Goal: Task Accomplishment & Management: Use online tool/utility

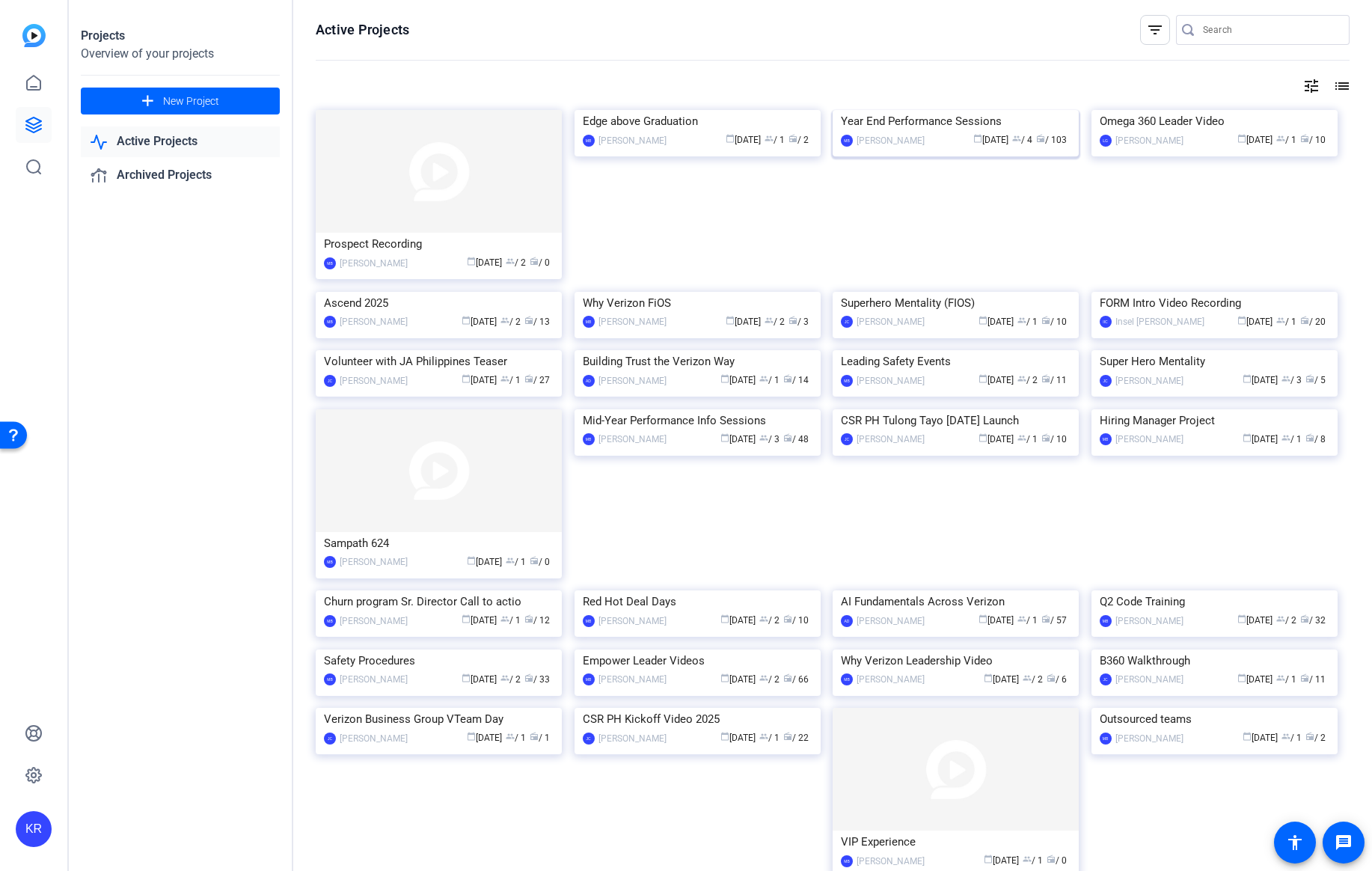
click at [947, 133] on div "Year End Performance Sessions" at bounding box center [955, 121] width 230 height 23
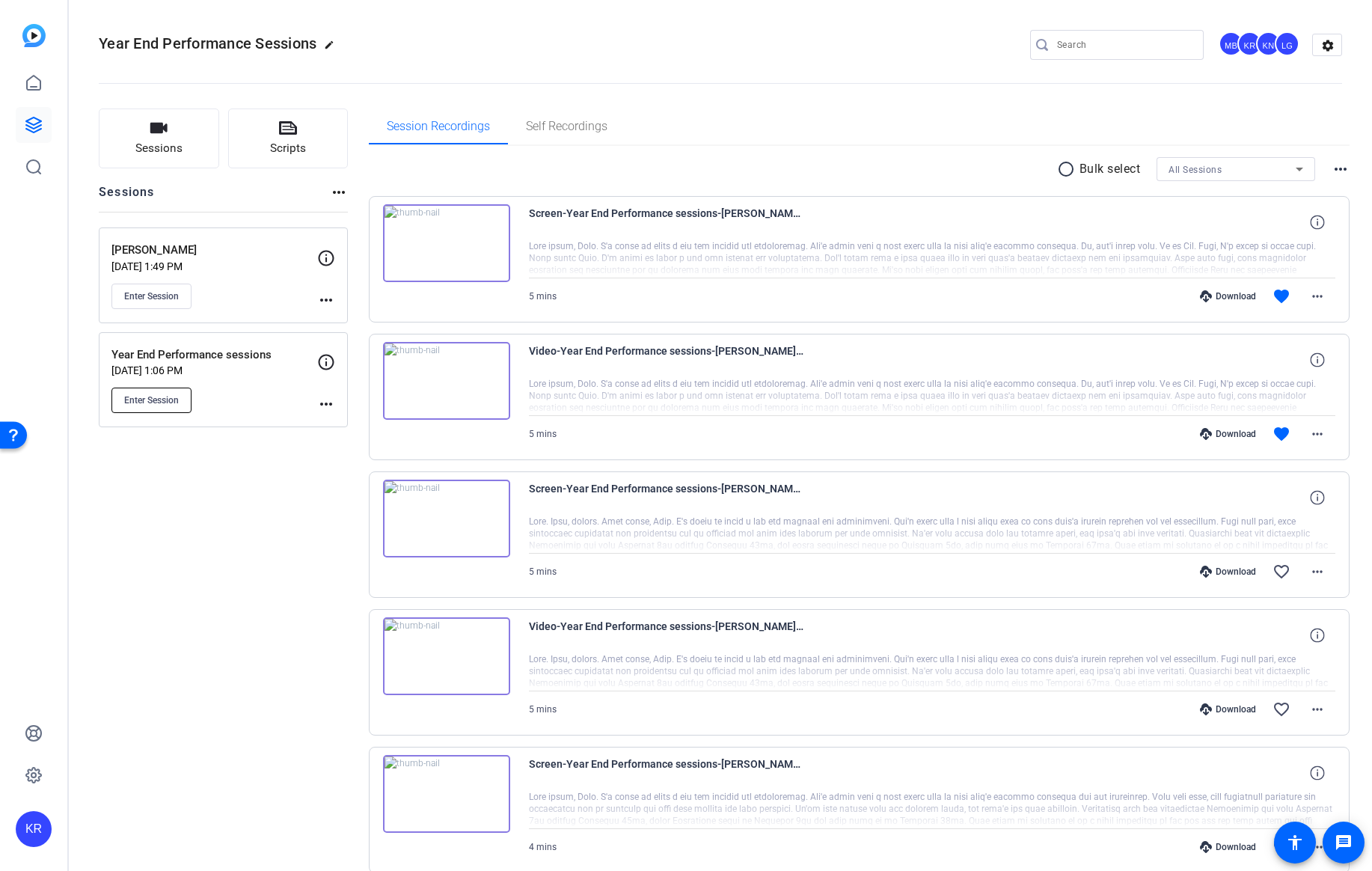
click at [152, 405] on span "Enter Session" at bounding box center [151, 400] width 55 height 12
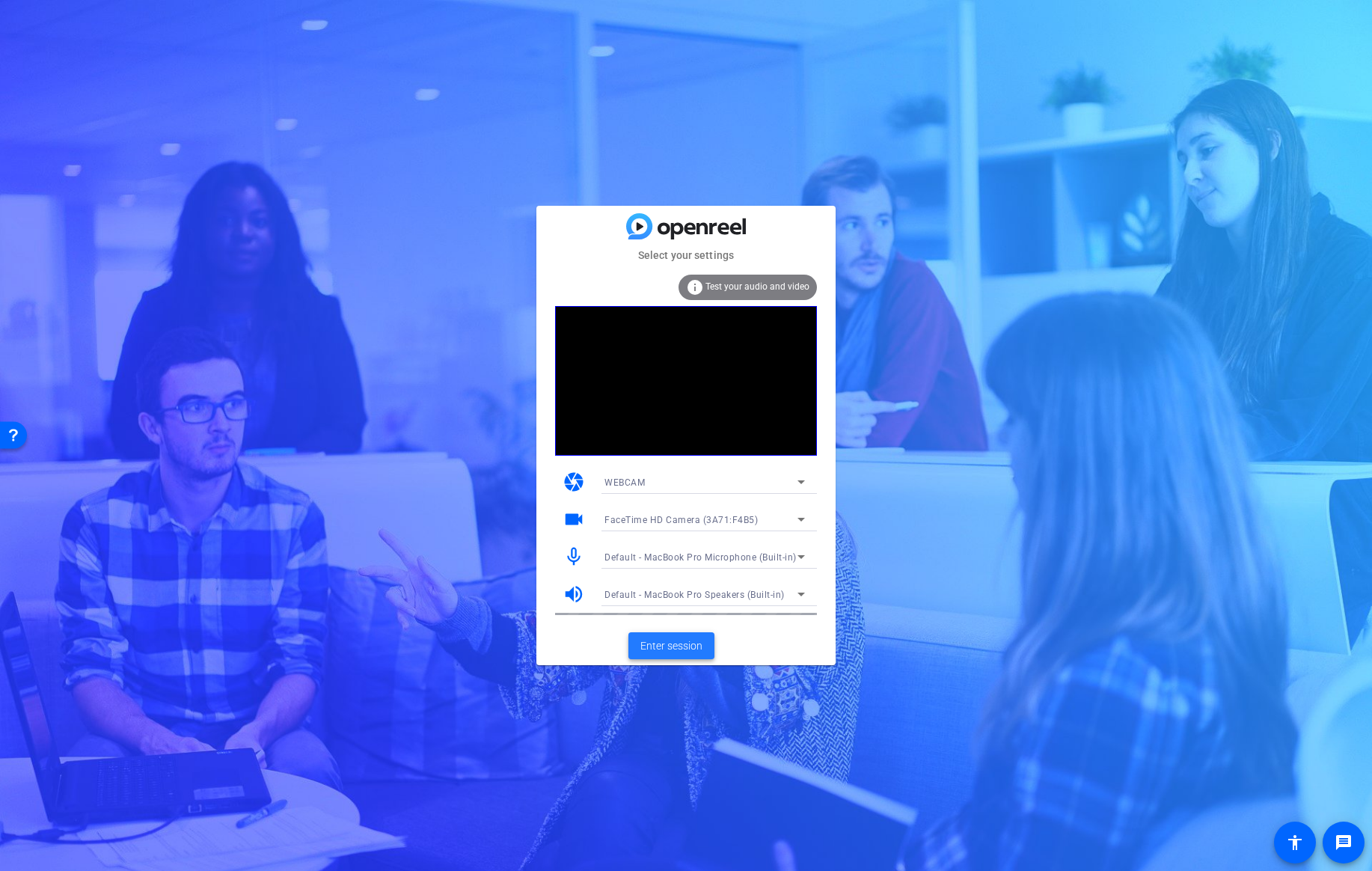
click at [676, 650] on span "Enter session" at bounding box center [672, 646] width 62 height 16
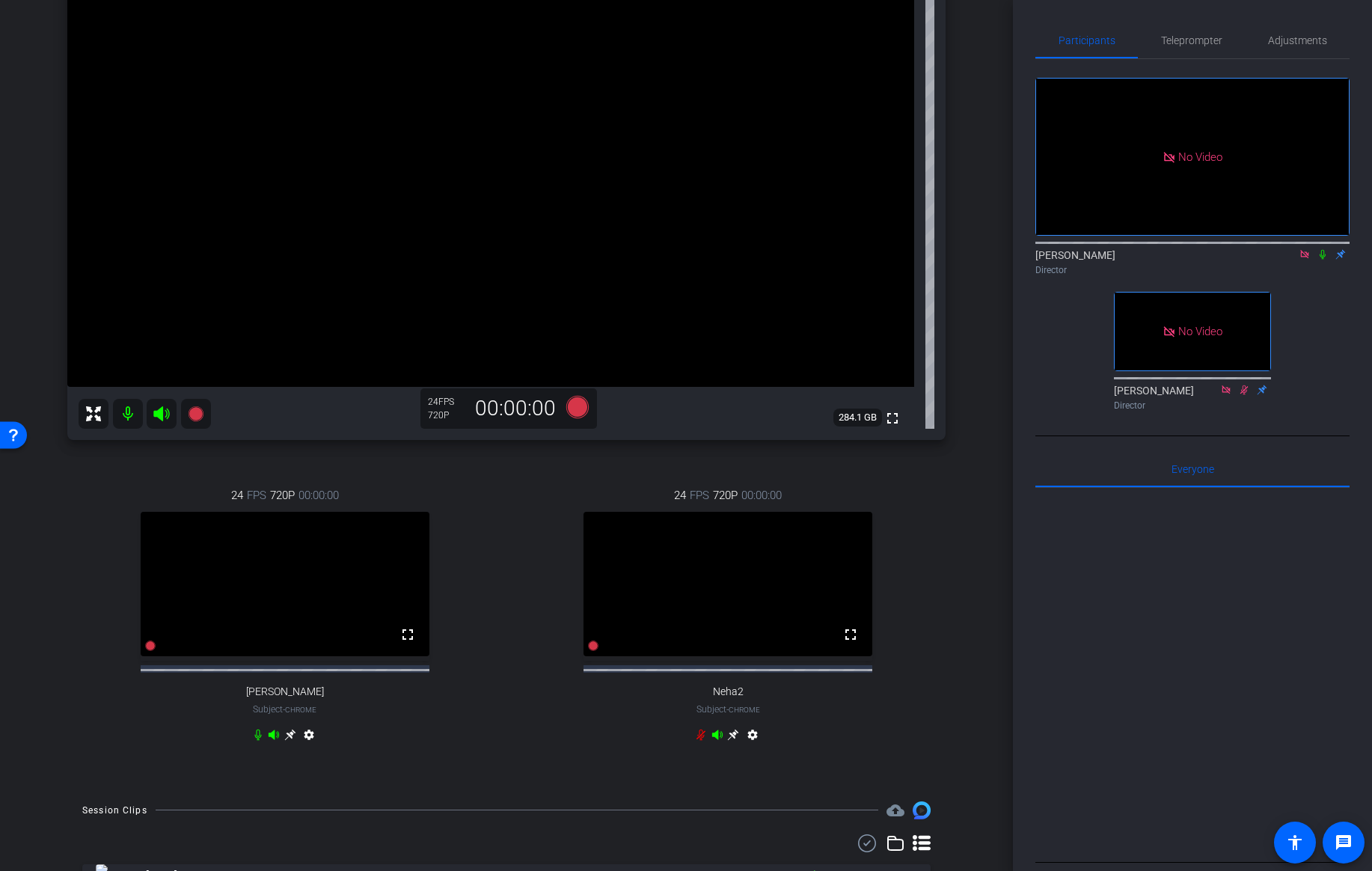
scroll to position [154, 0]
click at [288, 737] on icon at bounding box center [289, 731] width 11 height 11
click at [1294, 36] on span "Adjustments" at bounding box center [1297, 40] width 59 height 10
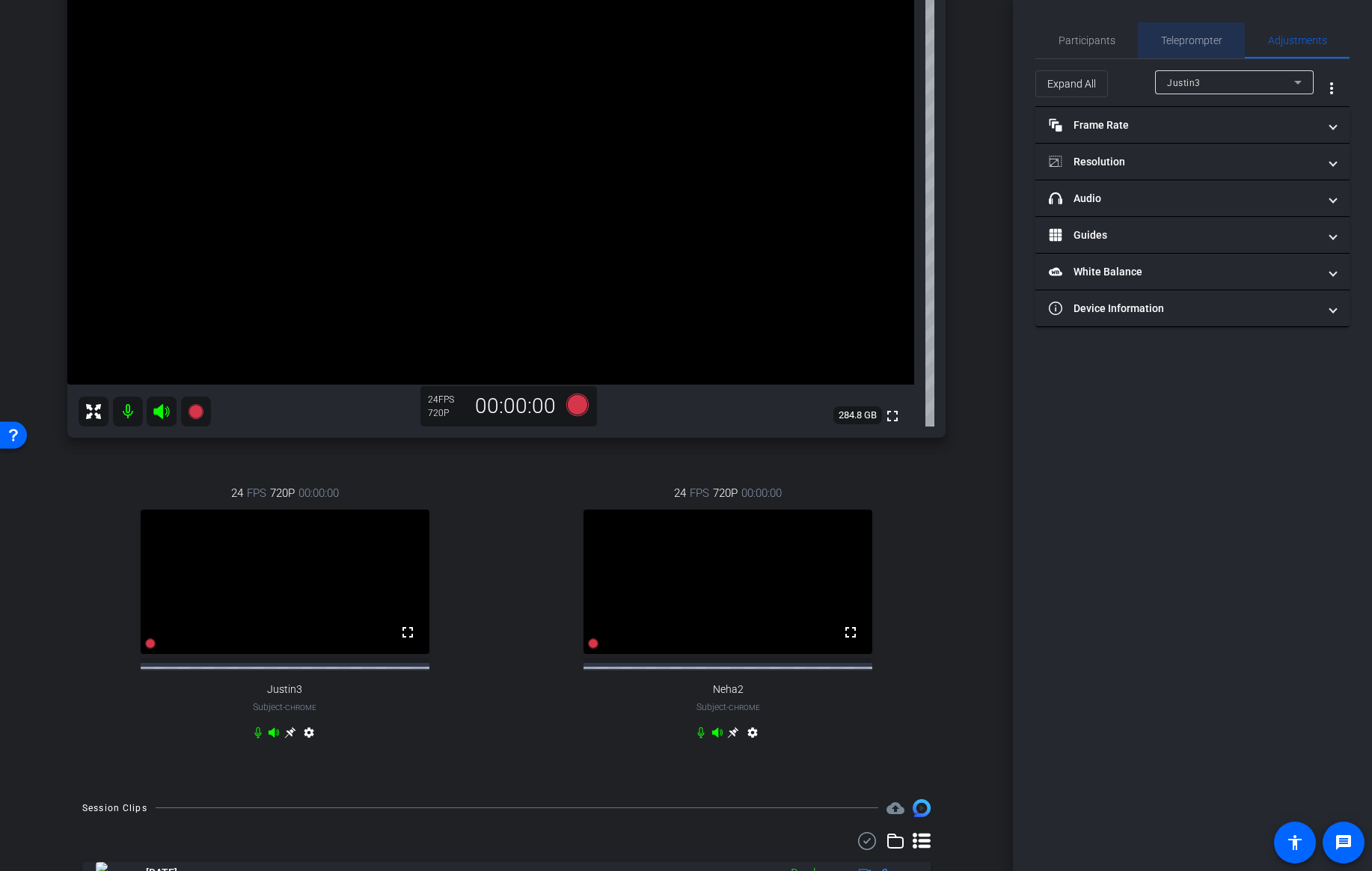
click at [1196, 42] on span "Teleprompter" at bounding box center [1191, 40] width 61 height 10
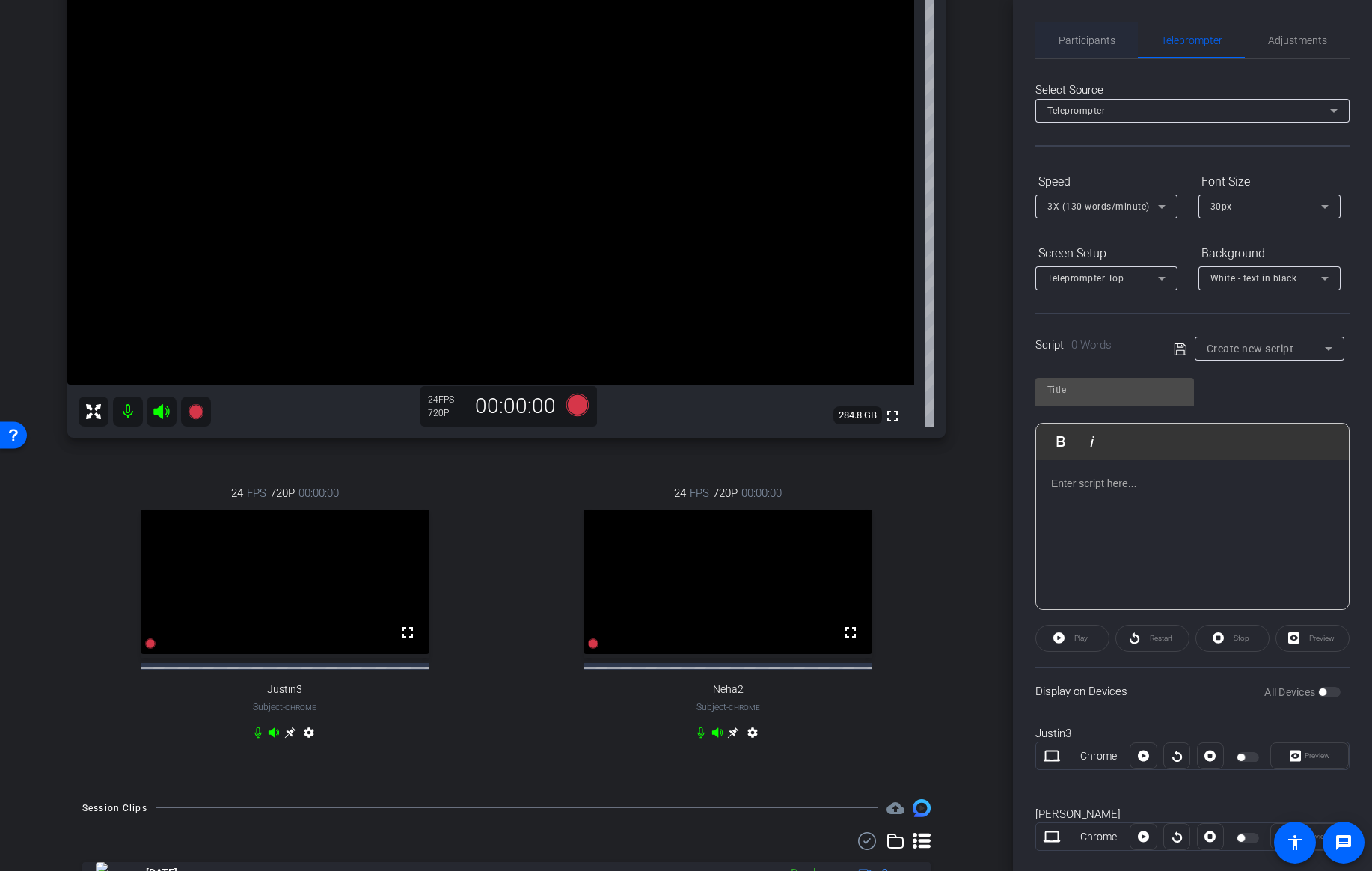
click at [1098, 36] on span "Participants" at bounding box center [1087, 40] width 57 height 10
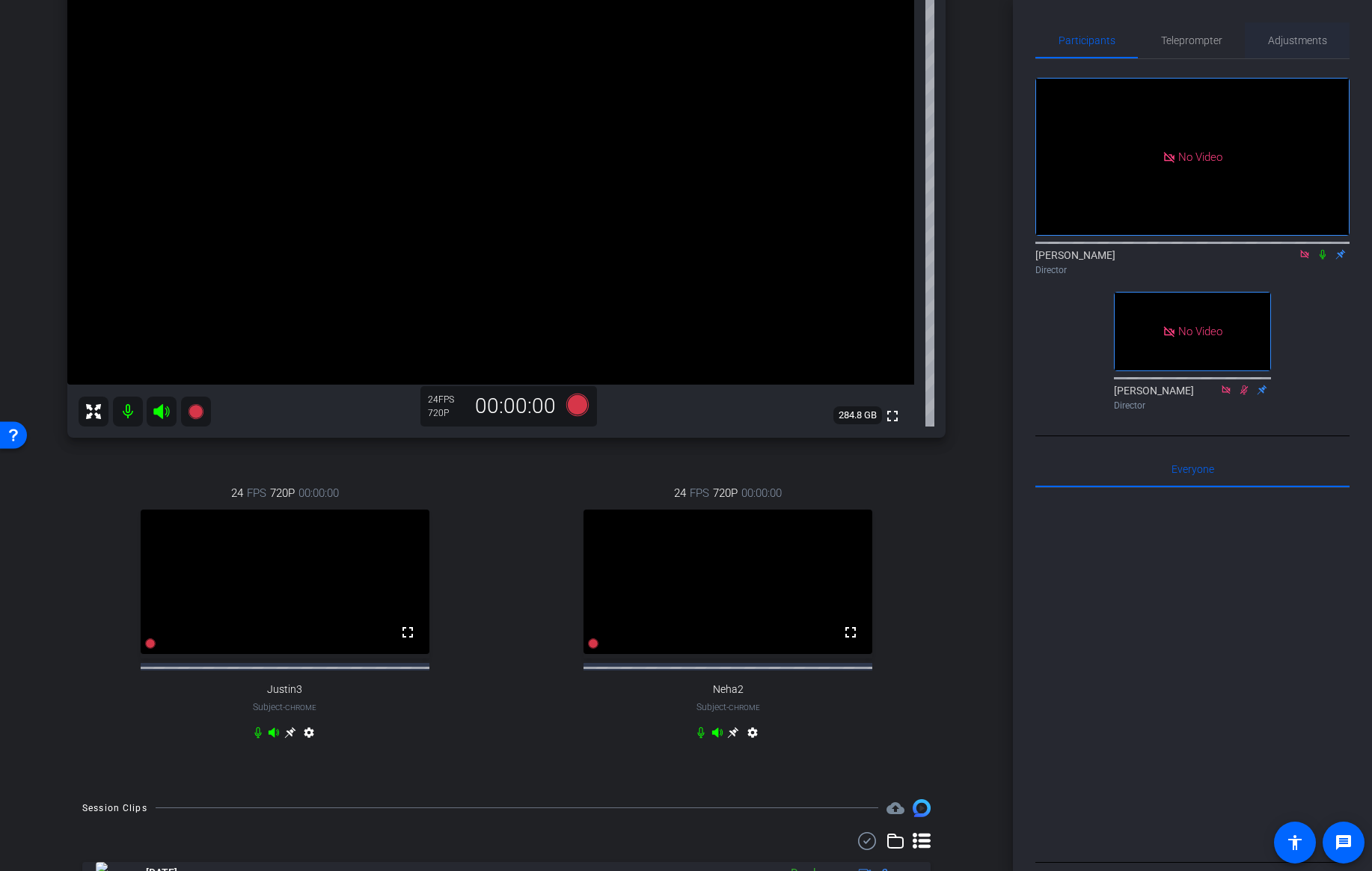
click at [1301, 38] on span "Adjustments" at bounding box center [1297, 40] width 59 height 10
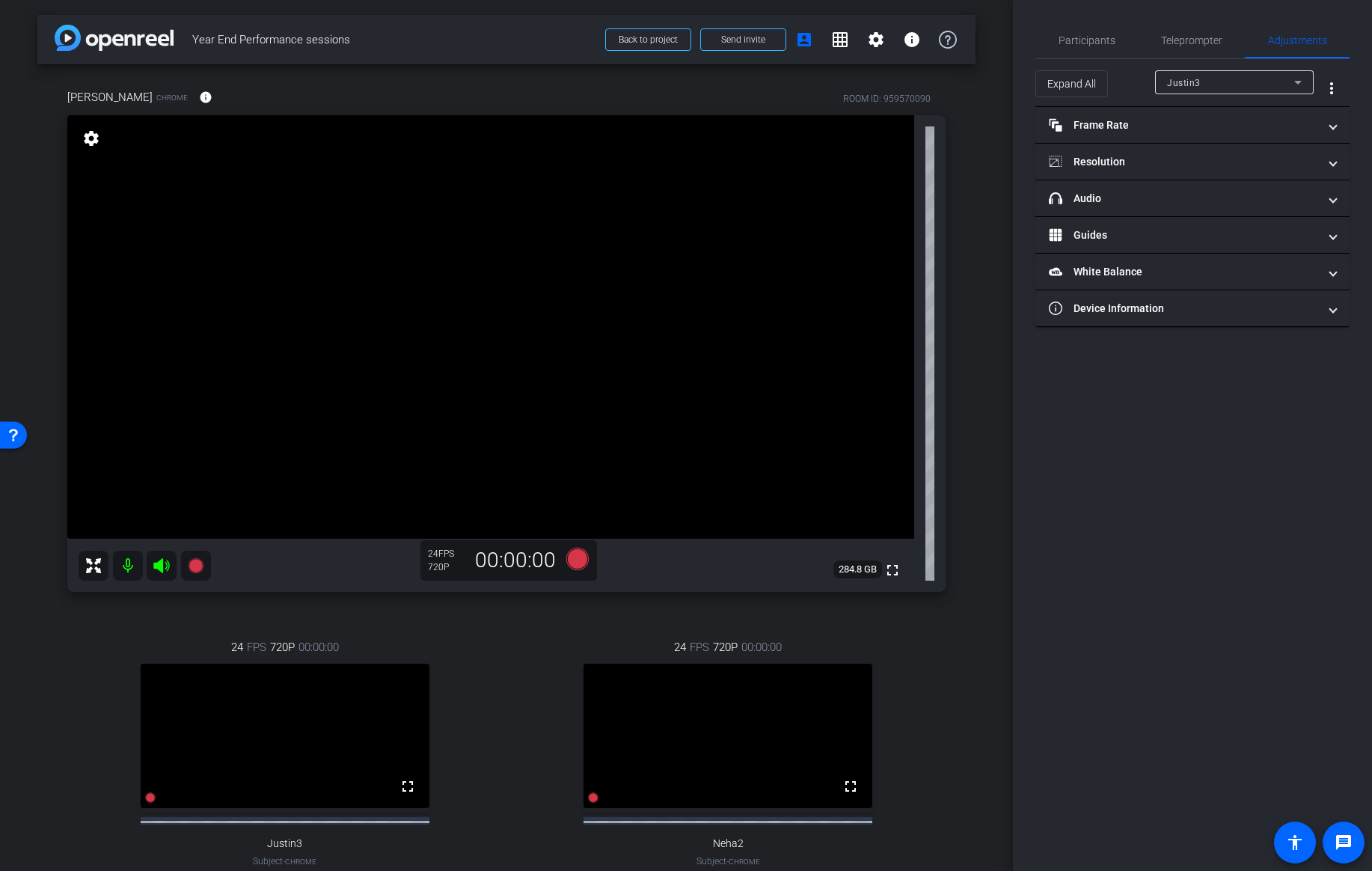
scroll to position [8, 0]
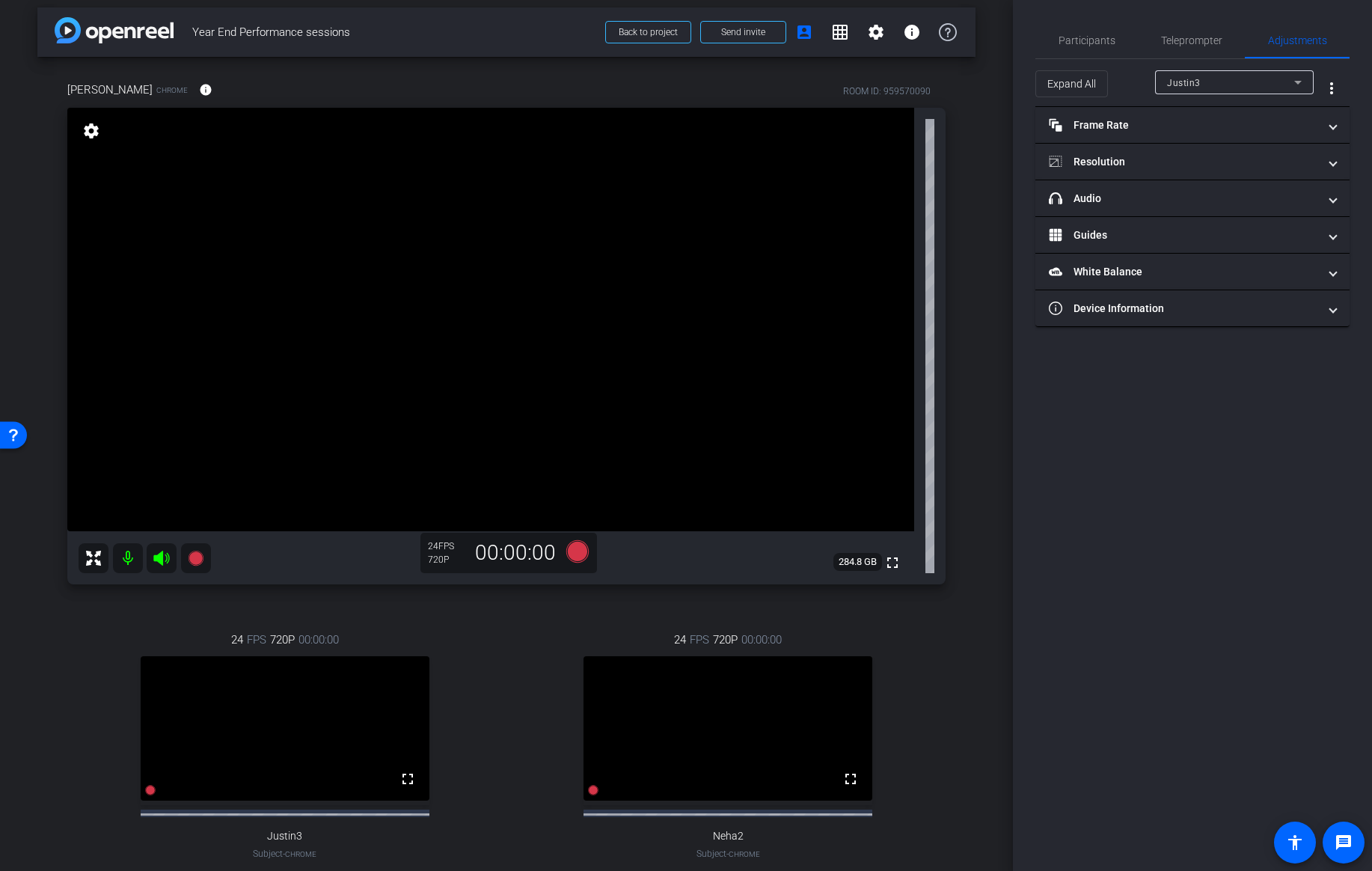
click at [1252, 81] on div "Justin3" at bounding box center [1230, 82] width 127 height 18
click at [1218, 139] on mat-option "Jen Quinn" at bounding box center [1234, 136] width 159 height 24
click at [1285, 149] on mat-expansion-panel-header "Resolution" at bounding box center [1193, 161] width 314 height 36
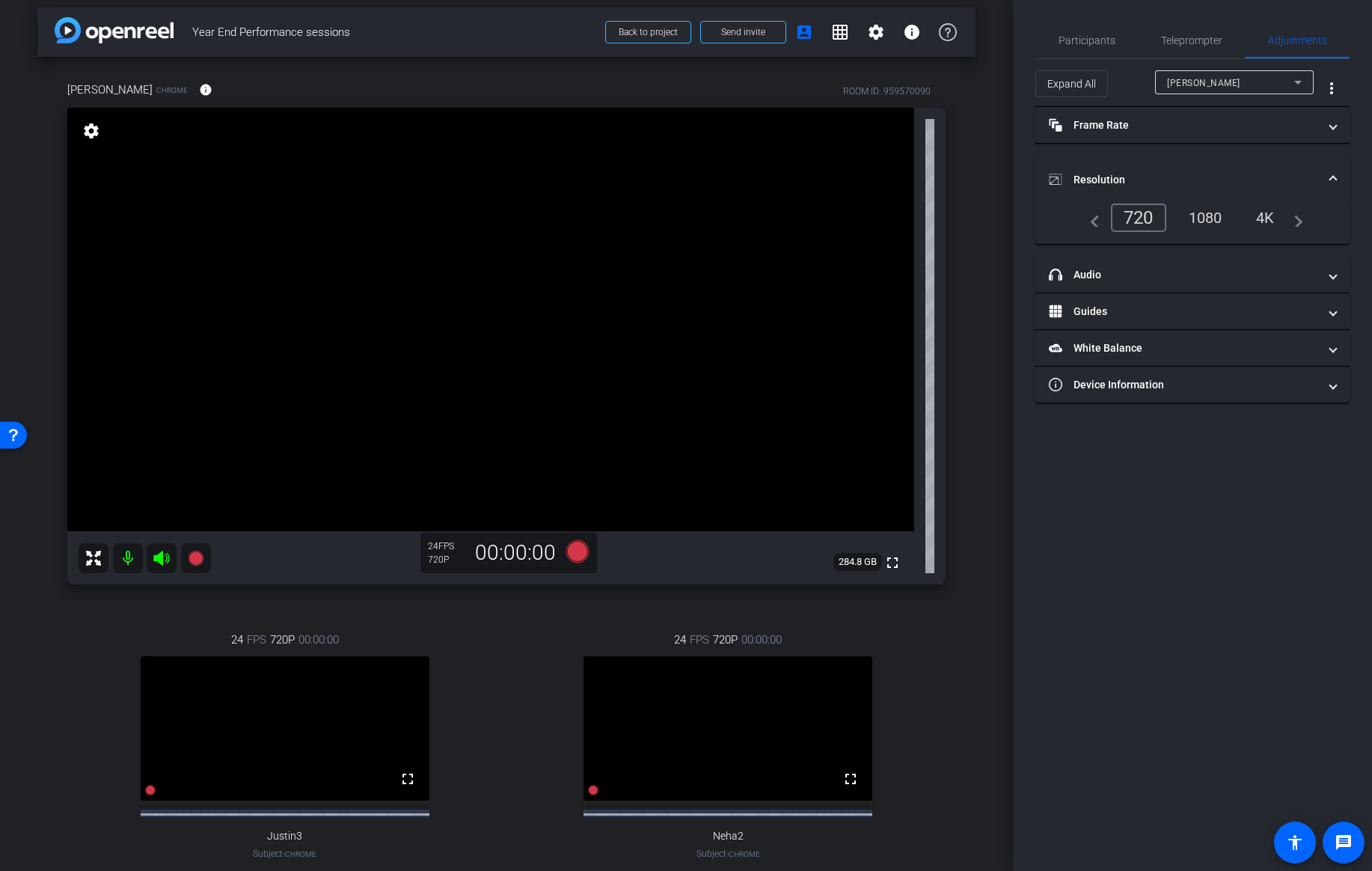
click at [1268, 214] on div "4K" at bounding box center [1265, 218] width 41 height 25
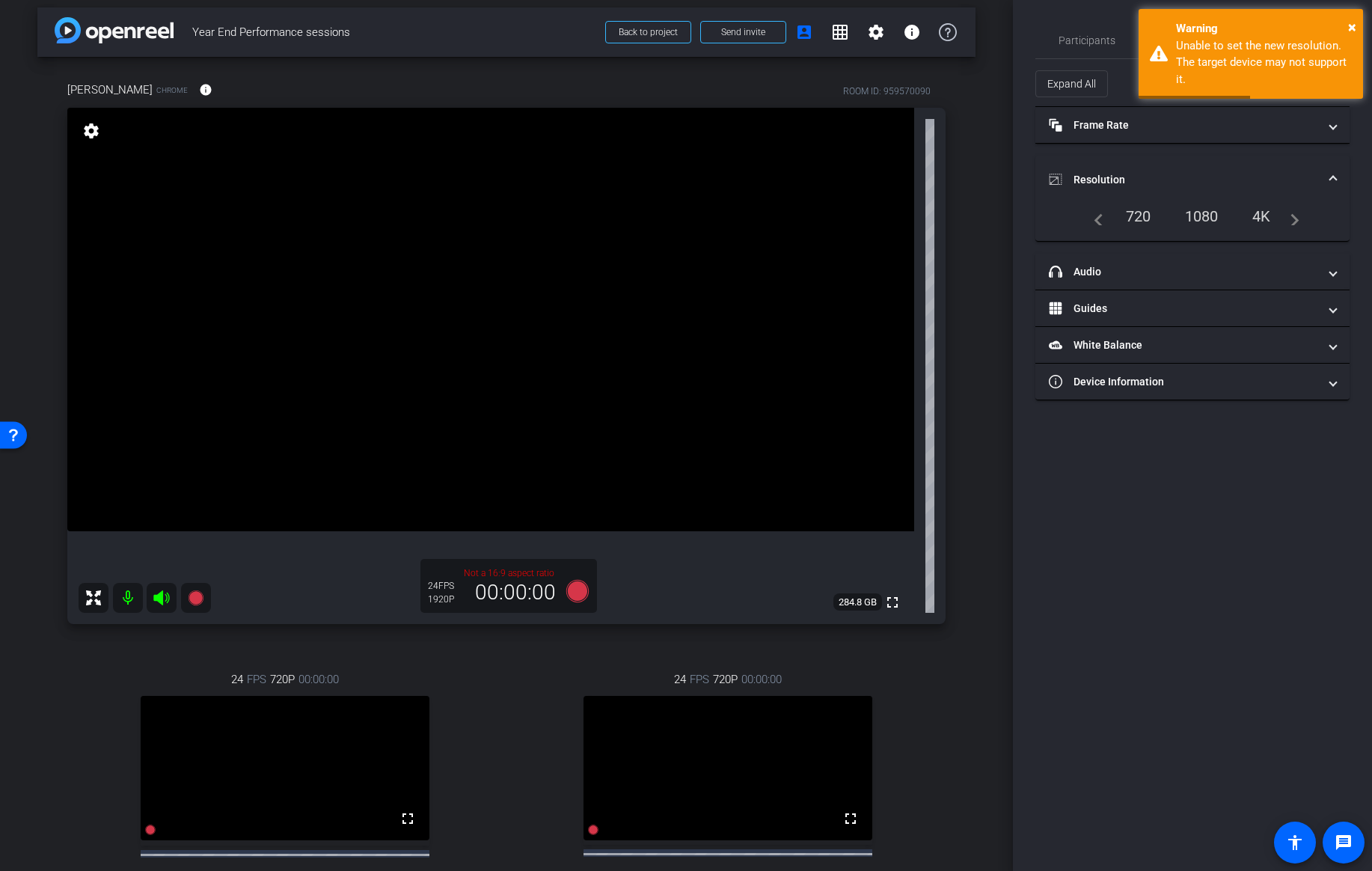
click at [1211, 214] on div "1080" at bounding box center [1201, 216] width 56 height 25
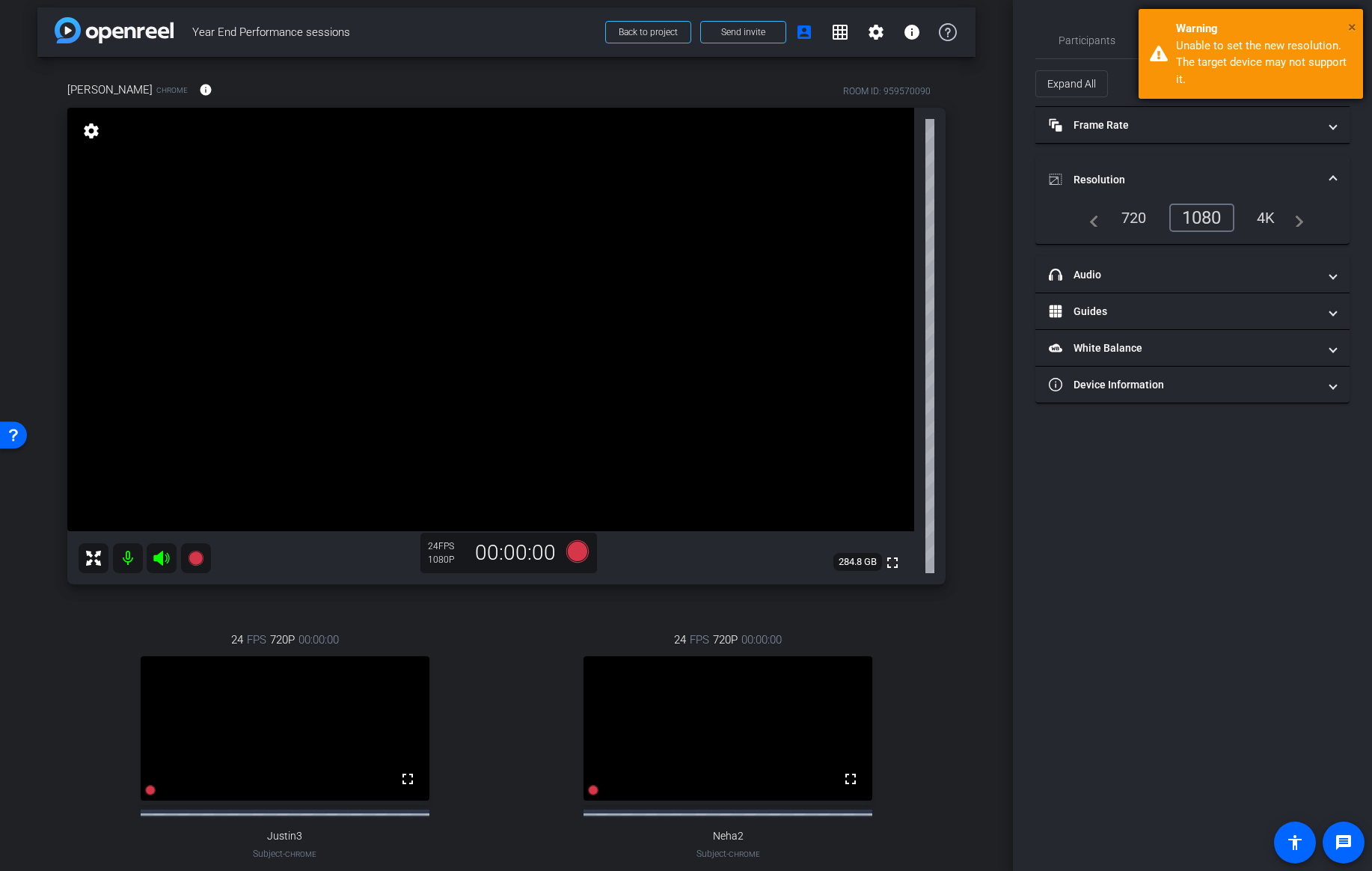
click at [1354, 26] on span "×" at bounding box center [1353, 26] width 8 height 18
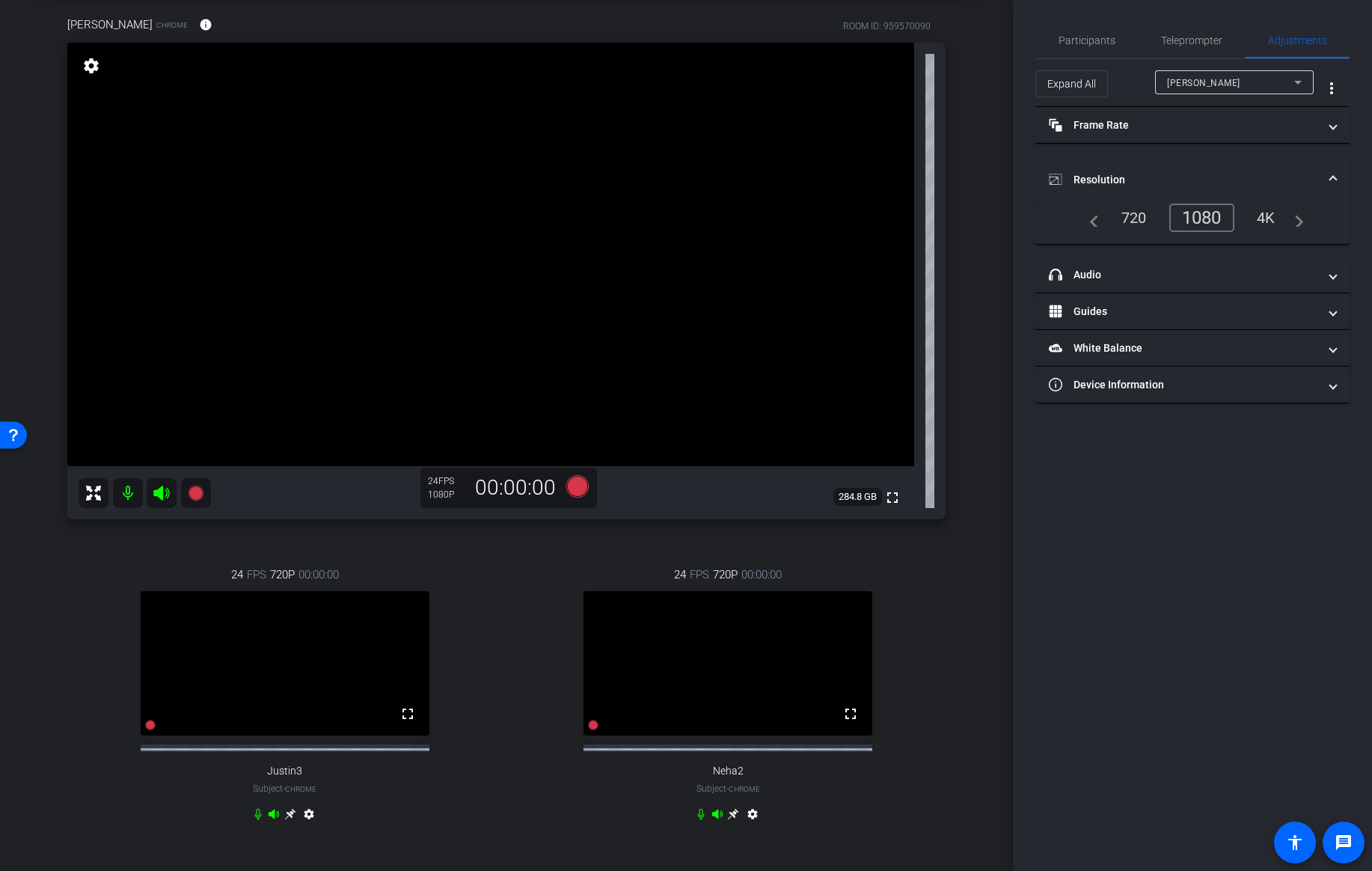
scroll to position [84, 0]
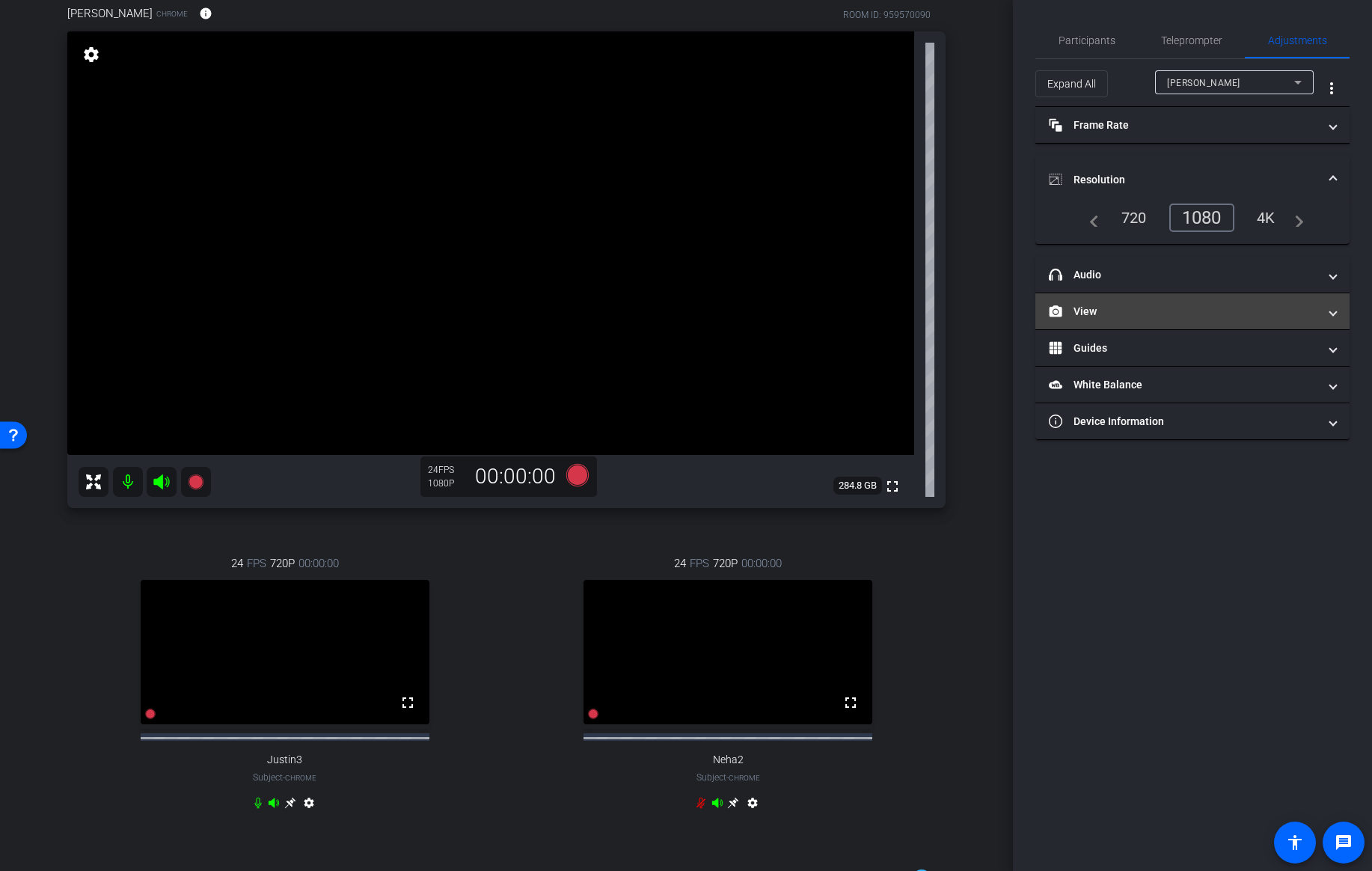
click at [1168, 325] on mat-expansion-panel-header "View" at bounding box center [1193, 311] width 314 height 36
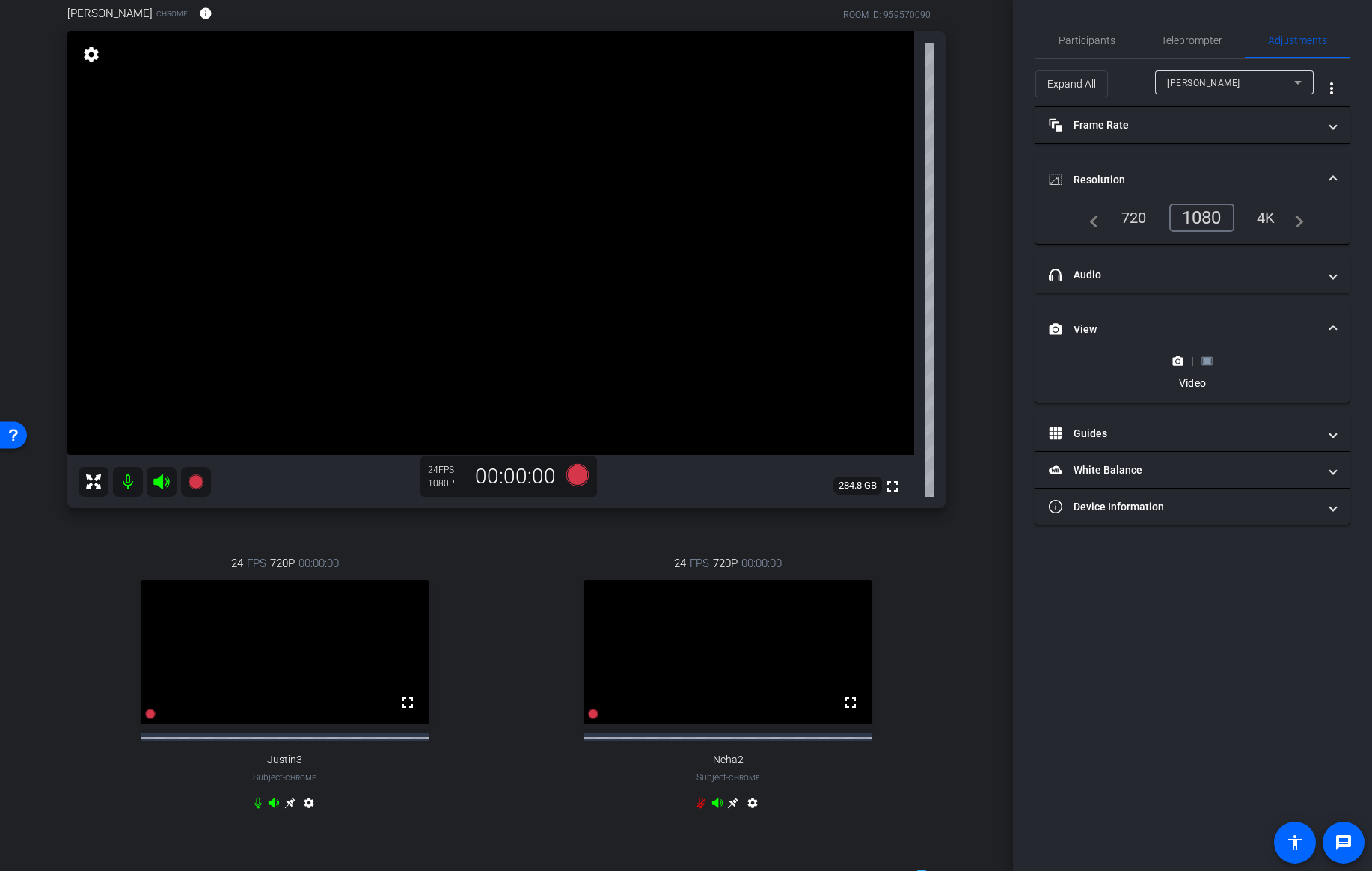
click at [1206, 360] on rect at bounding box center [1207, 360] width 8 height 6
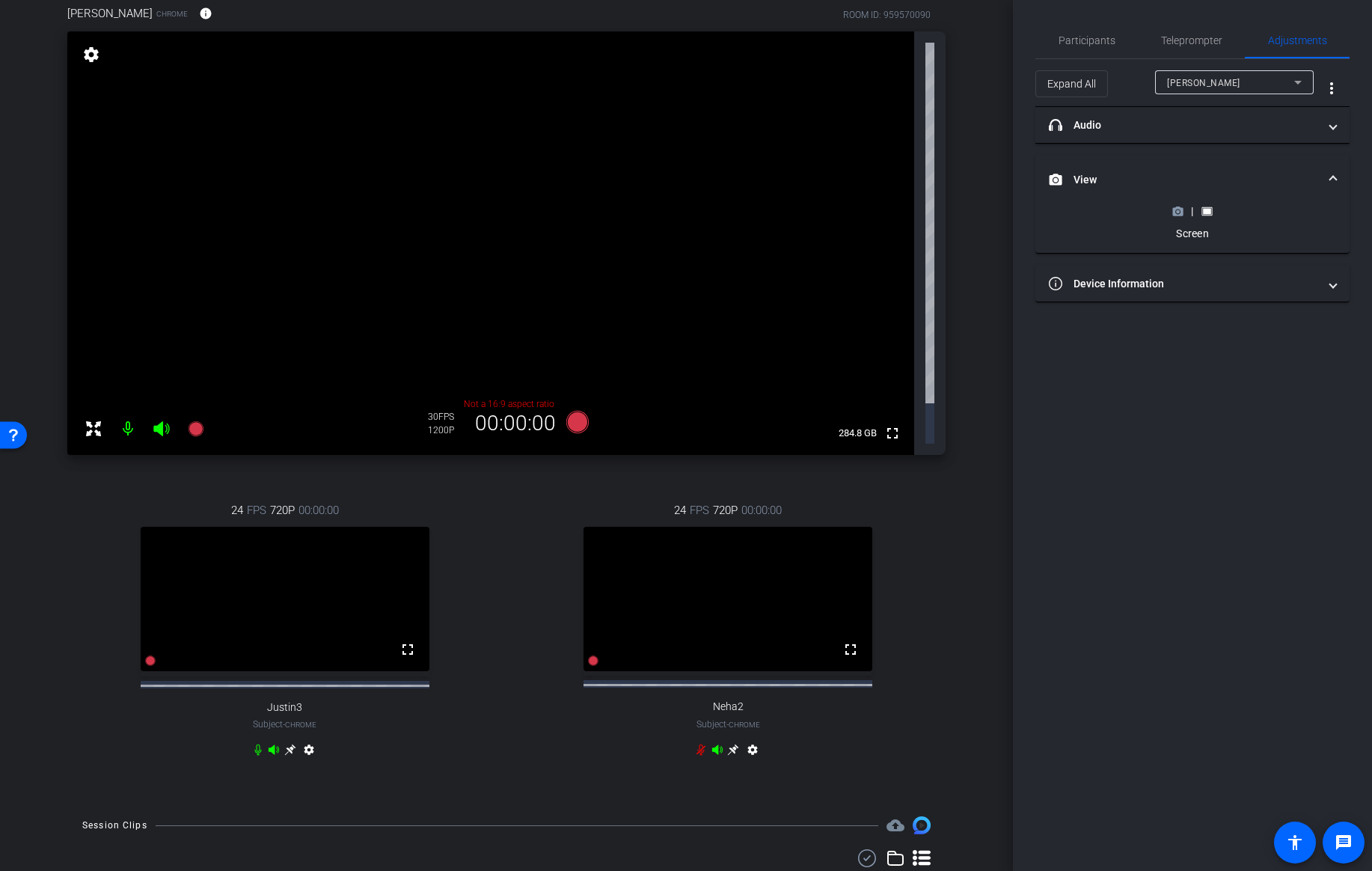
scroll to position [0, 0]
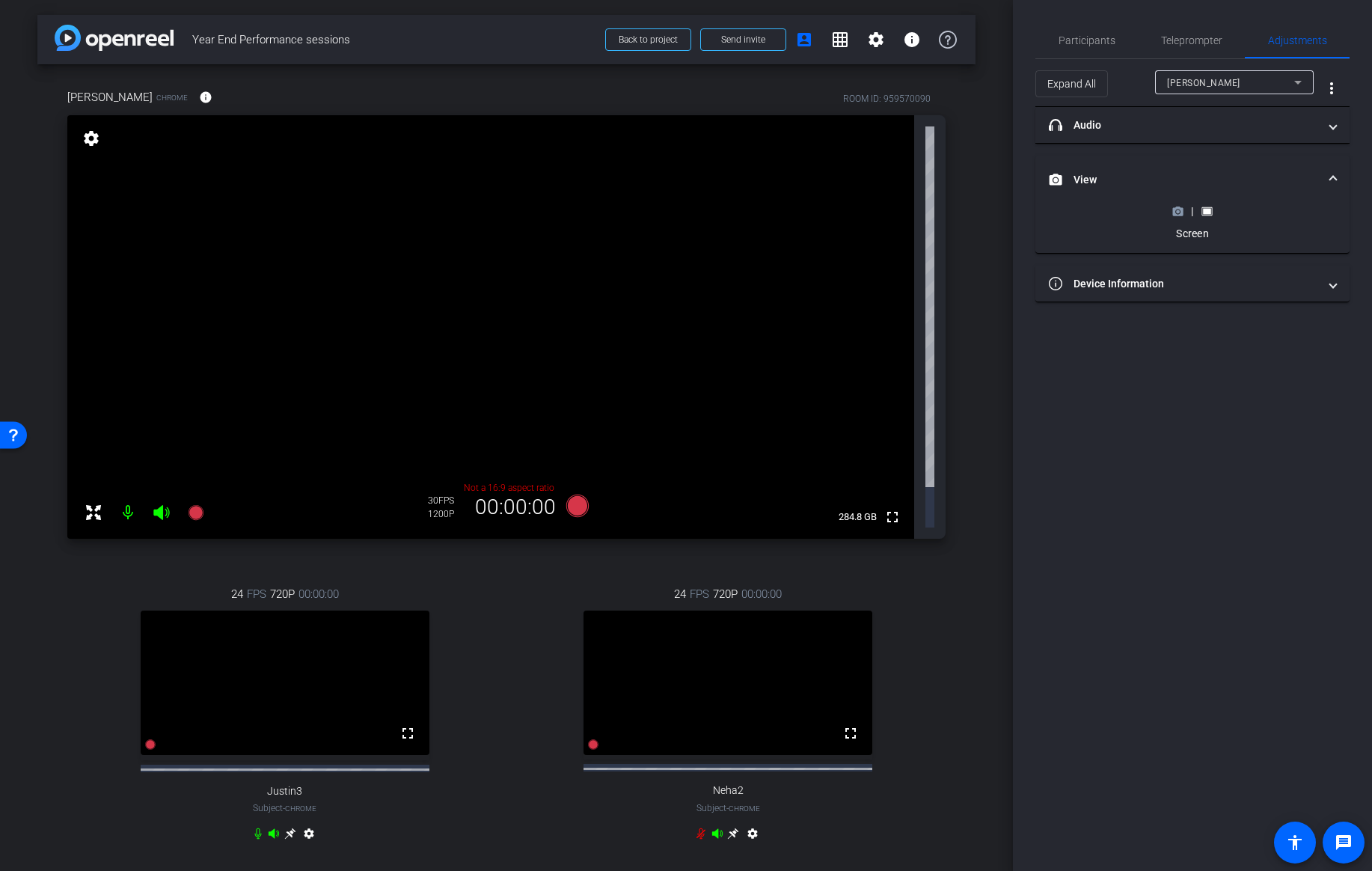
click at [1179, 212] on circle at bounding box center [1178, 211] width 3 height 3
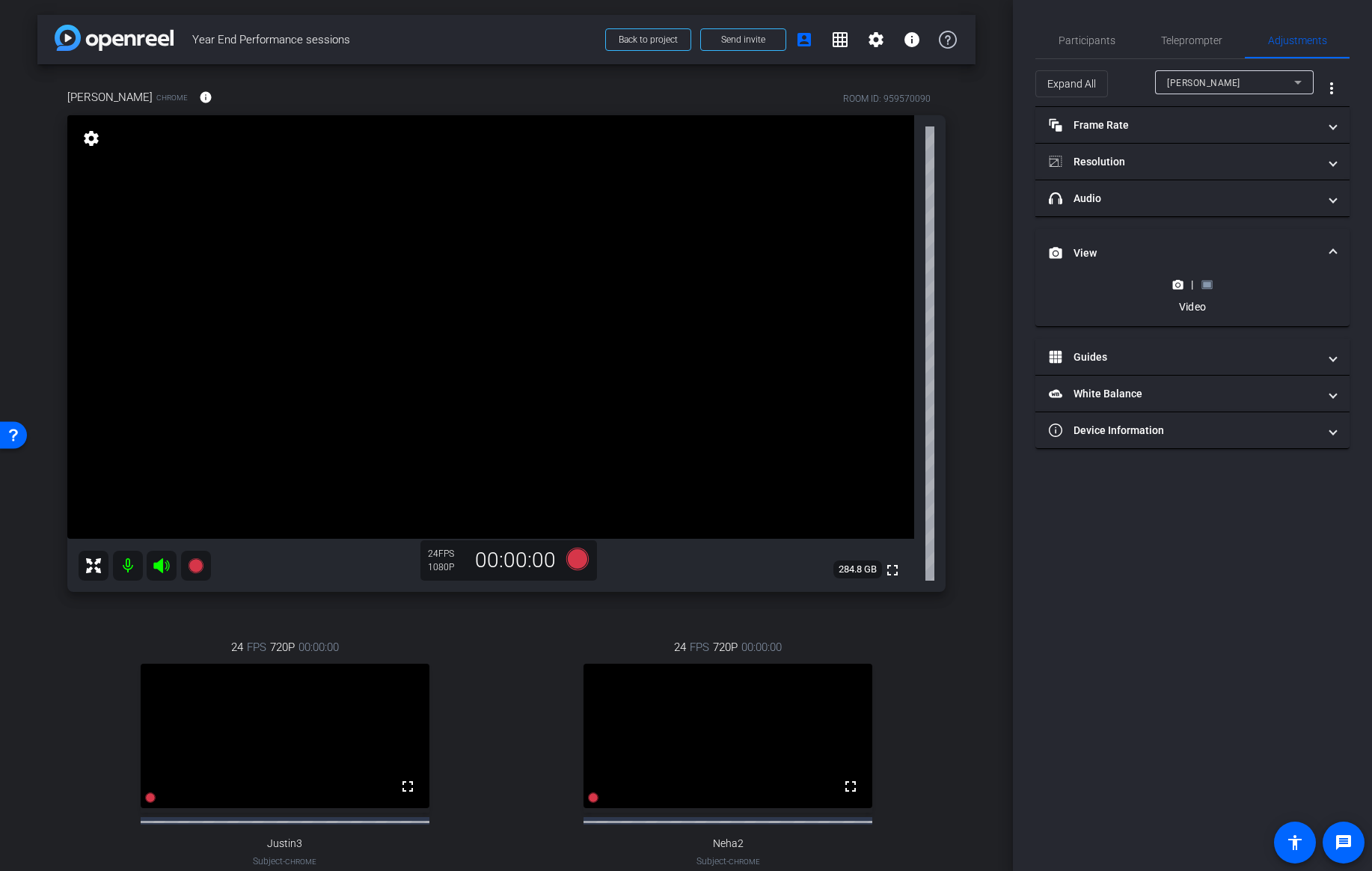
click at [1206, 284] on rect at bounding box center [1207, 284] width 8 height 6
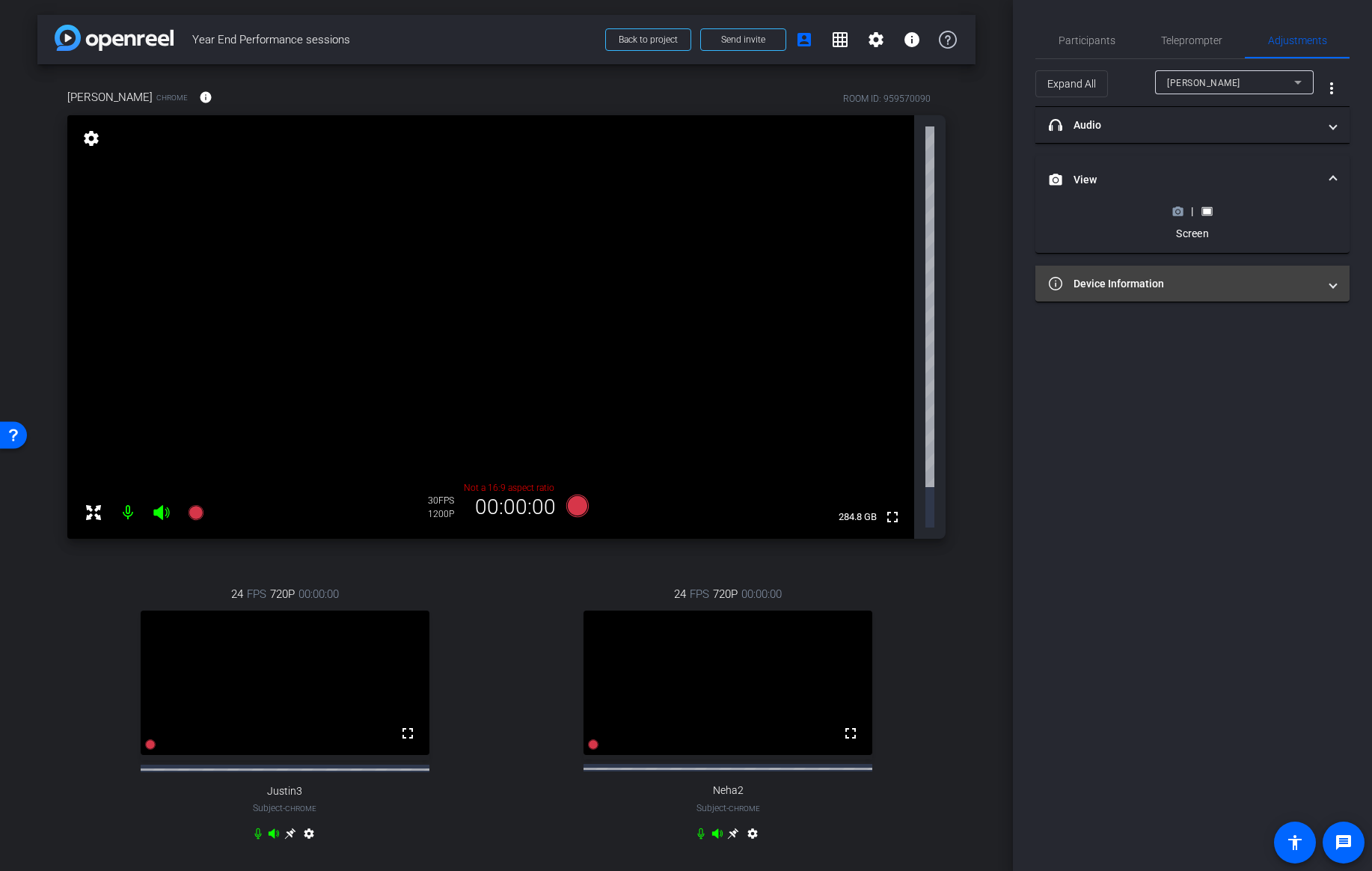
click at [1332, 279] on span at bounding box center [1332, 283] width 6 height 16
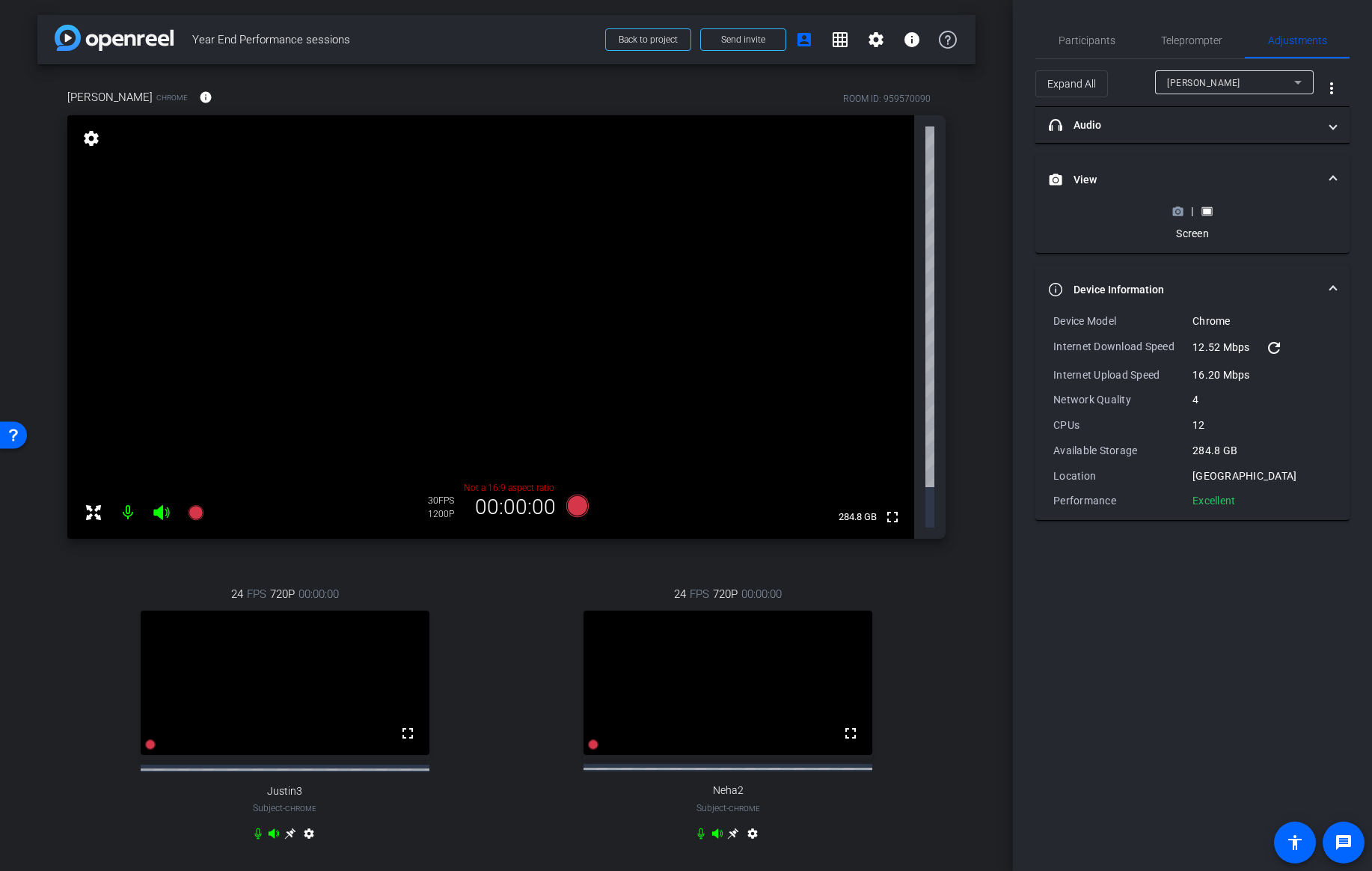
click at [1178, 209] on icon at bounding box center [1177, 211] width 11 height 11
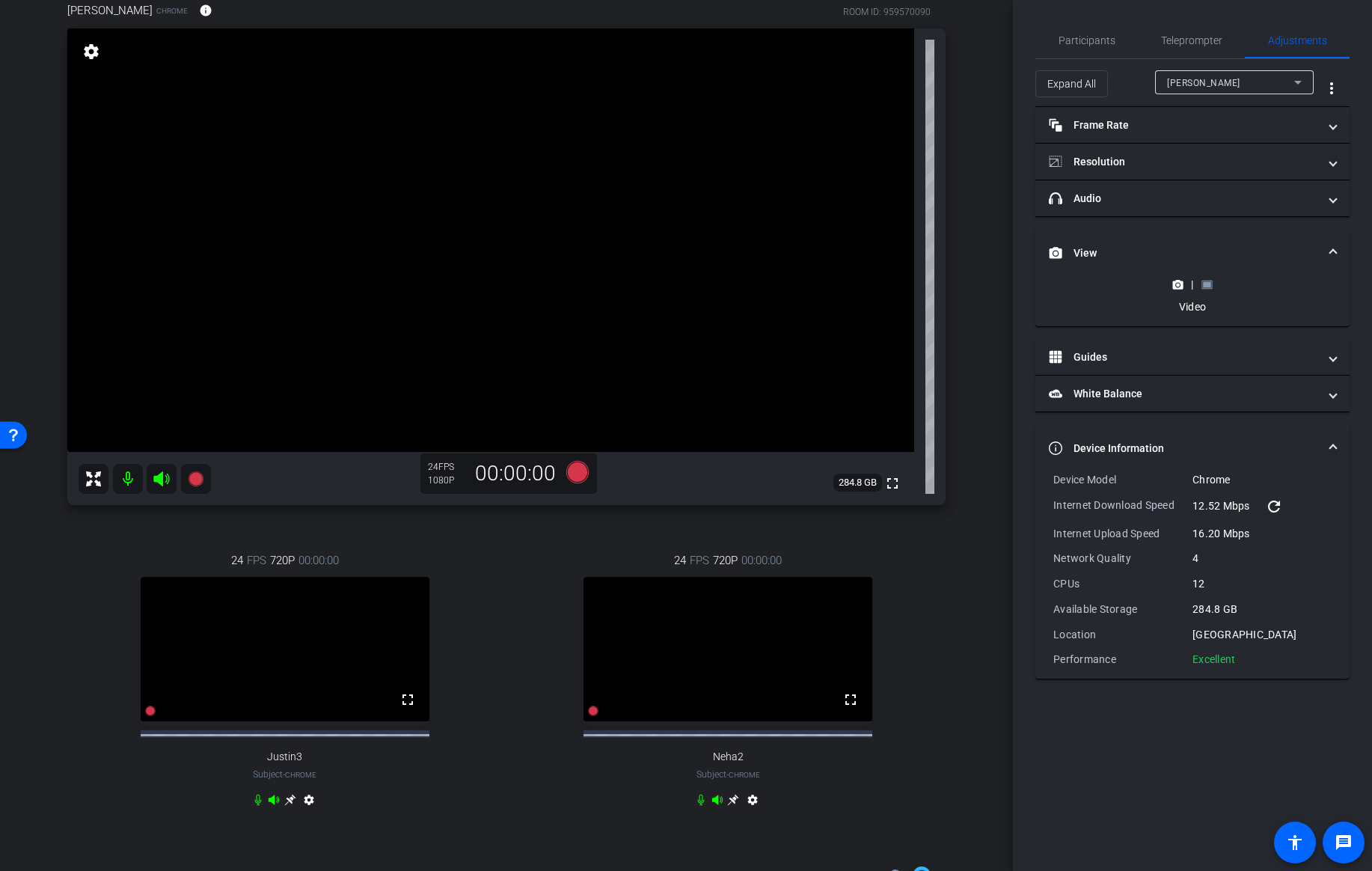
scroll to position [88, 0]
click at [579, 468] on icon at bounding box center [578, 470] width 23 height 23
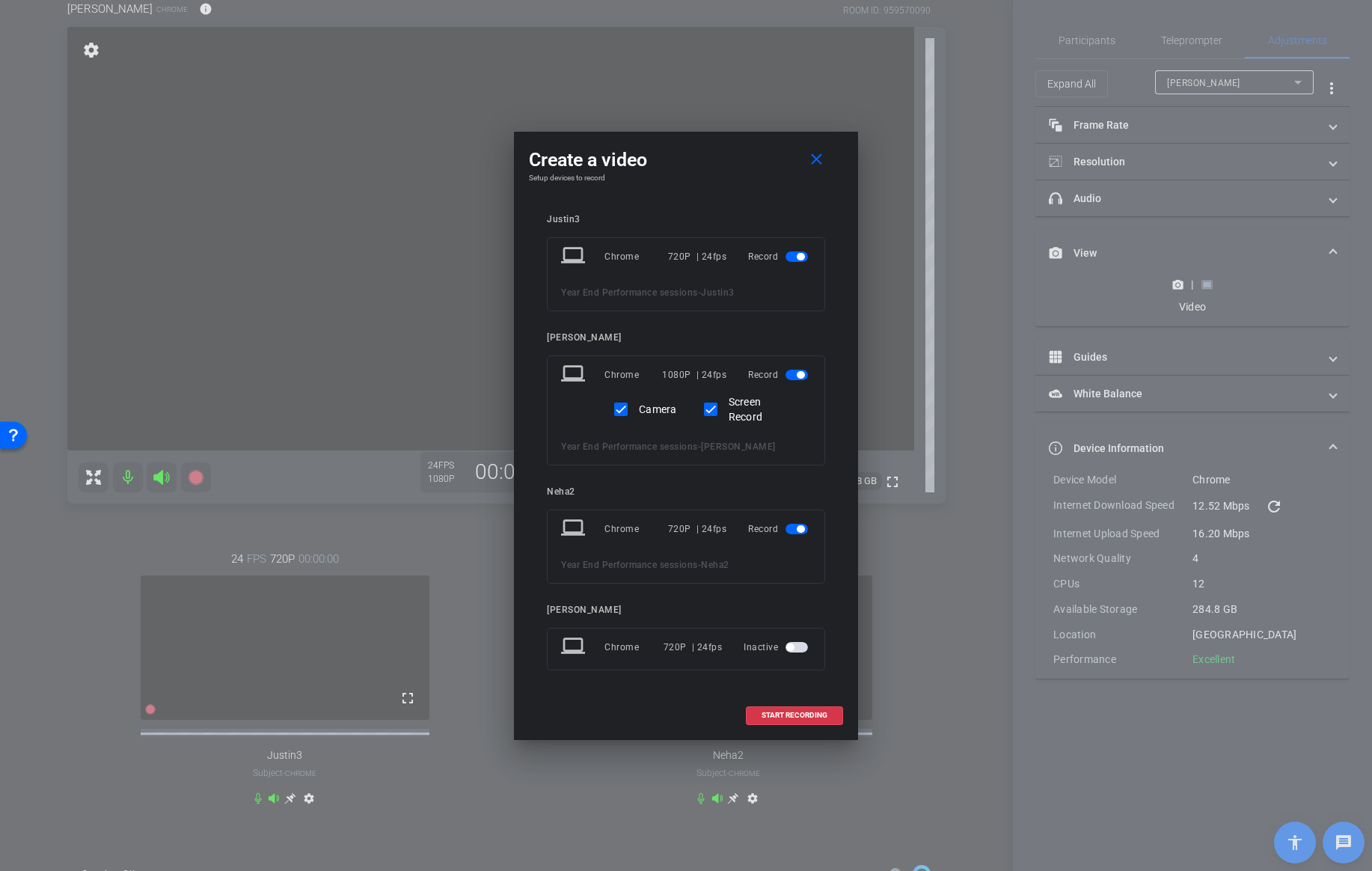
click at [796, 527] on span "button" at bounding box center [796, 529] width 23 height 10
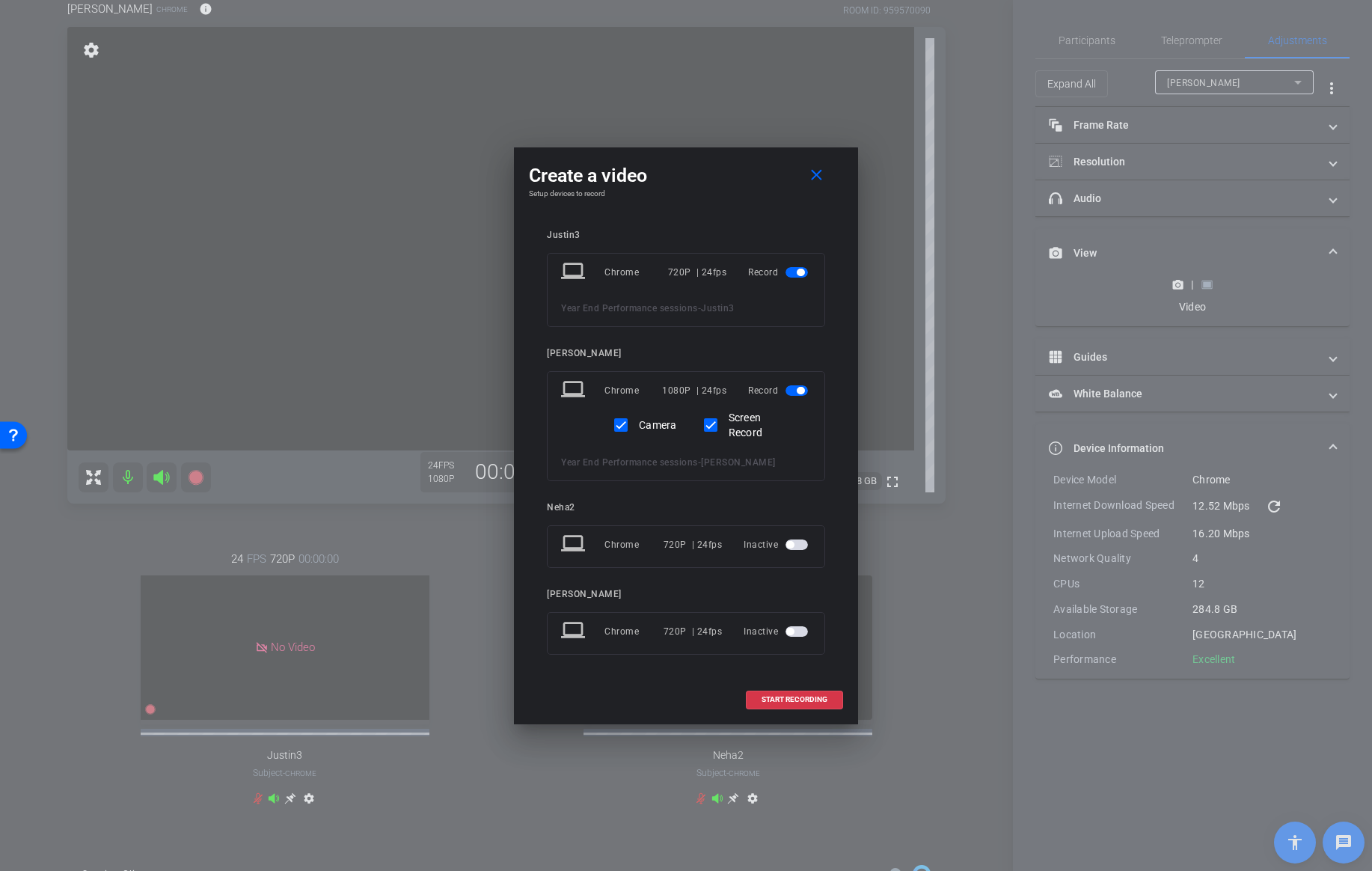
click at [799, 274] on span "button" at bounding box center [800, 272] width 8 height 8
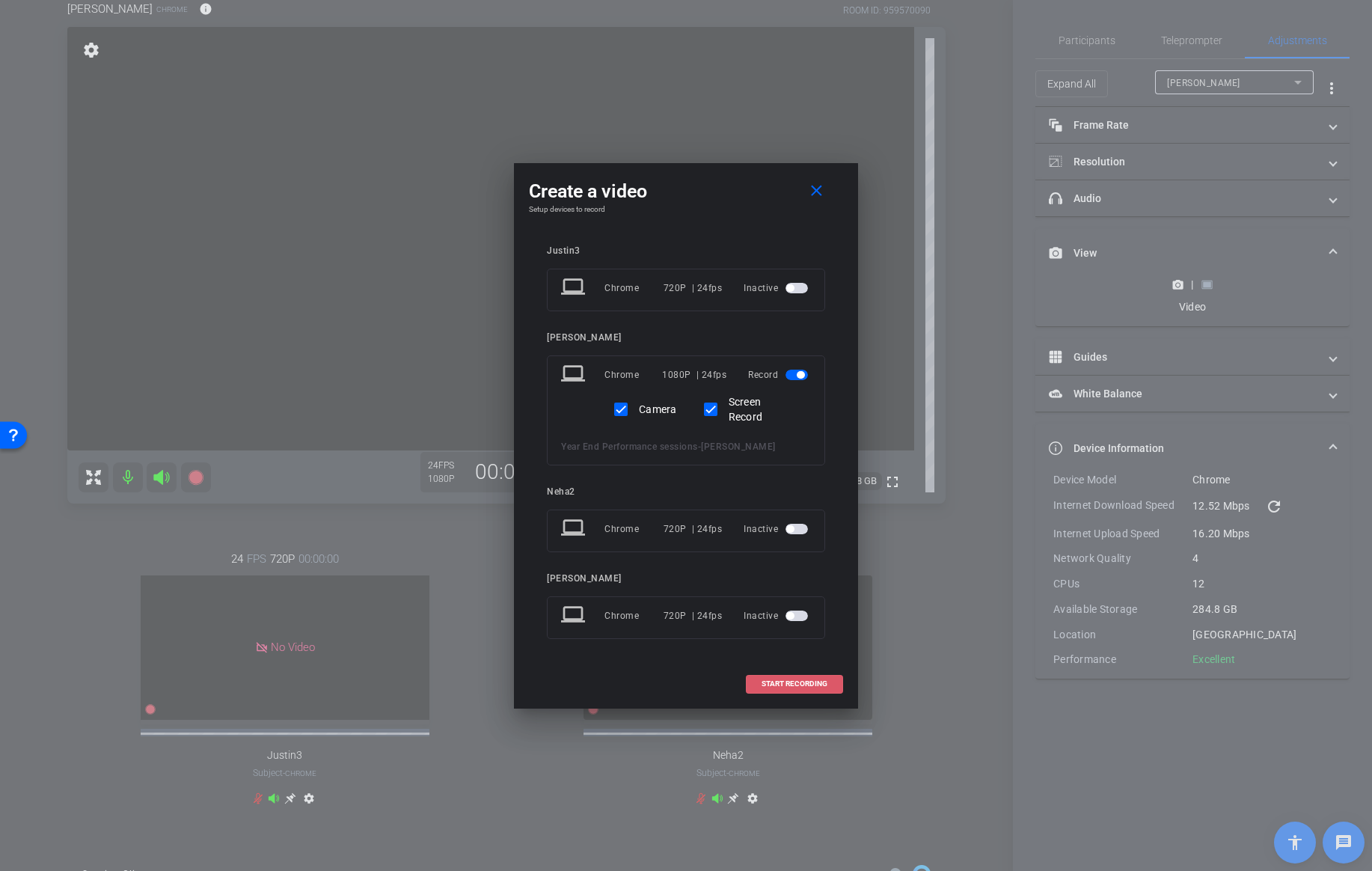
click at [792, 686] on span "START RECORDING" at bounding box center [794, 684] width 66 height 8
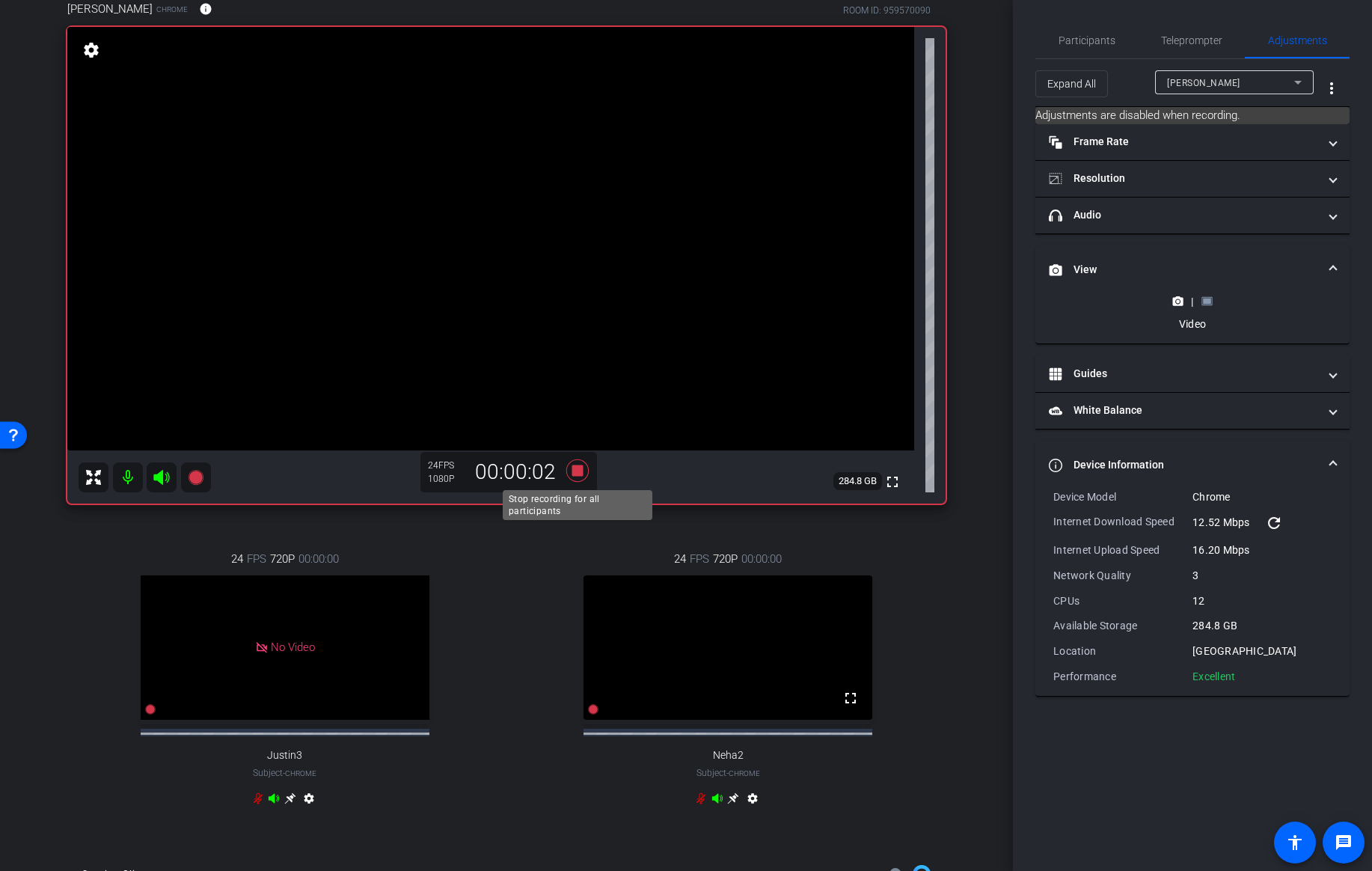
click at [580, 476] on icon at bounding box center [578, 470] width 23 height 23
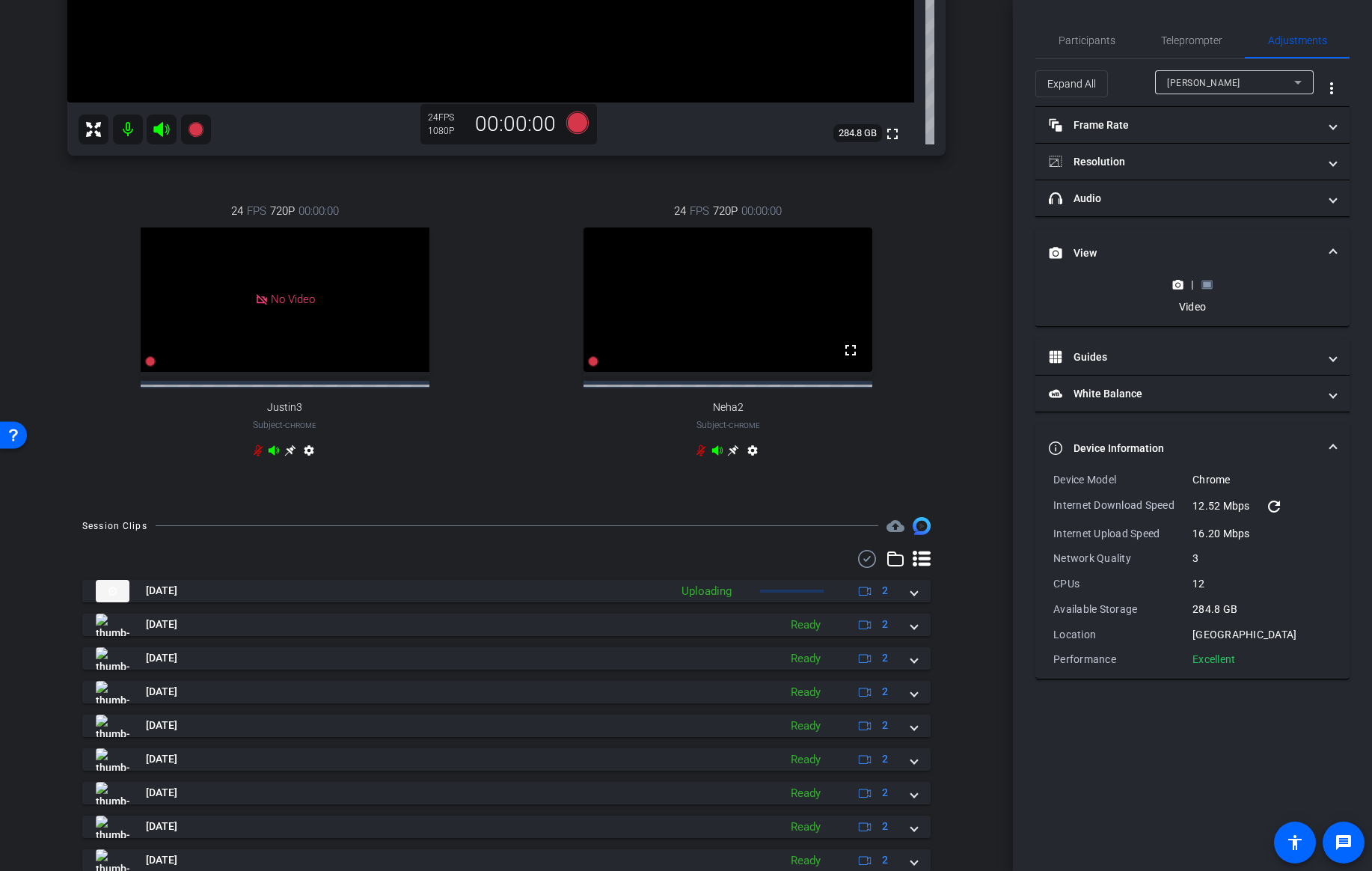
scroll to position [441, 0]
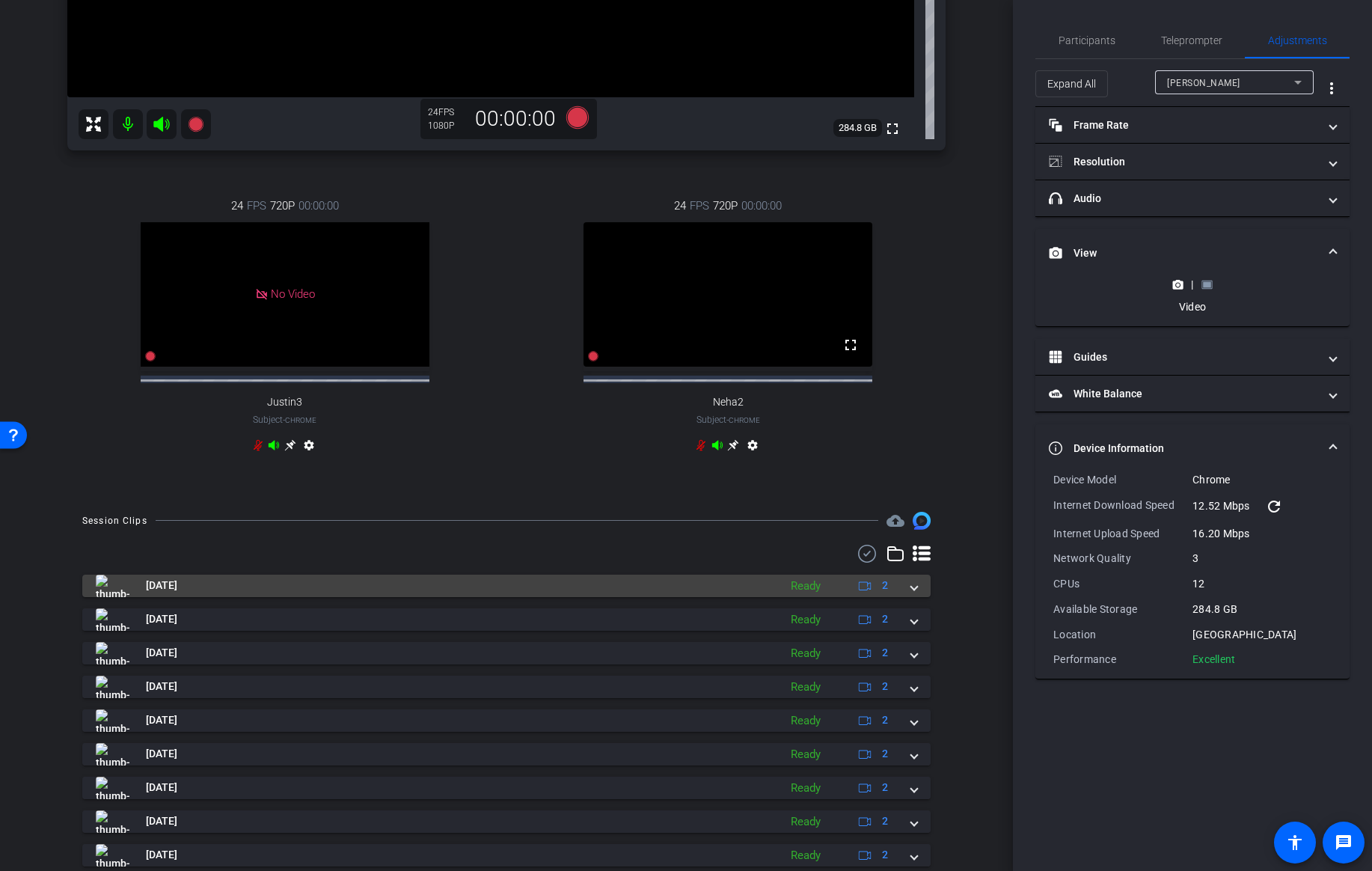
click at [915, 594] on span at bounding box center [914, 585] width 6 height 16
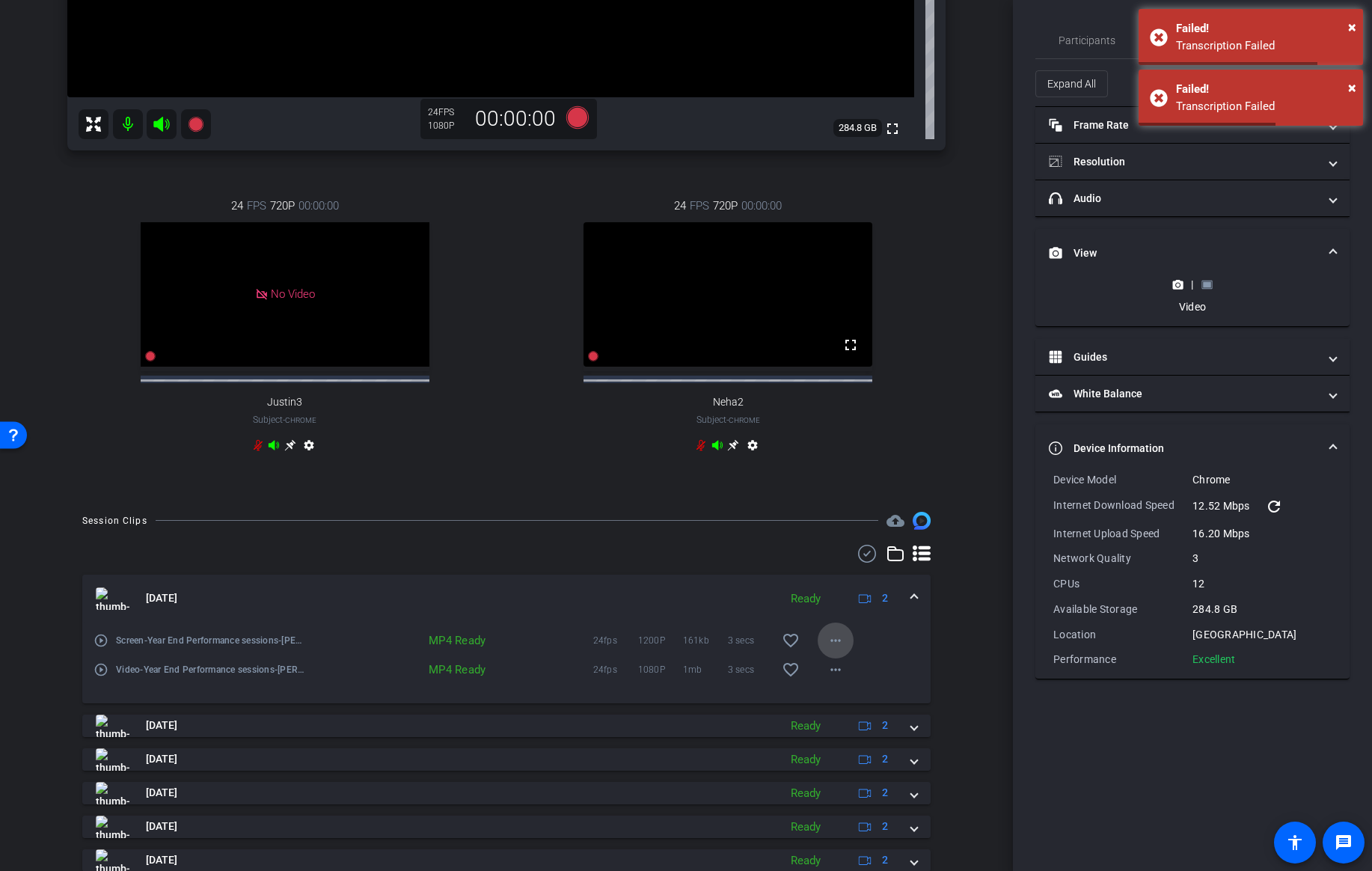
click at [841, 649] on mat-icon "more_horiz" at bounding box center [835, 640] width 18 height 18
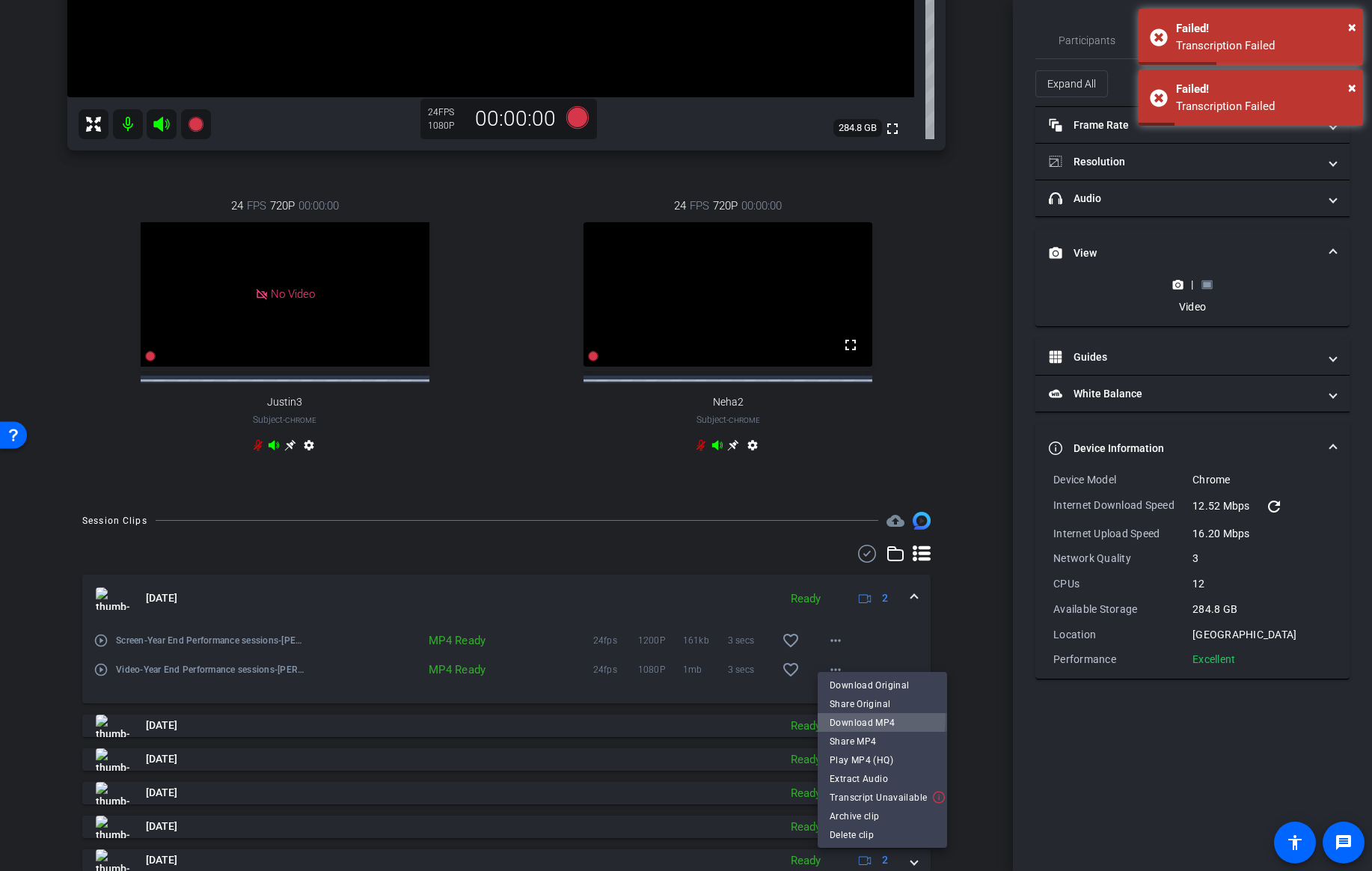
click at [853, 720] on span "Download MP4" at bounding box center [882, 722] width 105 height 18
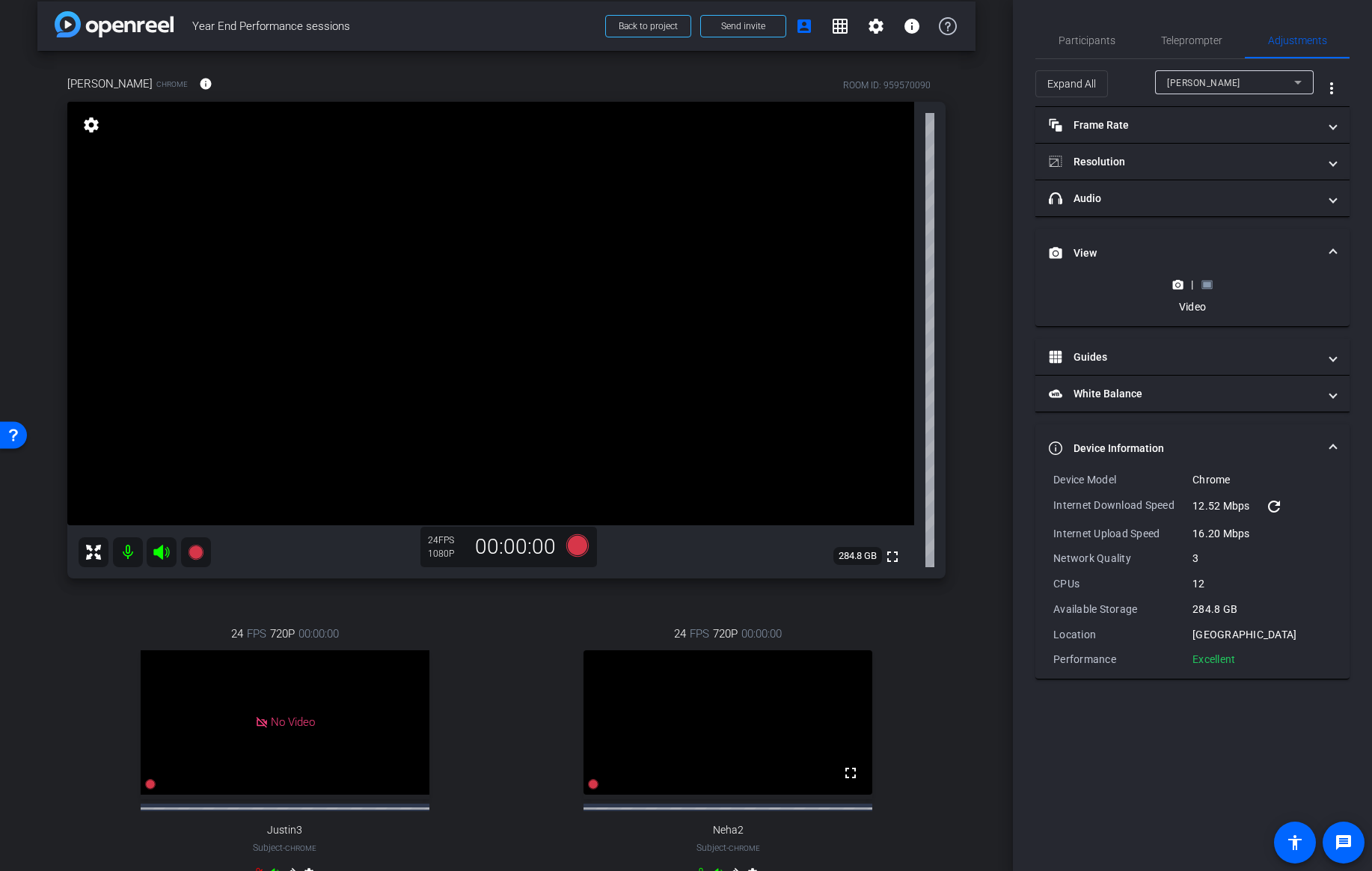
scroll to position [8, 0]
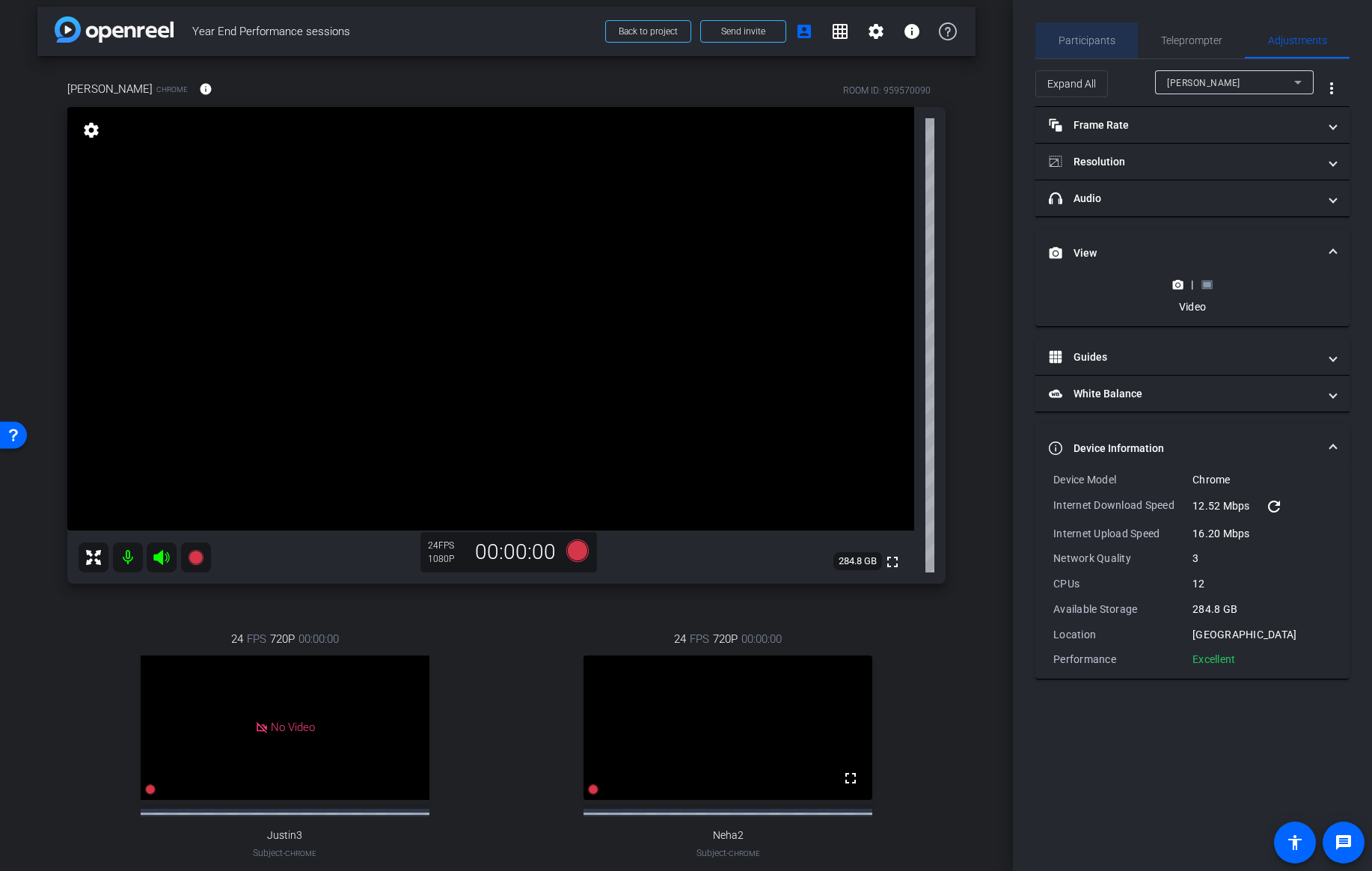
click at [1091, 39] on span "Participants" at bounding box center [1087, 40] width 57 height 10
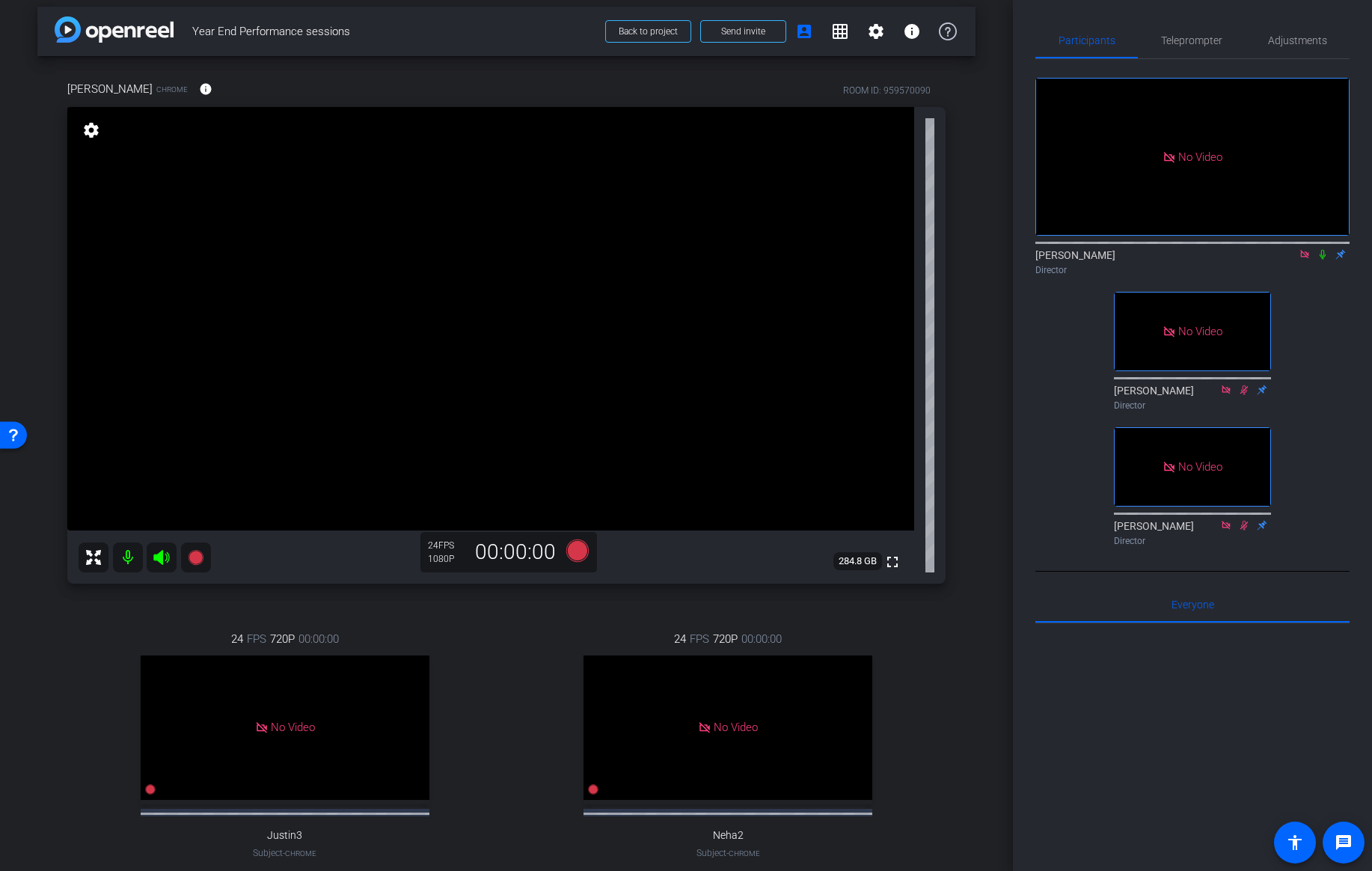
click at [64, 750] on div "Jen Quinn Chrome info ROOM ID: 959570090 fullscreen settings 284.8 GB 24 FPS 10…" at bounding box center [506, 493] width 938 height 874
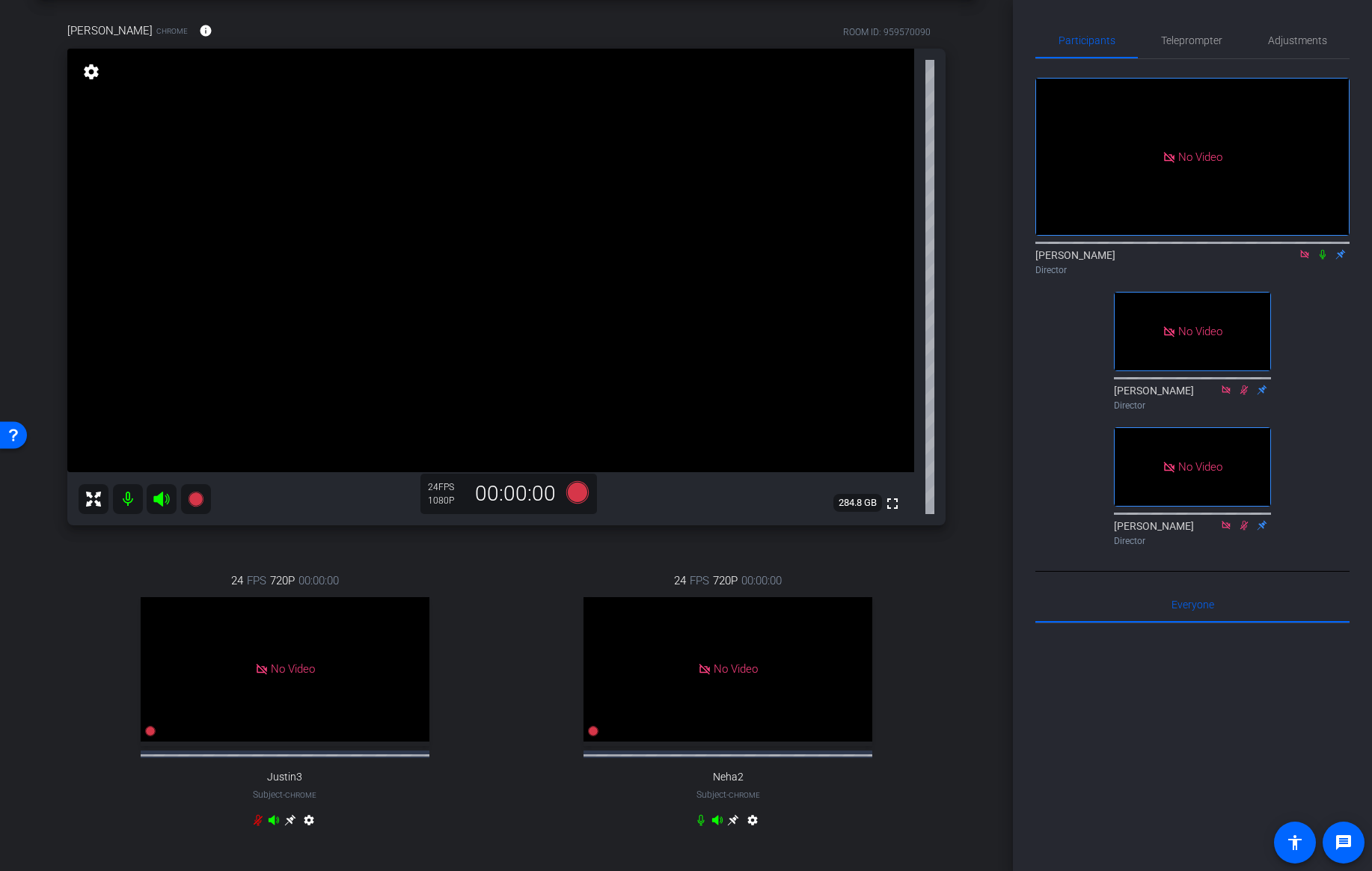
scroll to position [71, 0]
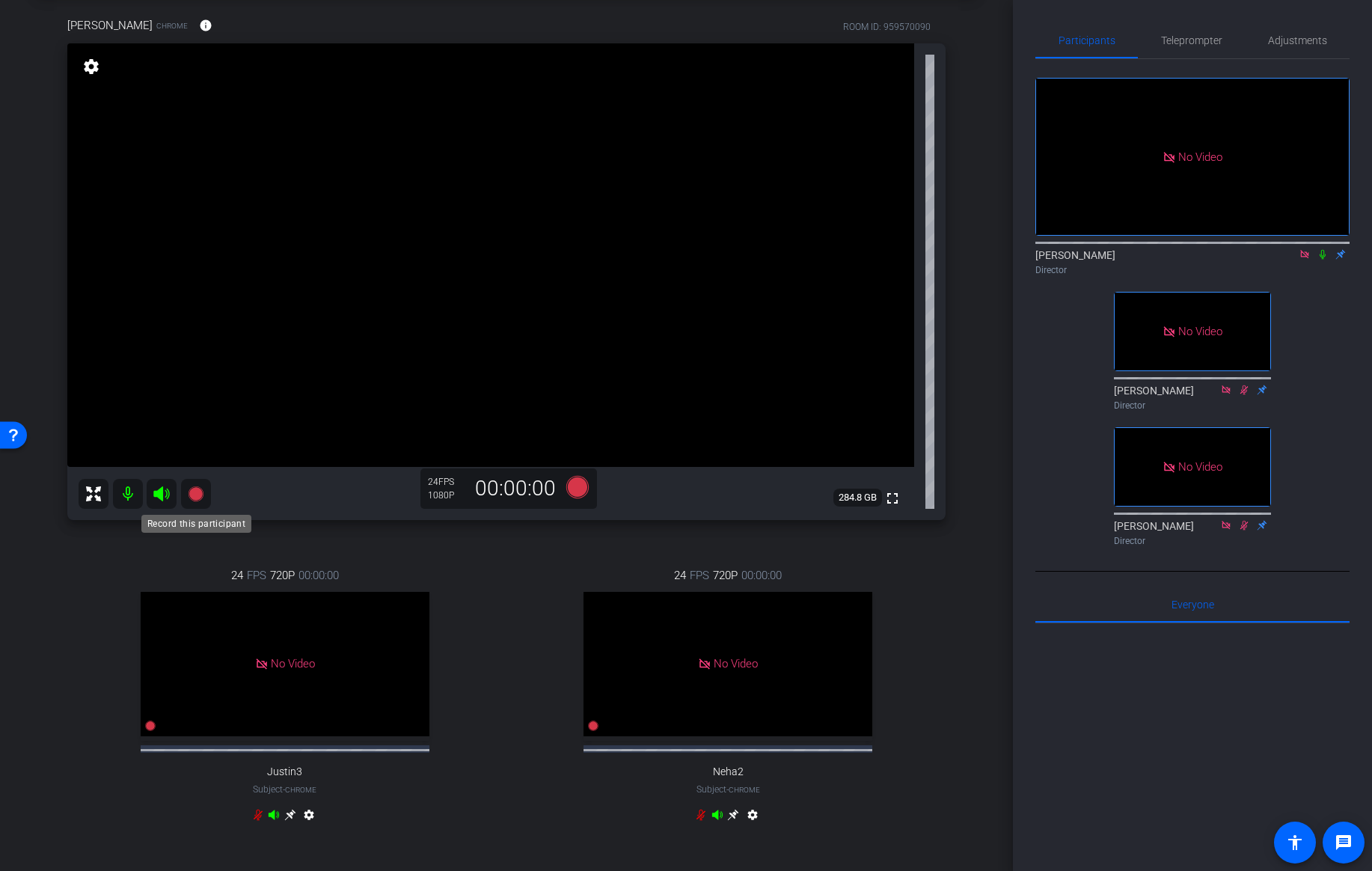
click at [199, 493] on icon at bounding box center [195, 494] width 15 height 15
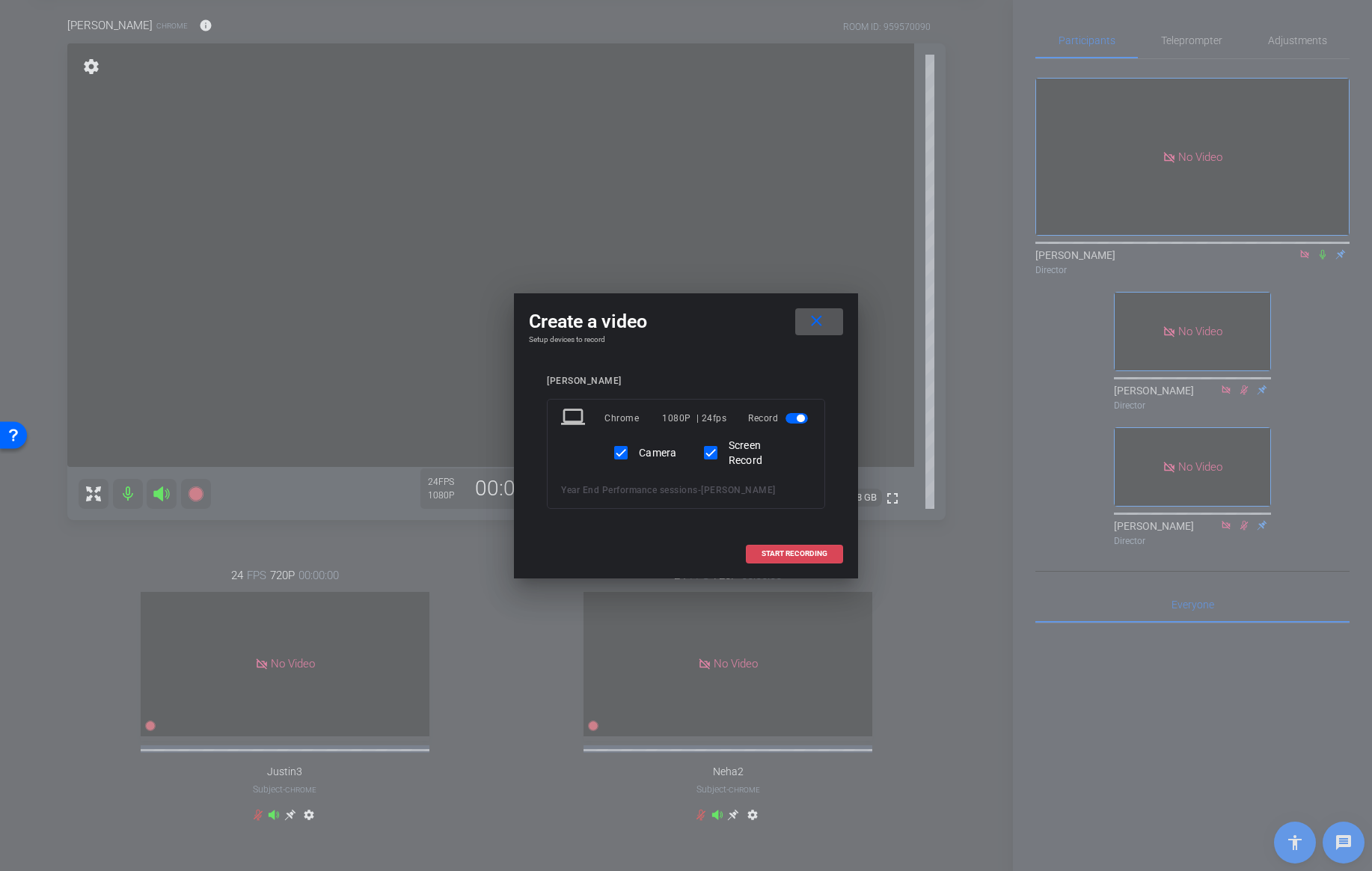
click at [810, 550] on span "START RECORDING" at bounding box center [794, 553] width 66 height 8
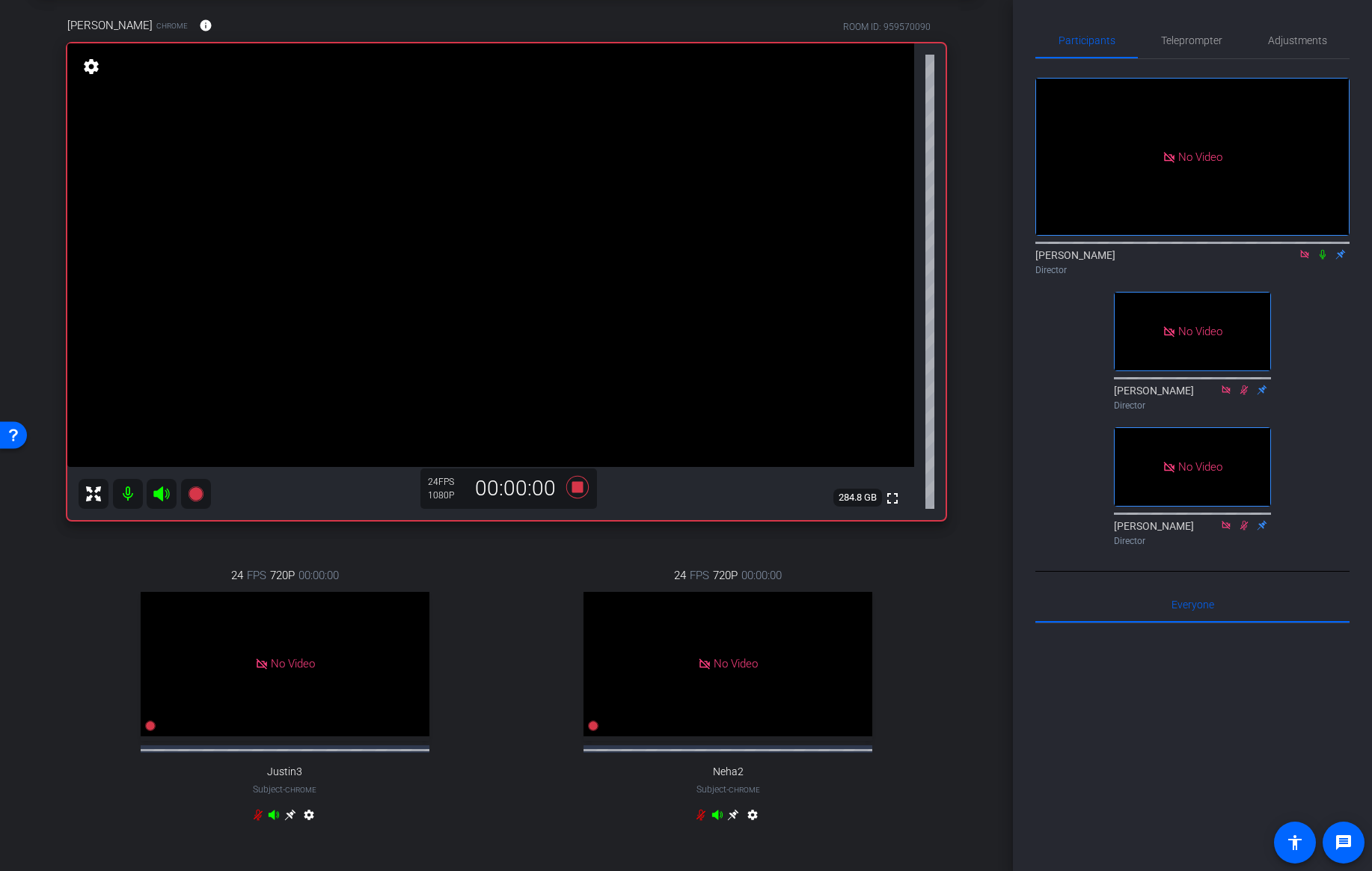
click at [1322, 249] on icon at bounding box center [1322, 254] width 12 height 10
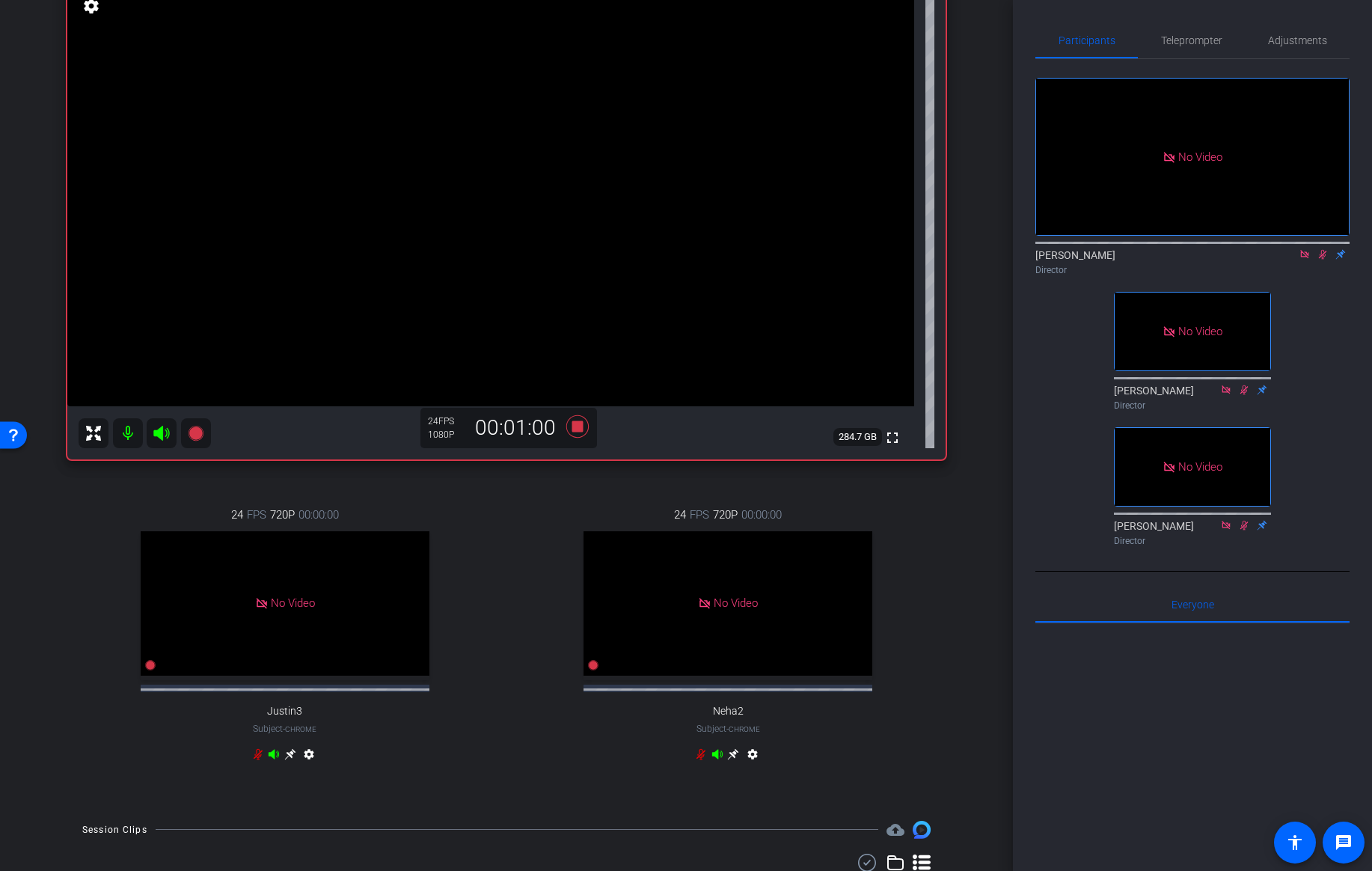
scroll to position [118, 0]
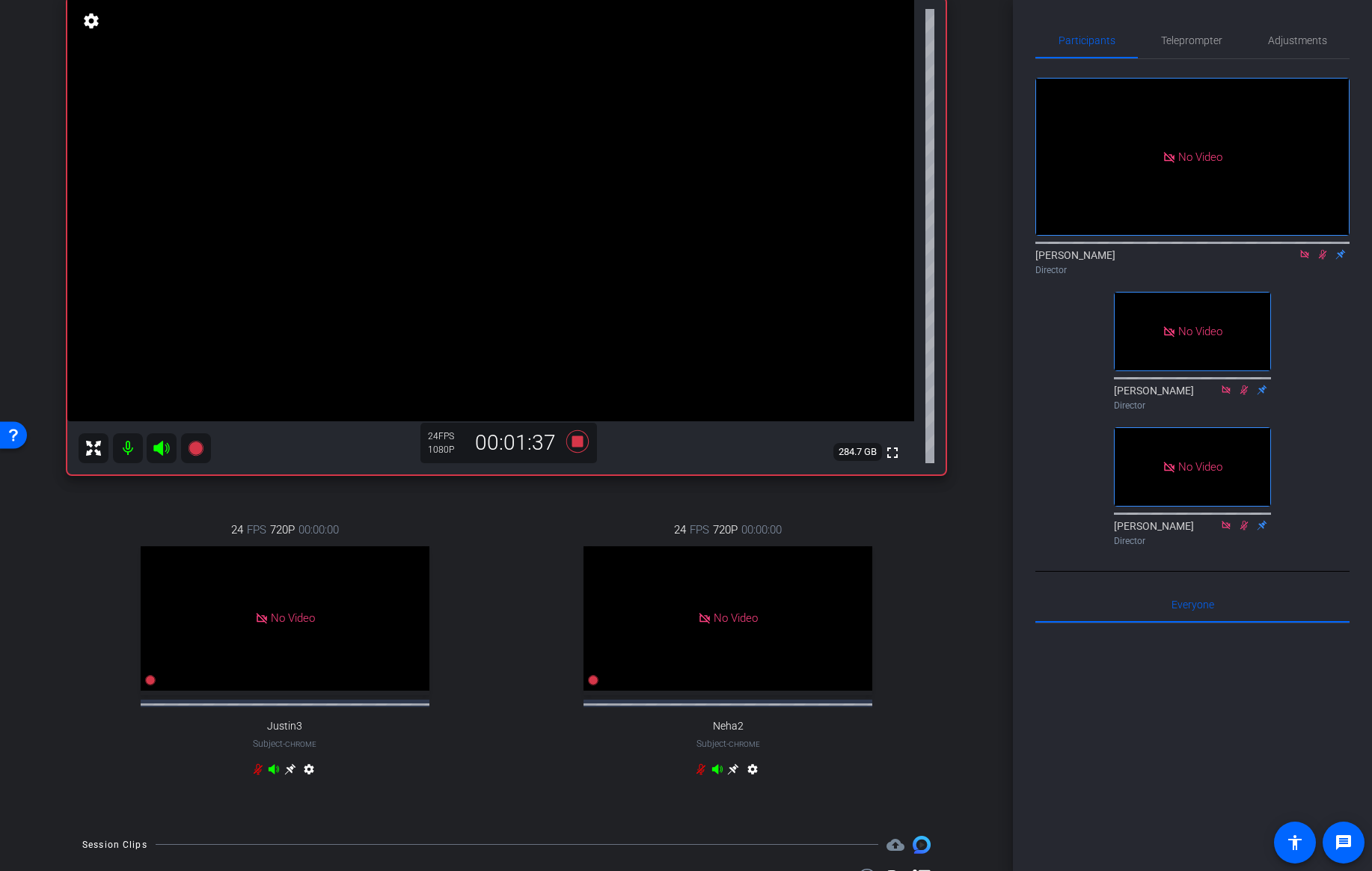
click at [1322, 250] on icon at bounding box center [1323, 255] width 8 height 10
click at [1323, 249] on icon at bounding box center [1322, 254] width 12 height 10
click at [1322, 250] on icon at bounding box center [1323, 255] width 8 height 10
click at [580, 445] on icon at bounding box center [578, 441] width 23 height 23
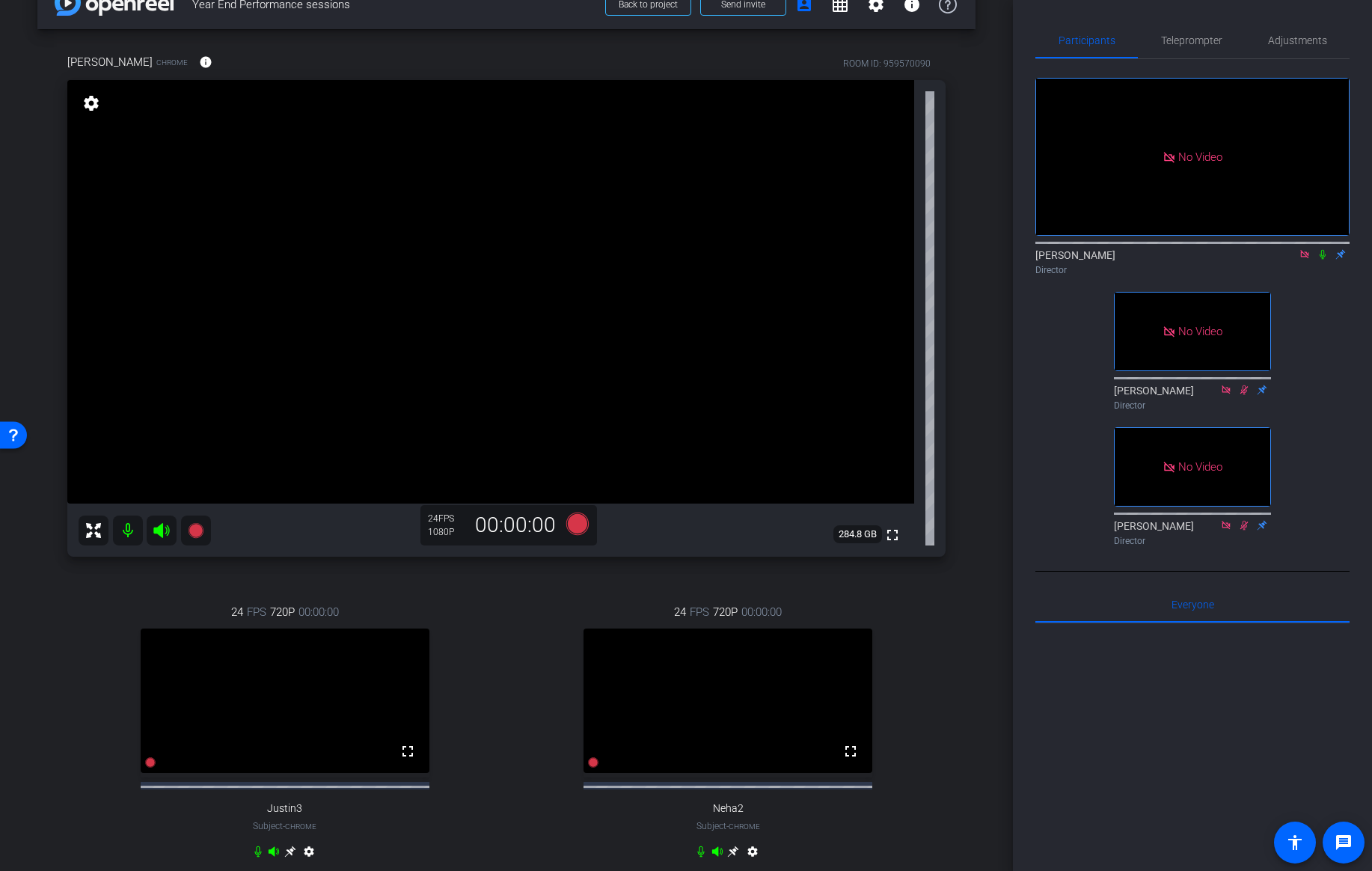
scroll to position [11, 0]
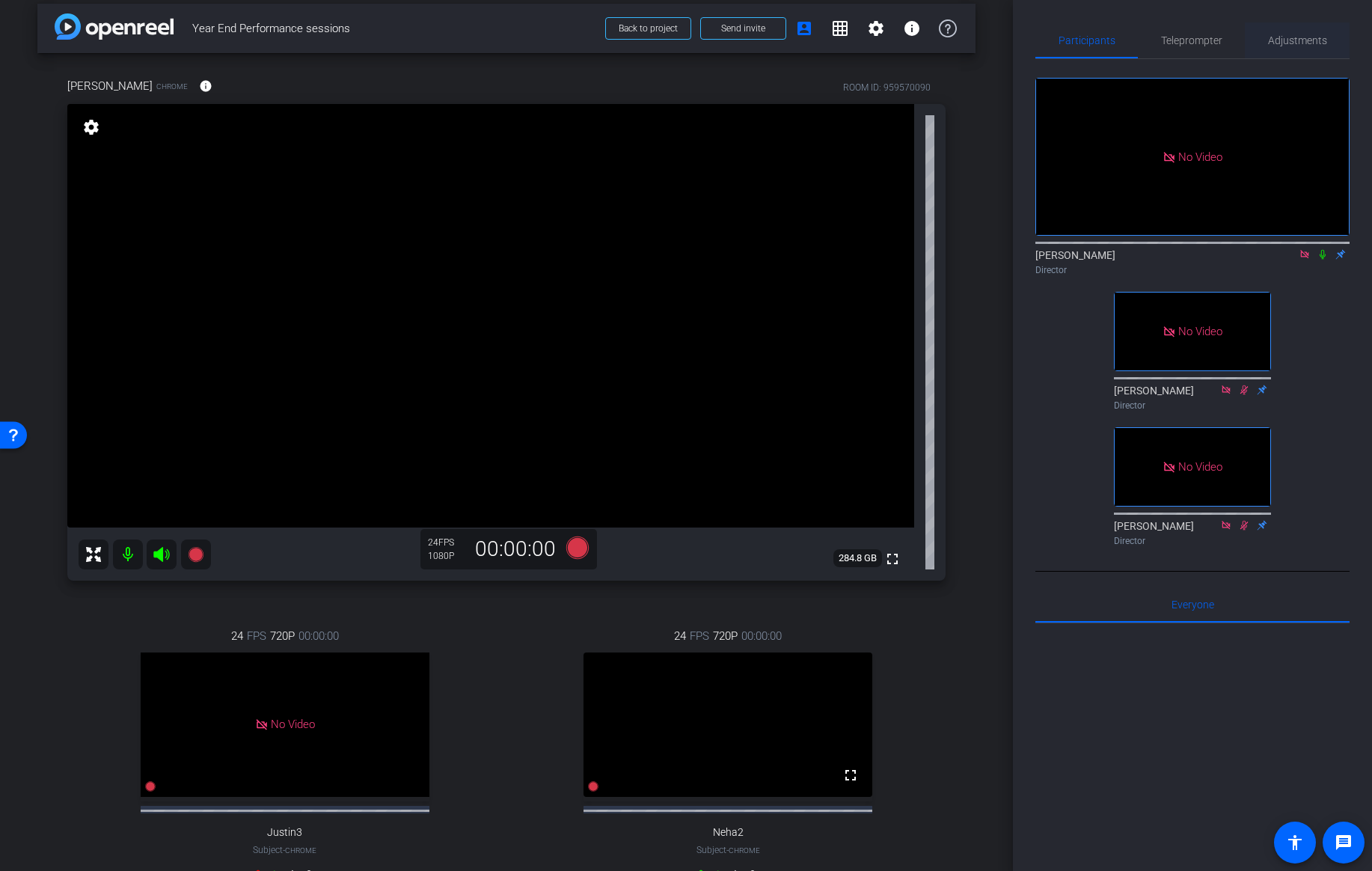
click at [1306, 43] on span "Adjustments" at bounding box center [1297, 40] width 59 height 10
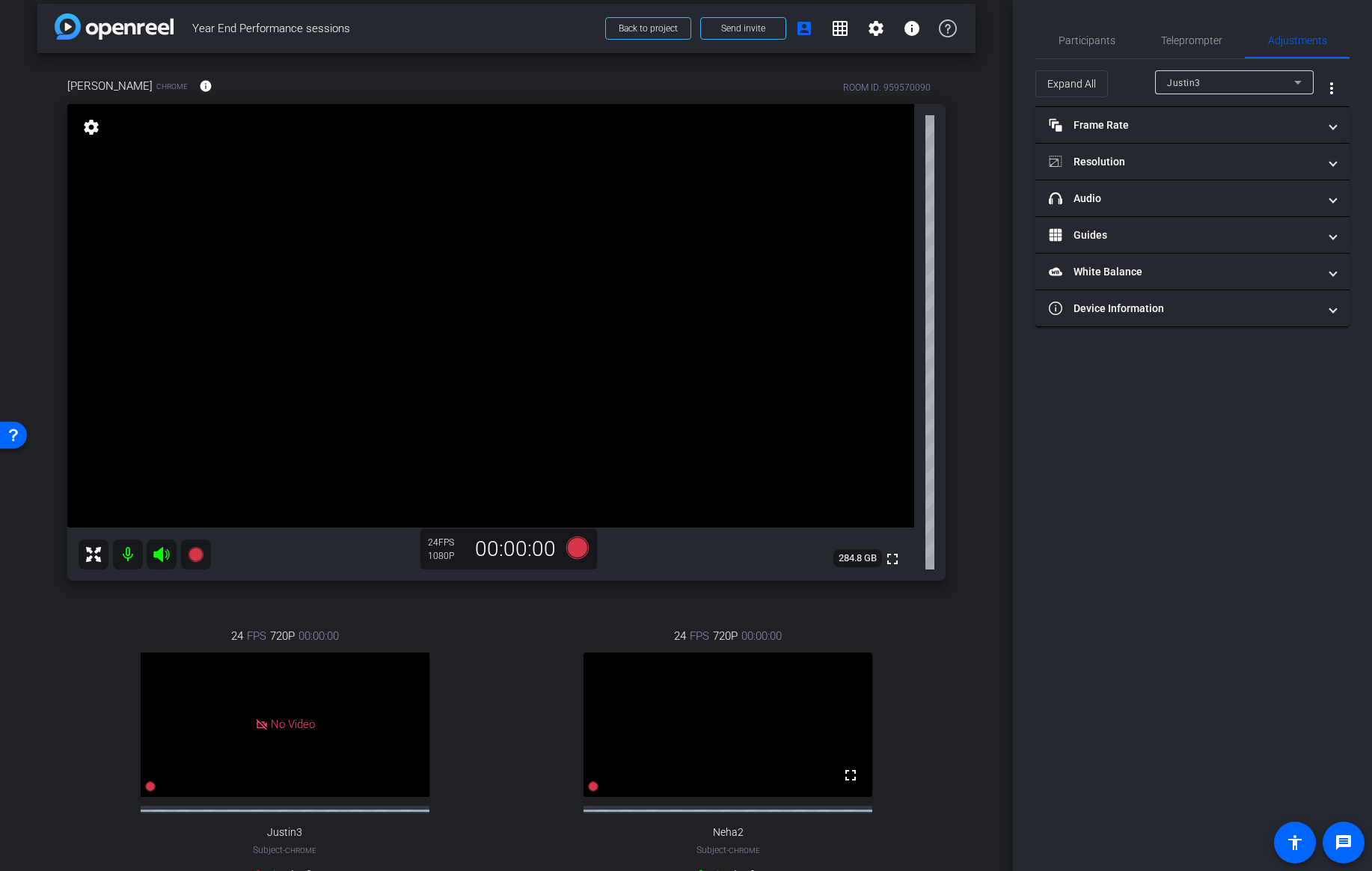
click at [1229, 76] on div "Justin3" at bounding box center [1230, 82] width 127 height 18
click at [1201, 139] on span "Jen Quinn" at bounding box center [1205, 135] width 76 height 18
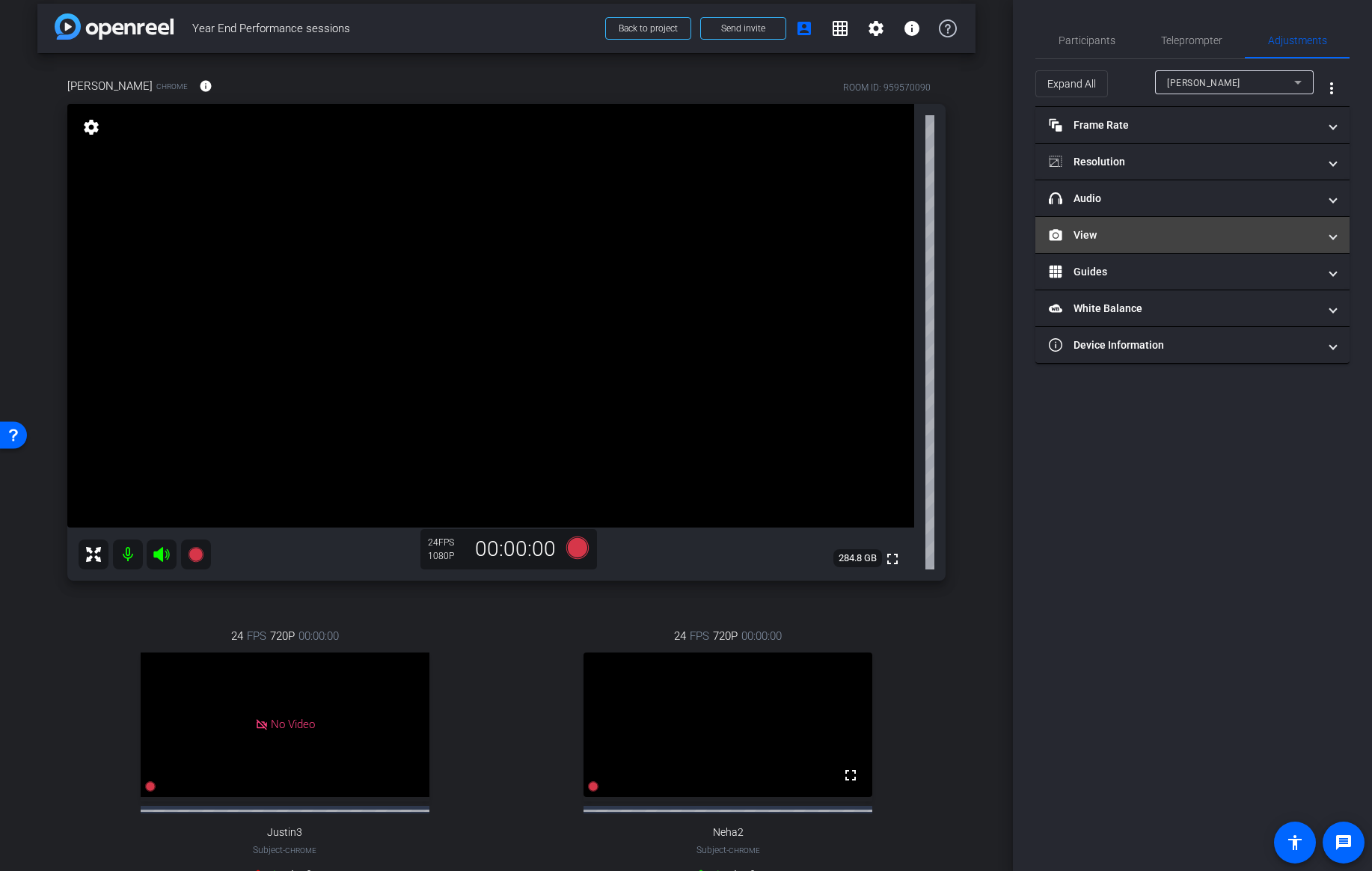
click at [1332, 234] on span at bounding box center [1332, 235] width 6 height 16
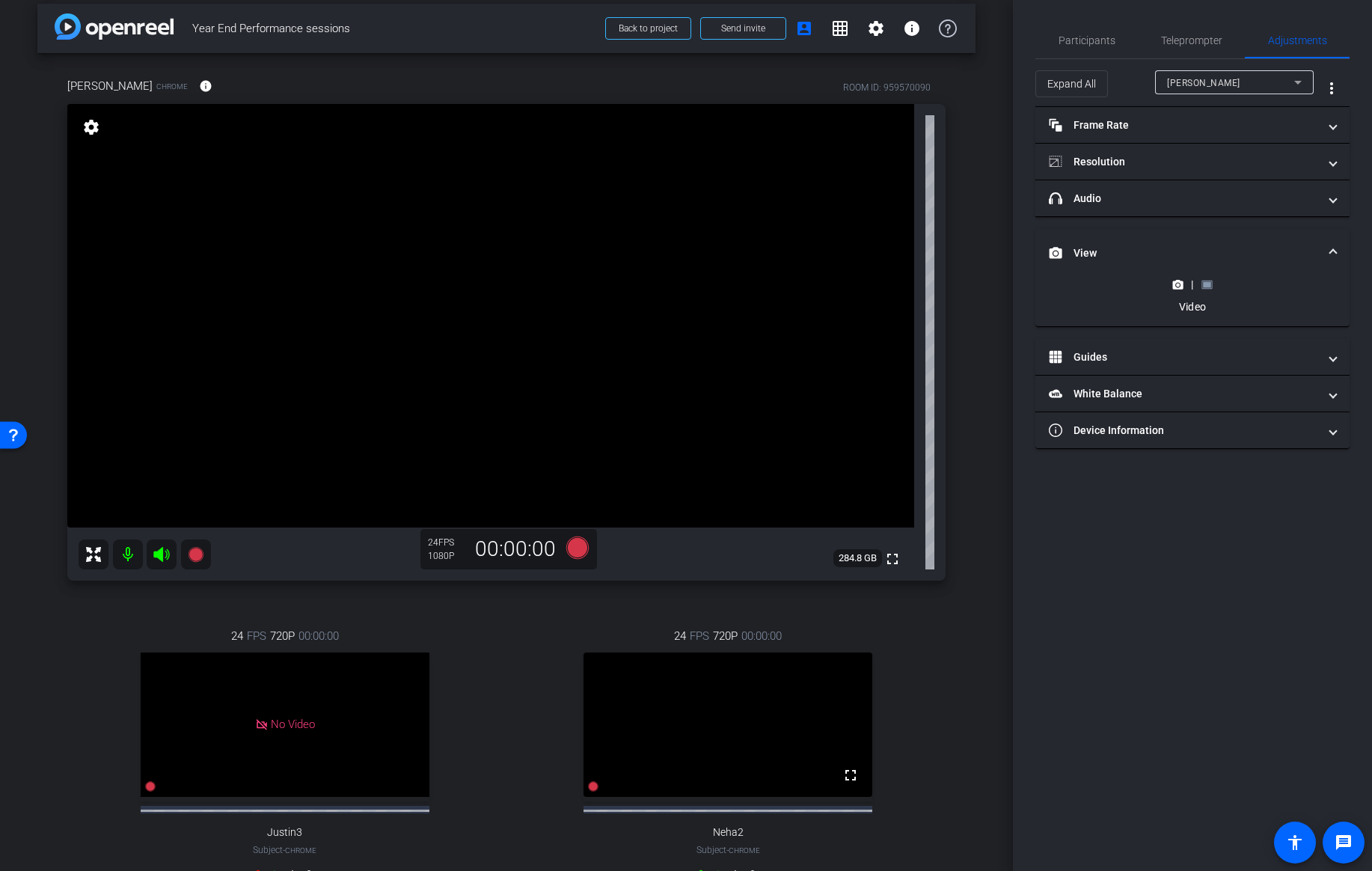
click at [1211, 282] on rect at bounding box center [1207, 284] width 8 height 6
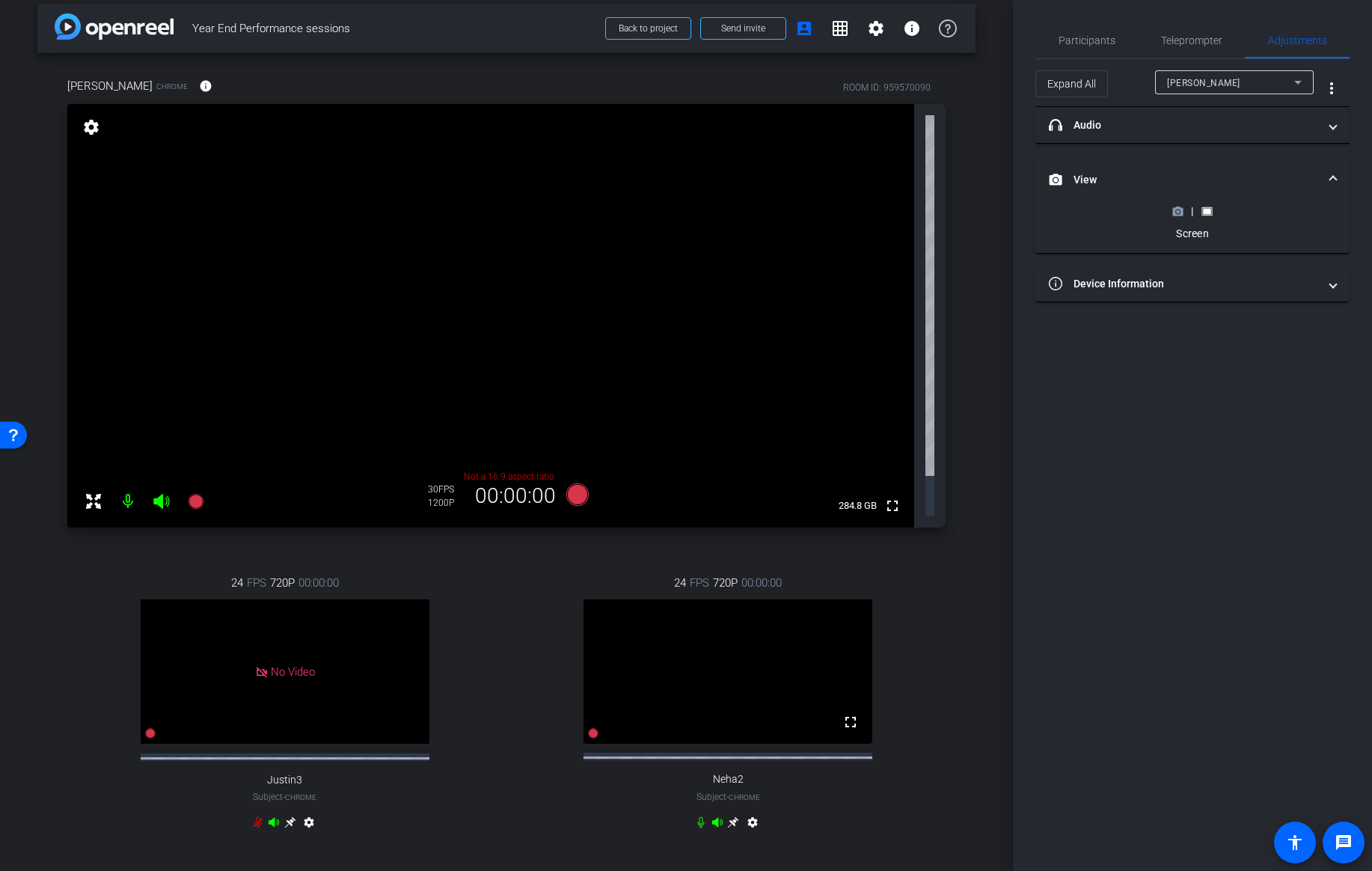
click at [1182, 210] on icon at bounding box center [1178, 211] width 10 height 8
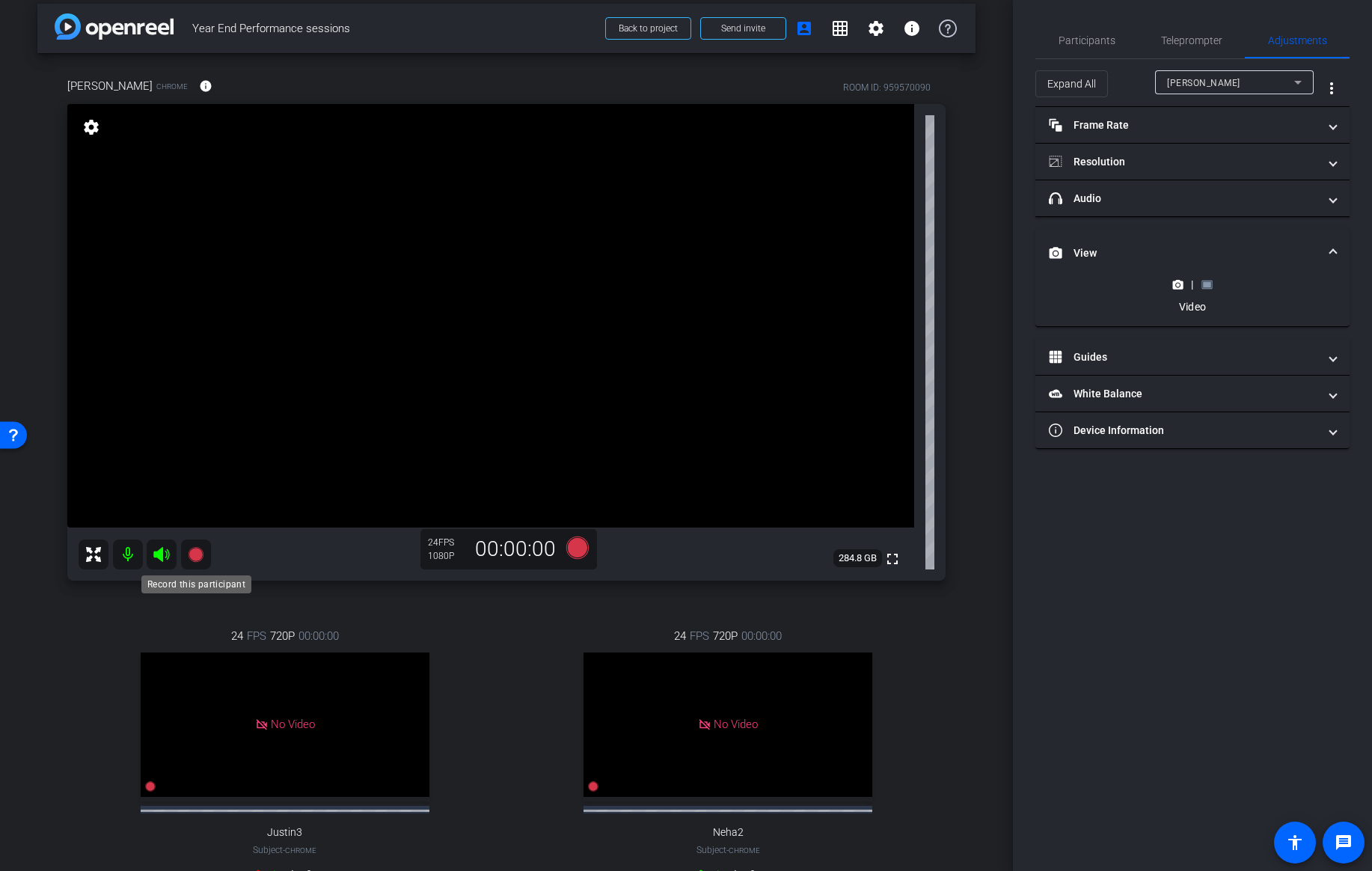
click at [199, 557] on icon at bounding box center [195, 554] width 15 height 15
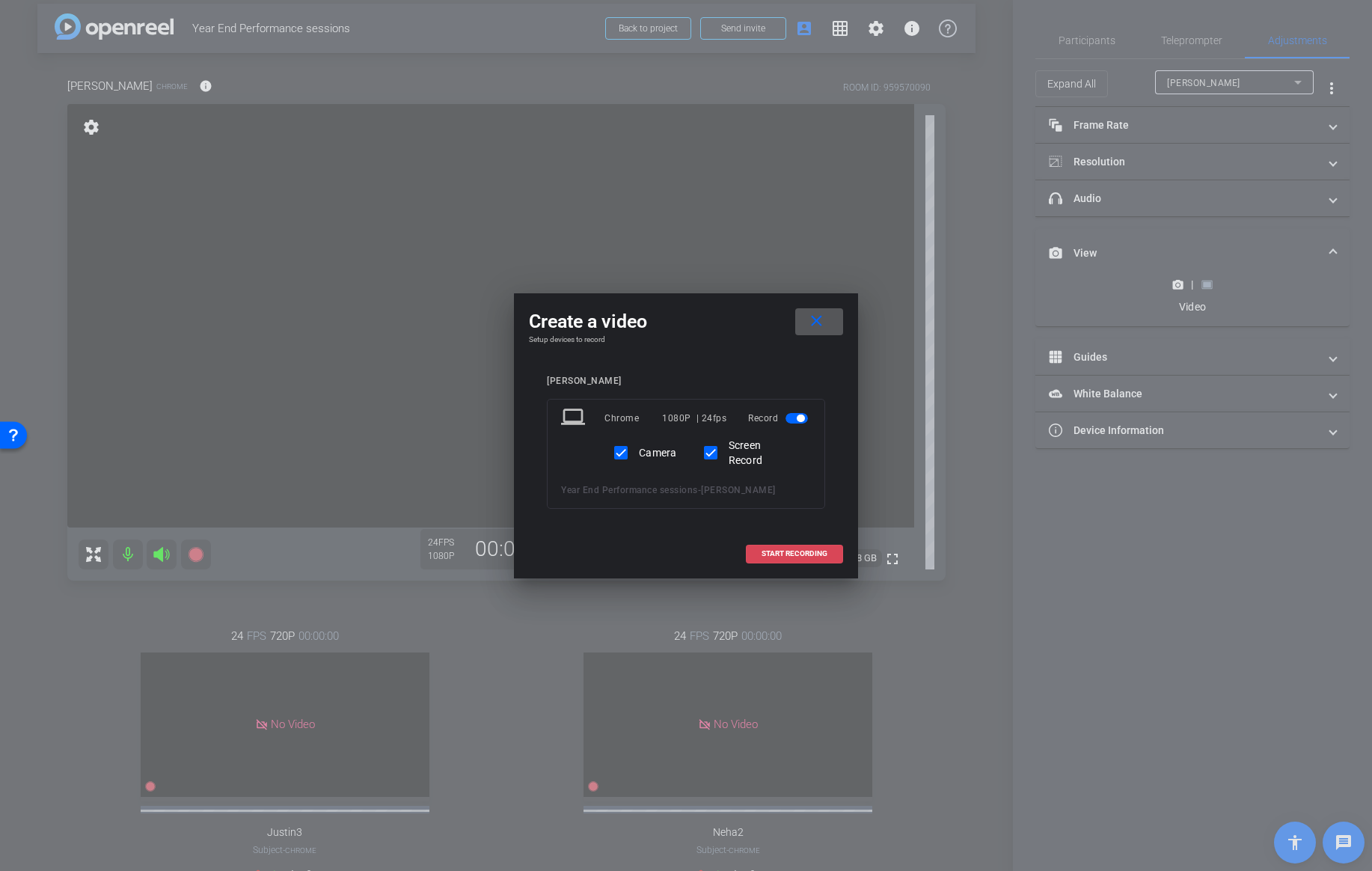
click at [804, 553] on span "START RECORDING" at bounding box center [794, 553] width 66 height 8
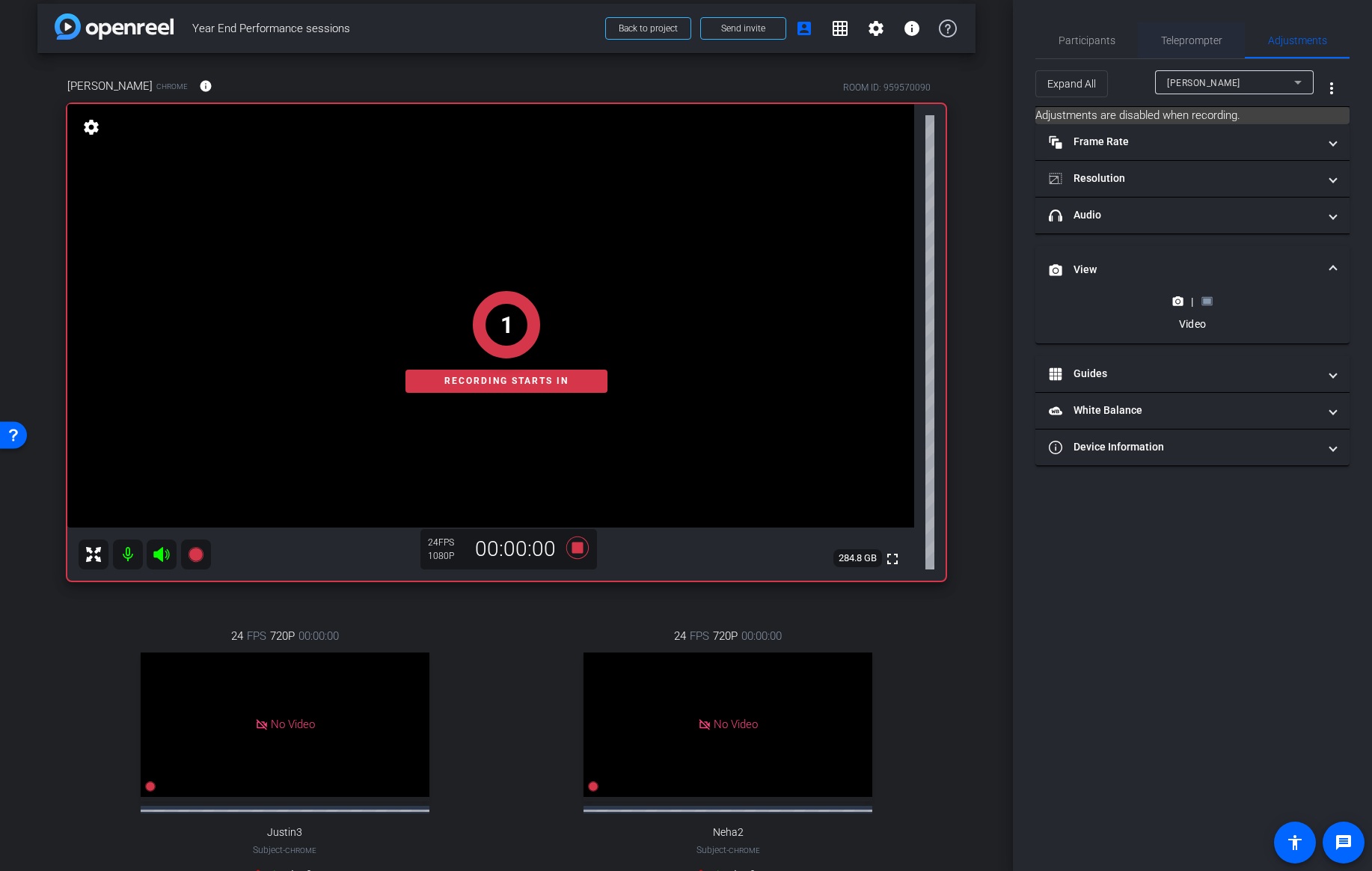
click at [1198, 39] on span "Teleprompter" at bounding box center [1191, 40] width 61 height 10
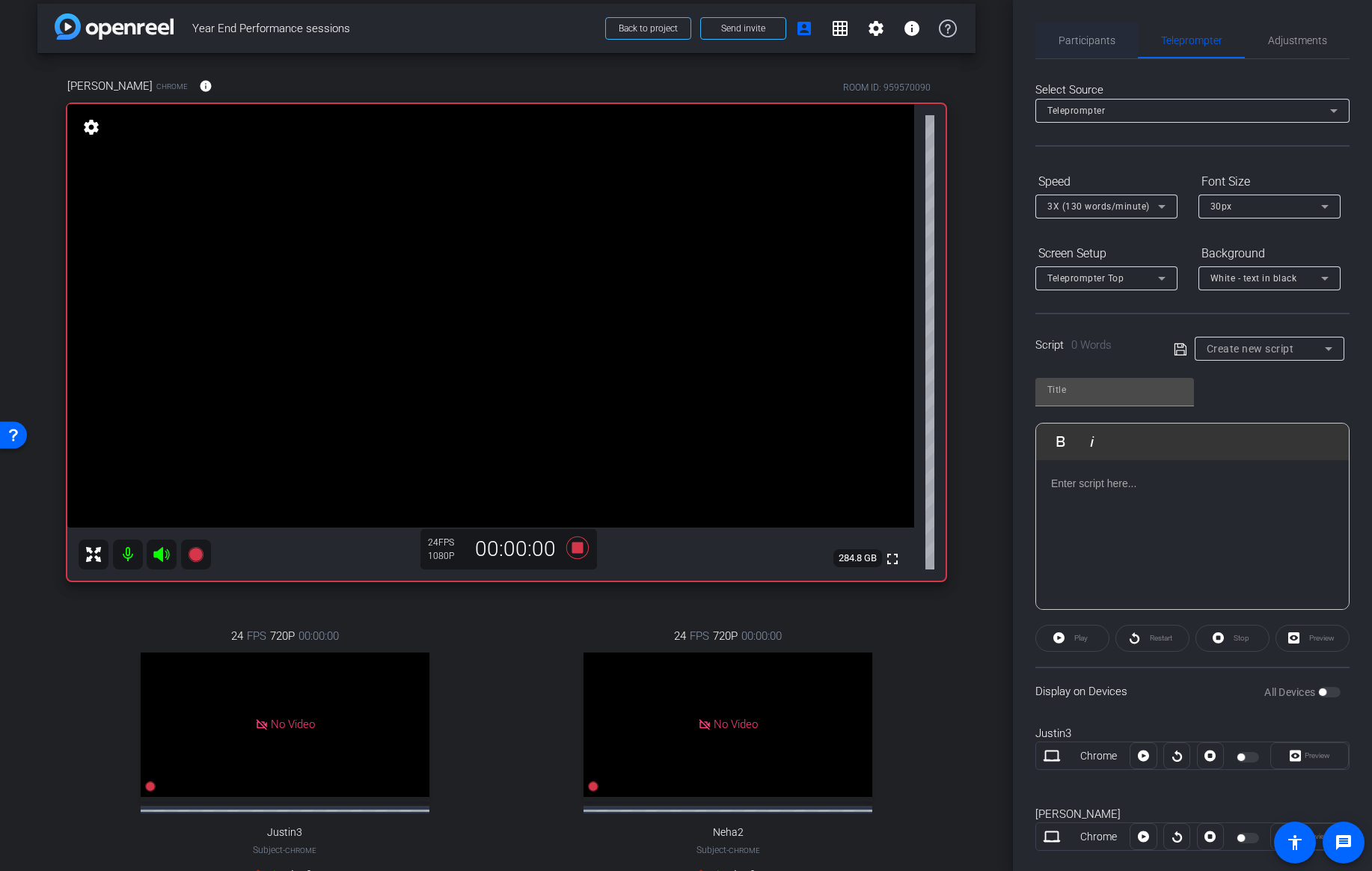
click at [1095, 40] on span "Participants" at bounding box center [1087, 40] width 57 height 10
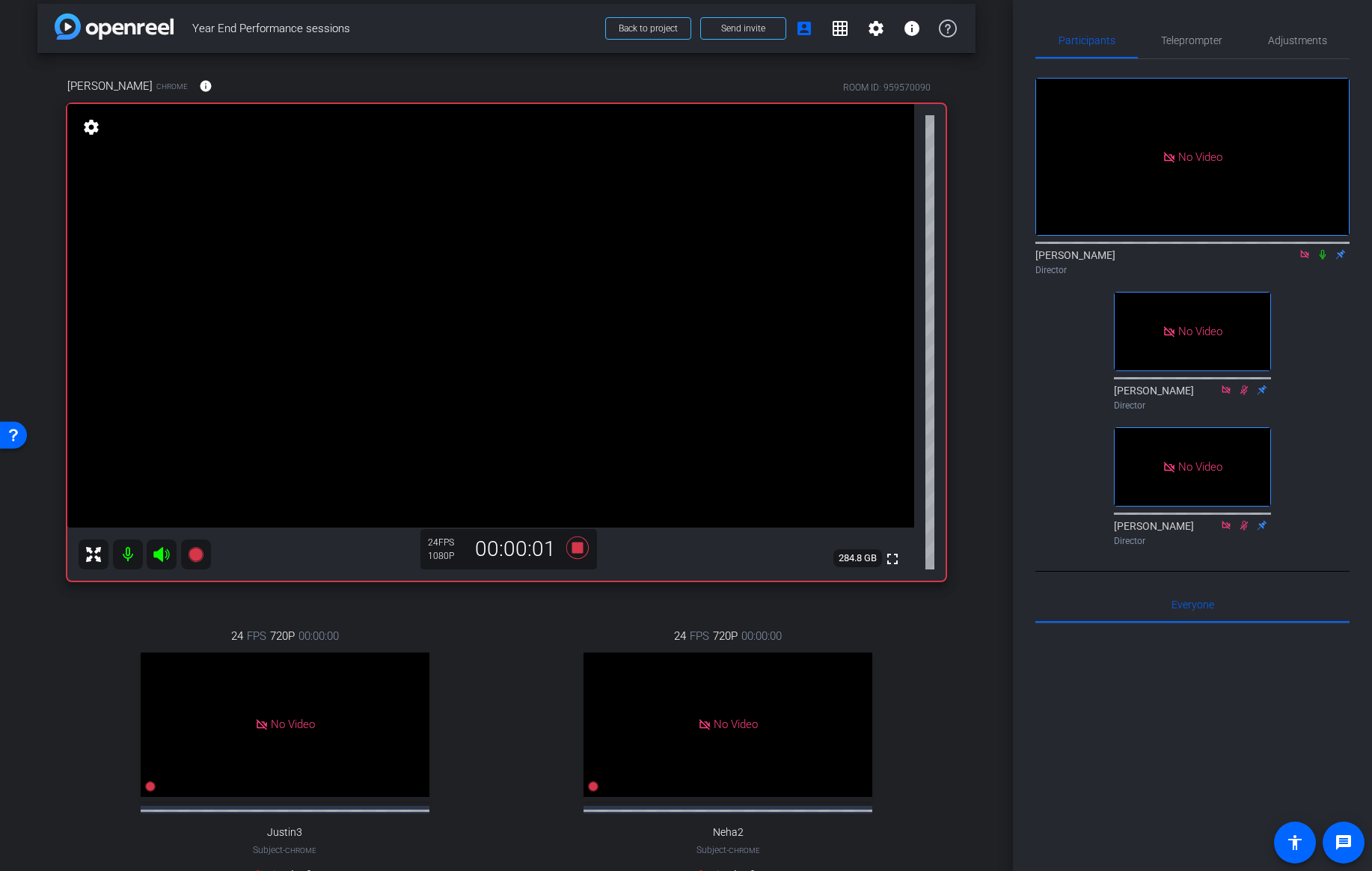
click at [1324, 250] on icon at bounding box center [1322, 255] width 6 height 10
click at [1323, 249] on icon at bounding box center [1322, 254] width 12 height 10
click at [578, 546] on icon at bounding box center [578, 547] width 23 height 23
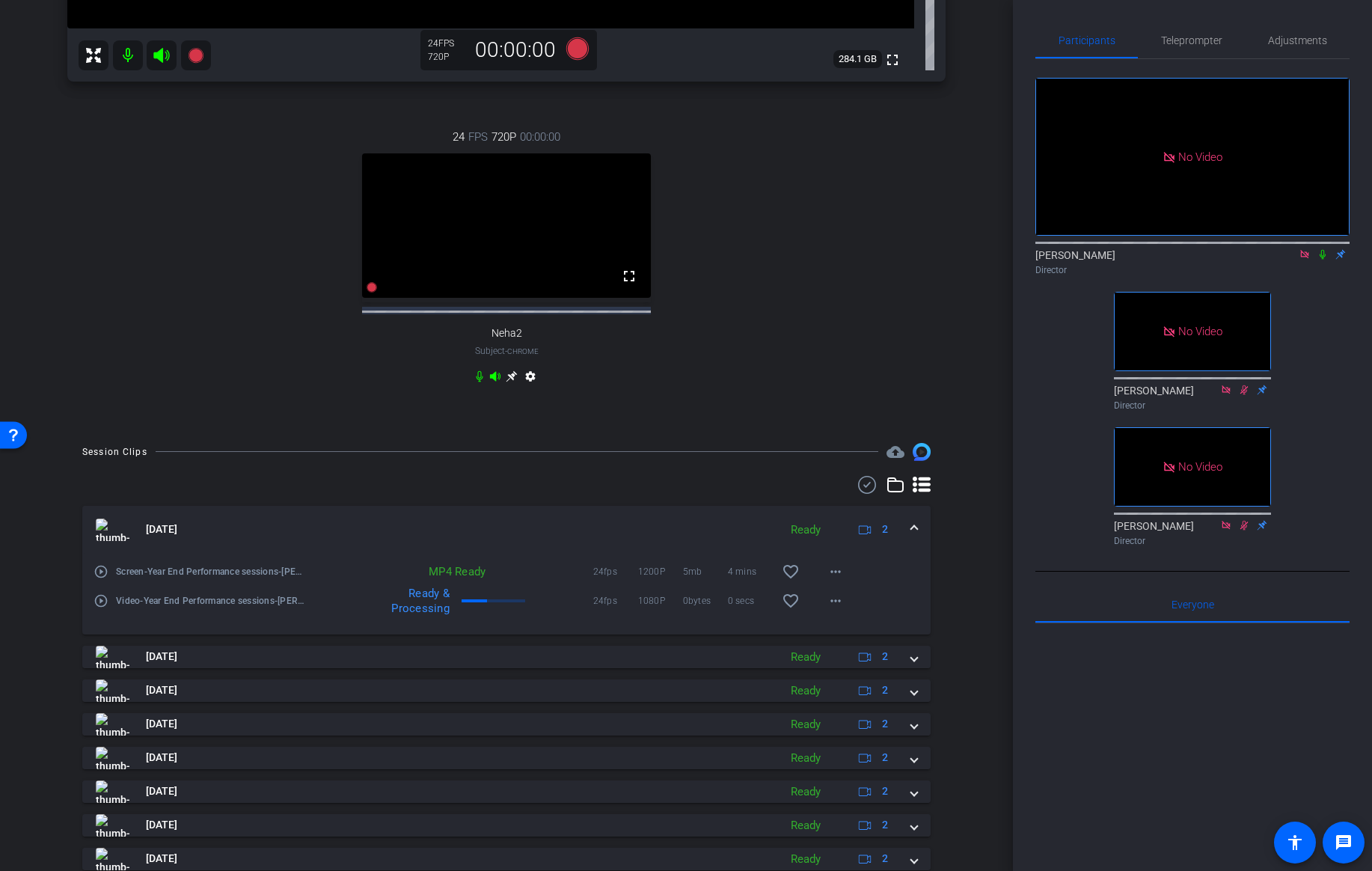
scroll to position [511, 0]
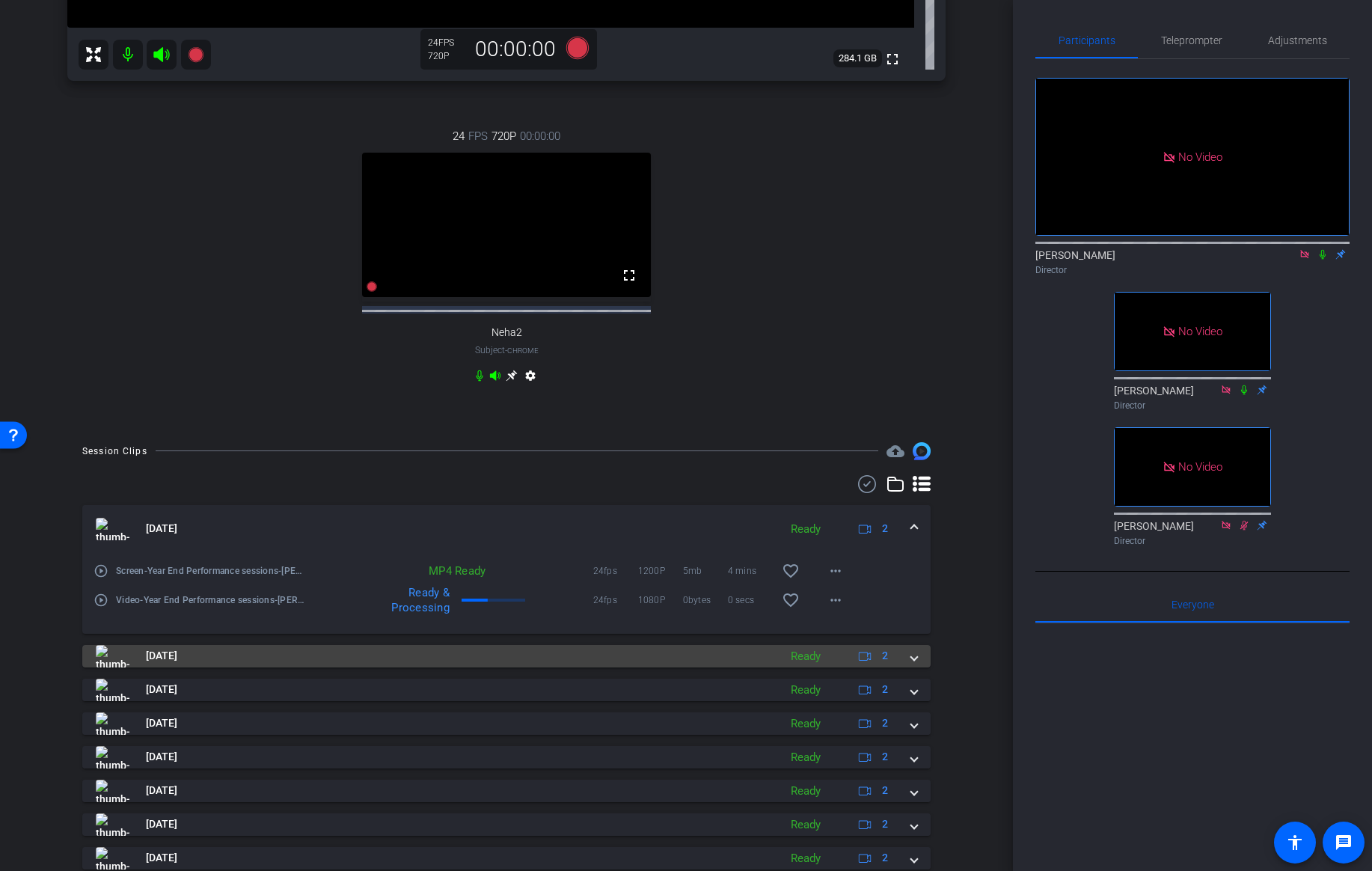
click at [913, 663] on span at bounding box center [914, 656] width 6 height 16
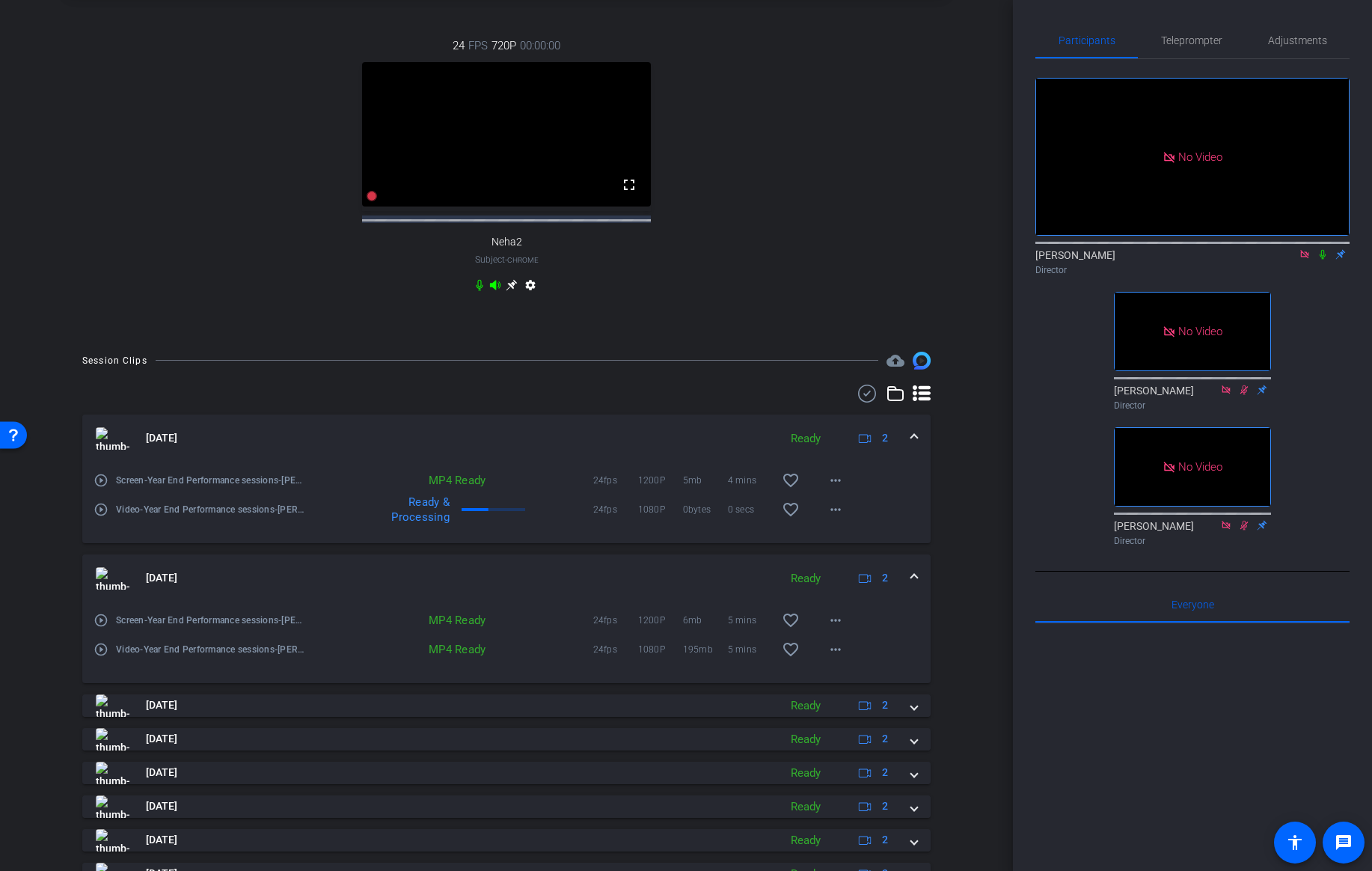
scroll to position [603, 0]
click at [787, 628] on mat-icon "favorite_border" at bounding box center [790, 618] width 18 height 18
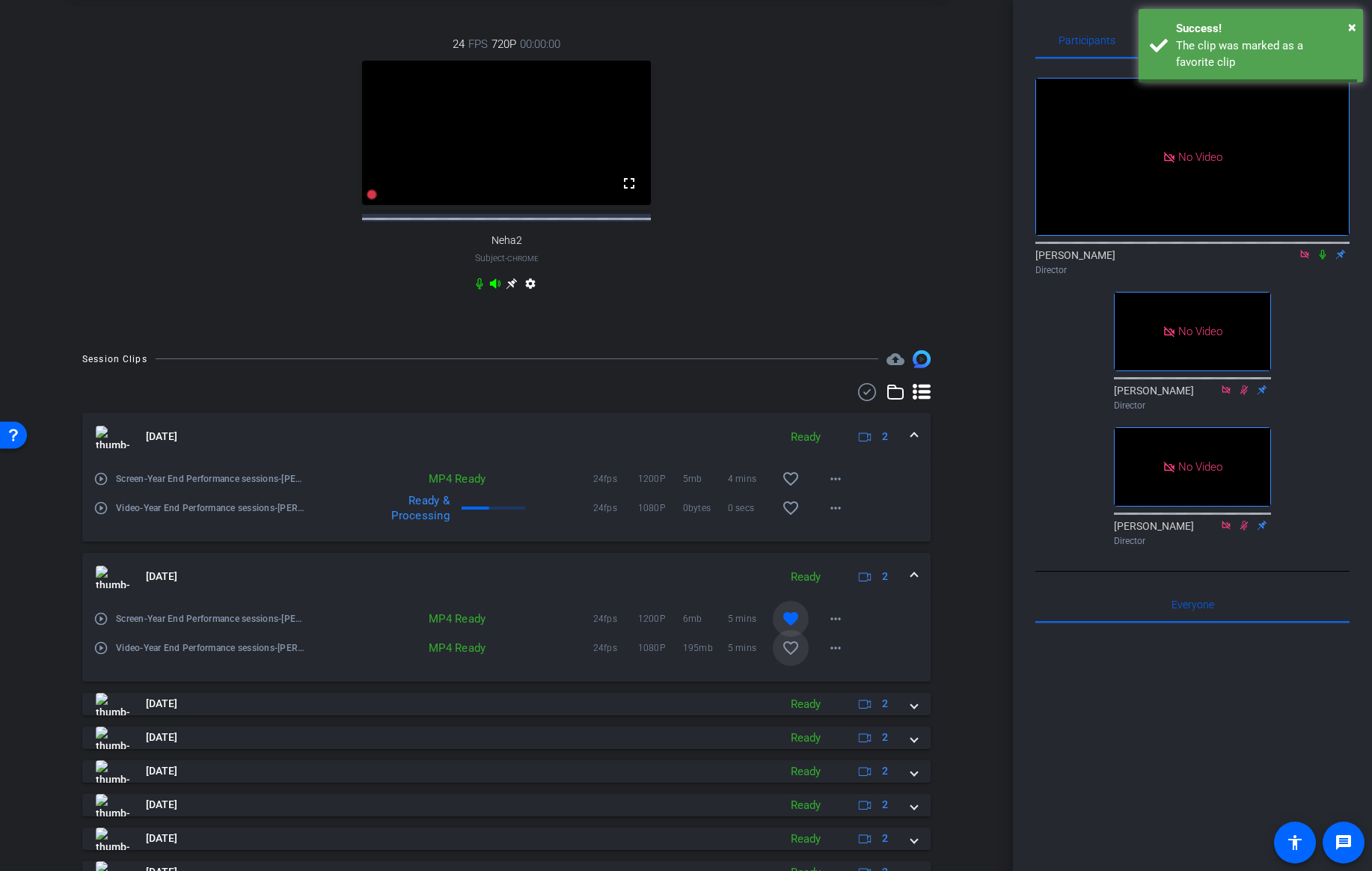
click at [788, 655] on mat-icon "favorite_border" at bounding box center [790, 647] width 18 height 18
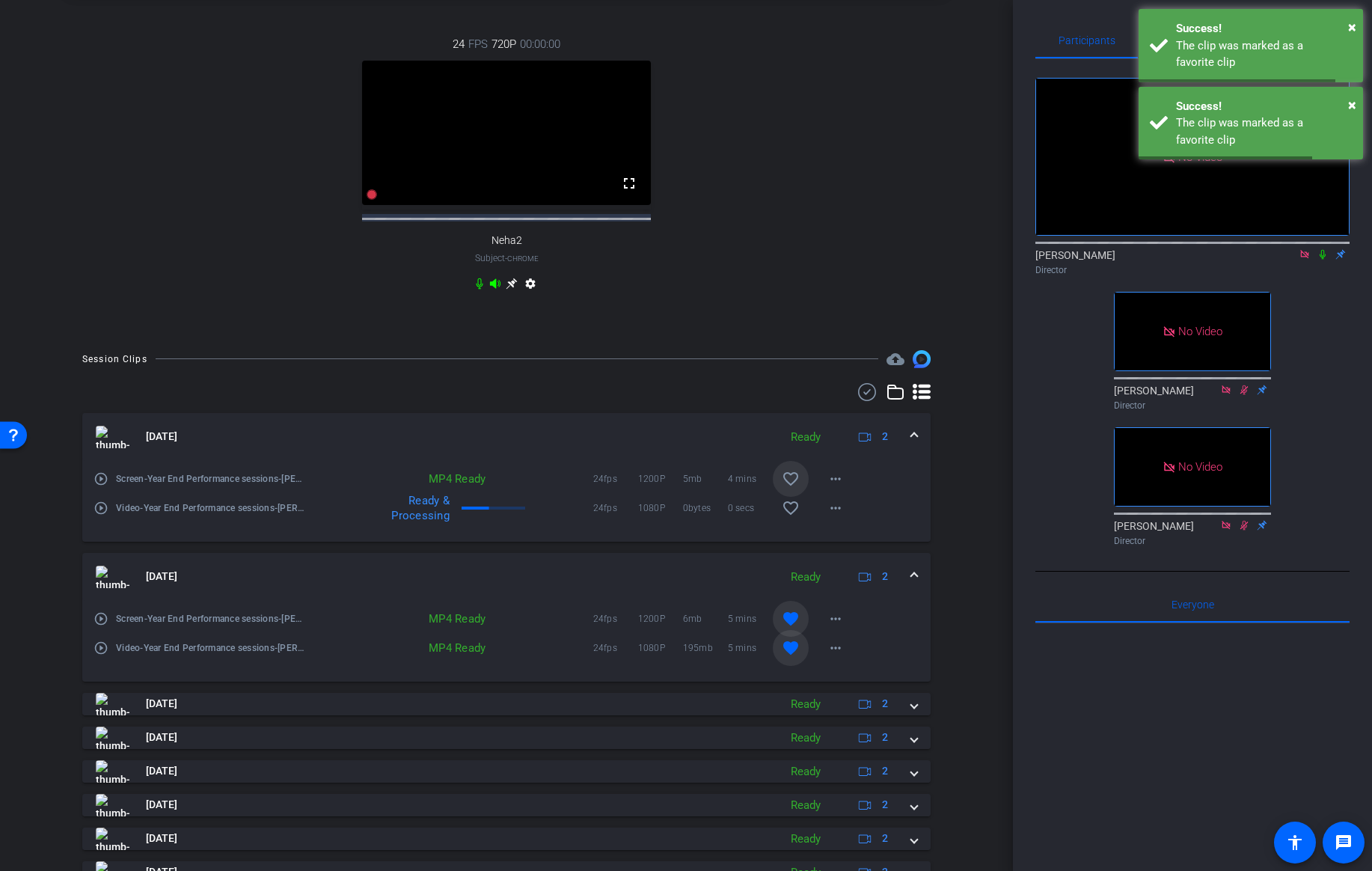
click at [792, 487] on mat-icon "favorite_border" at bounding box center [790, 478] width 18 height 18
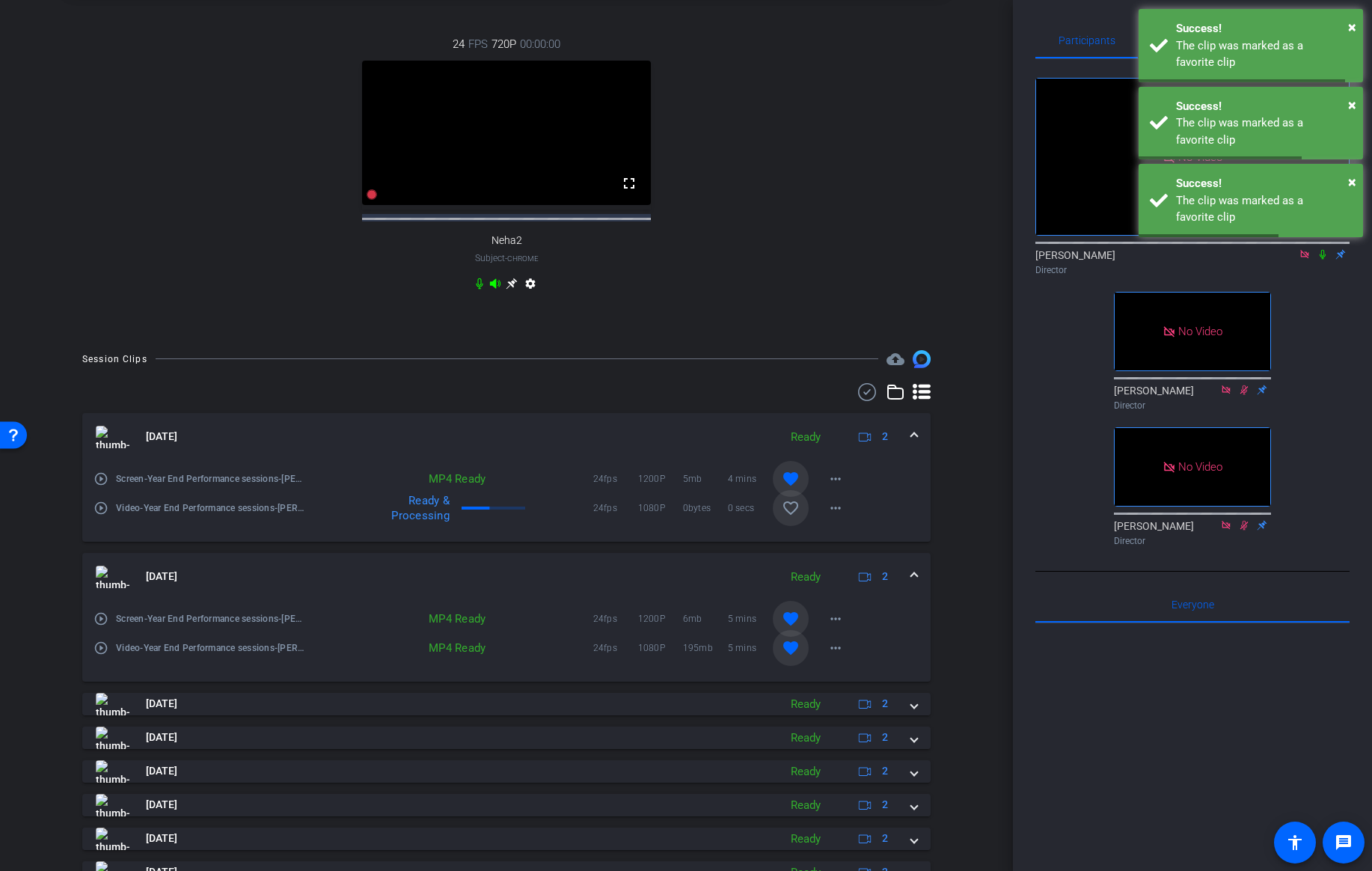
click at [790, 517] on mat-icon "favorite_border" at bounding box center [790, 508] width 18 height 18
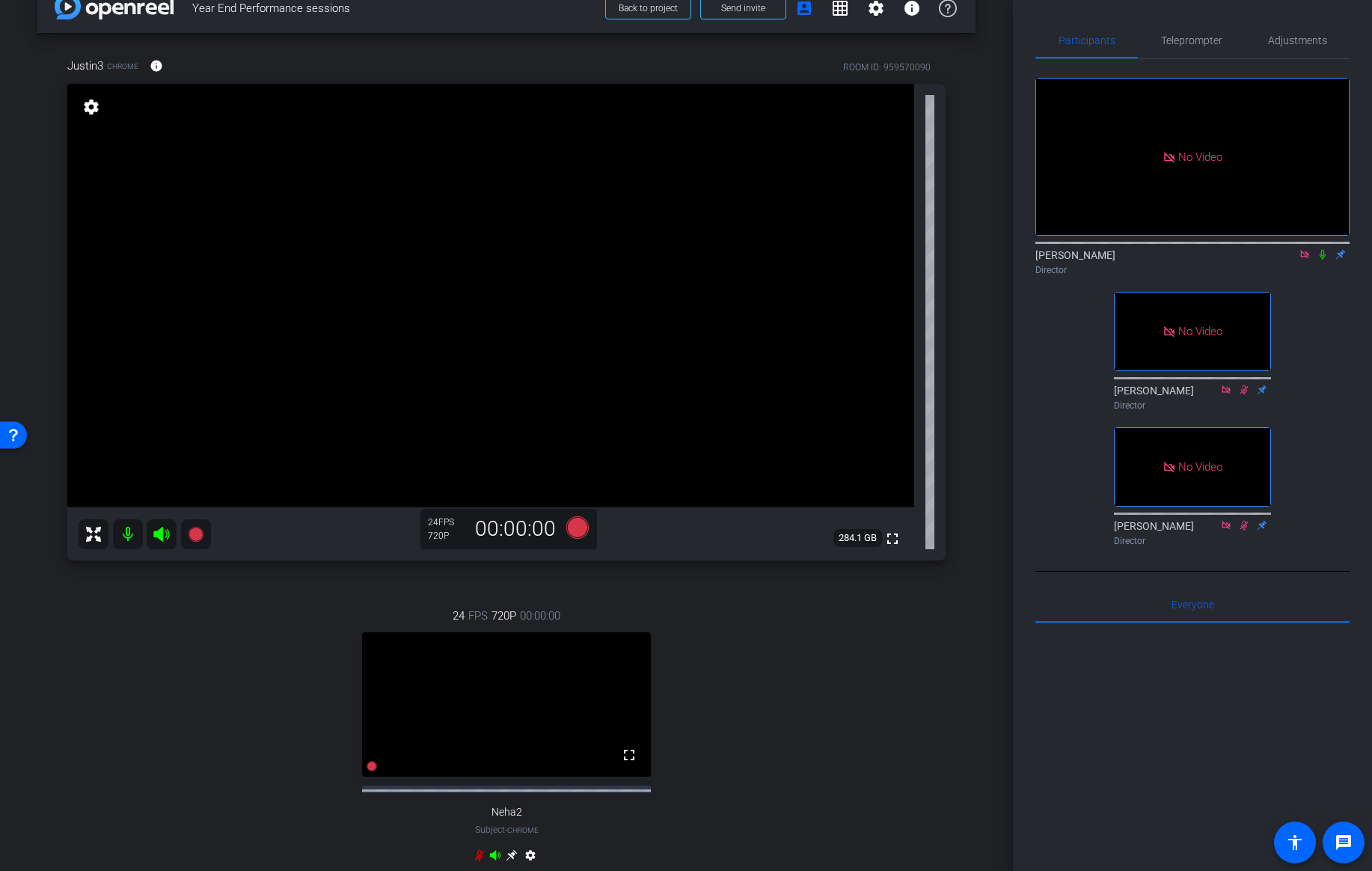
scroll to position [30, 0]
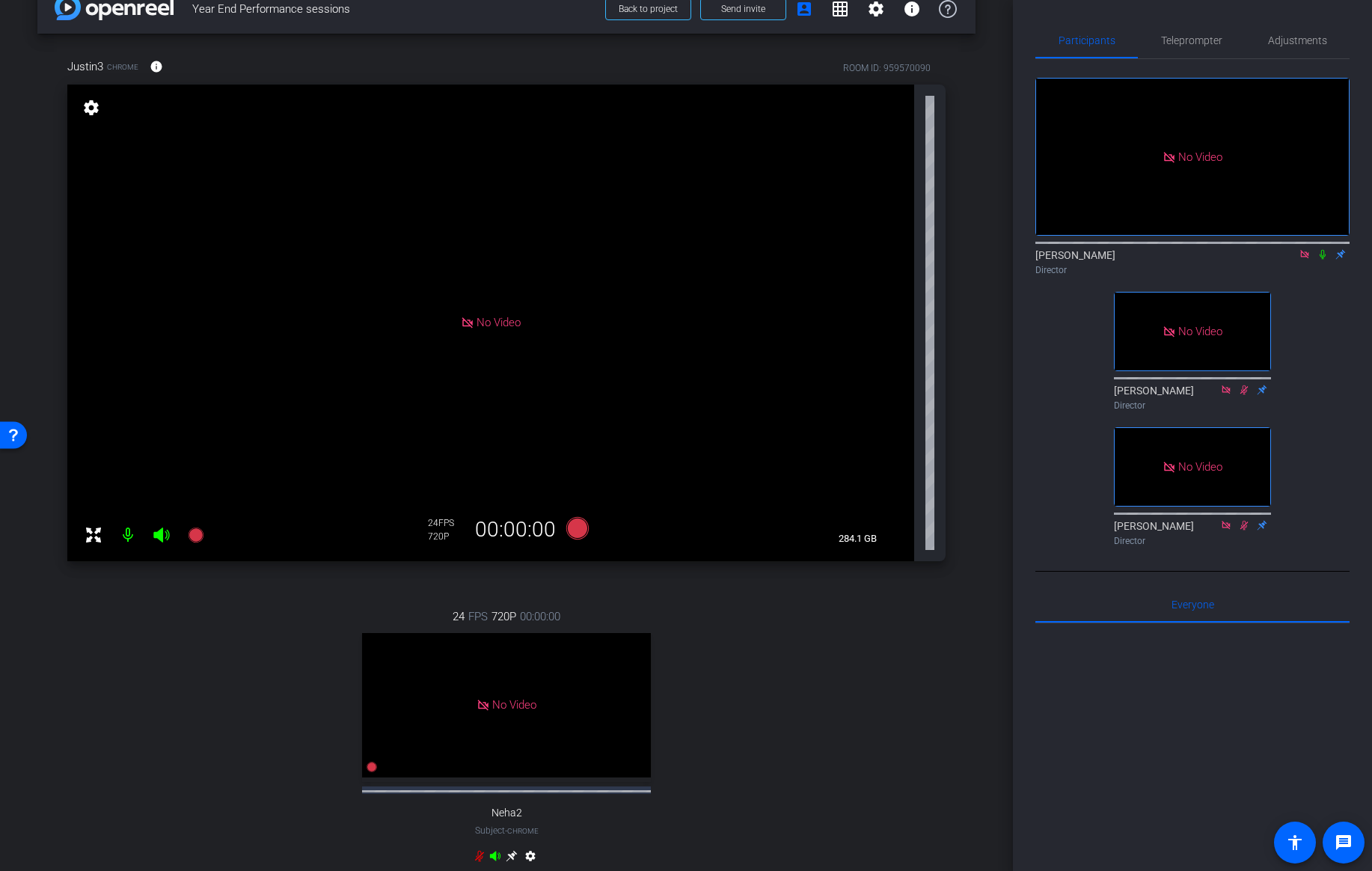
click at [1325, 249] on icon at bounding box center [1322, 254] width 12 height 10
click at [1324, 250] on icon at bounding box center [1323, 255] width 8 height 10
click at [1324, 250] on icon at bounding box center [1322, 255] width 6 height 10
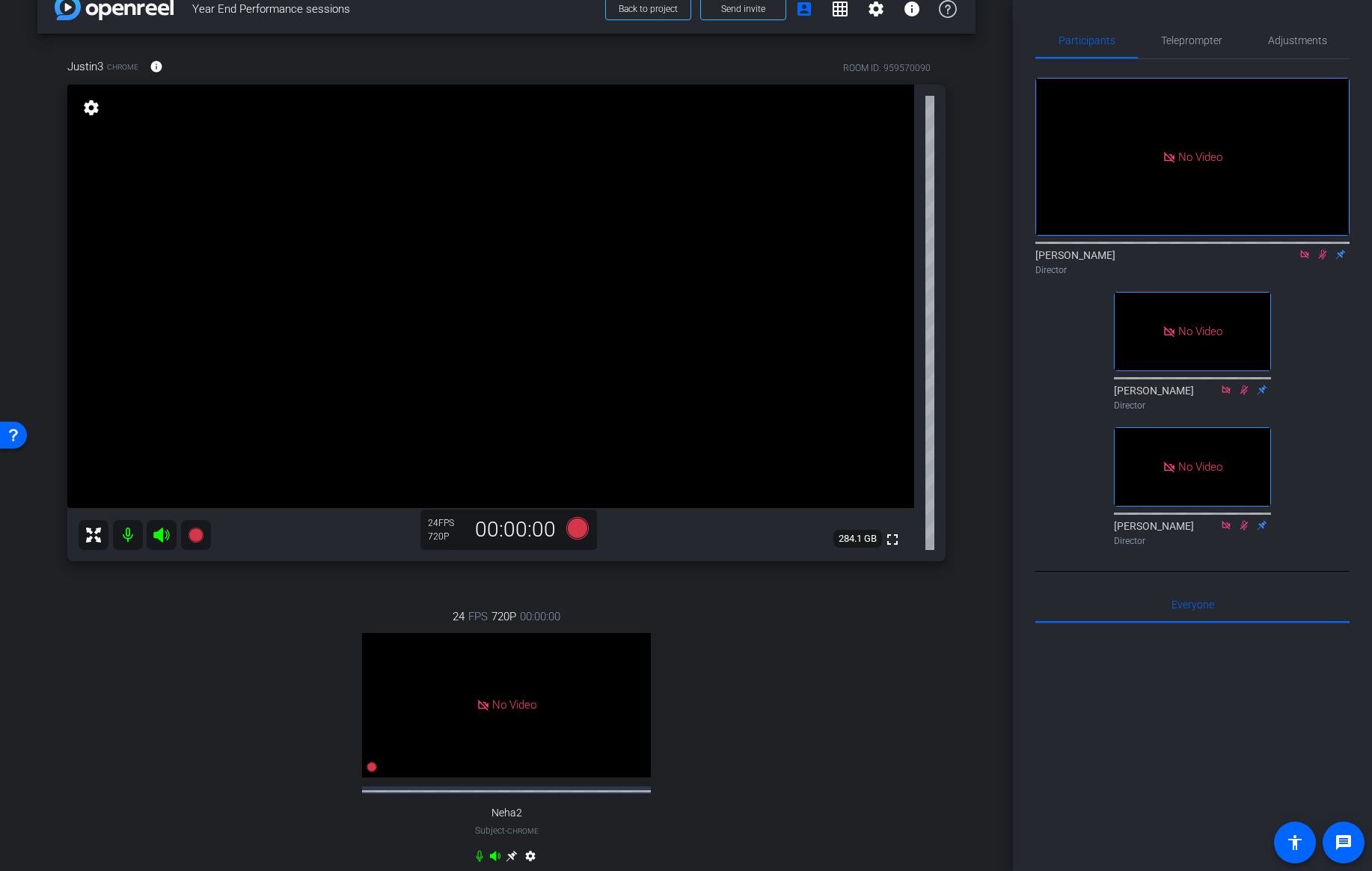
click at [1322, 249] on icon at bounding box center [1322, 254] width 12 height 10
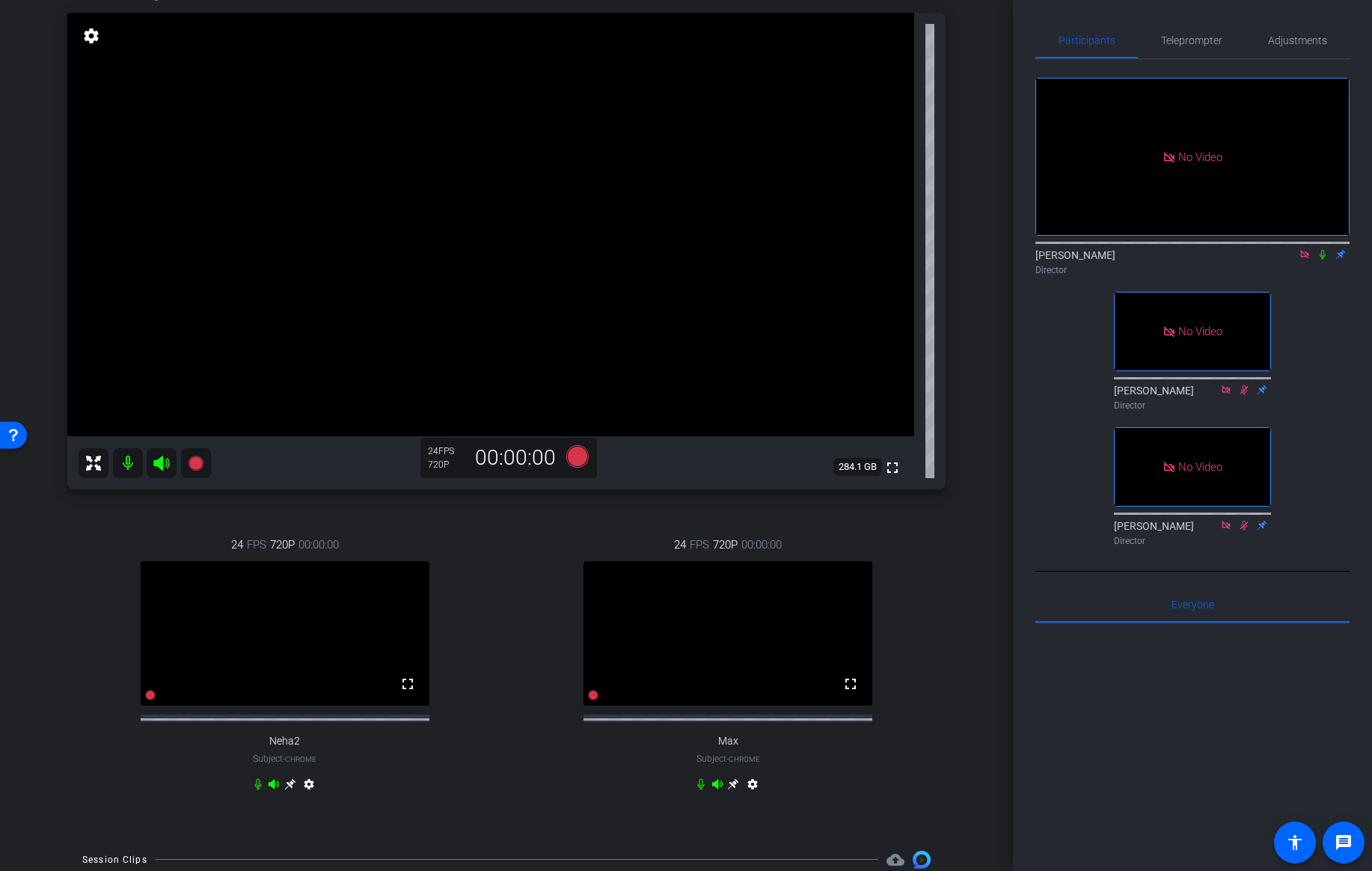
scroll to position [110, 0]
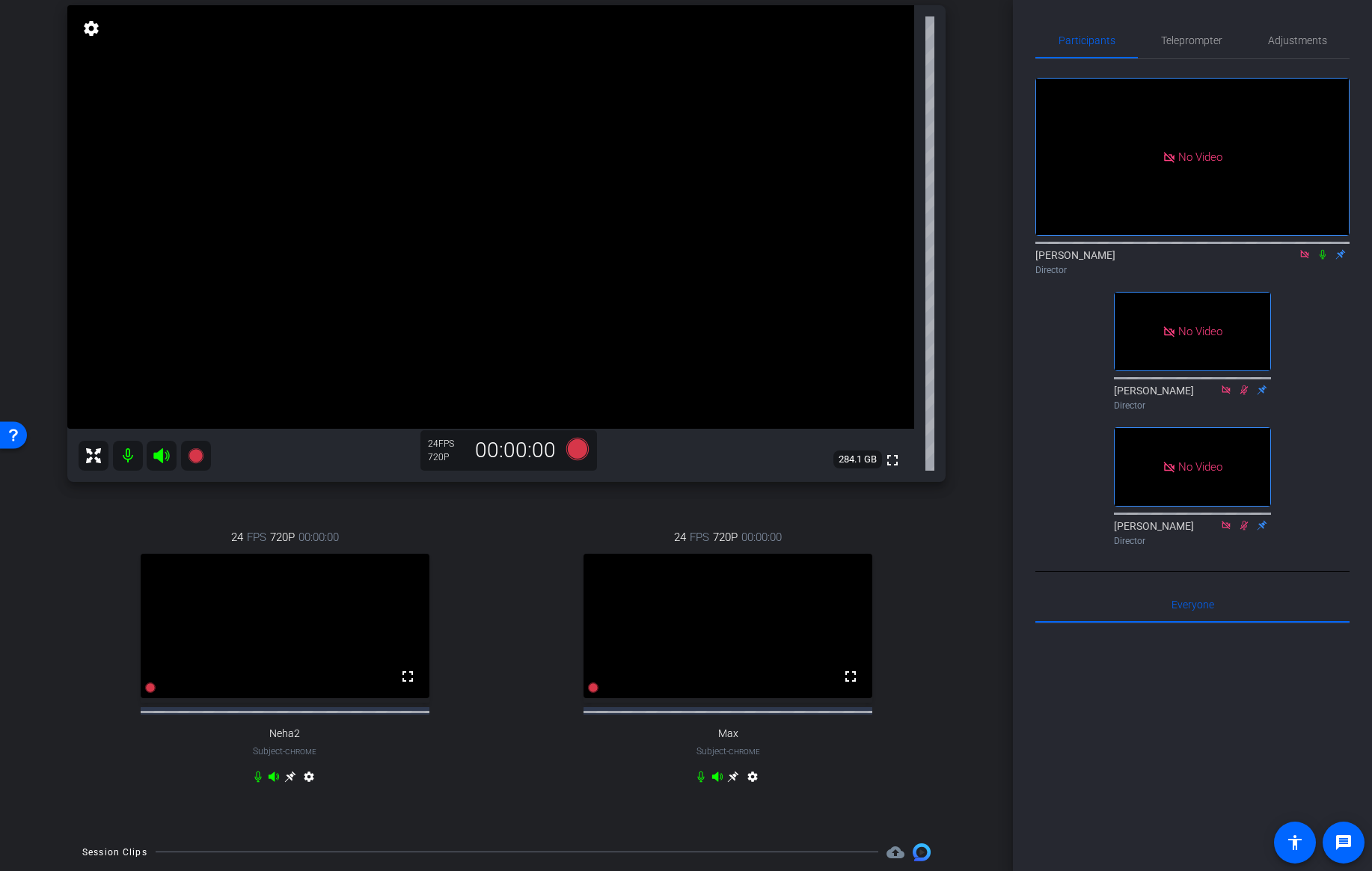
click at [733, 783] on icon at bounding box center [733, 777] width 12 height 12
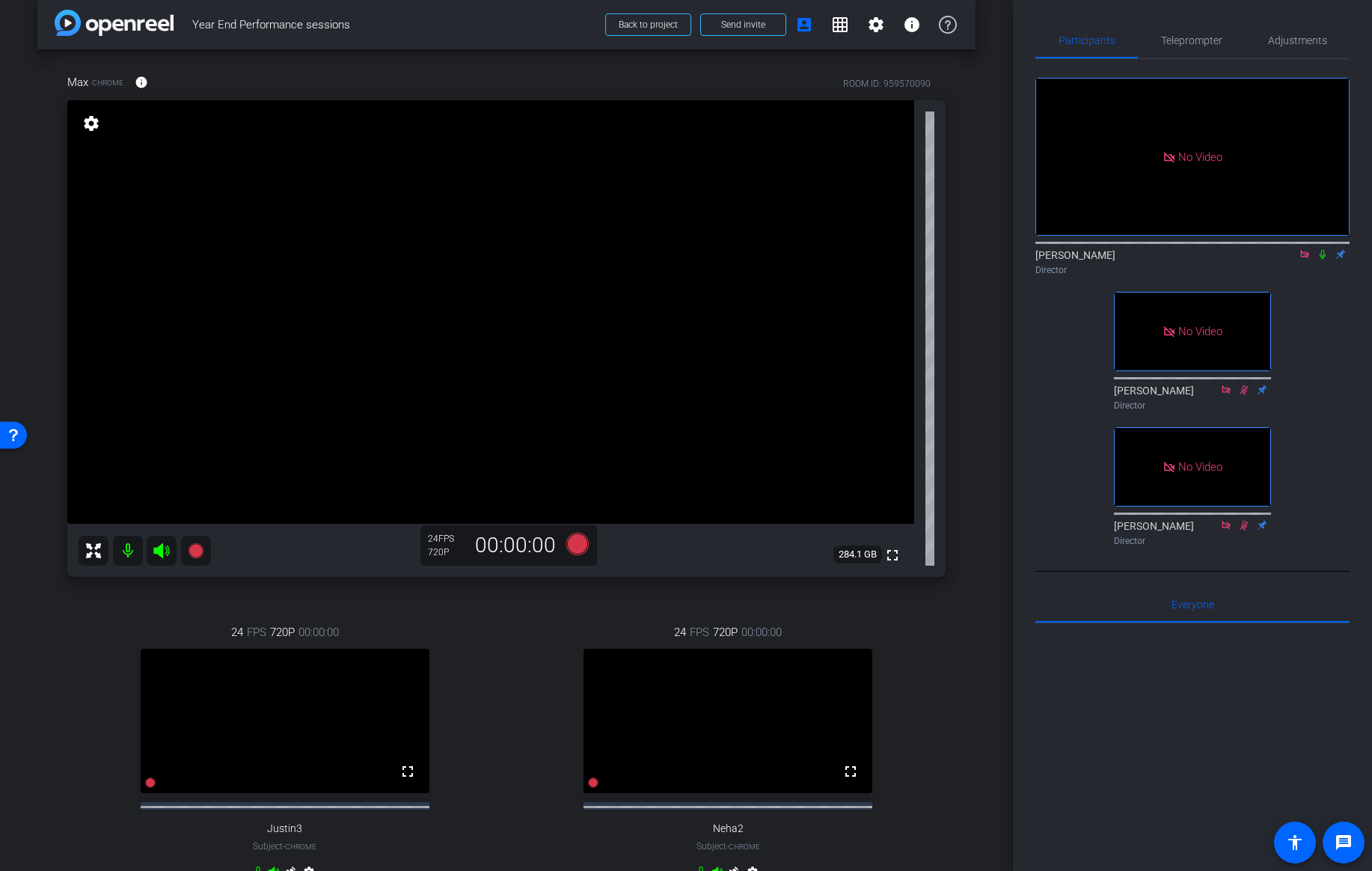
scroll to position [0, 0]
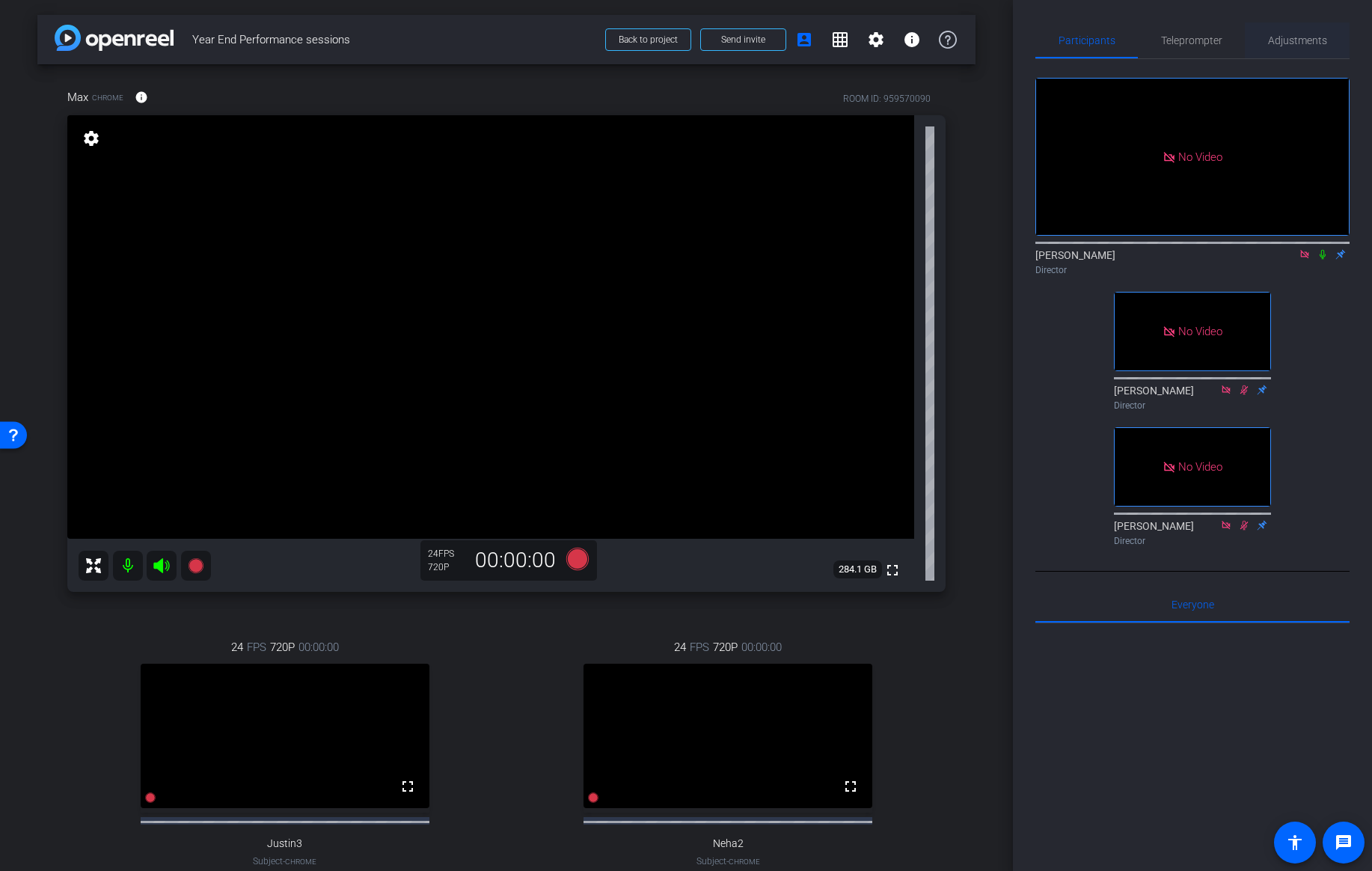
click at [1309, 38] on span "Adjustments" at bounding box center [1297, 40] width 59 height 10
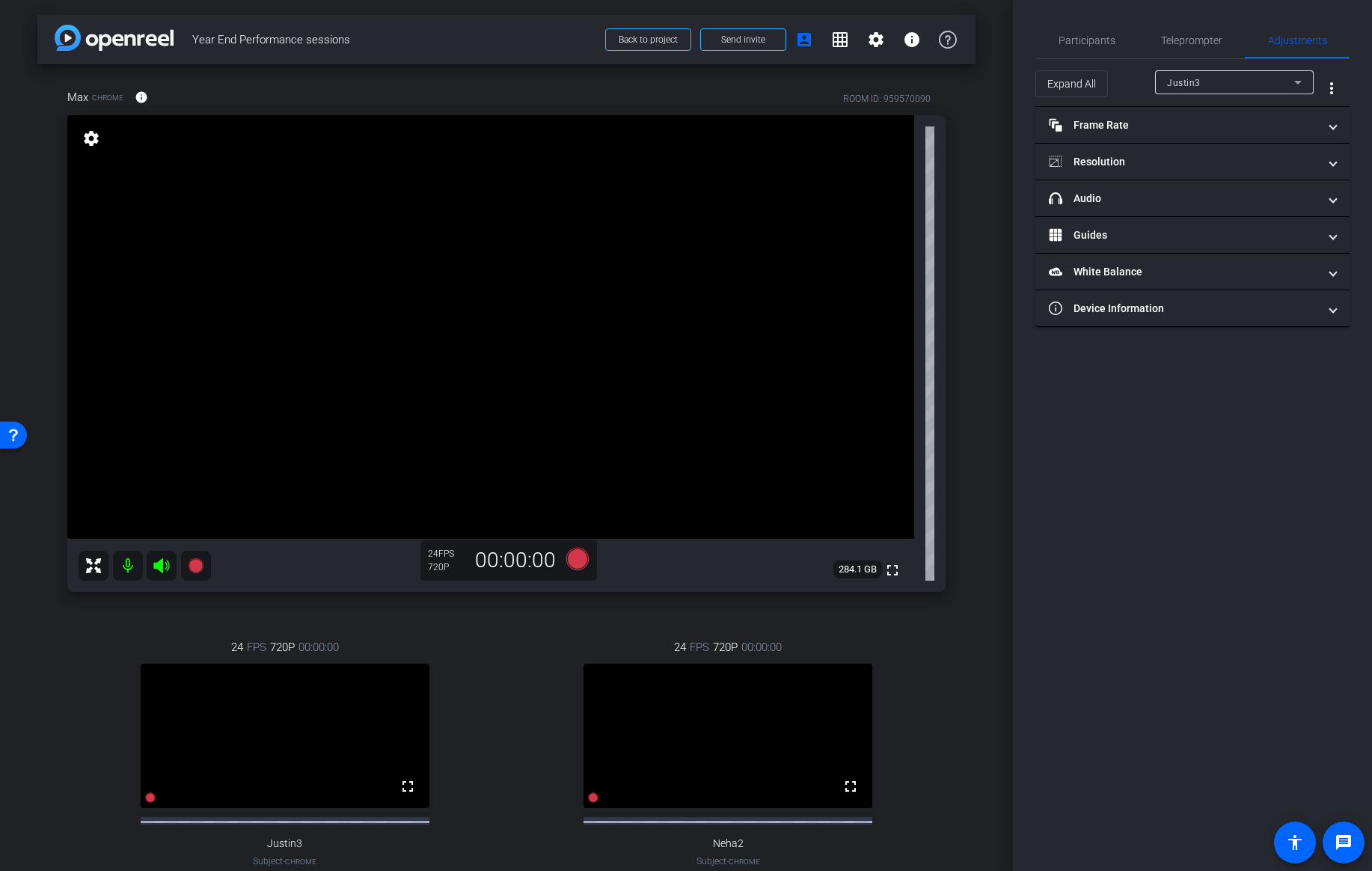
click at [1242, 84] on div "Justin3" at bounding box center [1230, 82] width 127 height 18
click at [1206, 158] on mat-option "Max" at bounding box center [1234, 160] width 159 height 24
type input "11000"
click at [1228, 169] on mat-panel-title "Resolution" at bounding box center [1184, 161] width 269 height 16
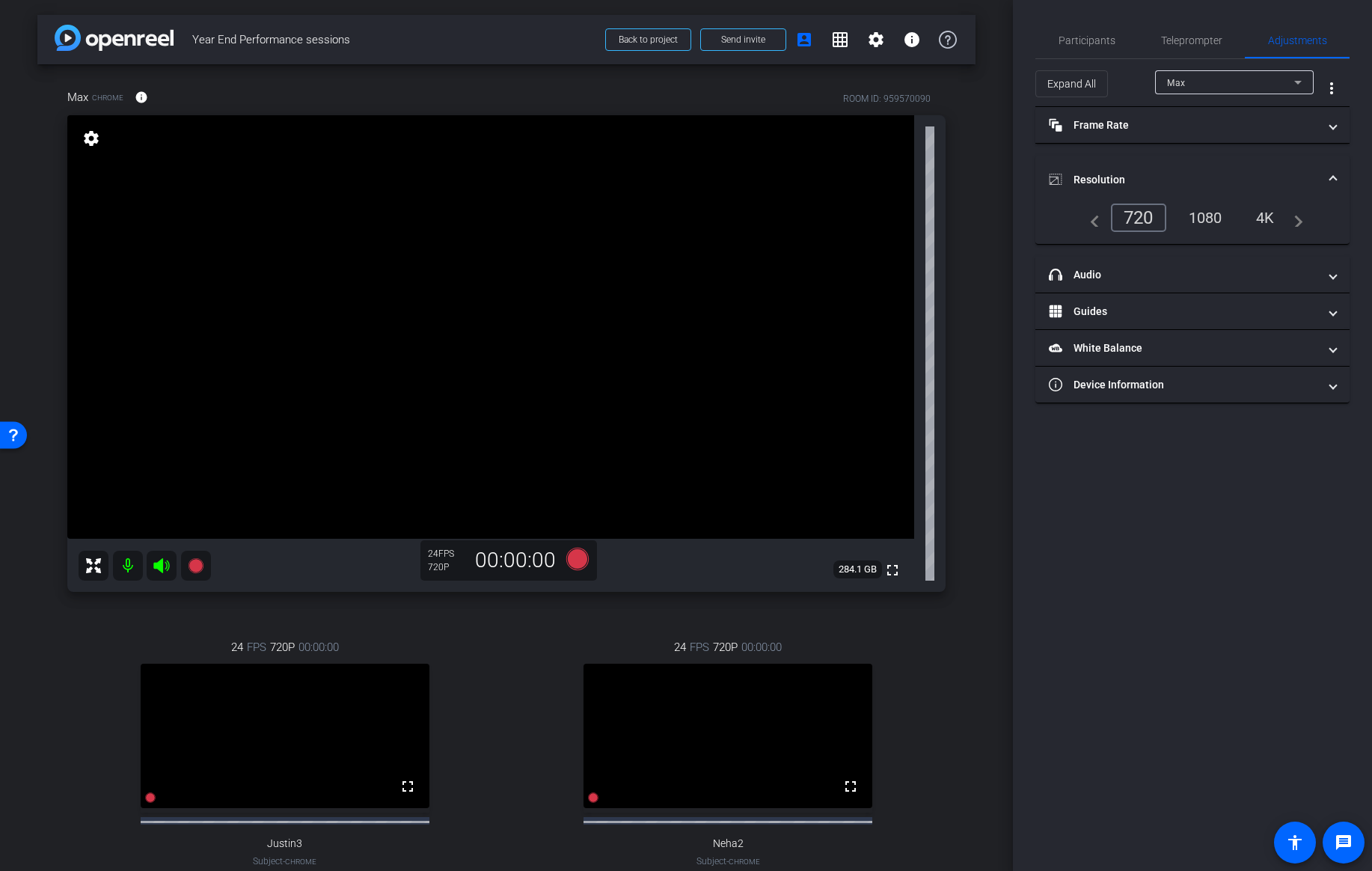
click at [1264, 220] on div "4K" at bounding box center [1265, 218] width 41 height 25
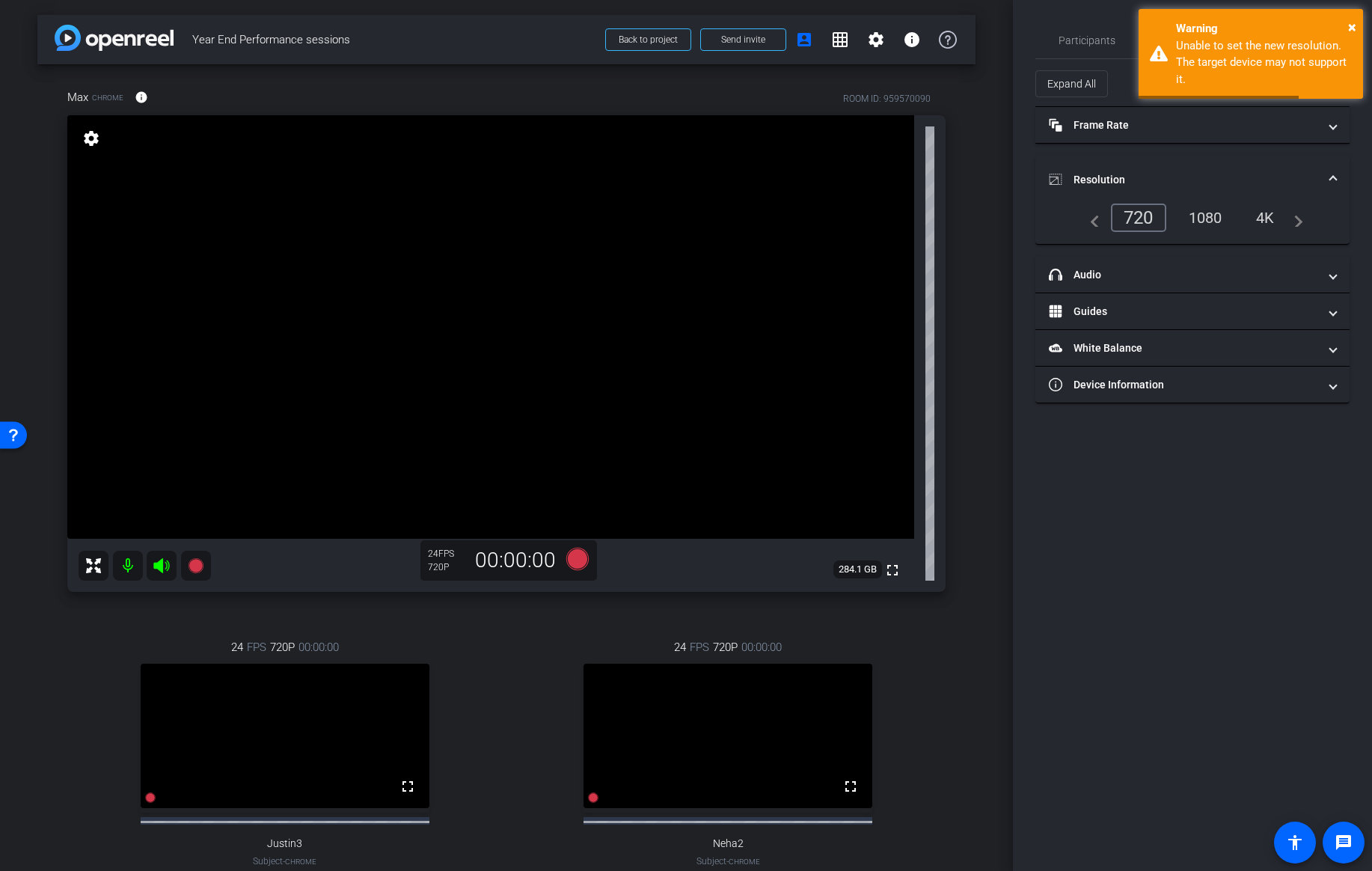
click at [1215, 215] on div "1080" at bounding box center [1206, 218] width 56 height 25
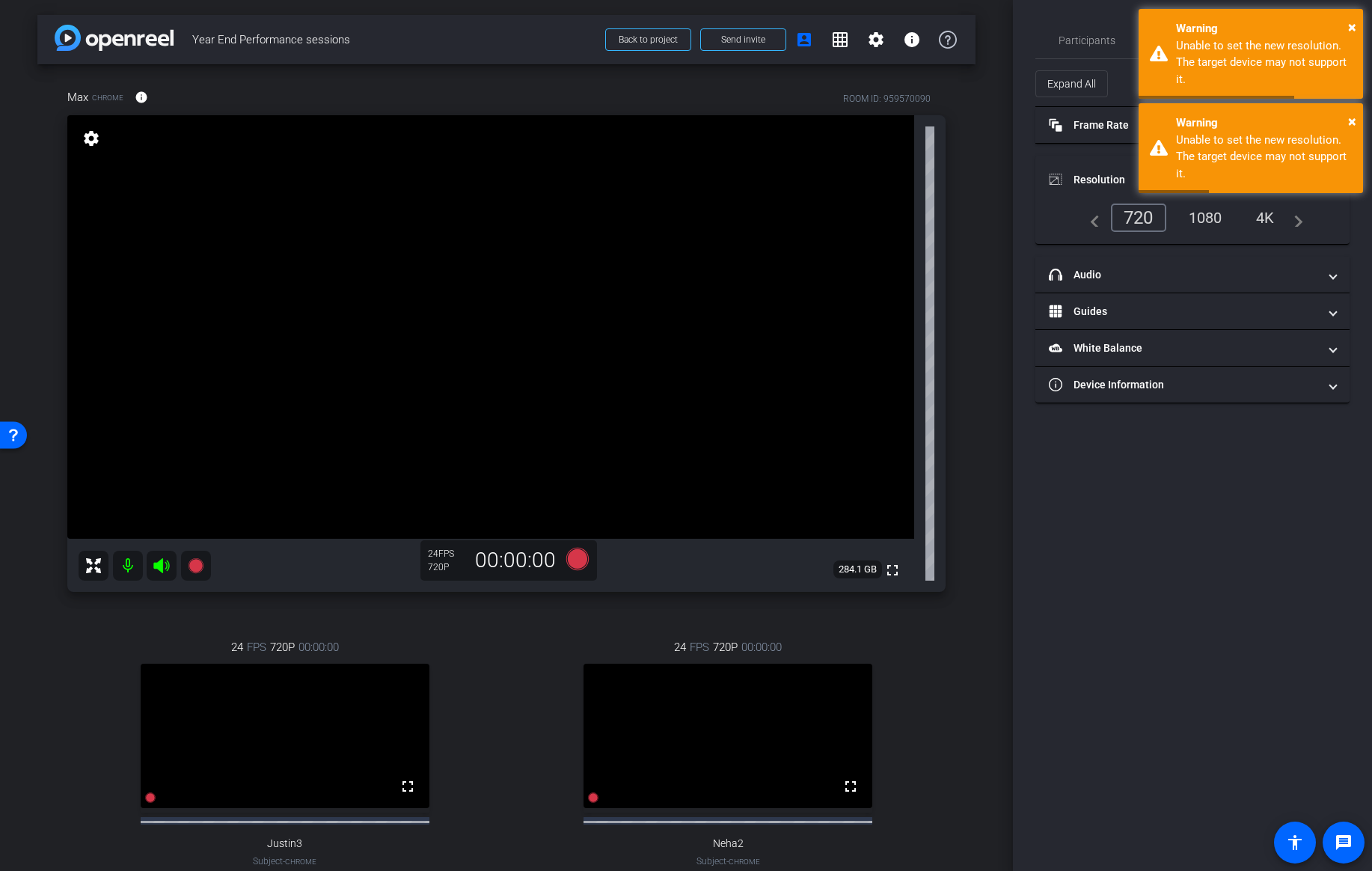
click at [1137, 216] on div "720" at bounding box center [1138, 218] width 55 height 29
click at [1354, 121] on span "×" at bounding box center [1353, 120] width 8 height 18
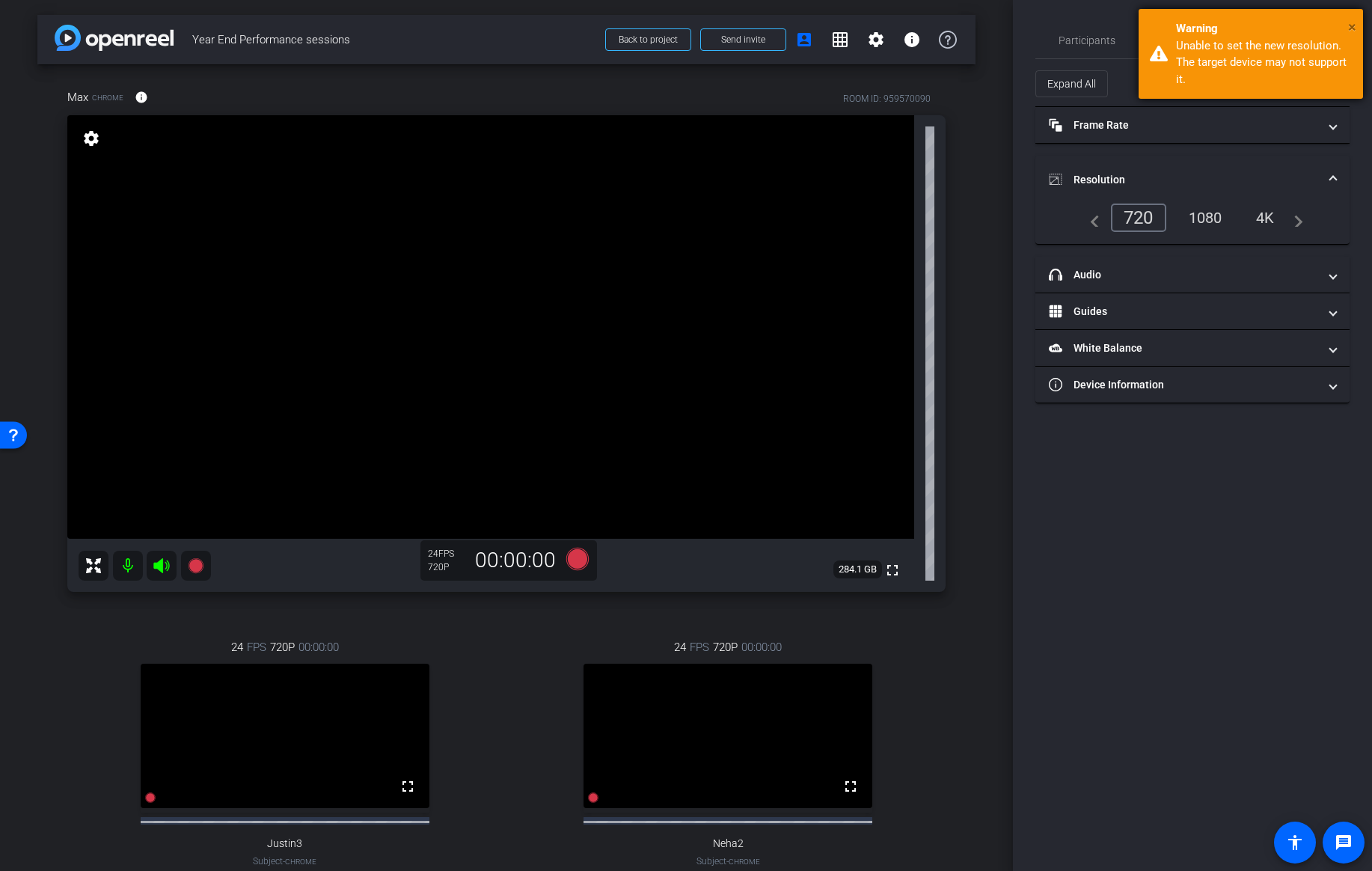
click at [1354, 19] on span "×" at bounding box center [1353, 26] width 8 height 18
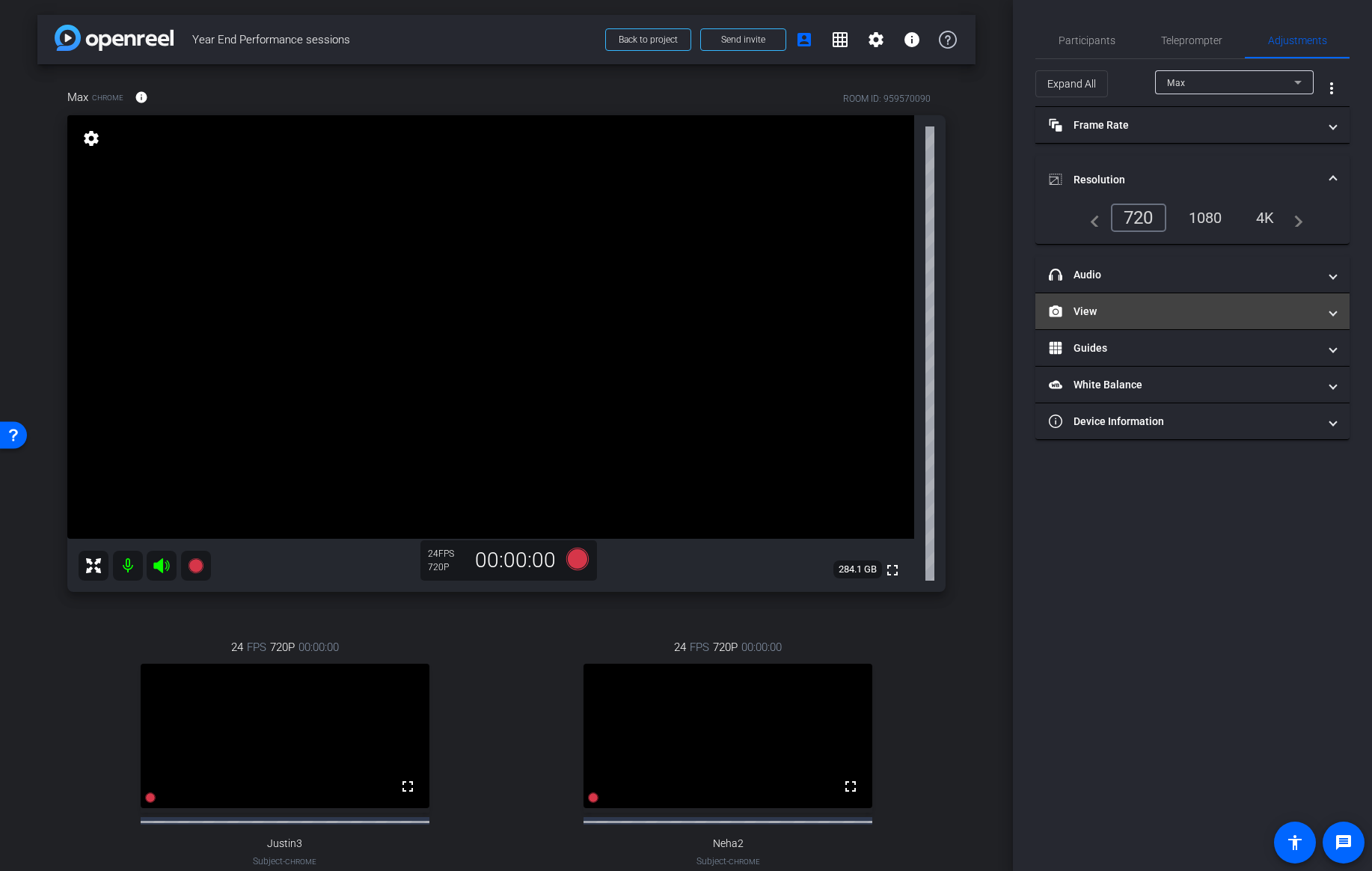
click at [1123, 312] on mat-panel-title "View" at bounding box center [1184, 311] width 269 height 16
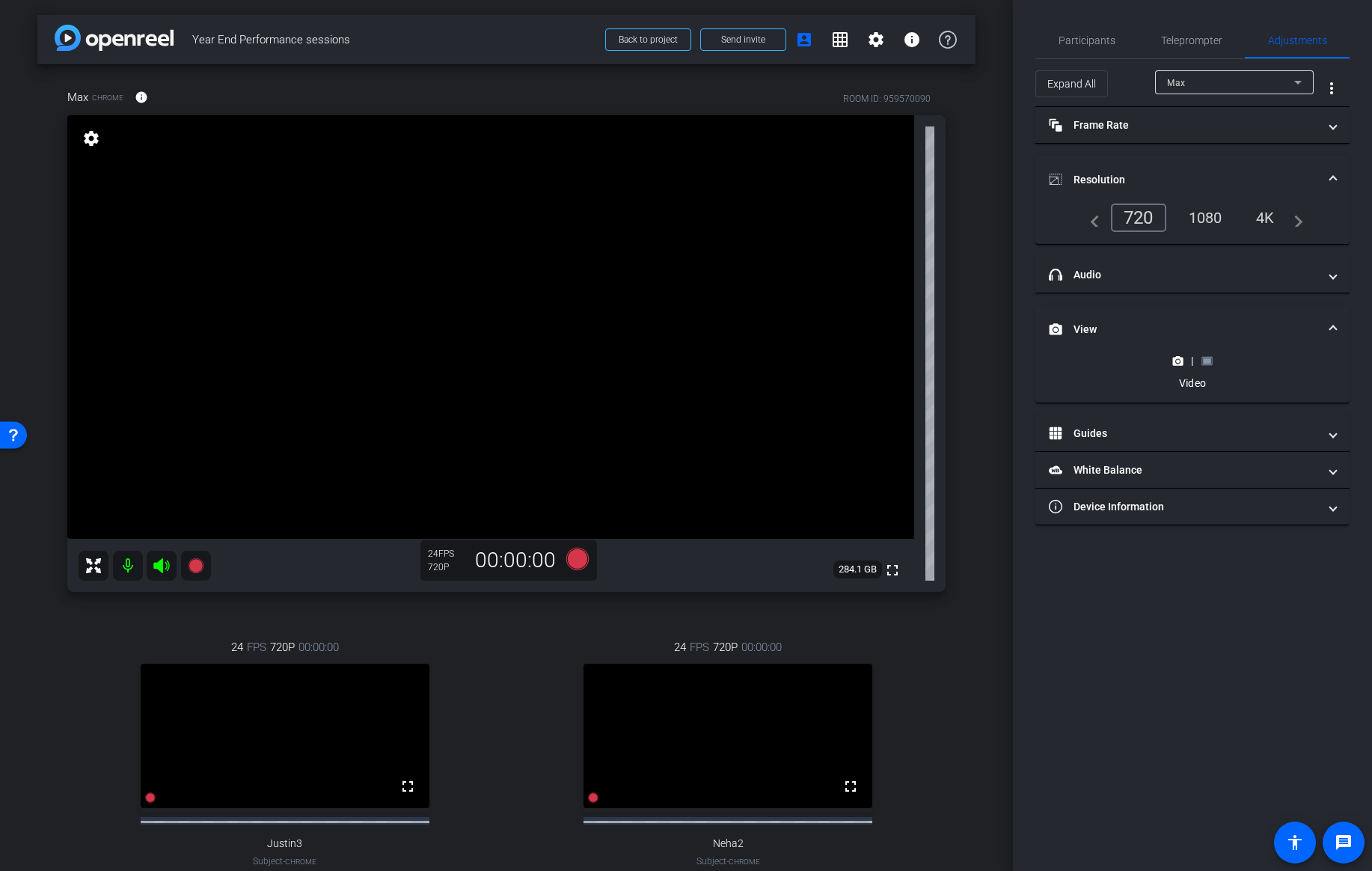
click at [1211, 362] on icon at bounding box center [1206, 361] width 11 height 11
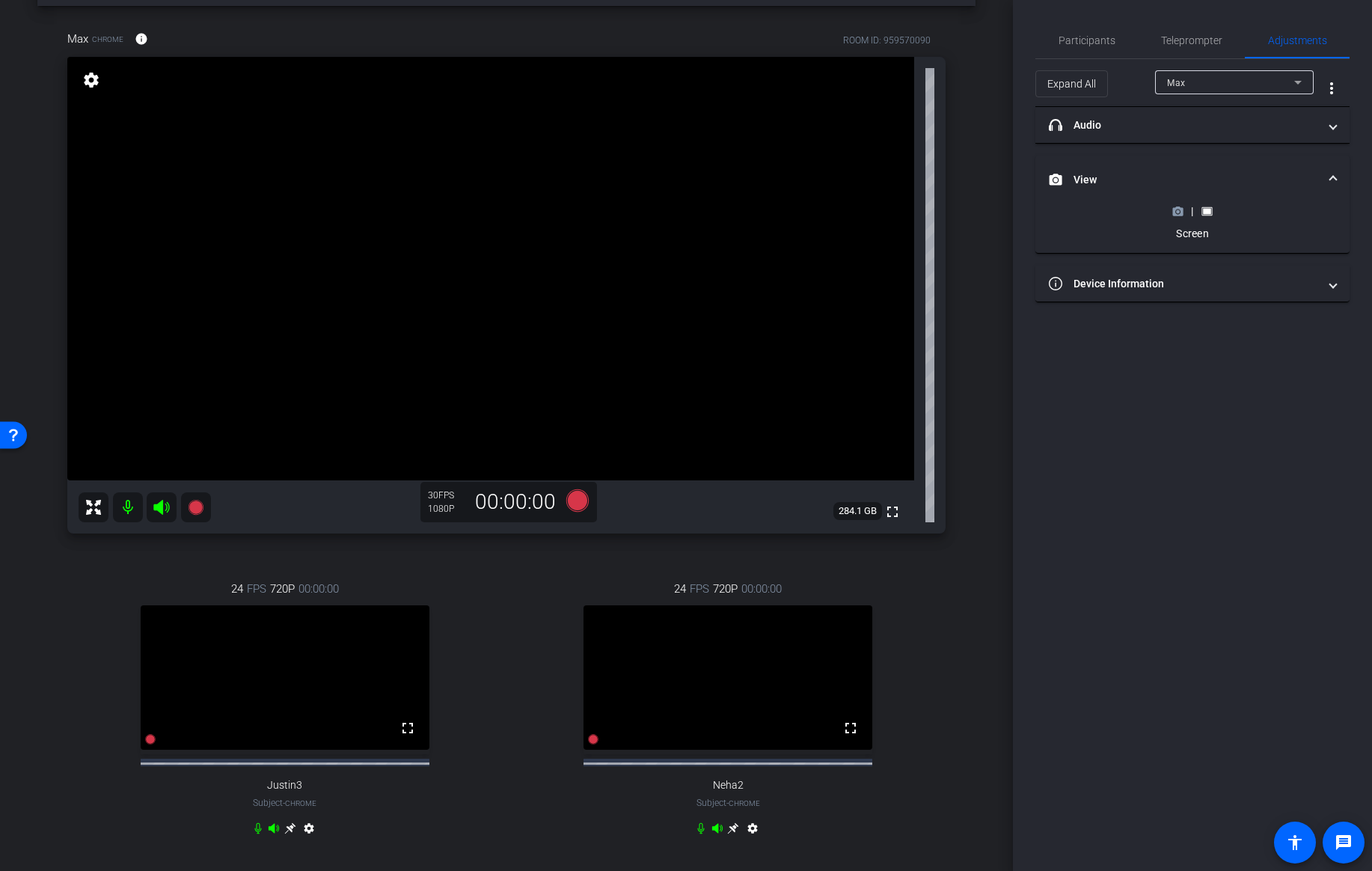
scroll to position [50, 0]
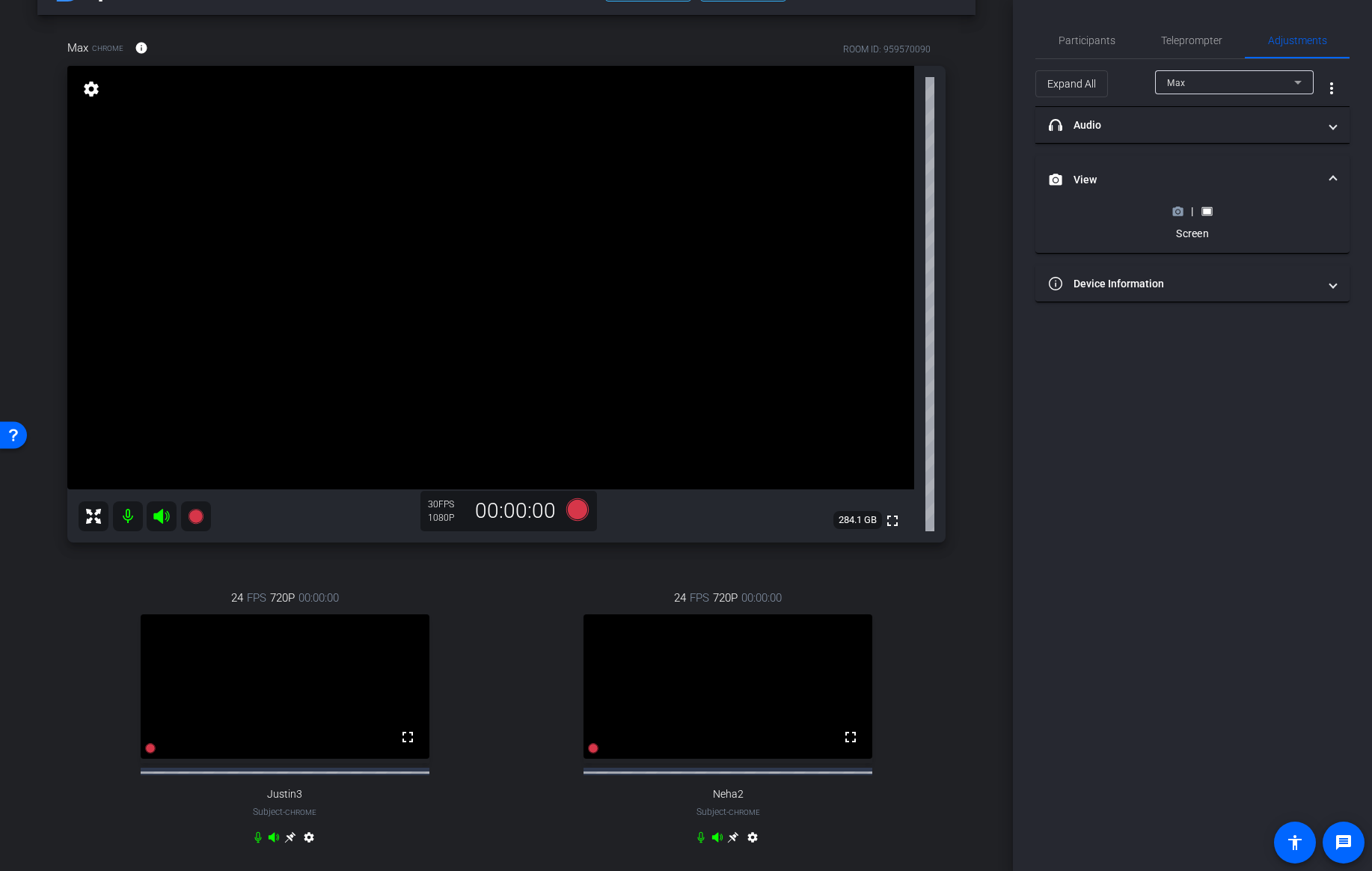
click at [1177, 211] on circle at bounding box center [1178, 211] width 3 height 3
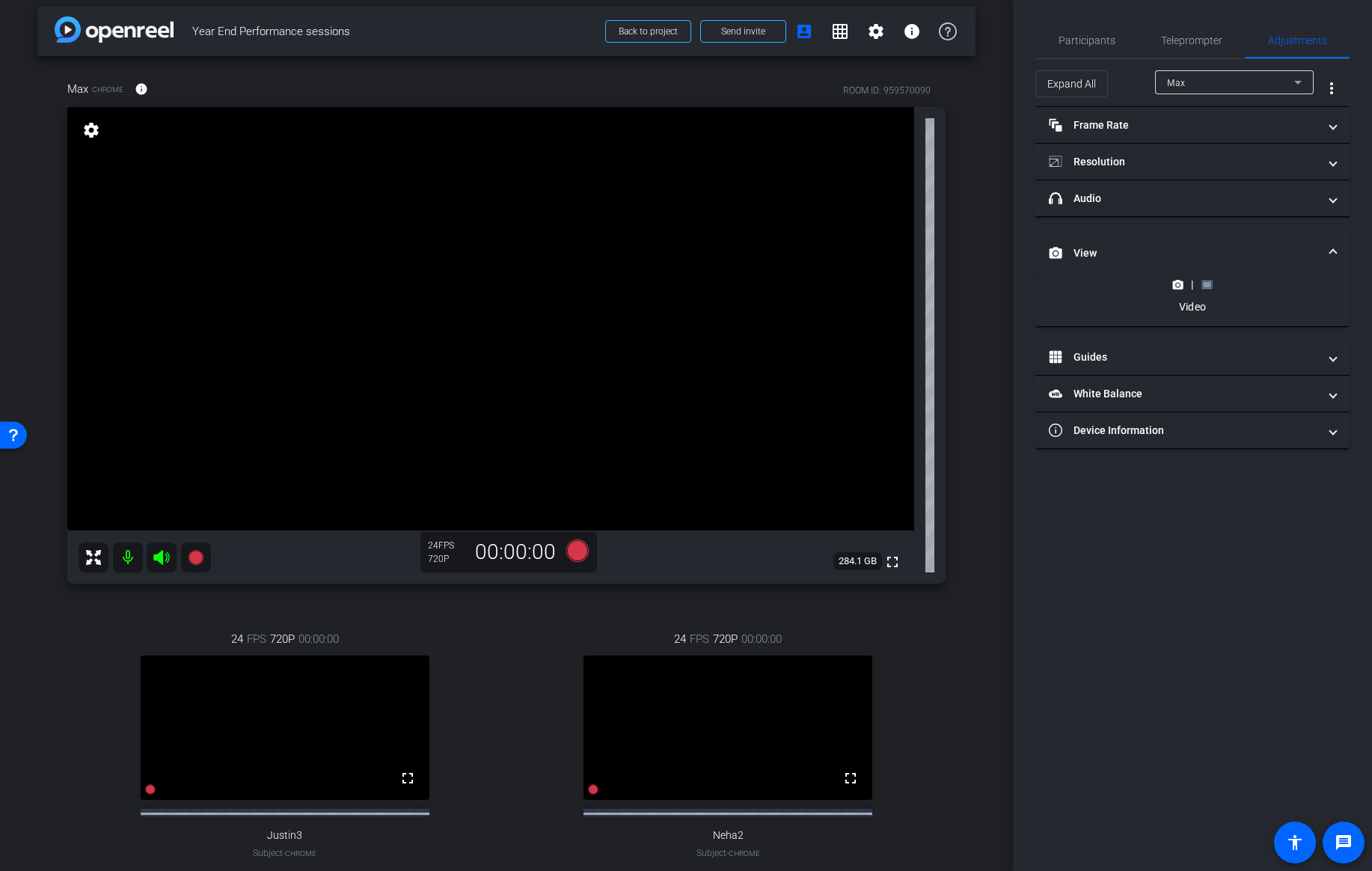
scroll to position [0, 0]
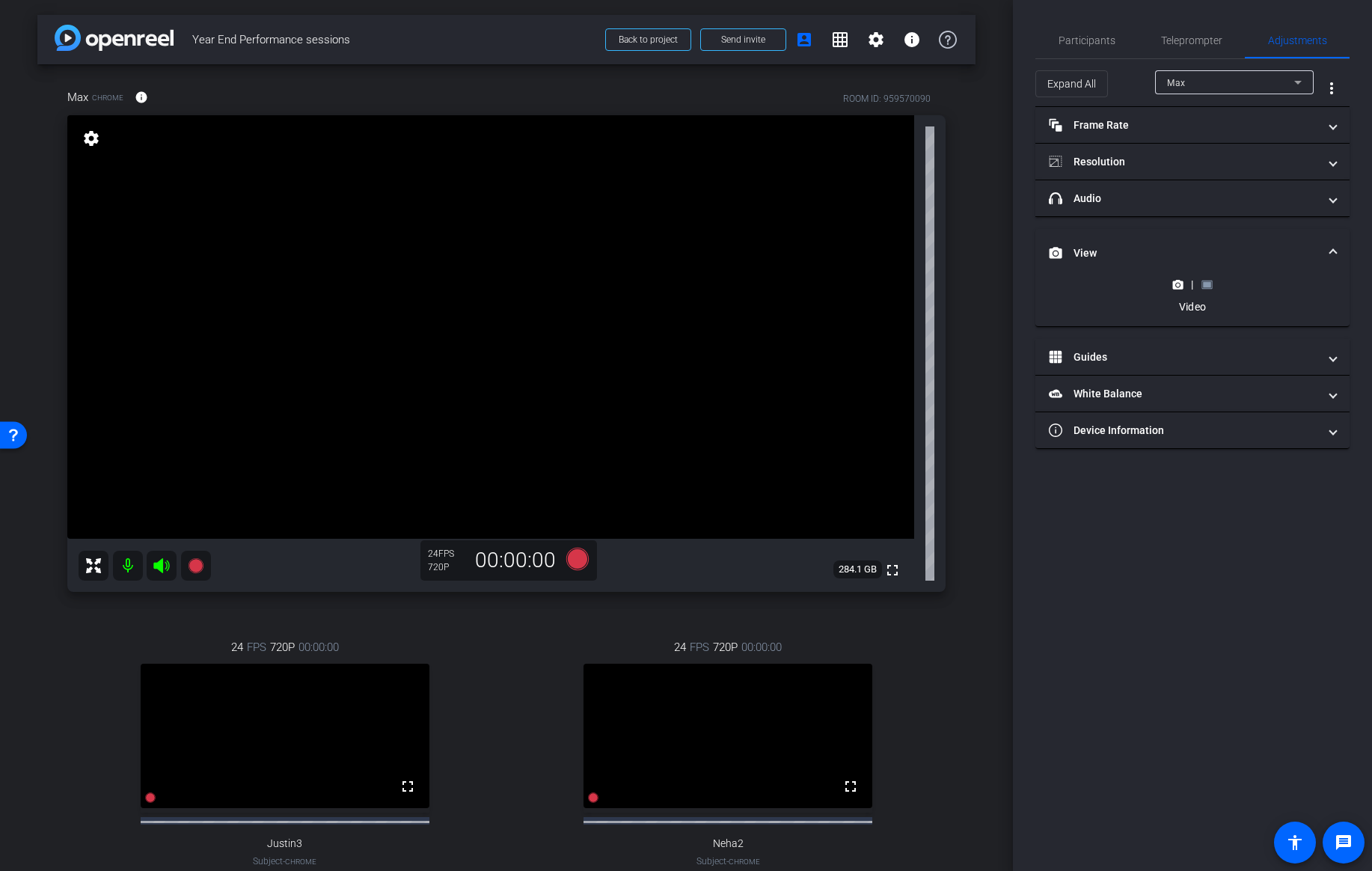
click at [1210, 286] on rect at bounding box center [1207, 284] width 8 height 6
click at [1252, 79] on div "Justin3" at bounding box center [1230, 82] width 127 height 18
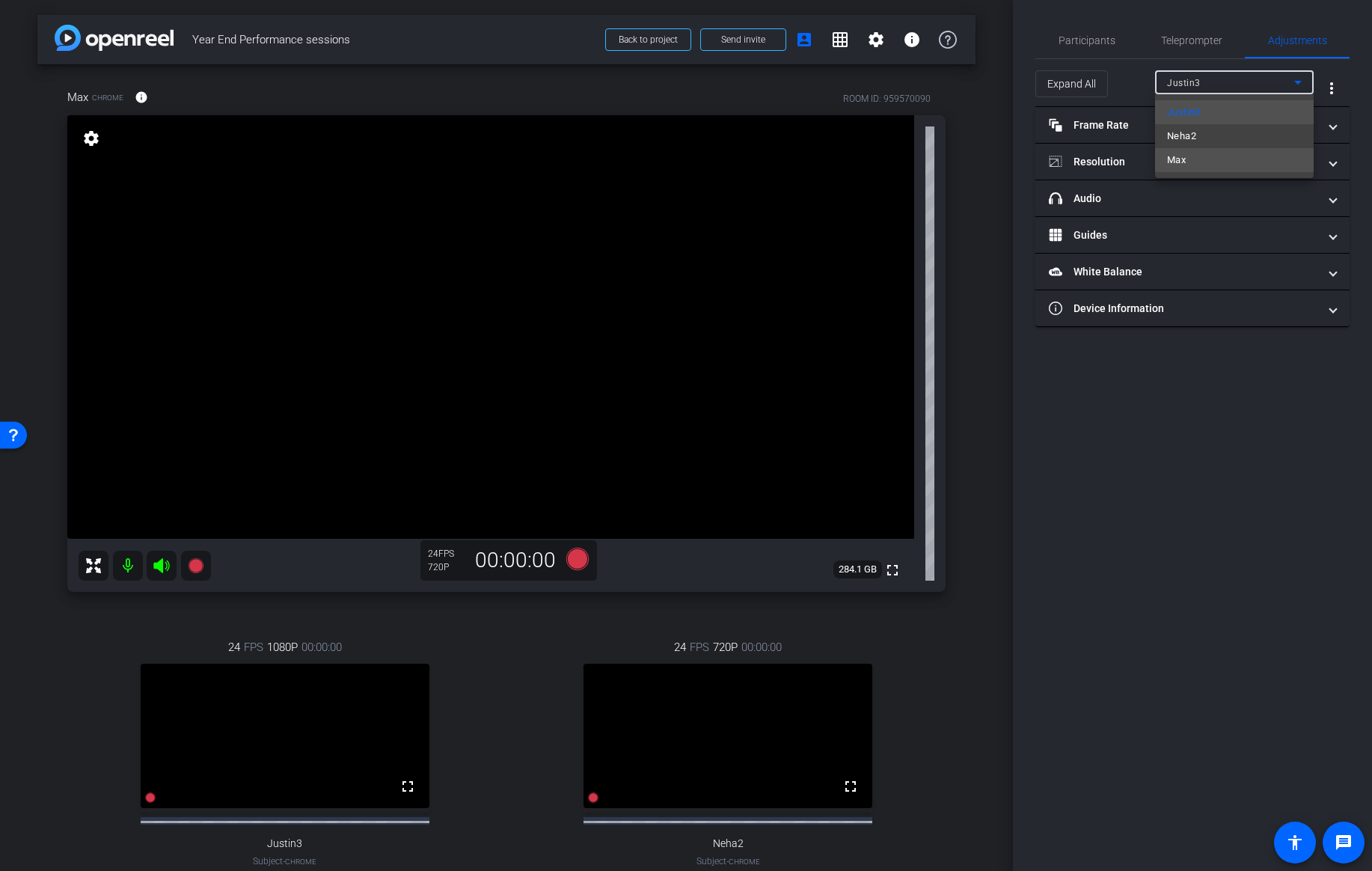
click at [1180, 156] on span "Max" at bounding box center [1176, 160] width 18 height 18
click at [1232, 80] on div "Max" at bounding box center [1230, 82] width 127 height 18
click at [1179, 155] on span "Max" at bounding box center [1176, 160] width 18 height 18
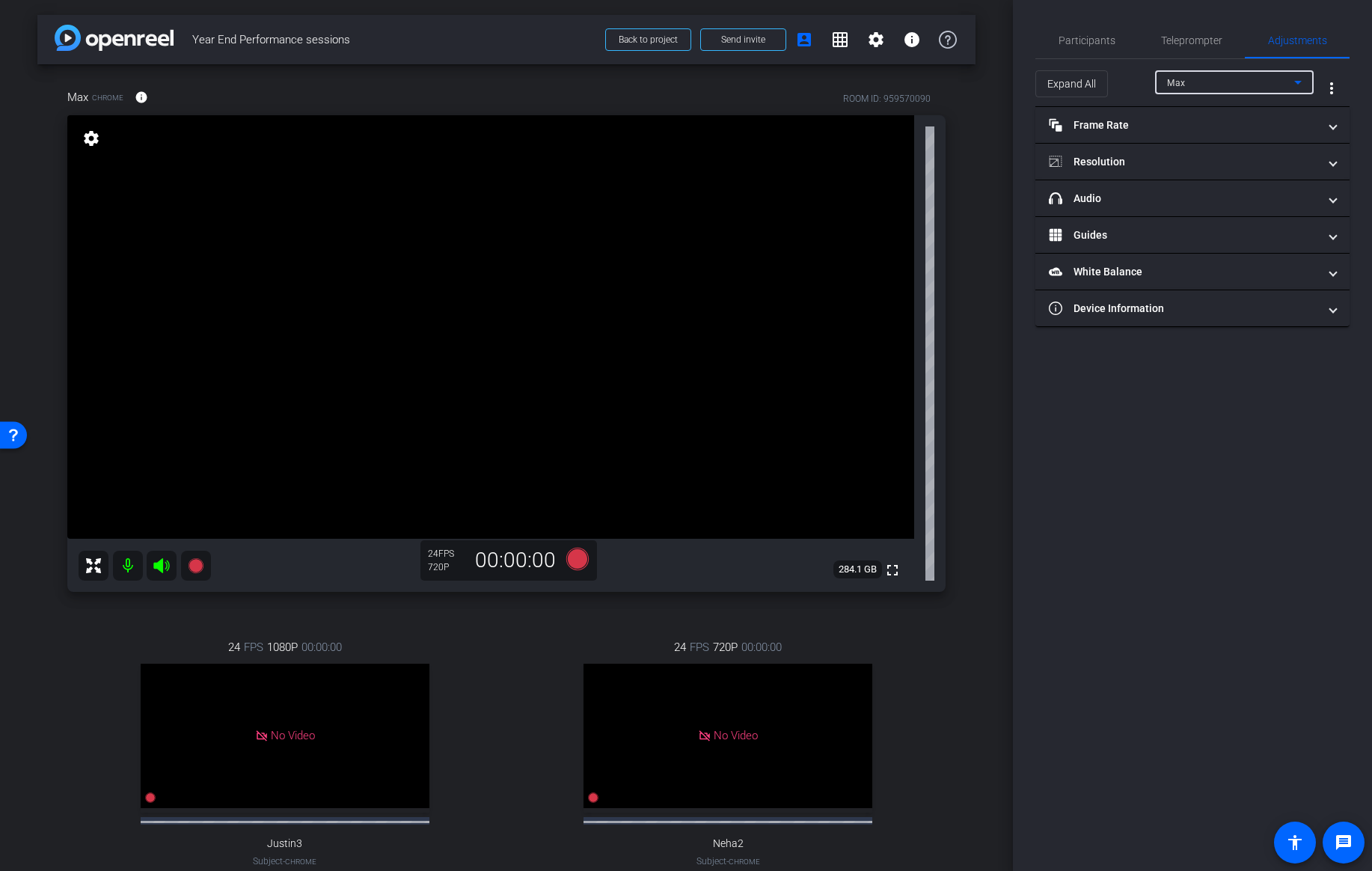
click at [1257, 78] on div "Max" at bounding box center [1230, 82] width 127 height 18
click at [1206, 133] on mat-option "Neha2" at bounding box center [1234, 136] width 159 height 24
click at [1225, 84] on div "Neha2" at bounding box center [1230, 82] width 127 height 18
click at [1172, 161] on span "Max" at bounding box center [1176, 160] width 18 height 18
type input "11000"
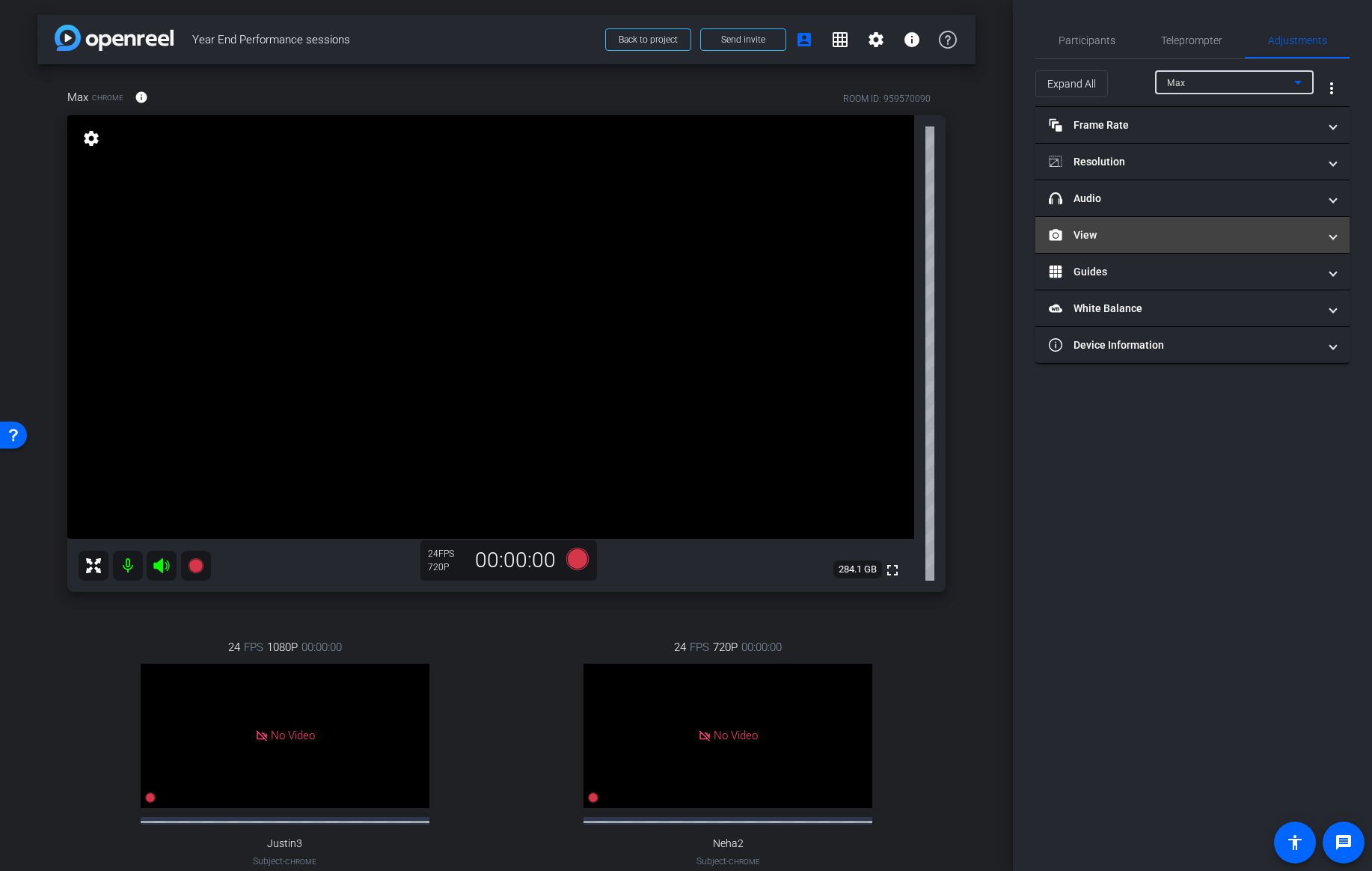
click at [1113, 241] on mat-panel-title "View" at bounding box center [1184, 235] width 269 height 16
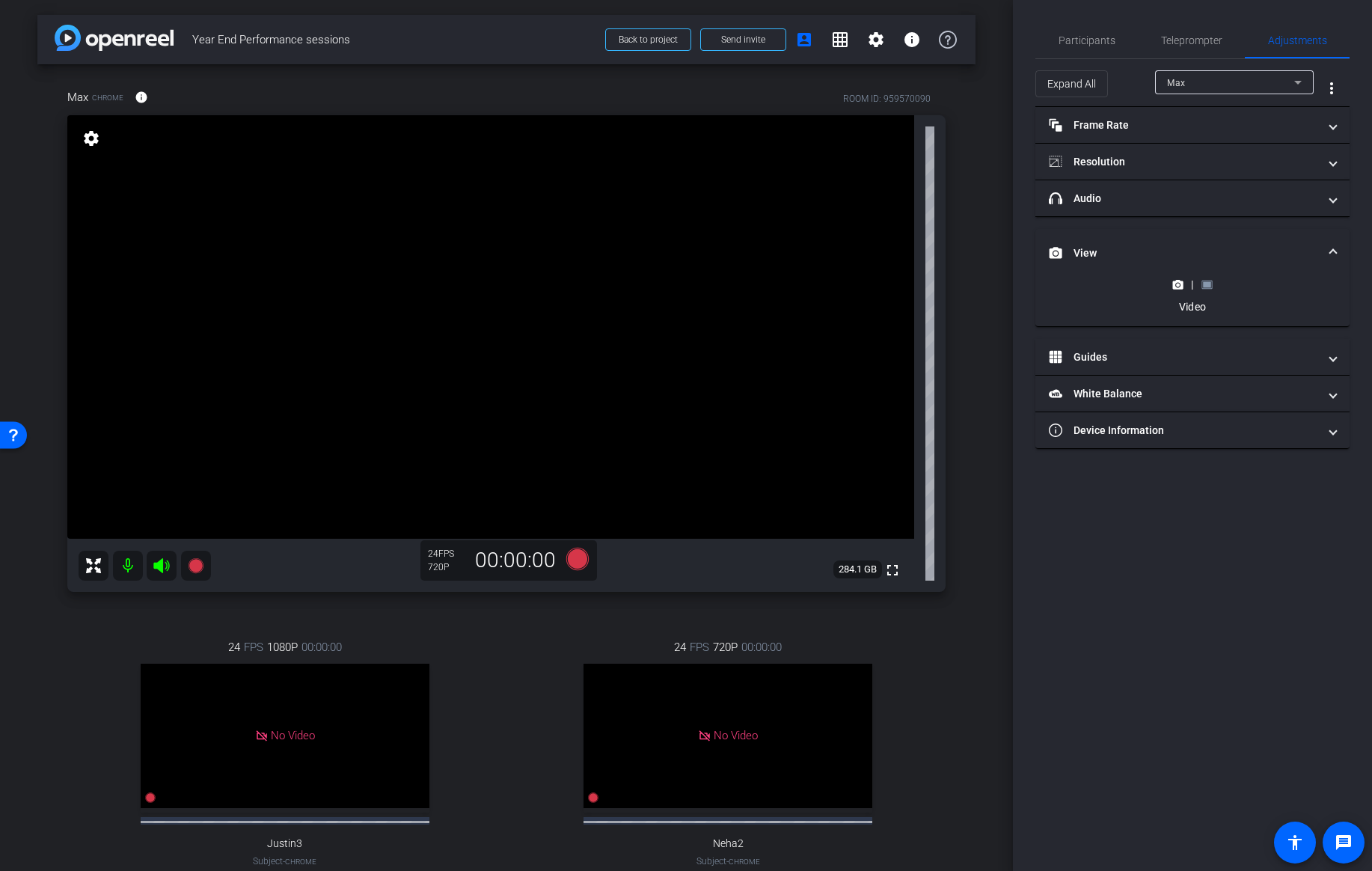
click at [1206, 287] on rect at bounding box center [1207, 284] width 8 height 6
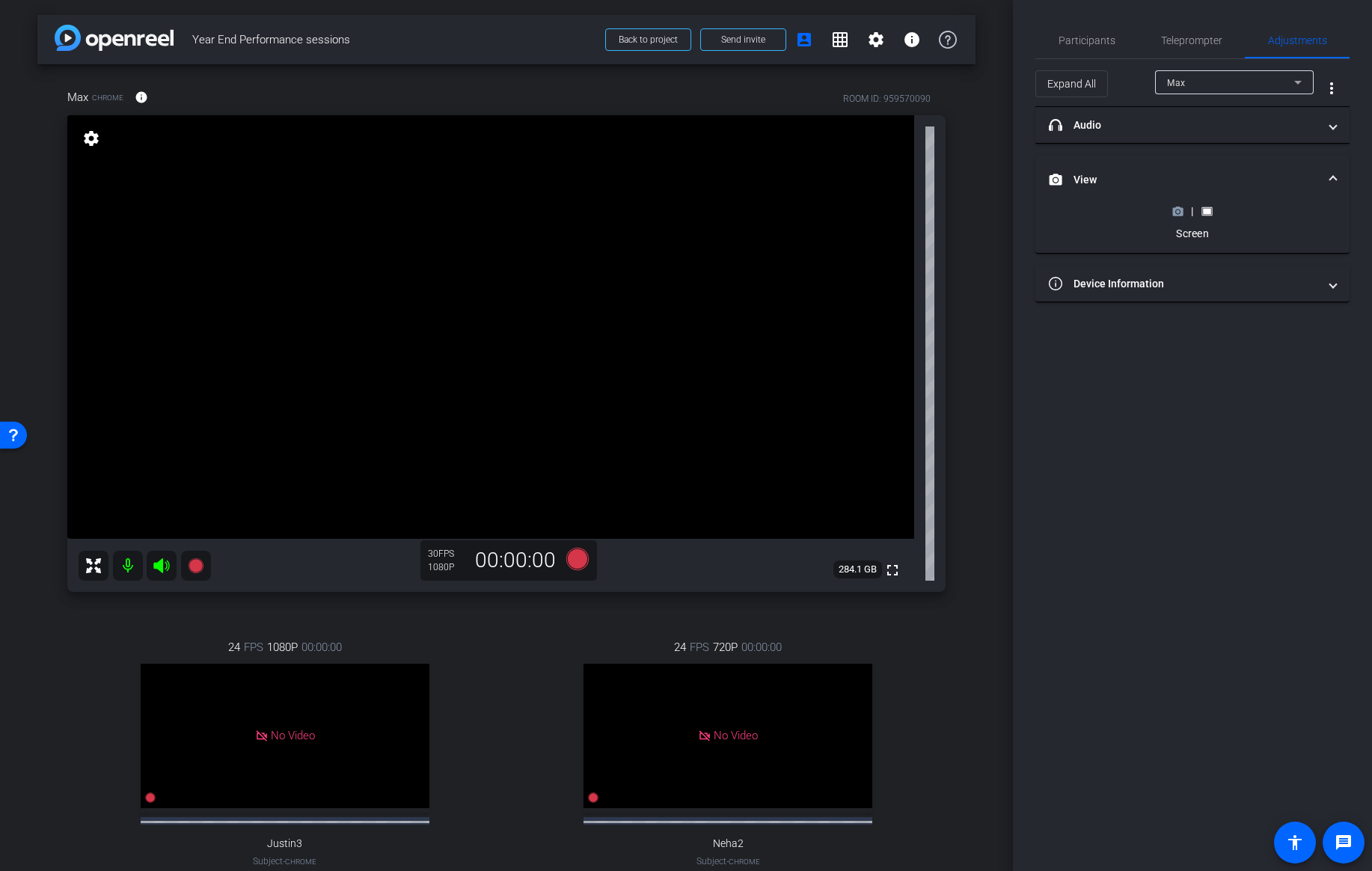
click at [1183, 214] on icon at bounding box center [1178, 211] width 10 height 8
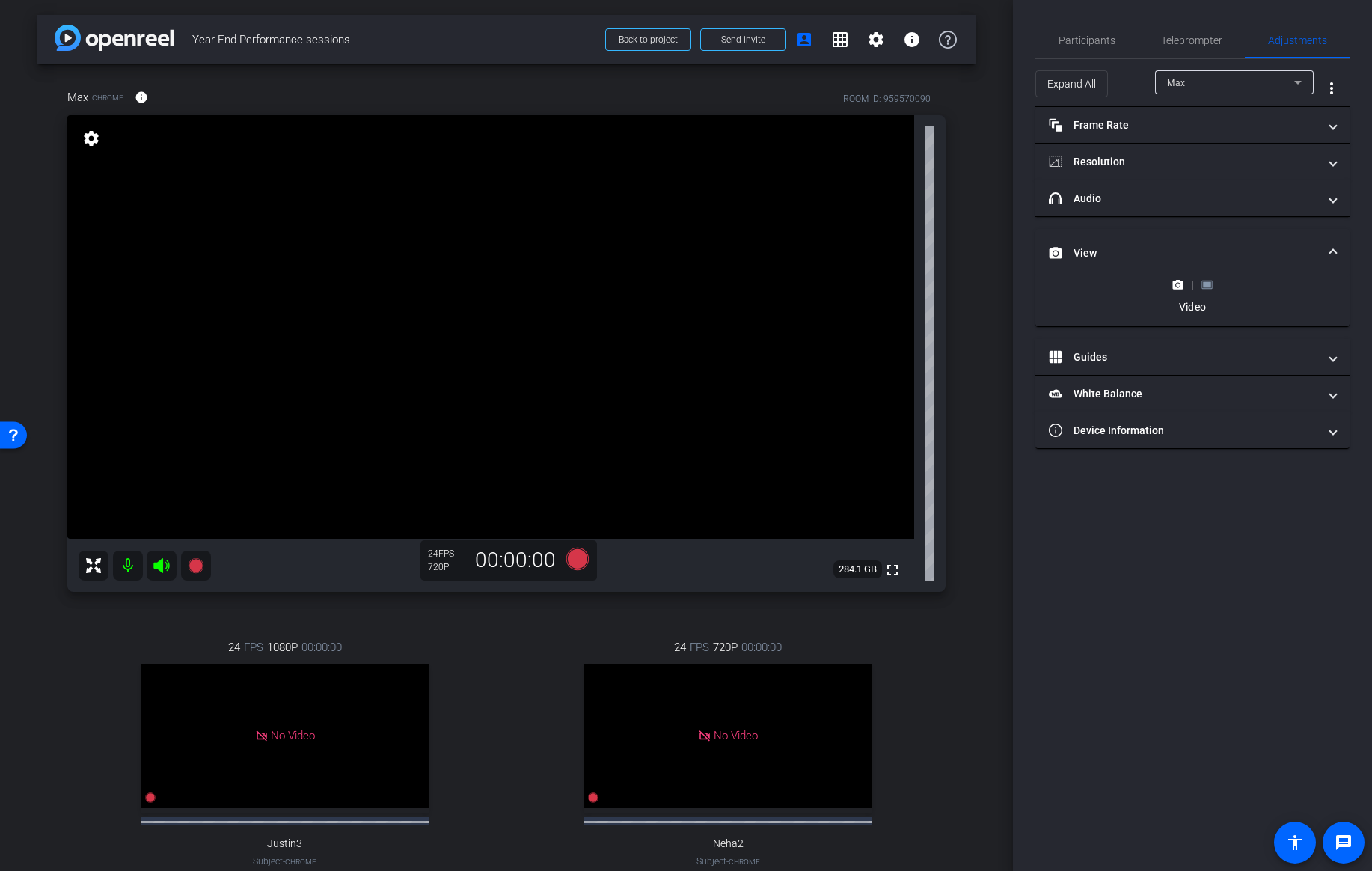
click at [1210, 284] on rect at bounding box center [1207, 284] width 8 height 6
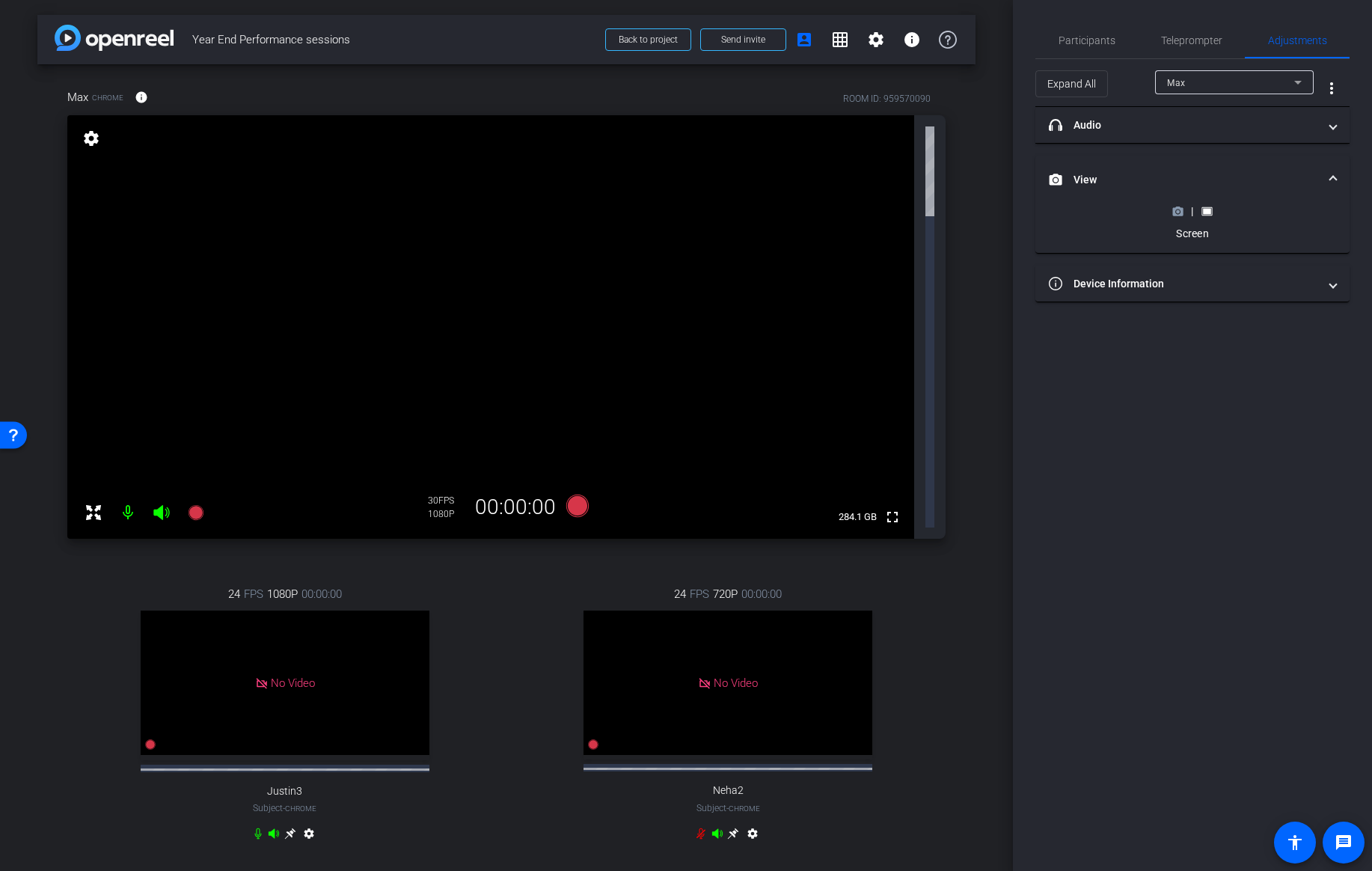
click at [1177, 215] on icon at bounding box center [1177, 211] width 11 height 11
click at [1175, 208] on icon at bounding box center [1178, 211] width 10 height 8
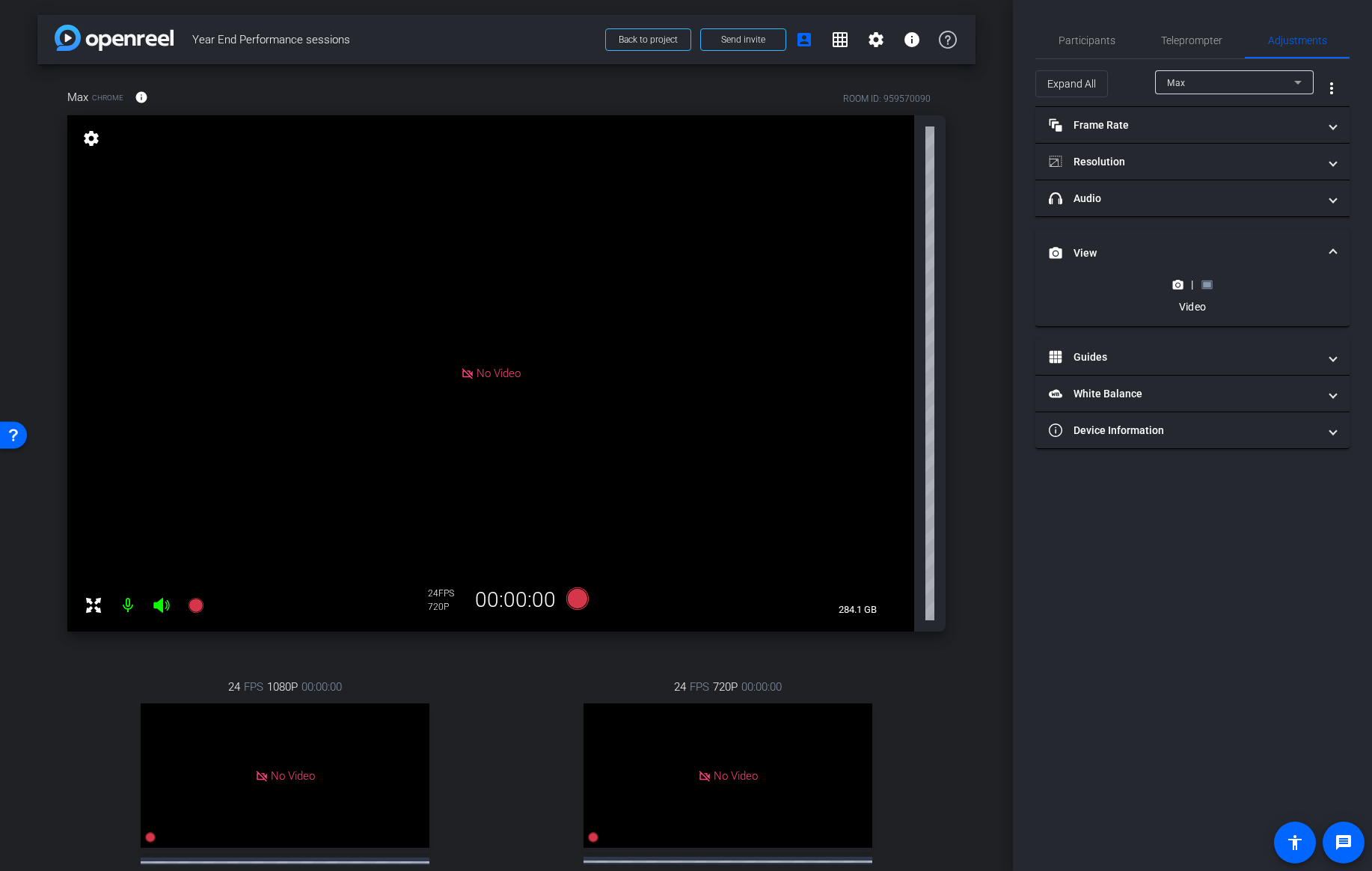
click at [1206, 280] on icon at bounding box center [1206, 284] width 10 height 8
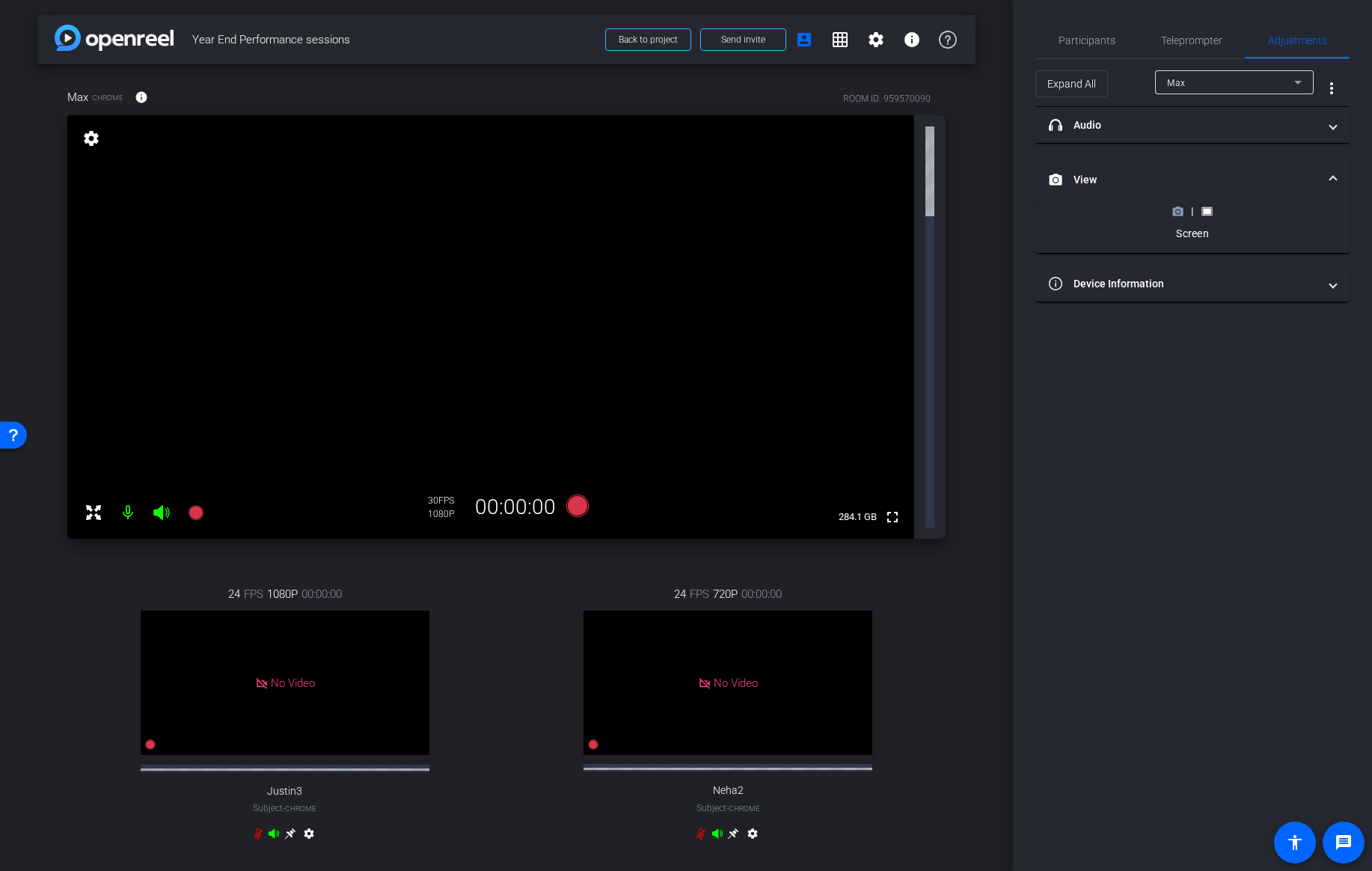
click at [1180, 206] on icon at bounding box center [1177, 211] width 11 height 11
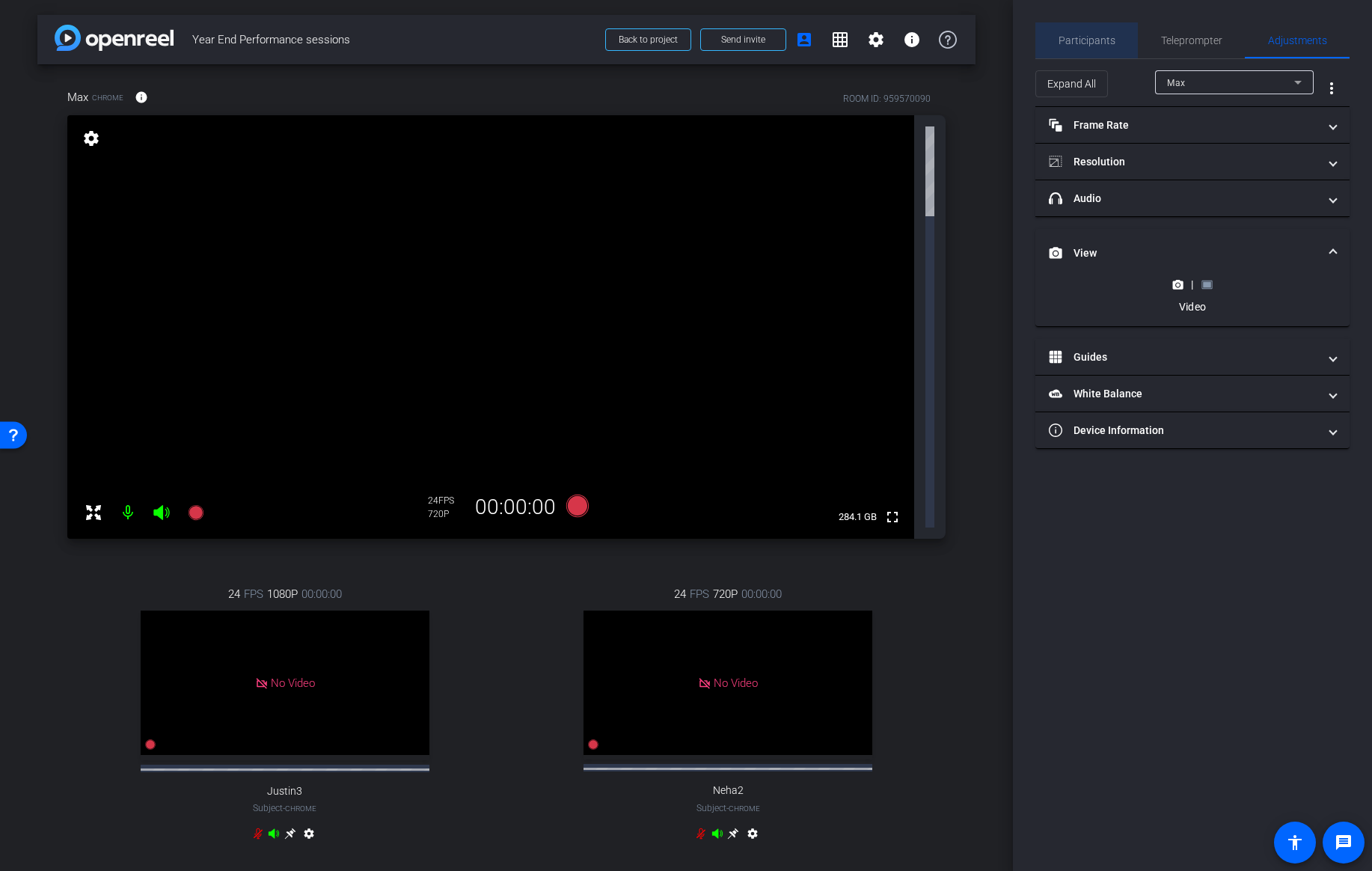
click at [1097, 35] on span "Participants" at bounding box center [1087, 40] width 57 height 10
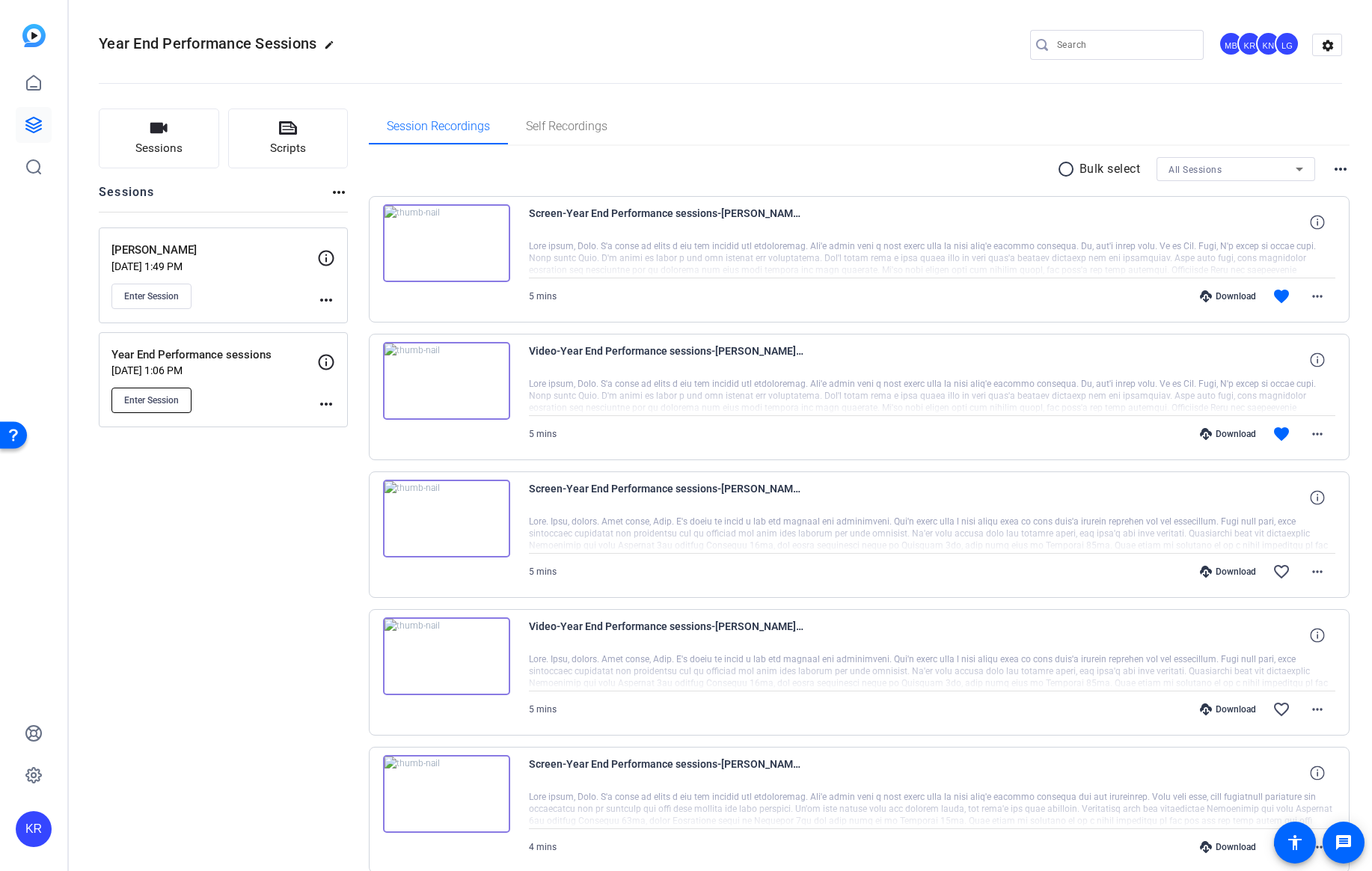
click at [152, 404] on span "Enter Session" at bounding box center [151, 400] width 55 height 12
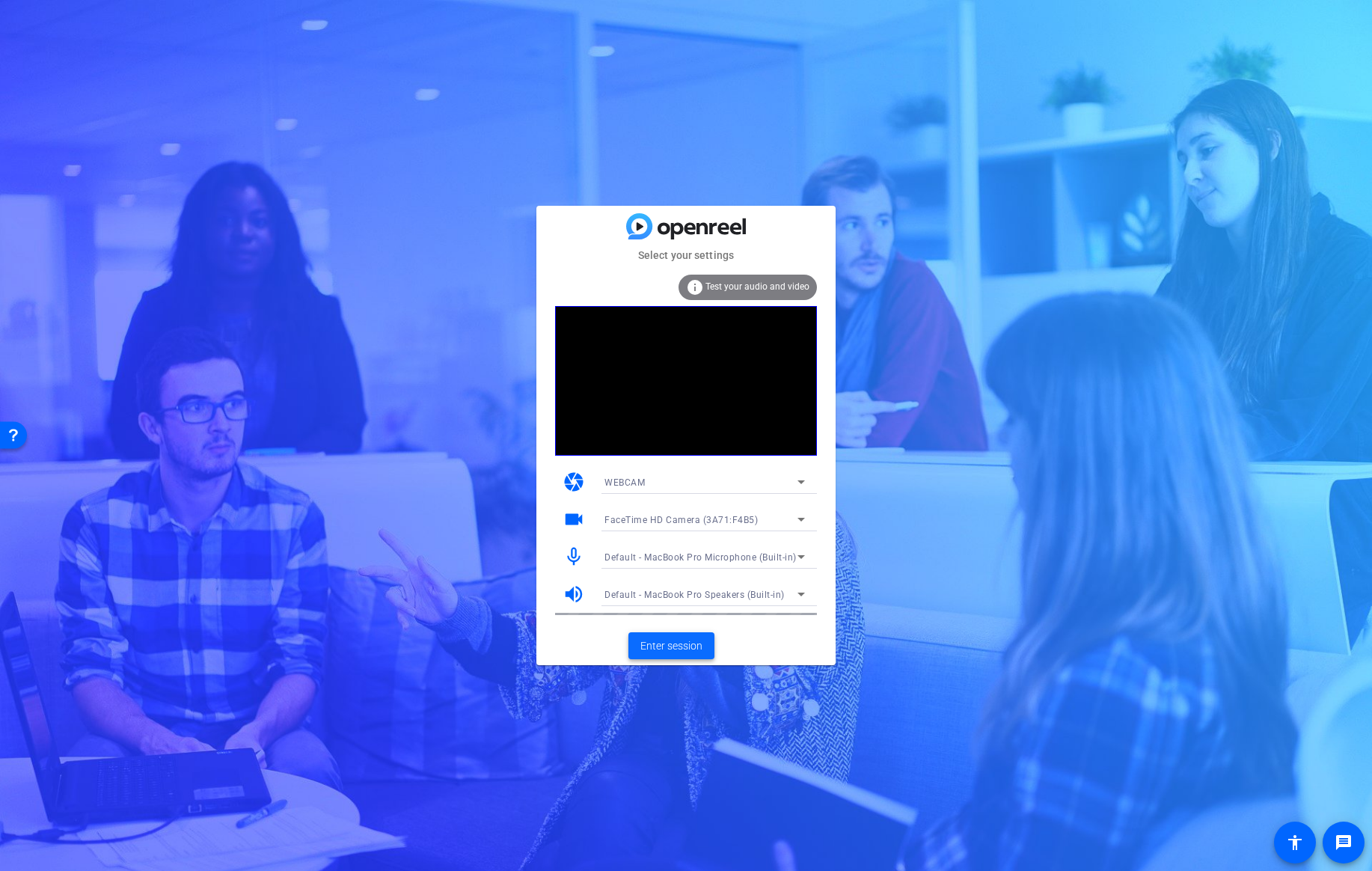
click at [694, 647] on span "Enter session" at bounding box center [672, 646] width 62 height 16
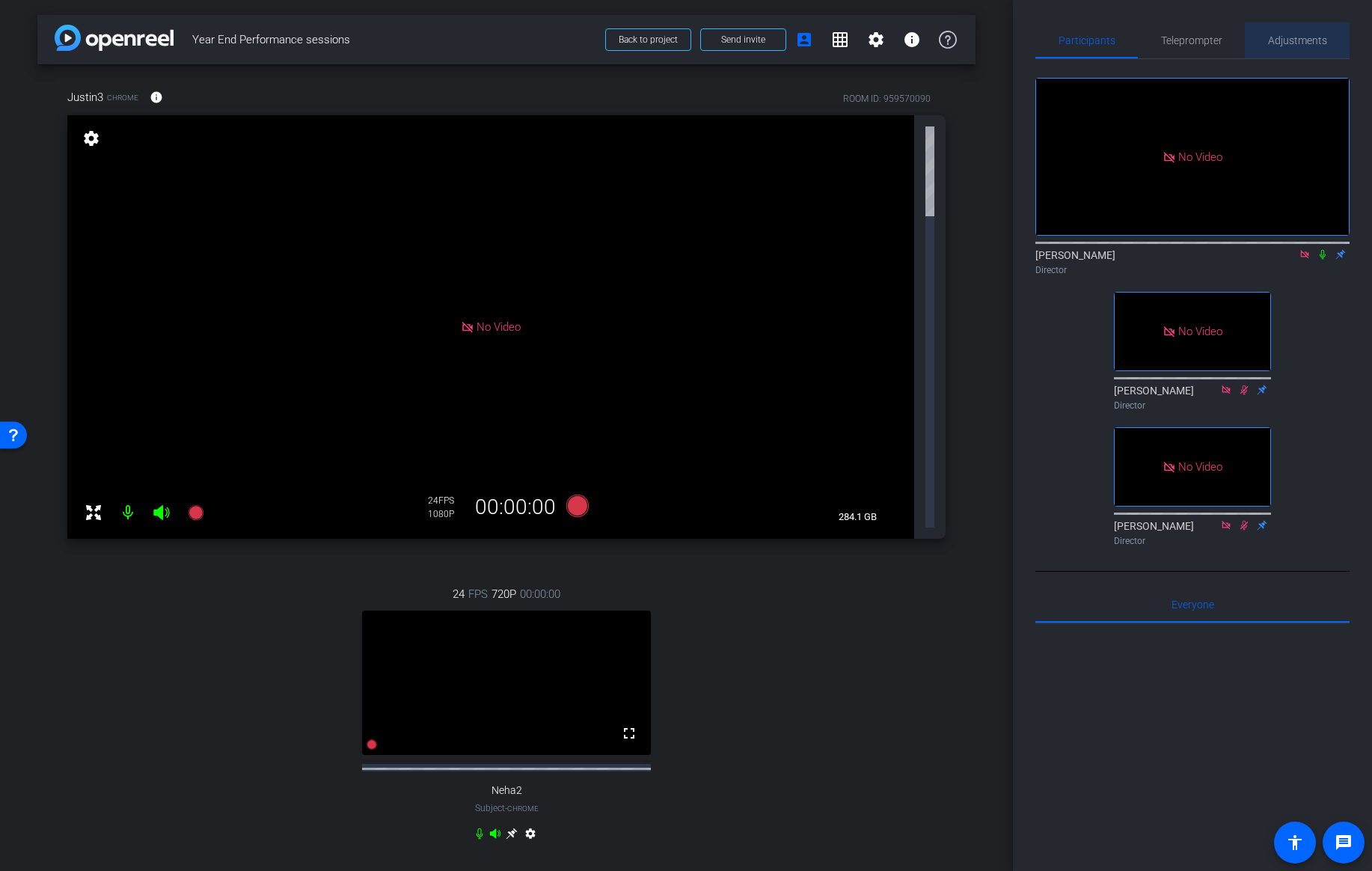
click at [1287, 46] on span "Adjustments" at bounding box center [1297, 40] width 59 height 36
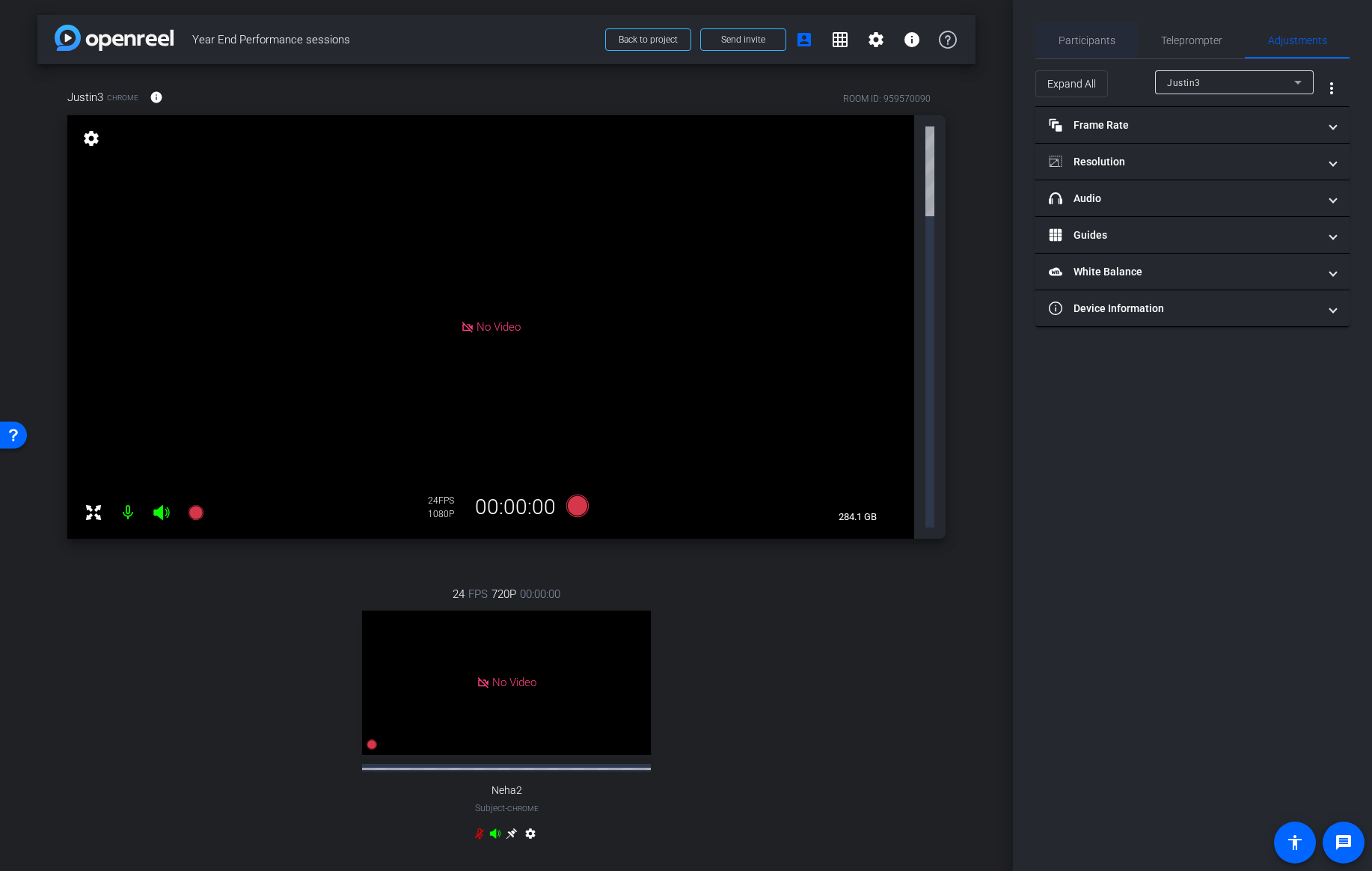
click at [1100, 45] on span "Participants" at bounding box center [1087, 40] width 57 height 10
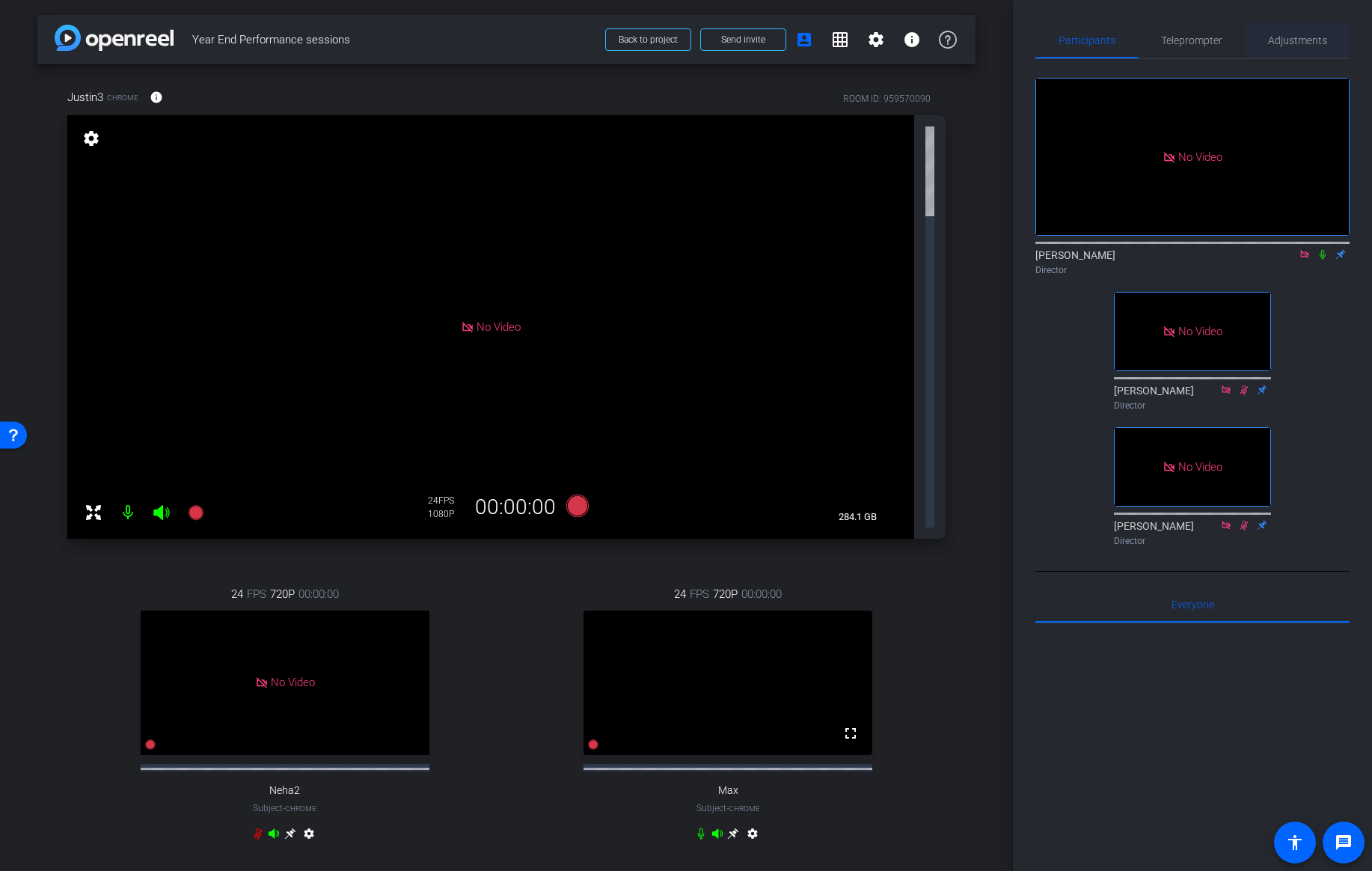
click at [1290, 39] on span "Adjustments" at bounding box center [1297, 40] width 59 height 10
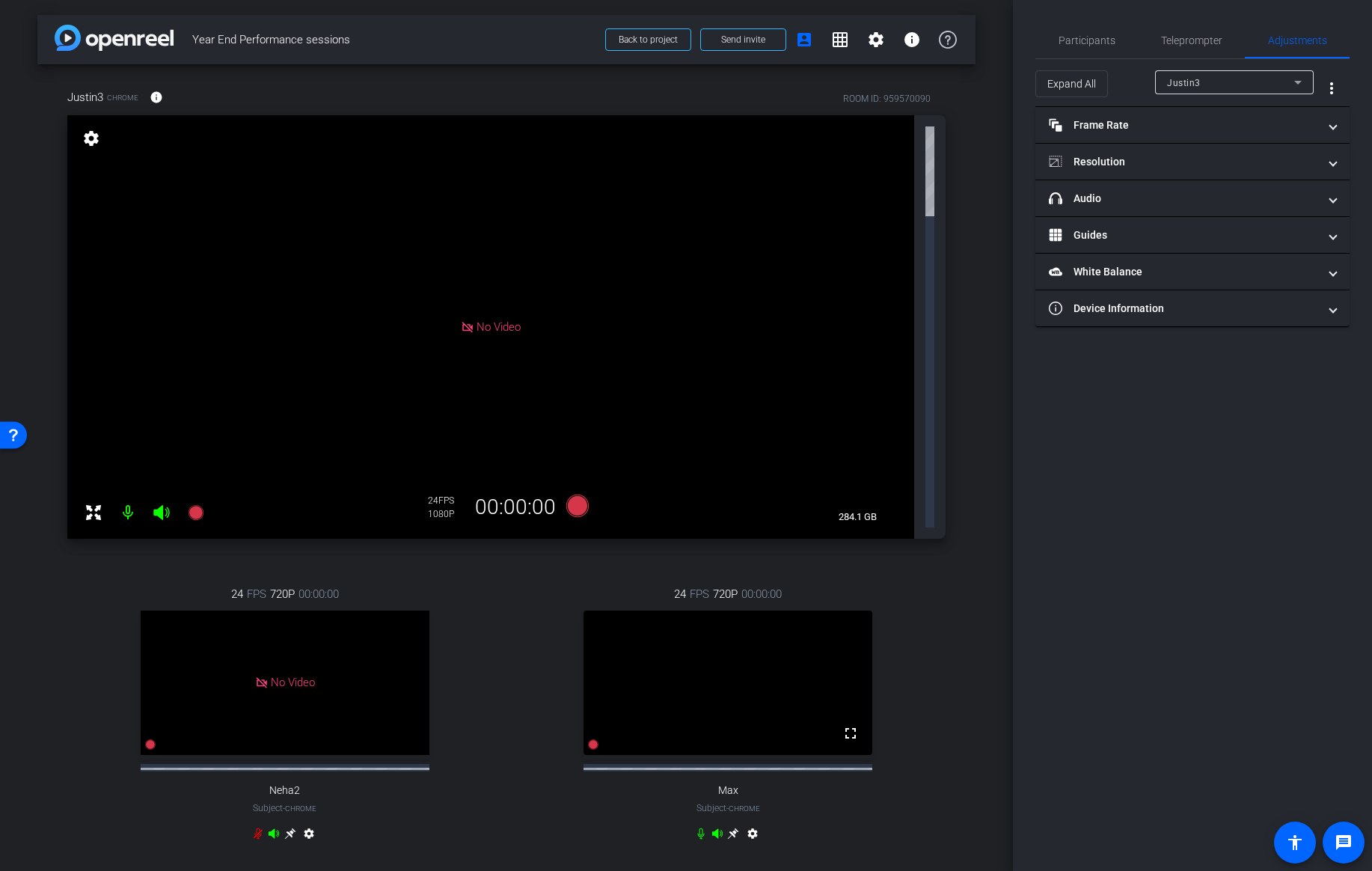
click at [1256, 85] on div "Justin3" at bounding box center [1230, 82] width 127 height 18
click at [1186, 162] on mat-option "Max" at bounding box center [1234, 160] width 159 height 24
type input "11000"
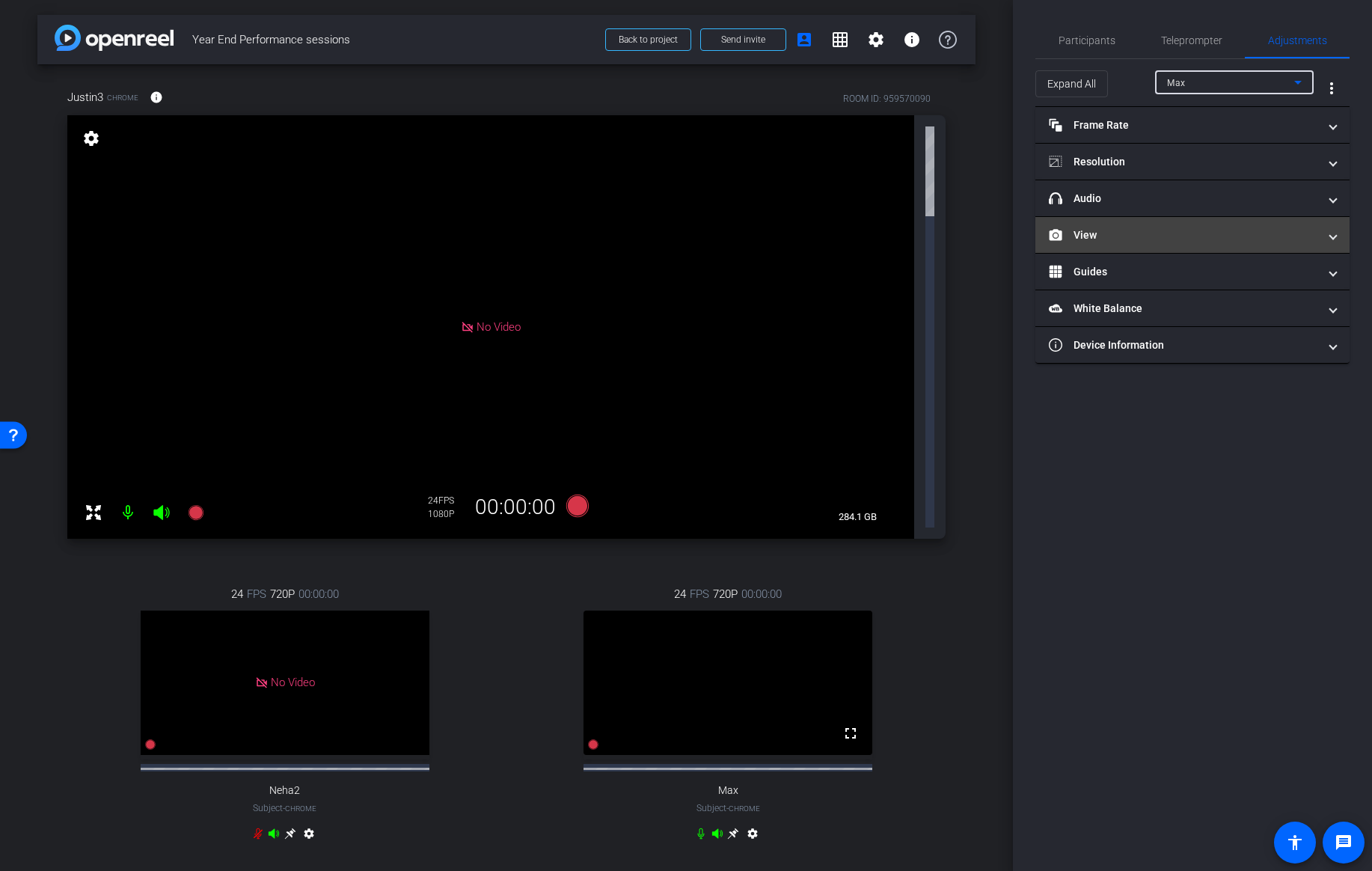
click at [1112, 236] on mat-panel-title "View" at bounding box center [1184, 235] width 269 height 16
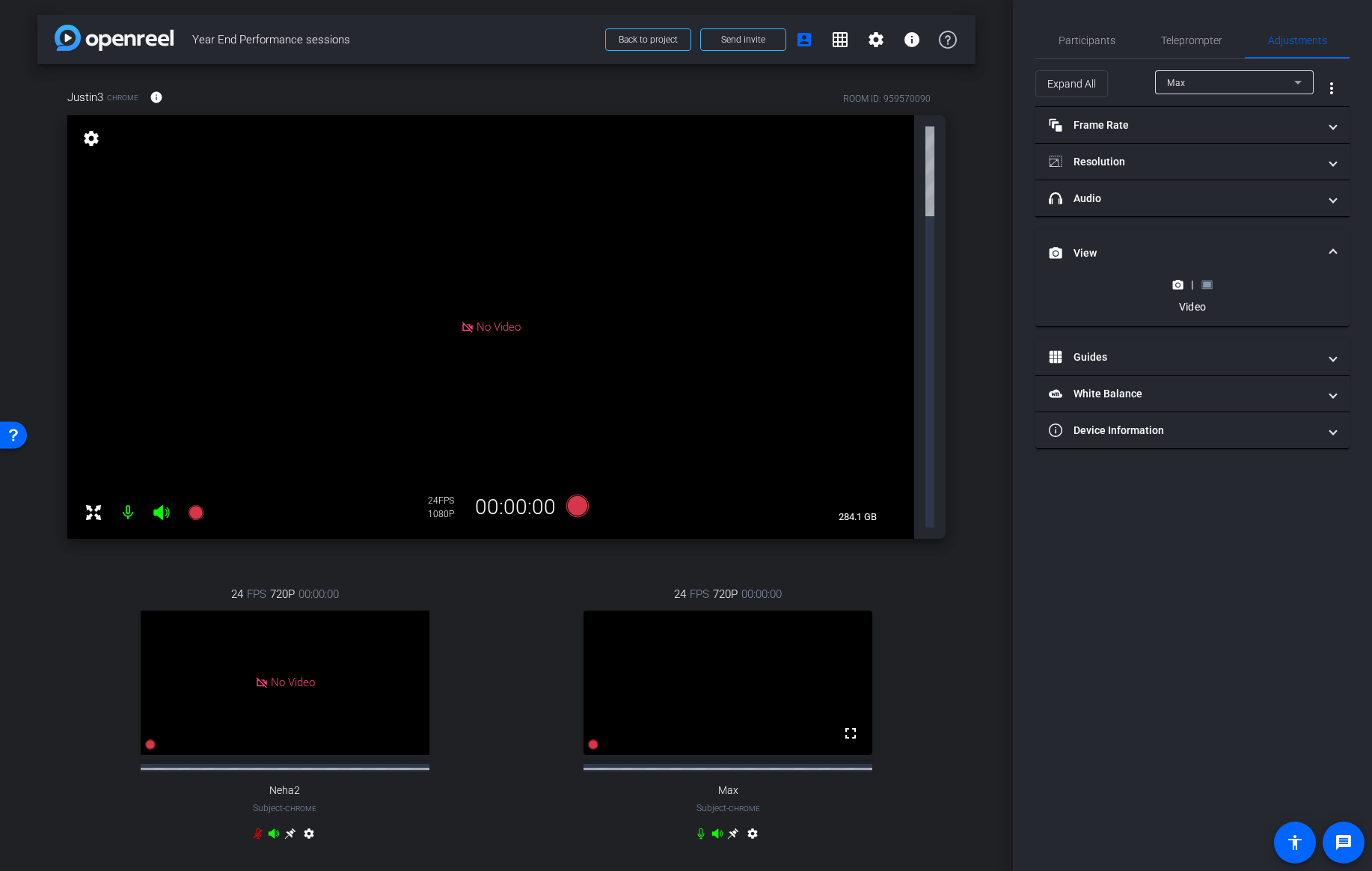
click at [1204, 286] on rect at bounding box center [1207, 284] width 8 height 6
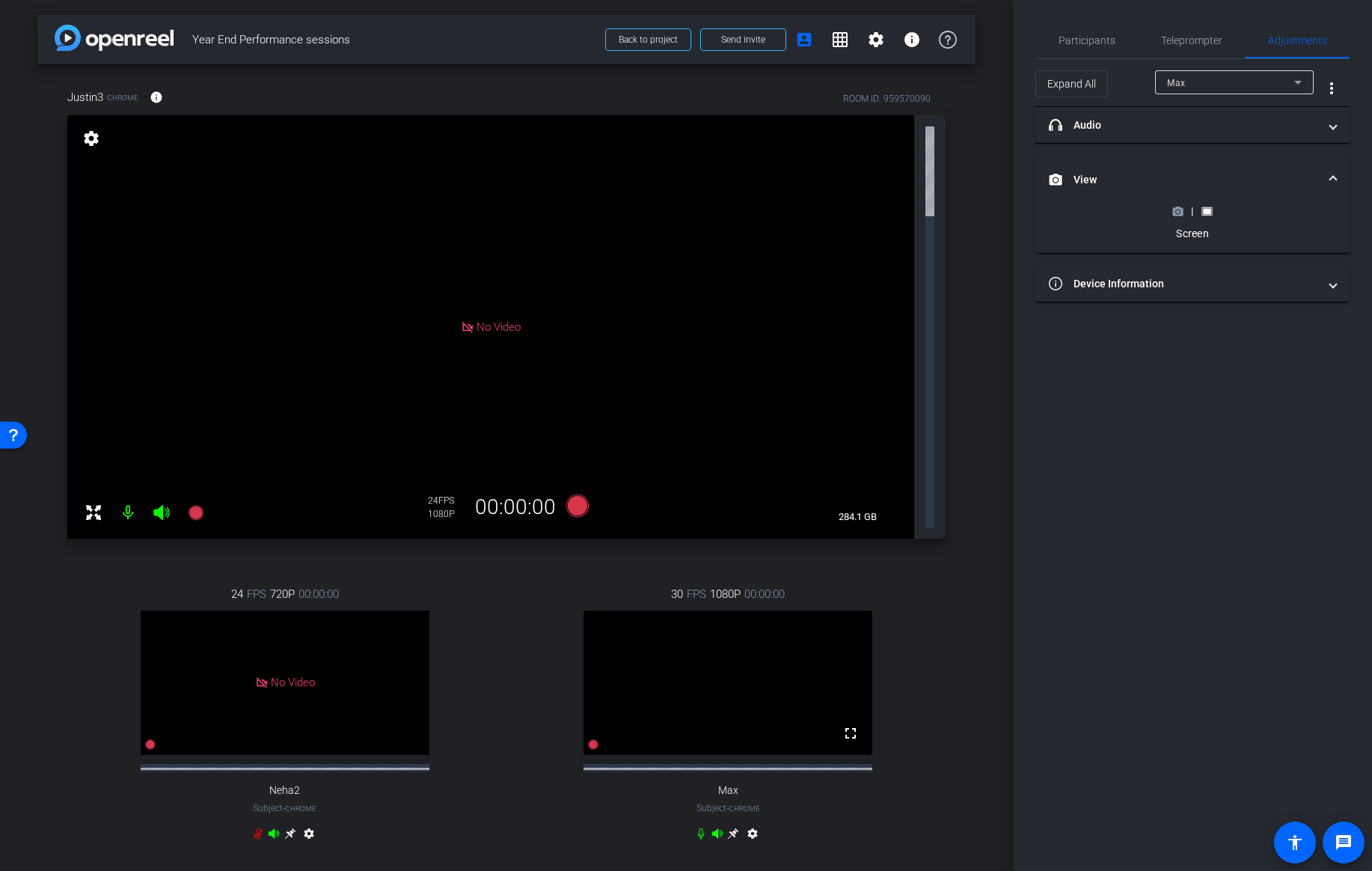
click at [731, 827] on icon at bounding box center [733, 833] width 12 height 12
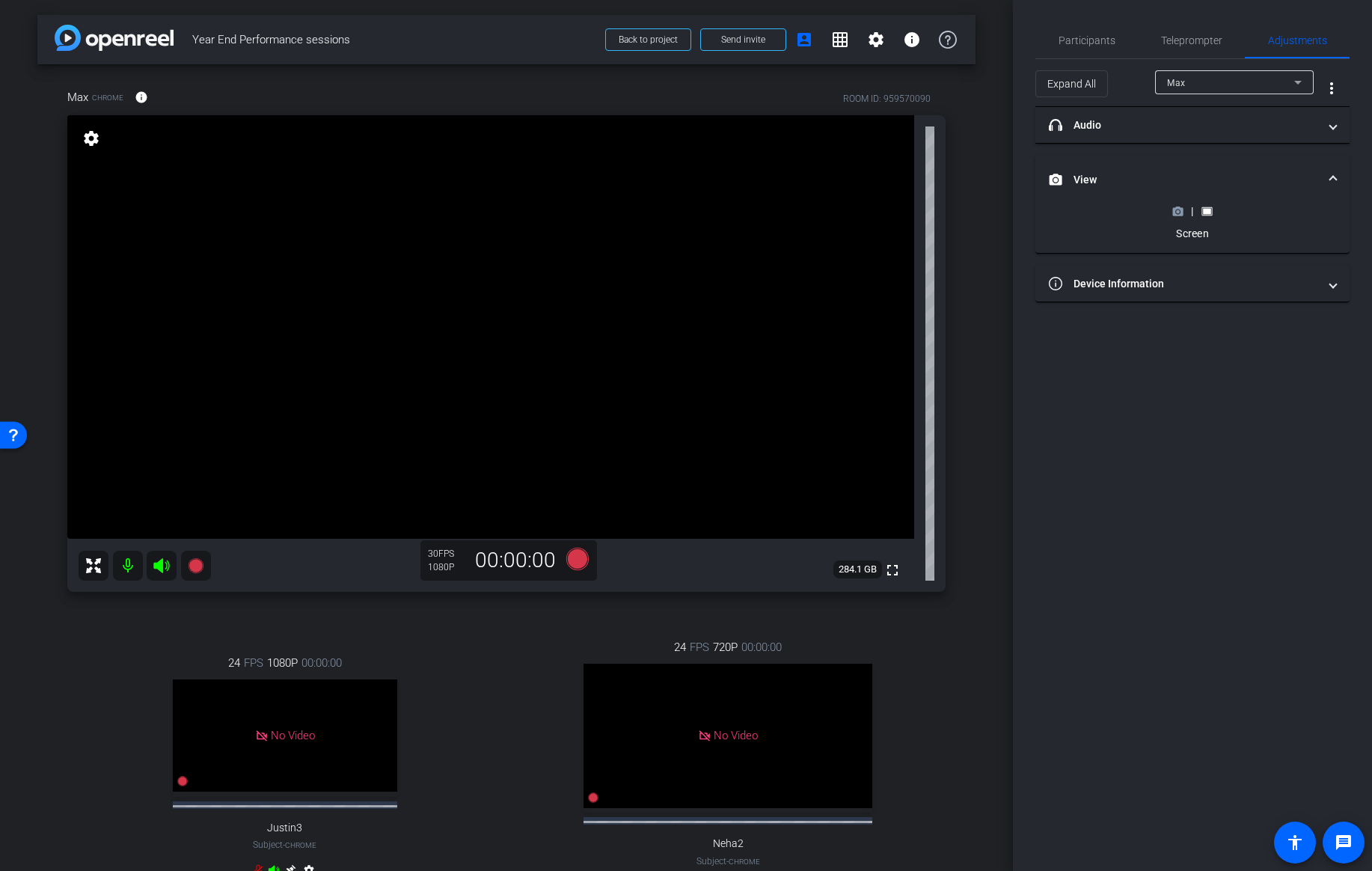
click at [1179, 212] on circle at bounding box center [1178, 211] width 3 height 3
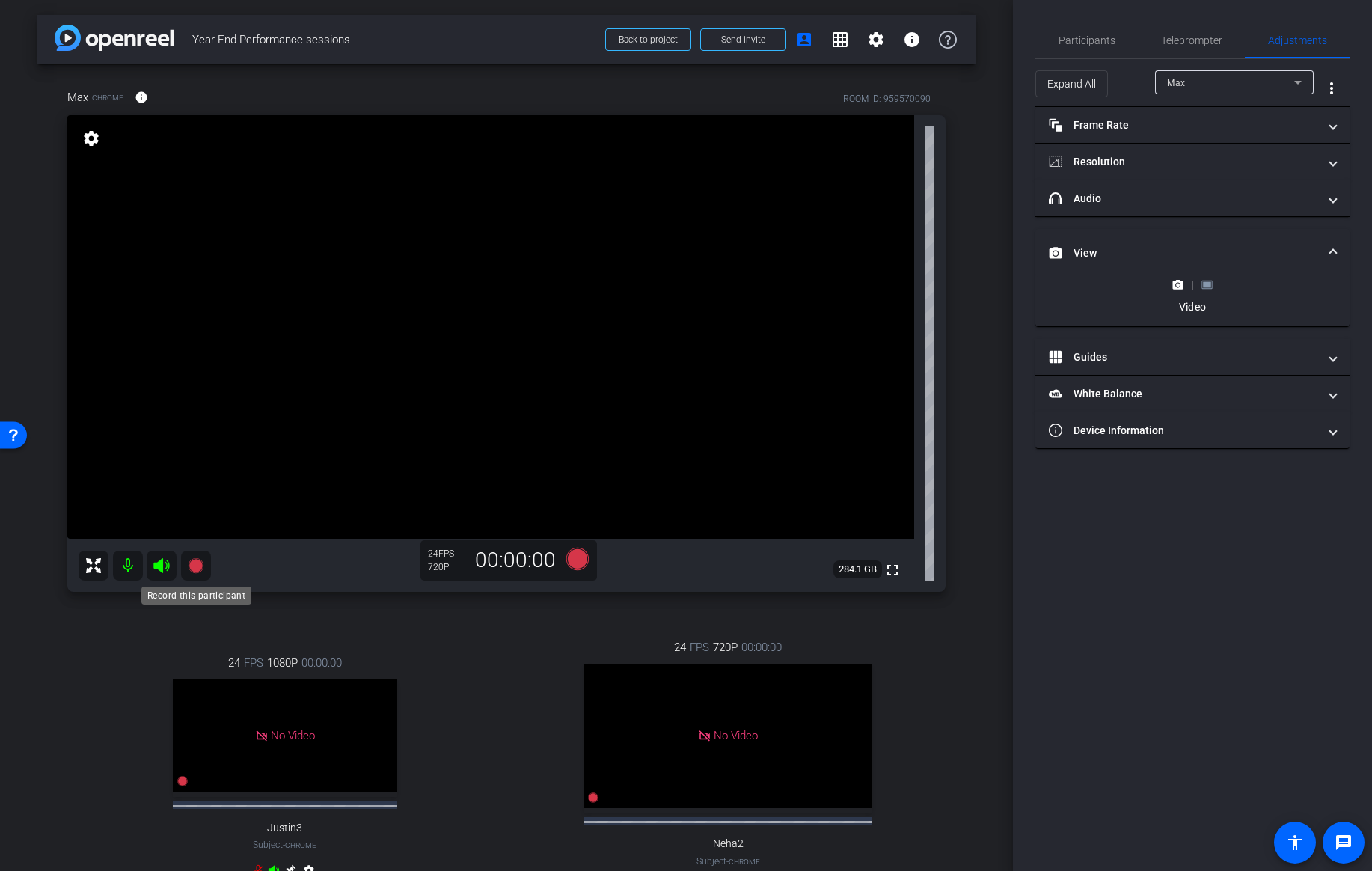
click at [193, 567] on icon at bounding box center [195, 566] width 15 height 15
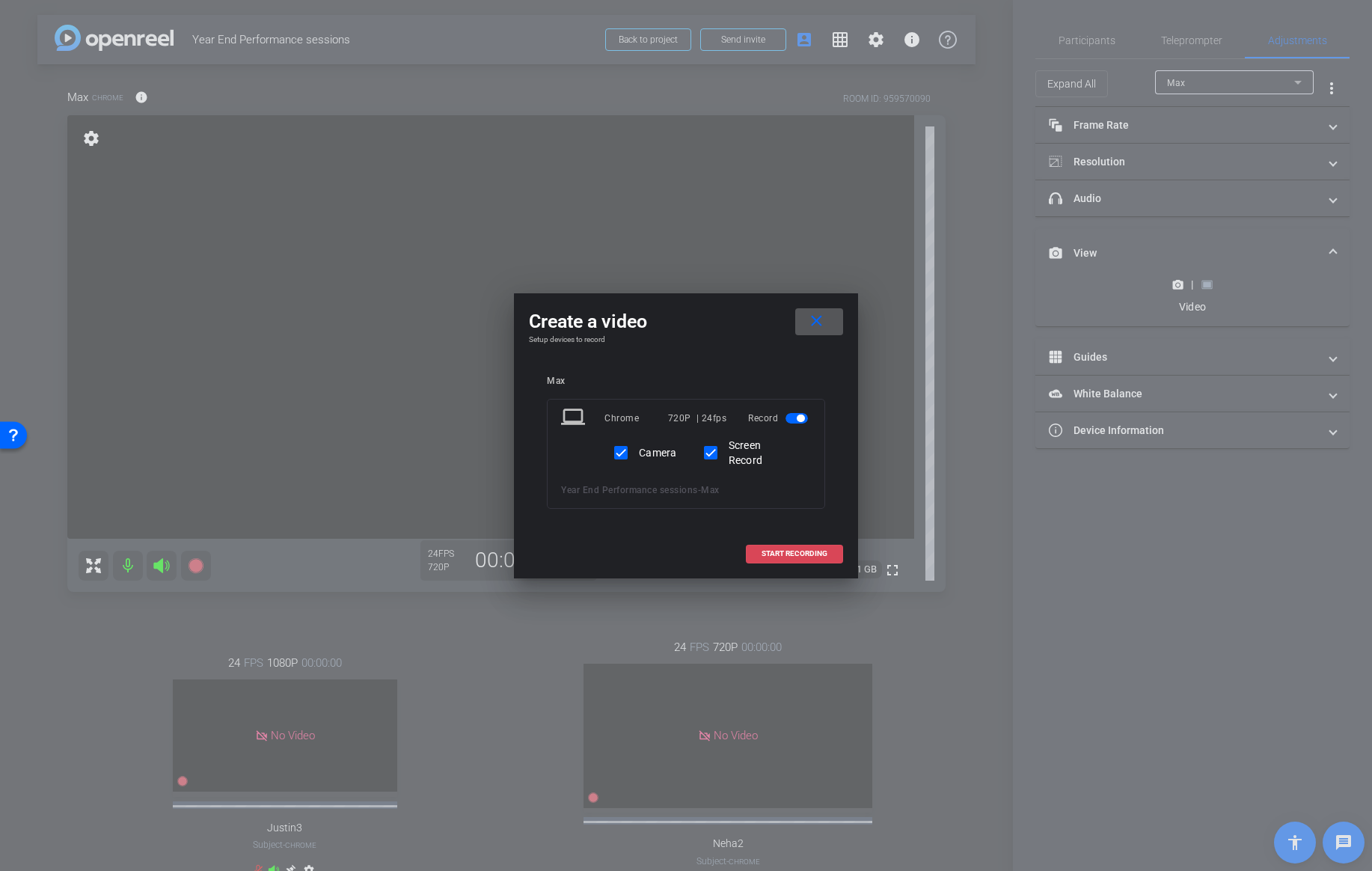
click at [778, 558] on span at bounding box center [794, 553] width 96 height 36
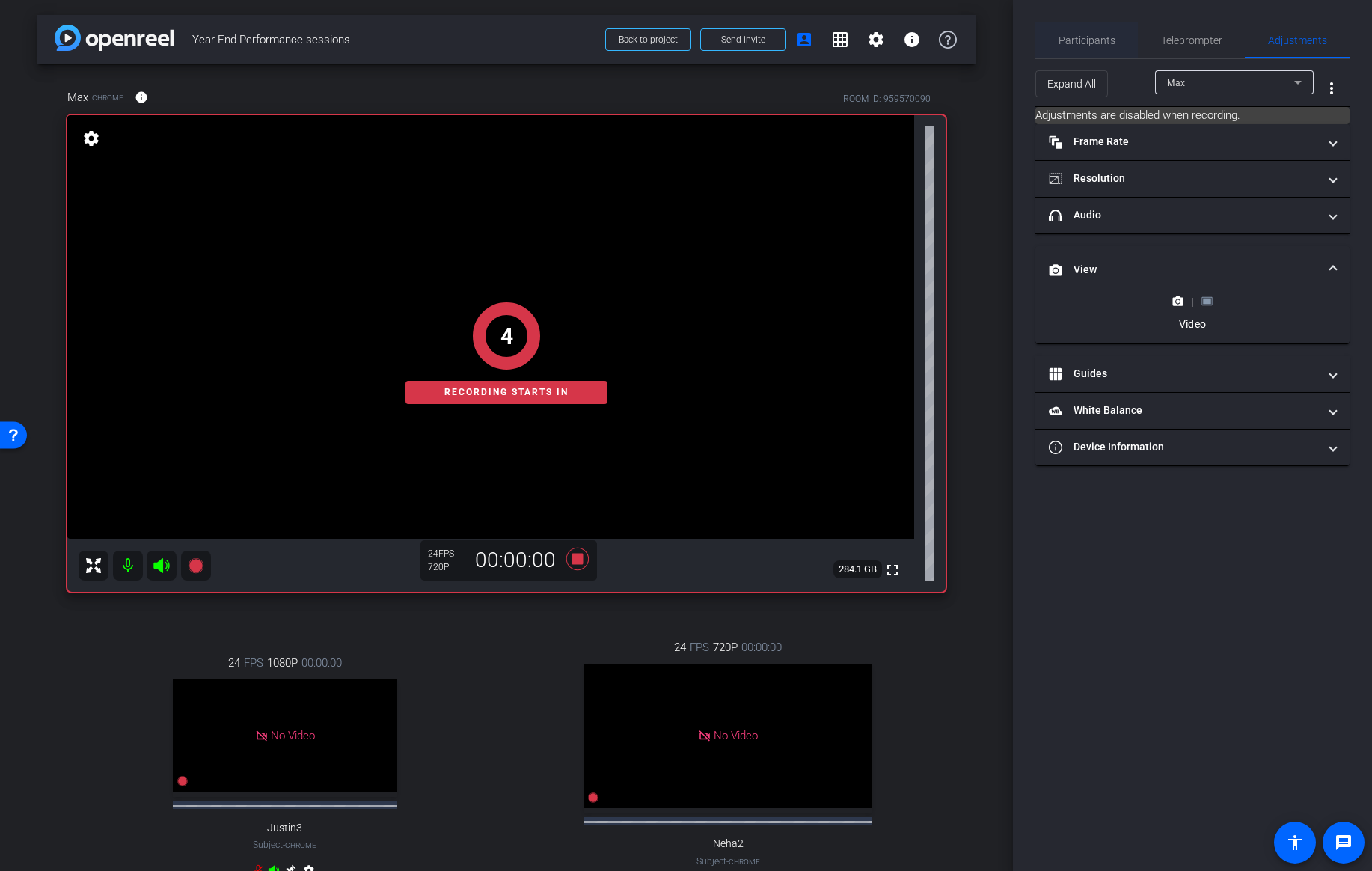
click at [1092, 49] on span "Participants" at bounding box center [1087, 40] width 57 height 36
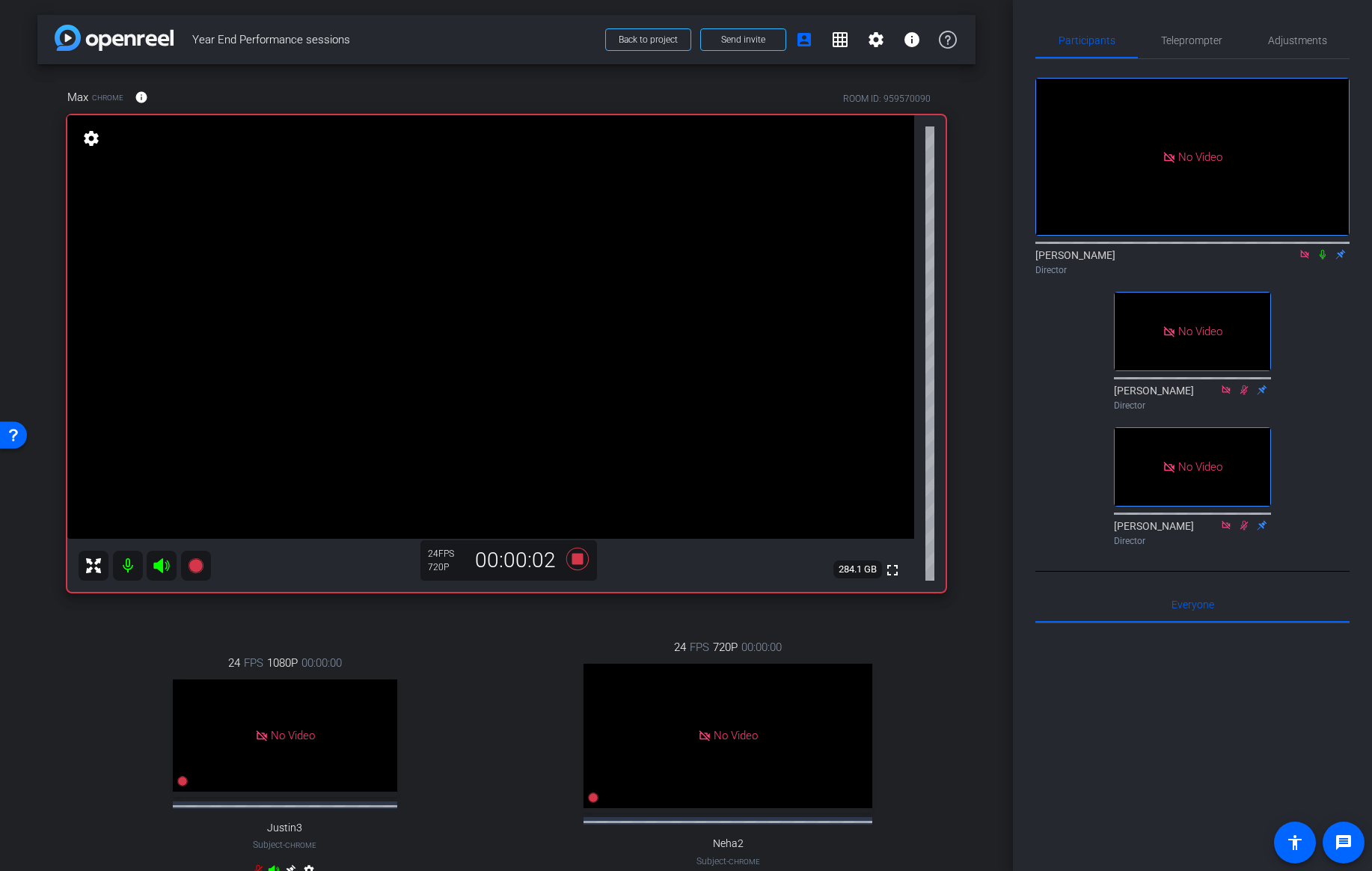
click at [1325, 250] on icon at bounding box center [1322, 255] width 6 height 10
click at [1322, 250] on icon at bounding box center [1323, 255] width 8 height 10
click at [576, 555] on icon at bounding box center [578, 558] width 23 height 23
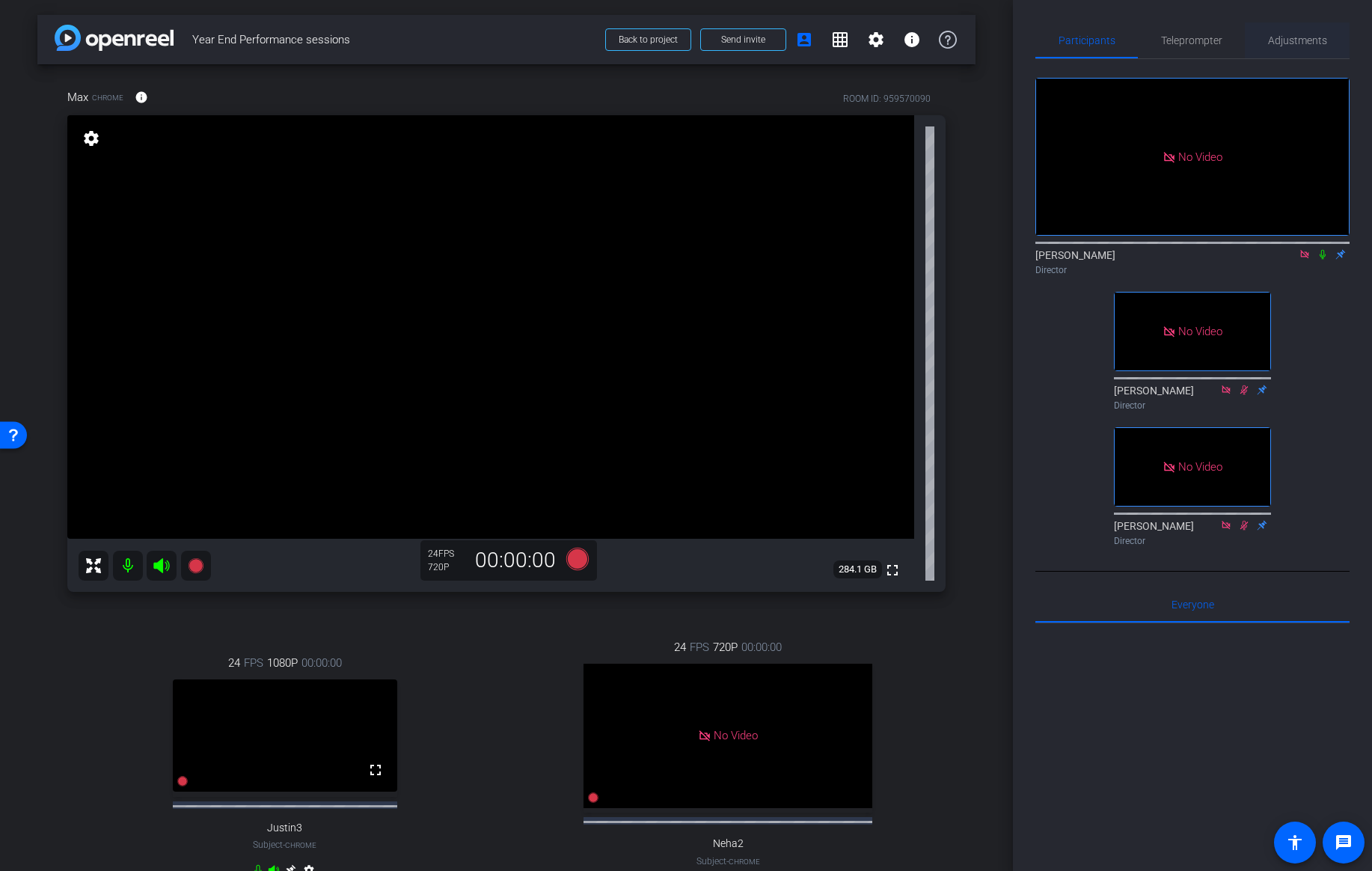
click at [1293, 37] on span "Adjustments" at bounding box center [1297, 40] width 59 height 10
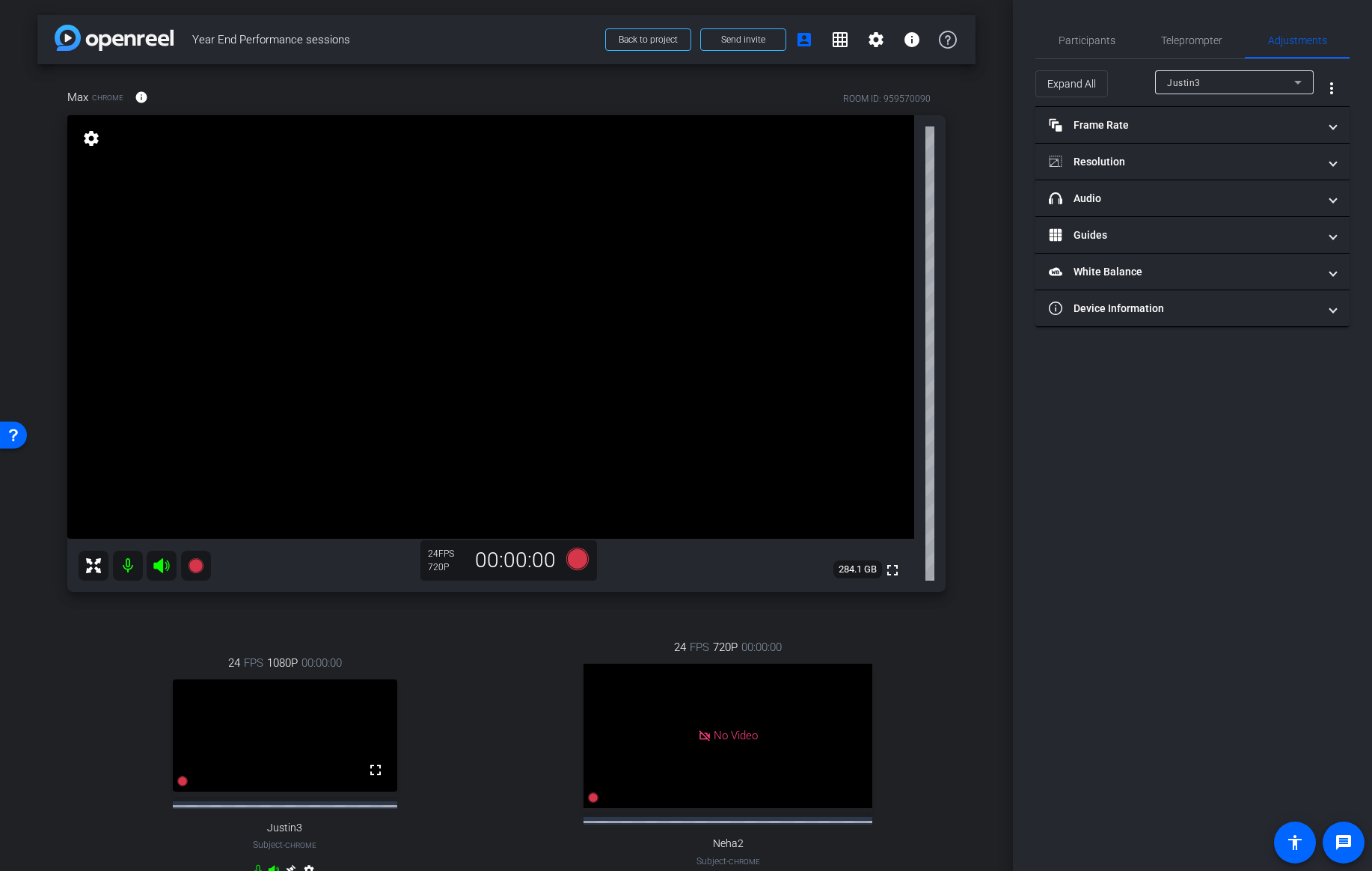
click at [1224, 84] on div "Justin3" at bounding box center [1230, 82] width 127 height 18
click at [1170, 164] on span "Max" at bounding box center [1176, 160] width 18 height 18
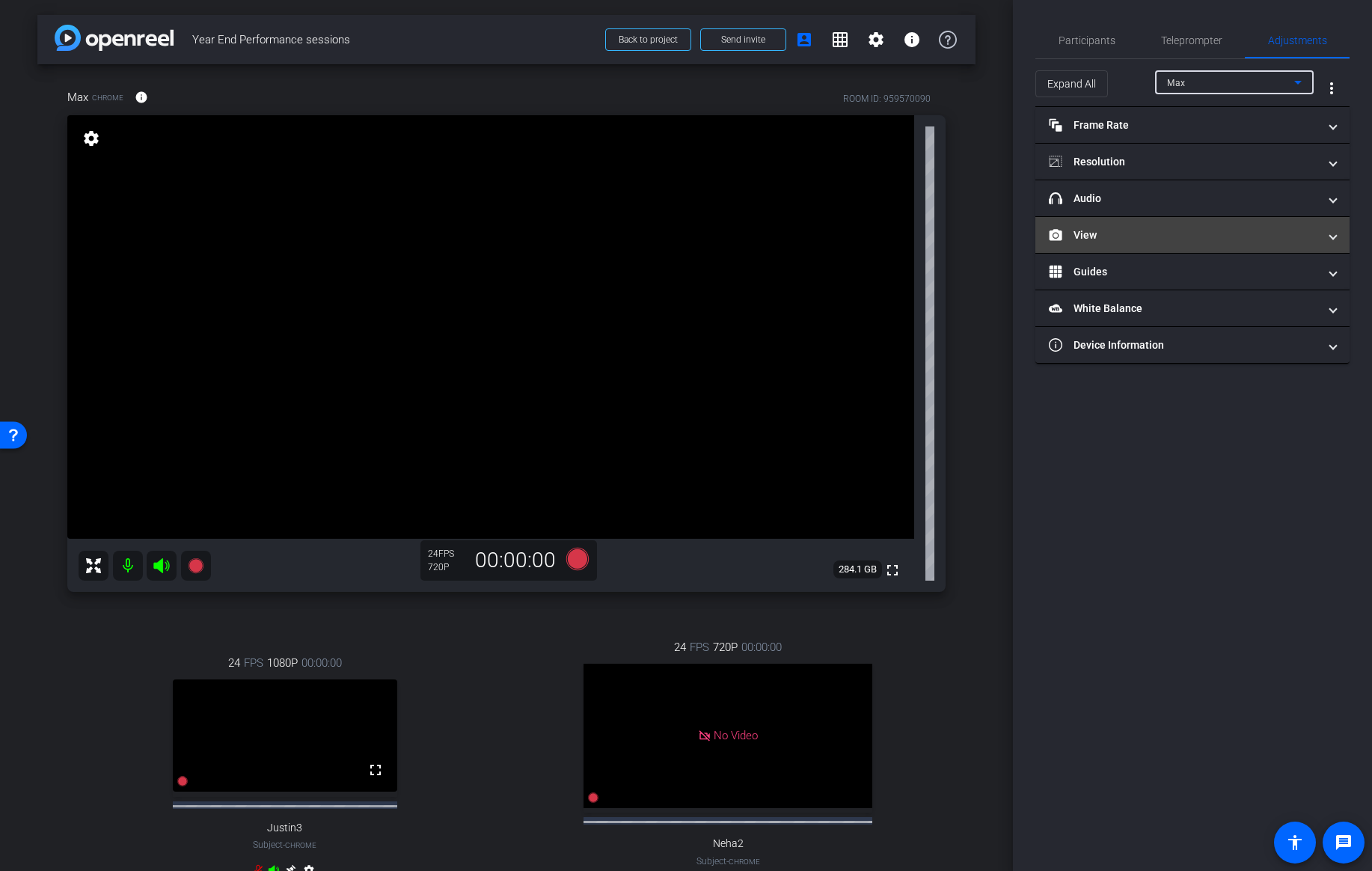
click at [1168, 228] on mat-panel-title "View" at bounding box center [1184, 235] width 269 height 16
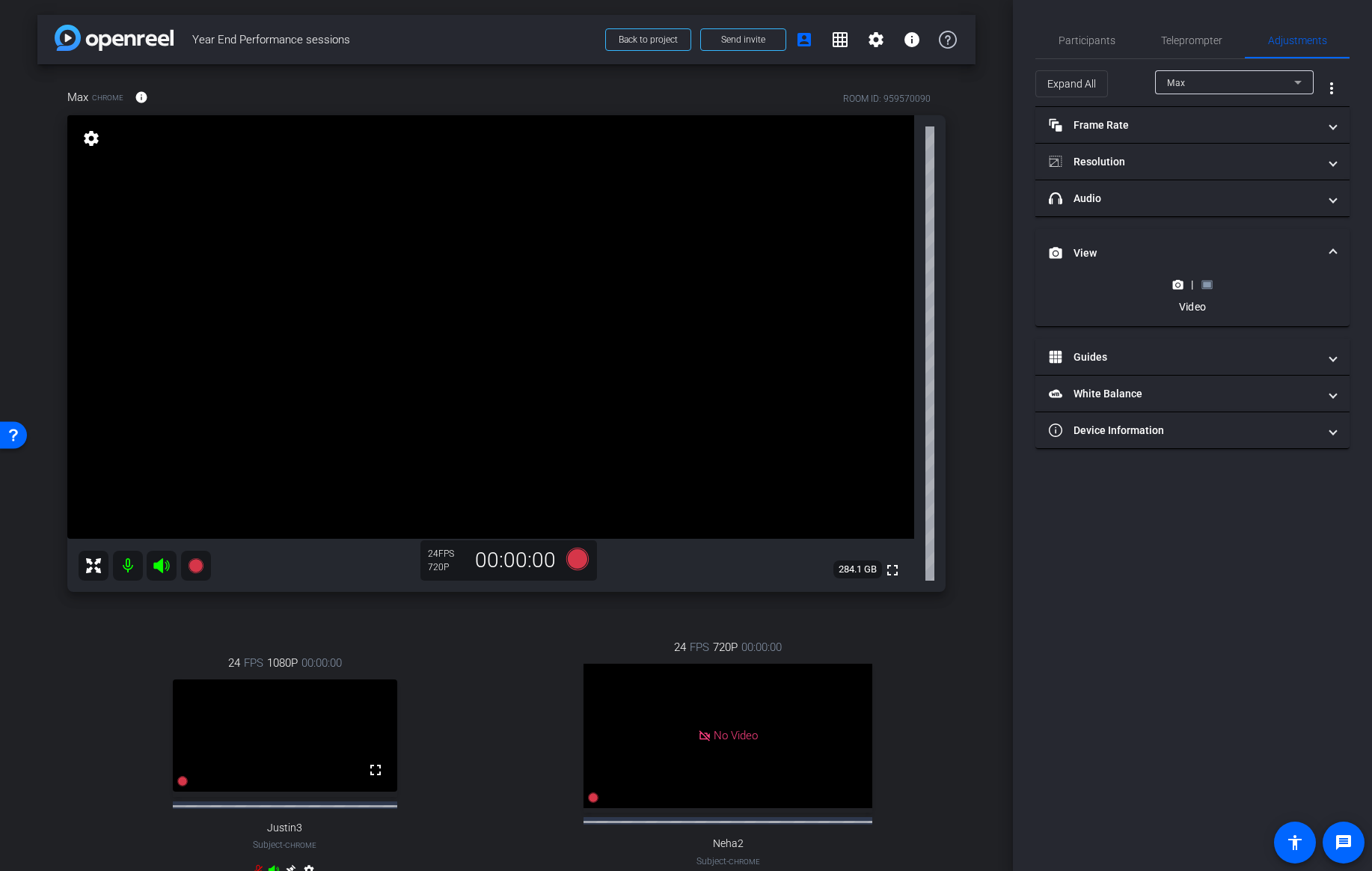
click at [1206, 287] on rect at bounding box center [1207, 284] width 8 height 6
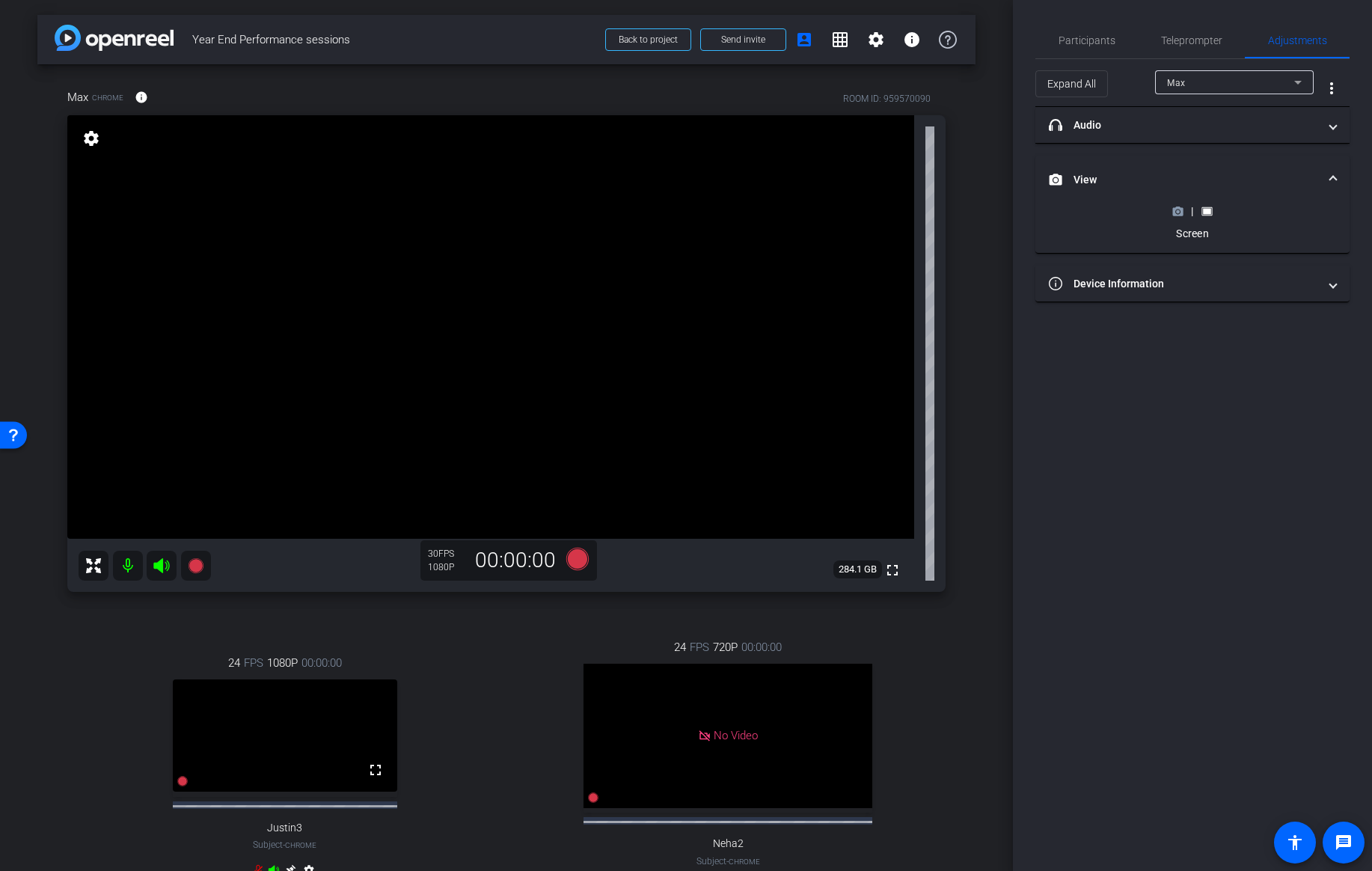
click at [1173, 210] on icon at bounding box center [1178, 211] width 10 height 8
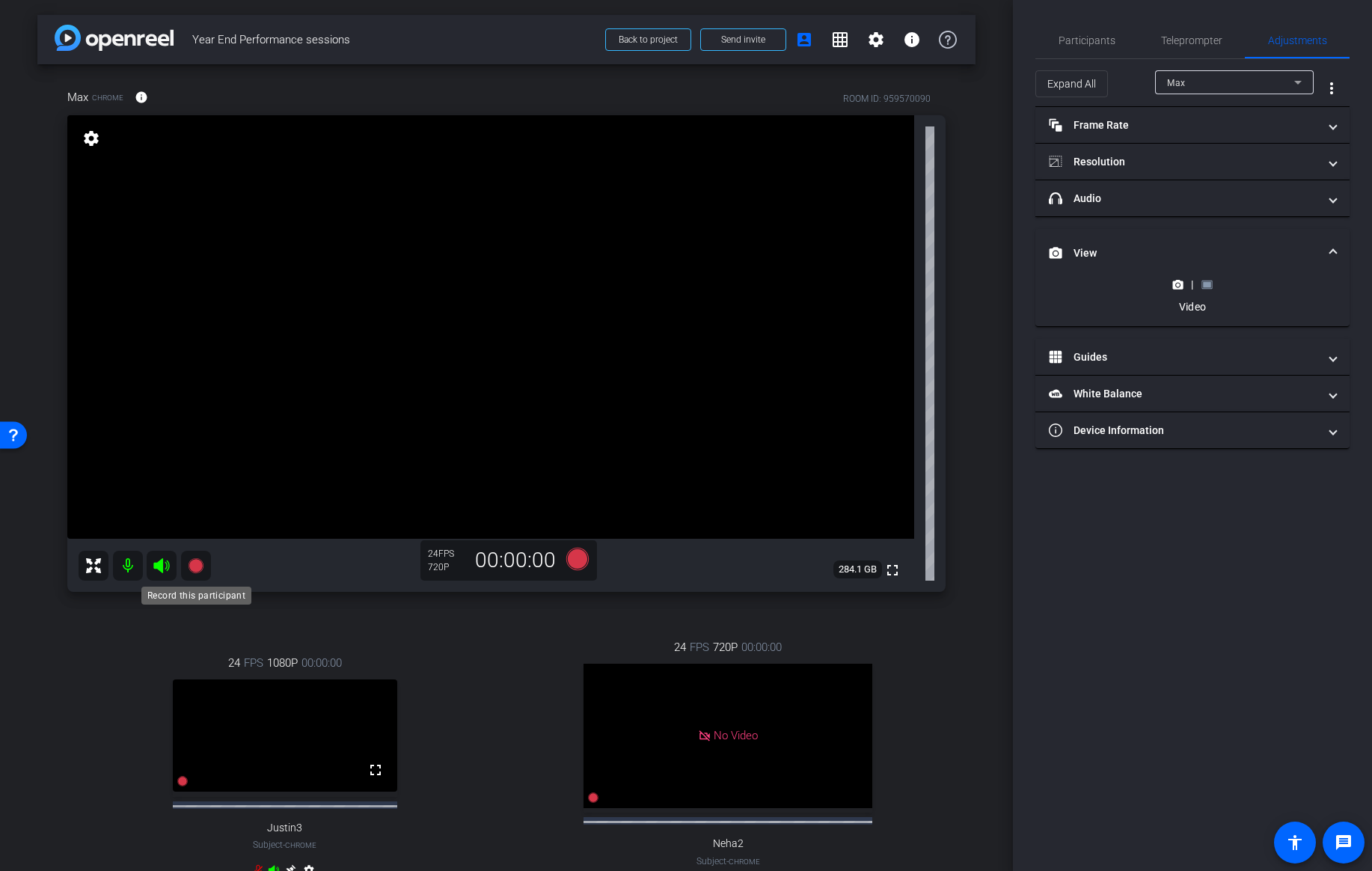
click at [200, 567] on icon at bounding box center [195, 566] width 15 height 15
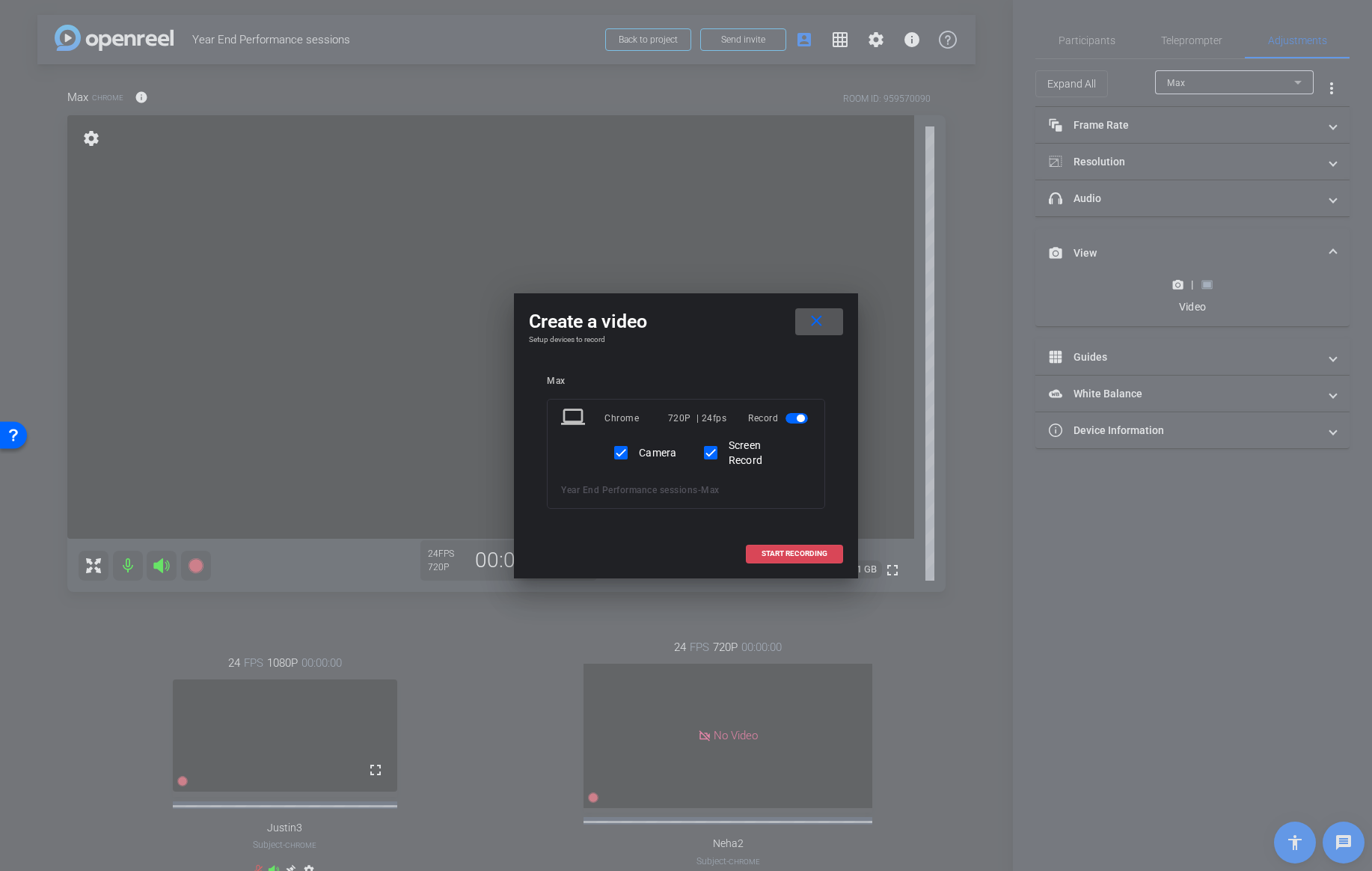
click at [812, 553] on span "START RECORDING" at bounding box center [794, 553] width 66 height 8
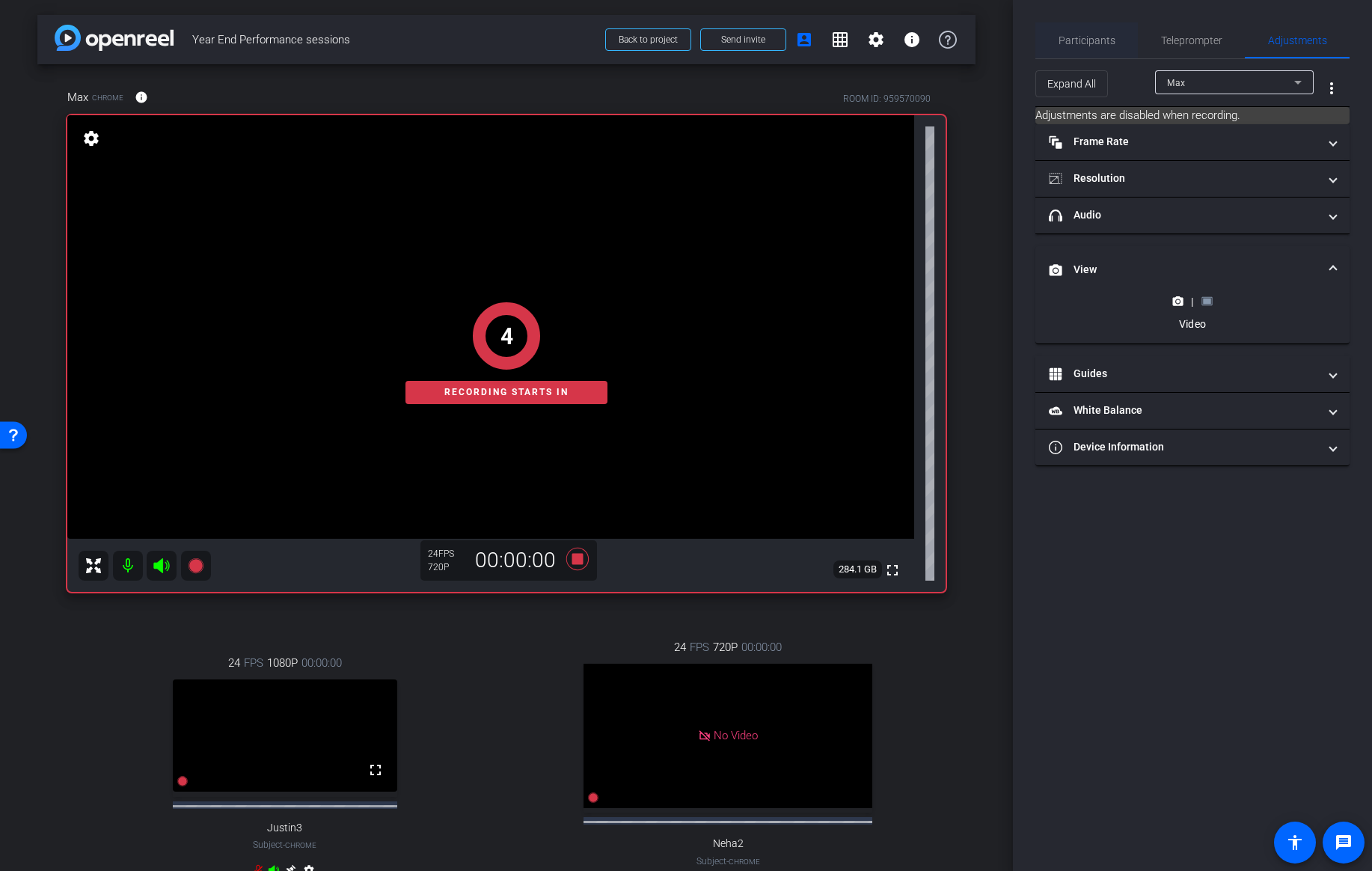
click at [1079, 38] on span "Participants" at bounding box center [1087, 40] width 57 height 10
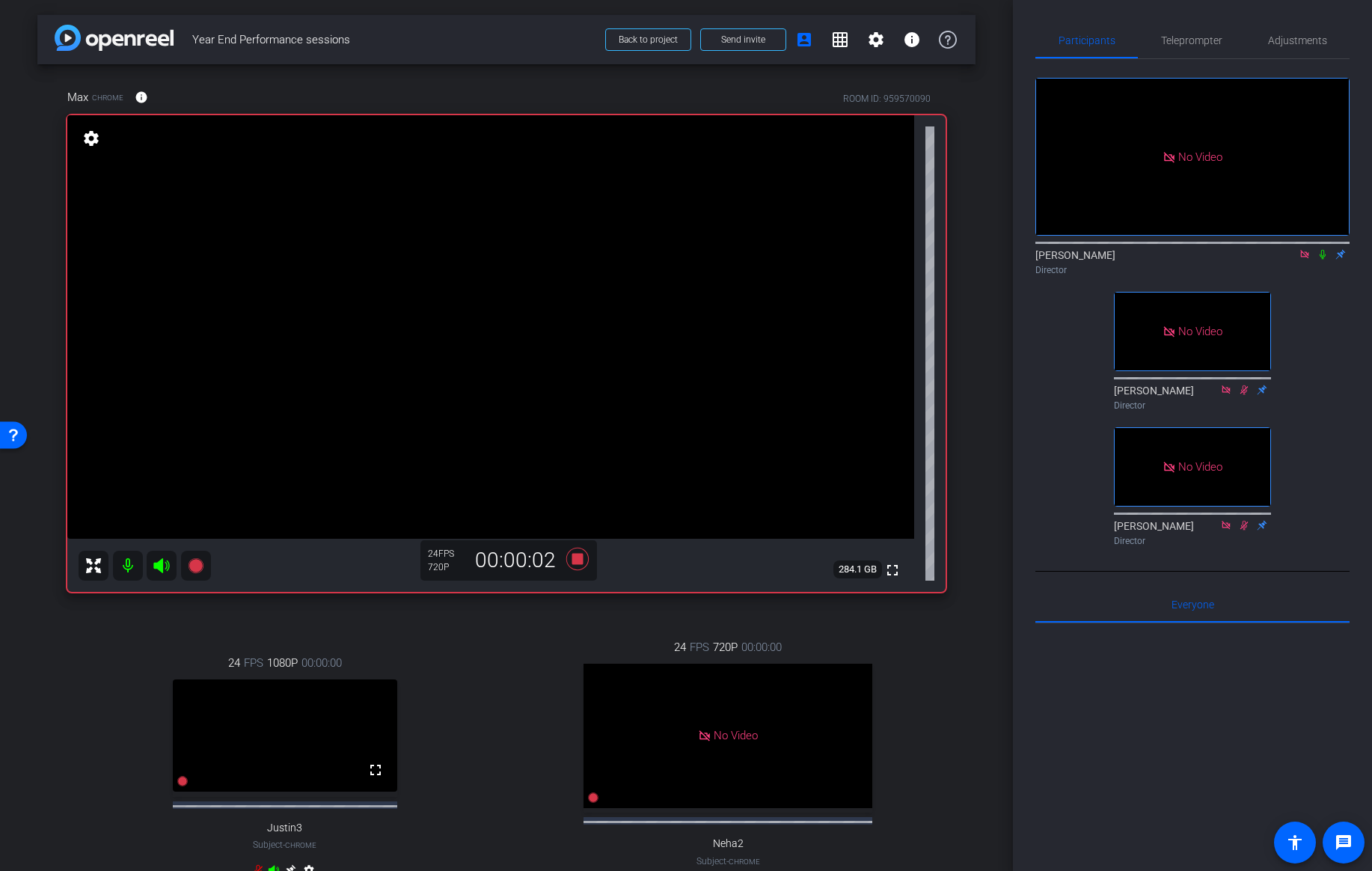
click at [1321, 250] on icon at bounding box center [1322, 255] width 6 height 10
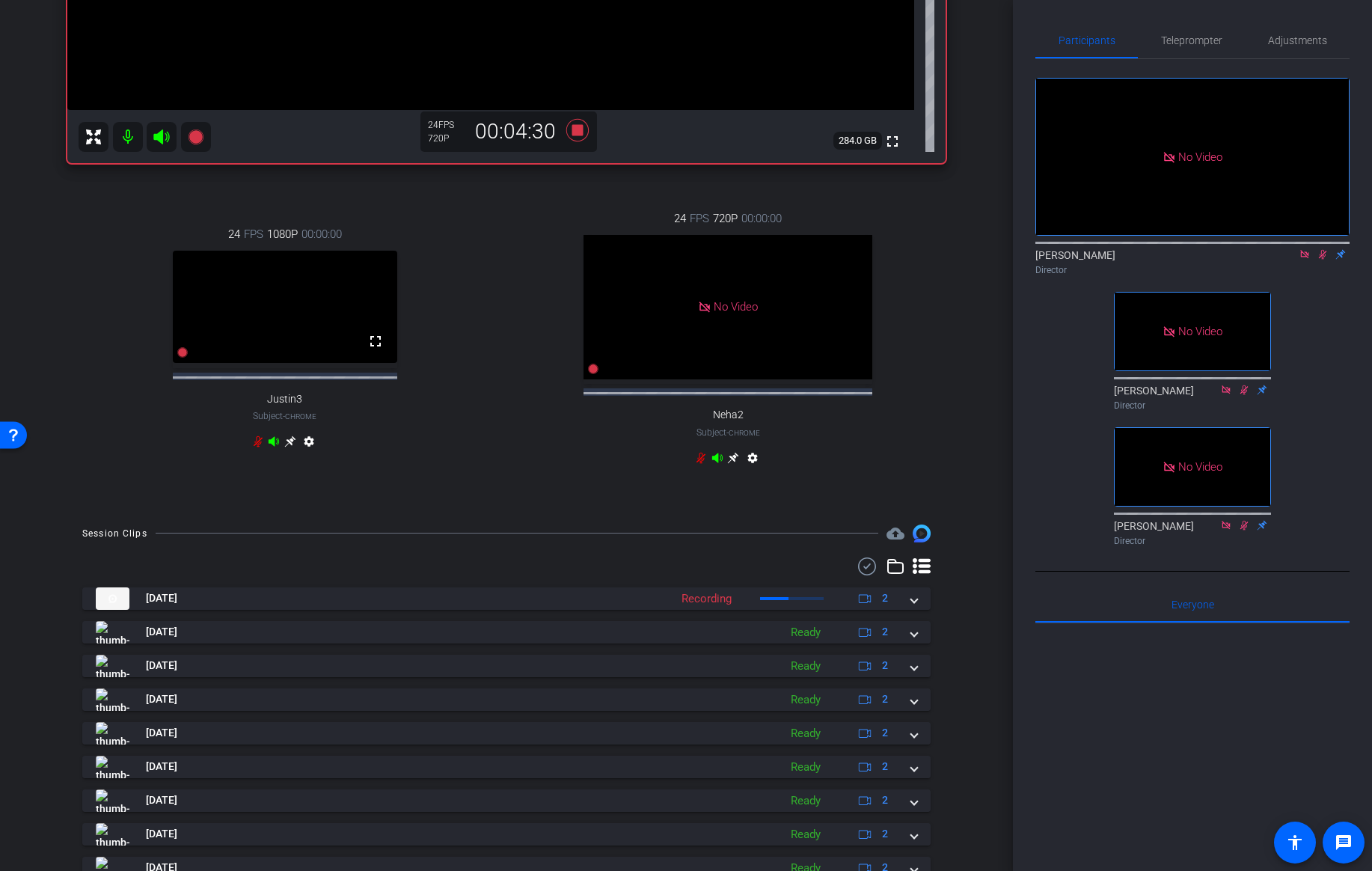
scroll to position [537, 0]
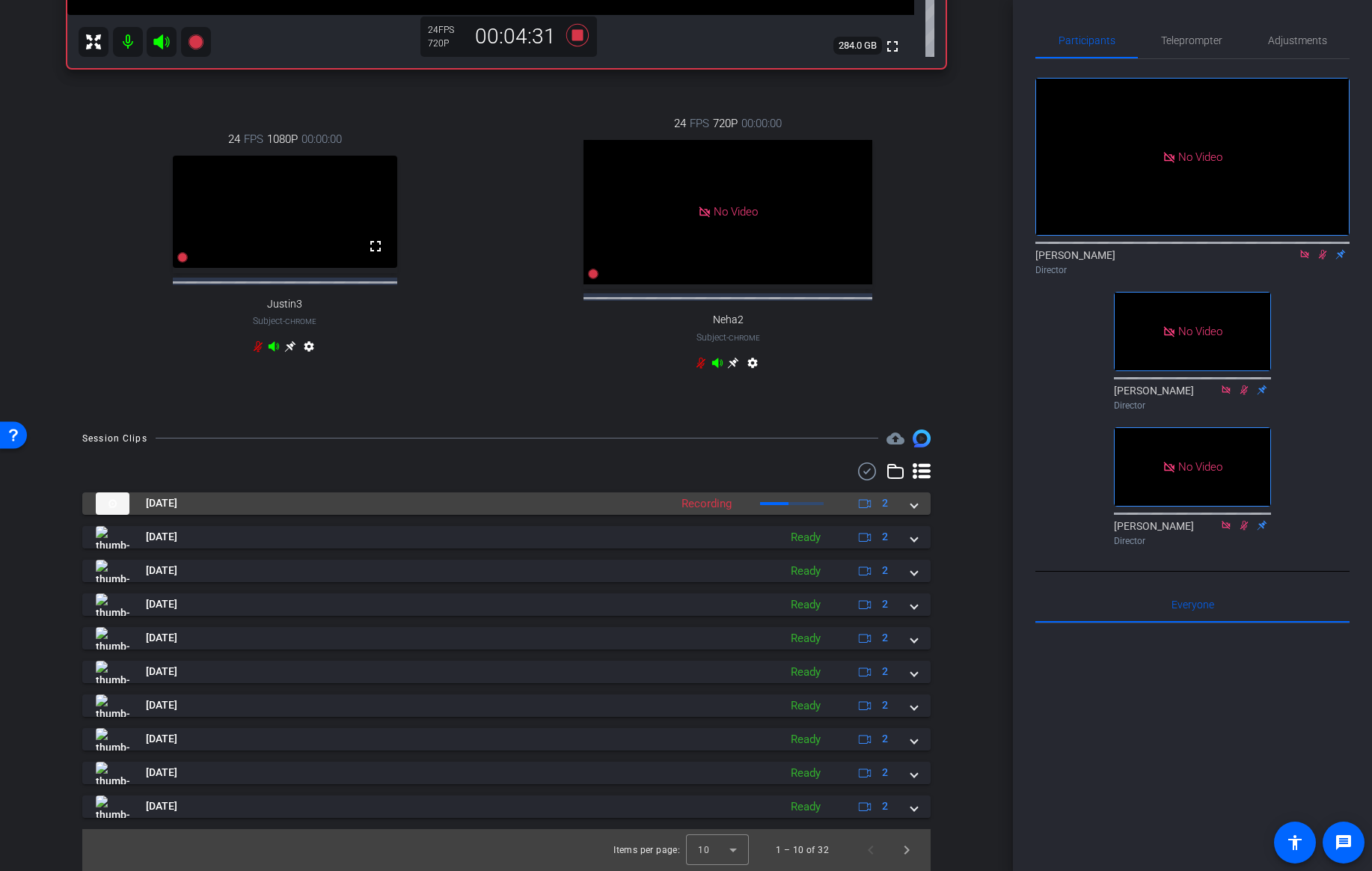
click at [916, 505] on span at bounding box center [914, 503] width 6 height 16
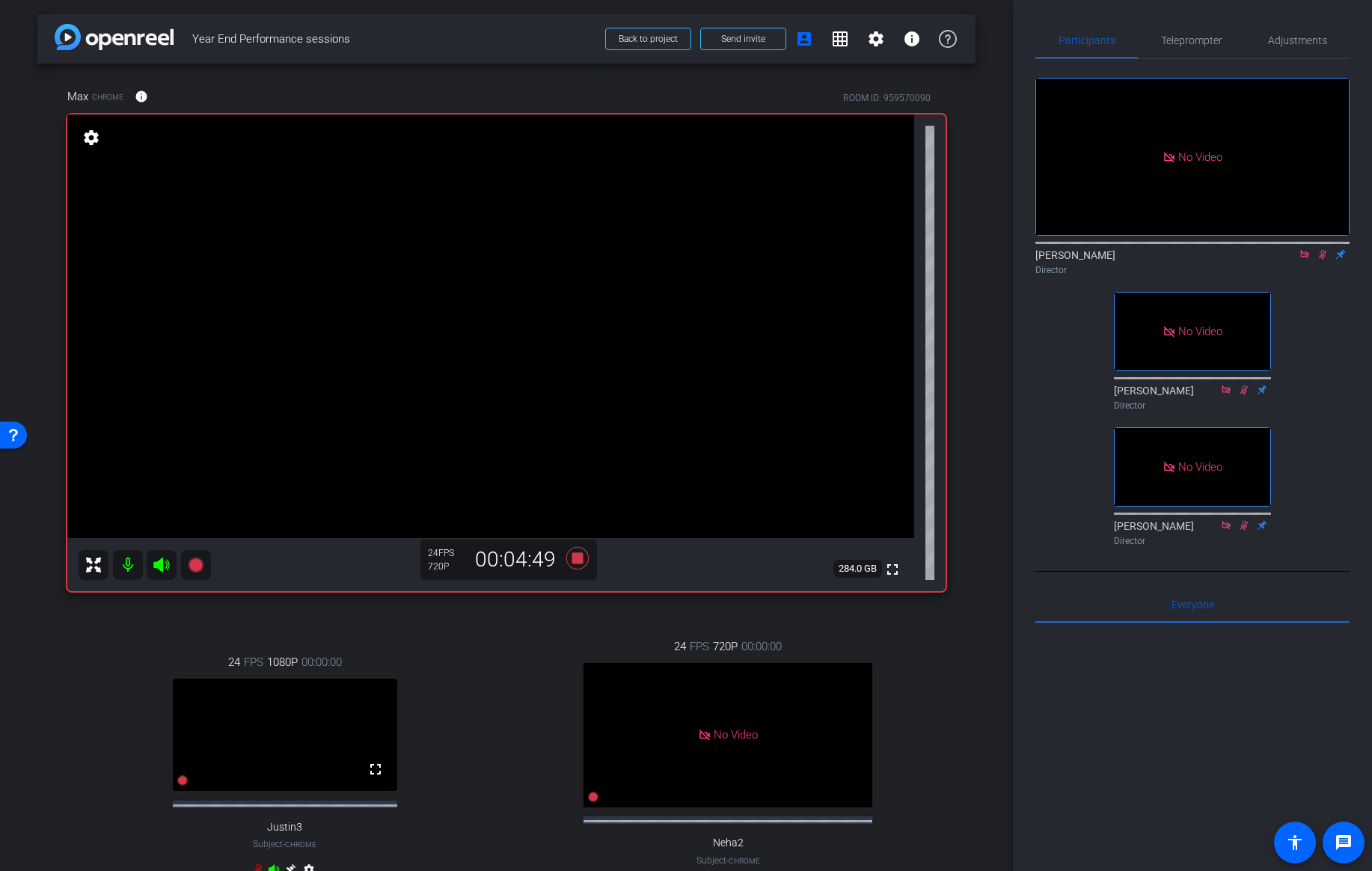
scroll to position [0, 0]
click at [1324, 274] on div "No Video Kaveh Ryndak Director No Video Kenny Nicodemus Director No Video Lou G…" at bounding box center [1193, 305] width 314 height 493
click at [1323, 249] on icon at bounding box center [1322, 254] width 12 height 10
click at [579, 554] on icon at bounding box center [578, 558] width 23 height 23
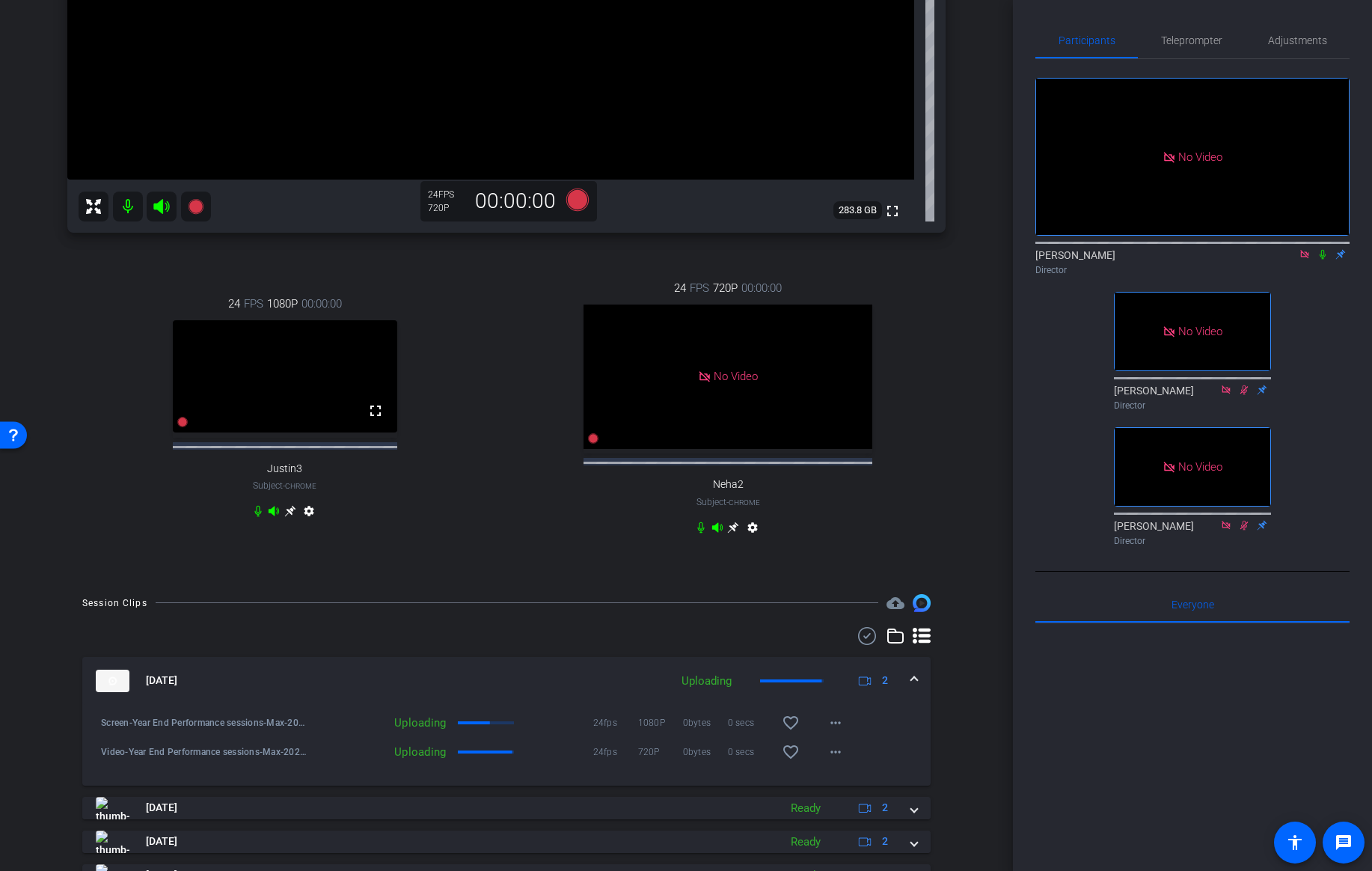
scroll to position [362, 0]
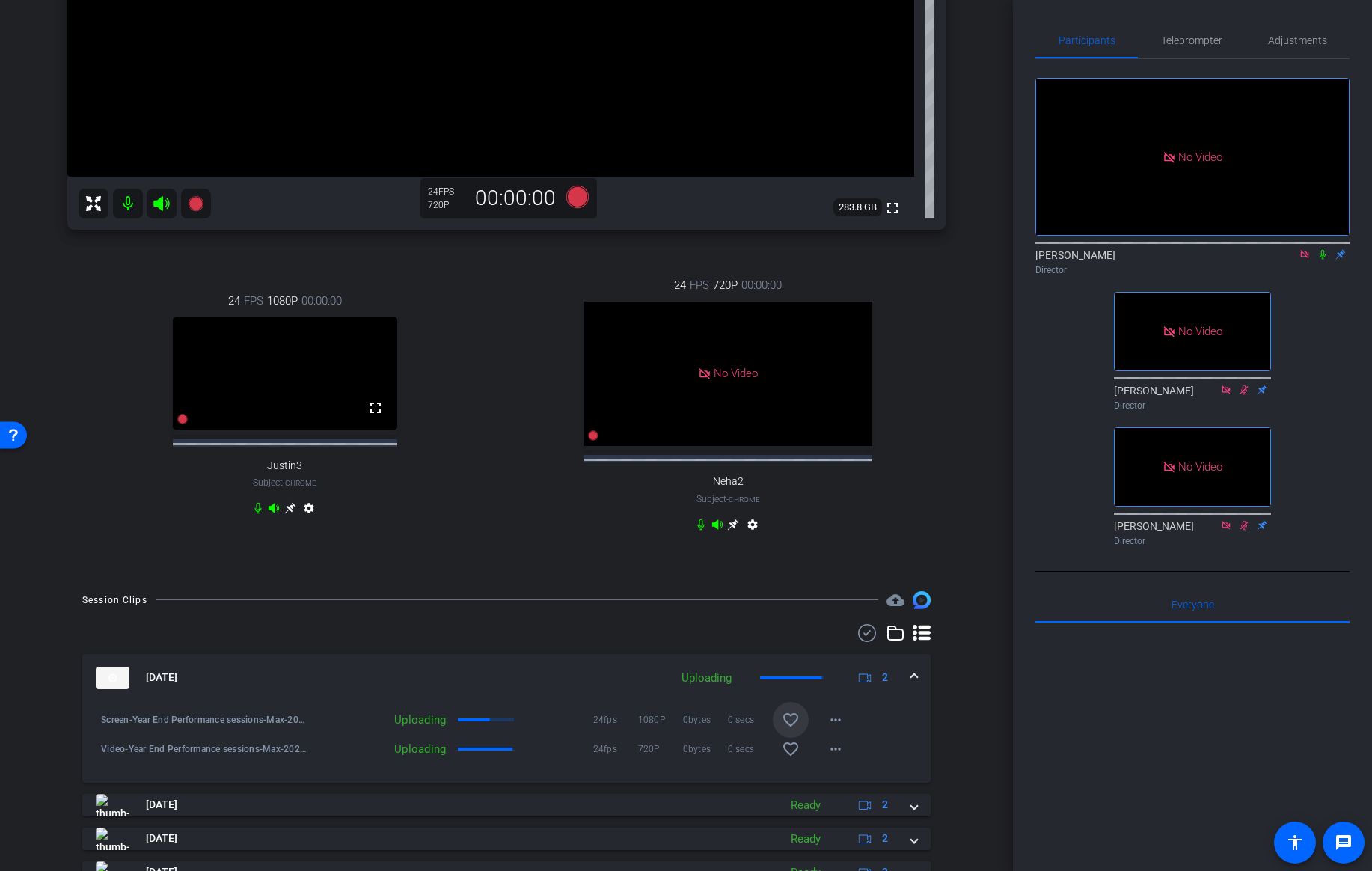
click at [791, 729] on mat-icon "favorite_border" at bounding box center [790, 719] width 18 height 18
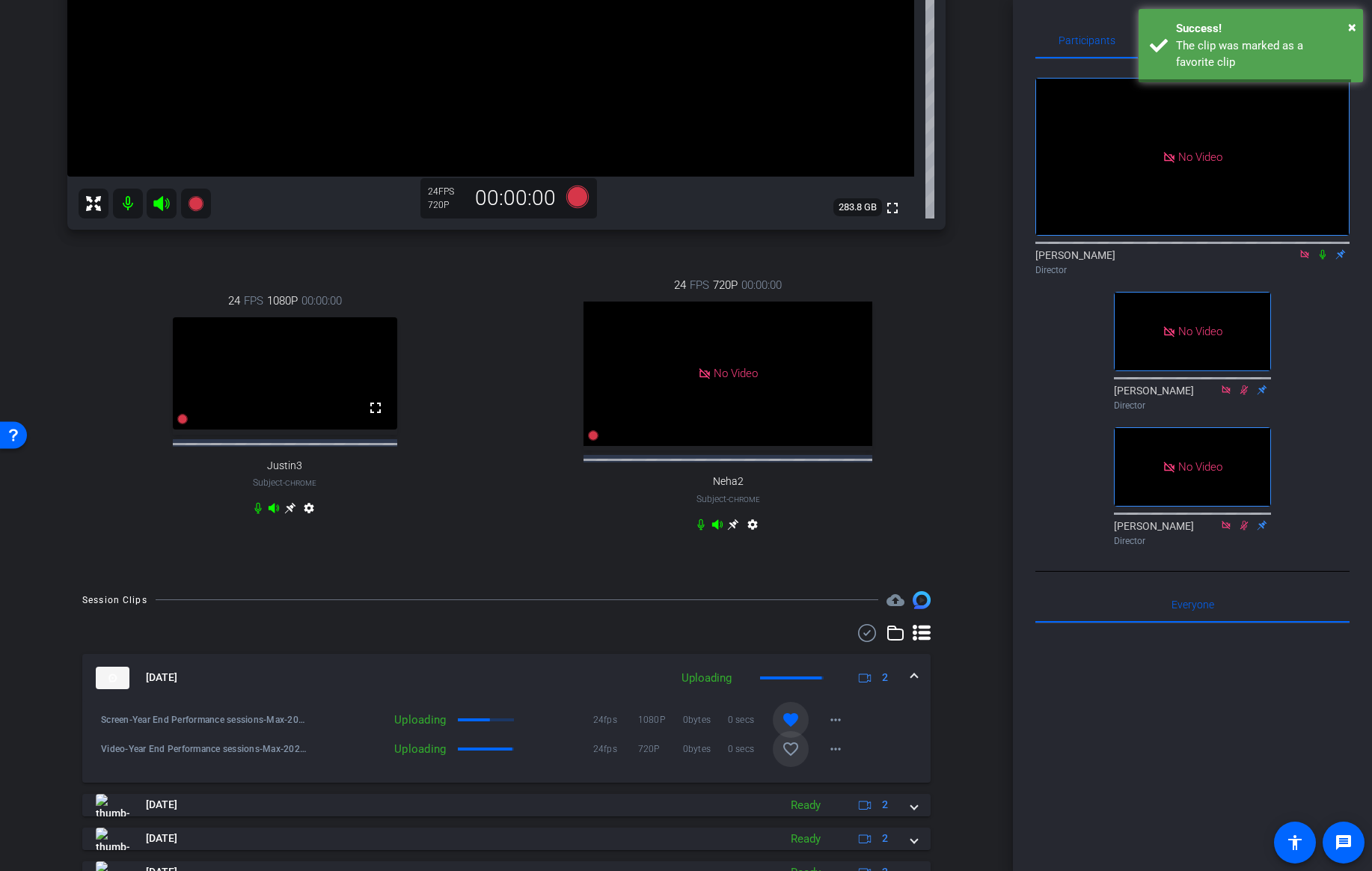
click at [791, 758] on mat-icon "favorite_border" at bounding box center [790, 748] width 18 height 18
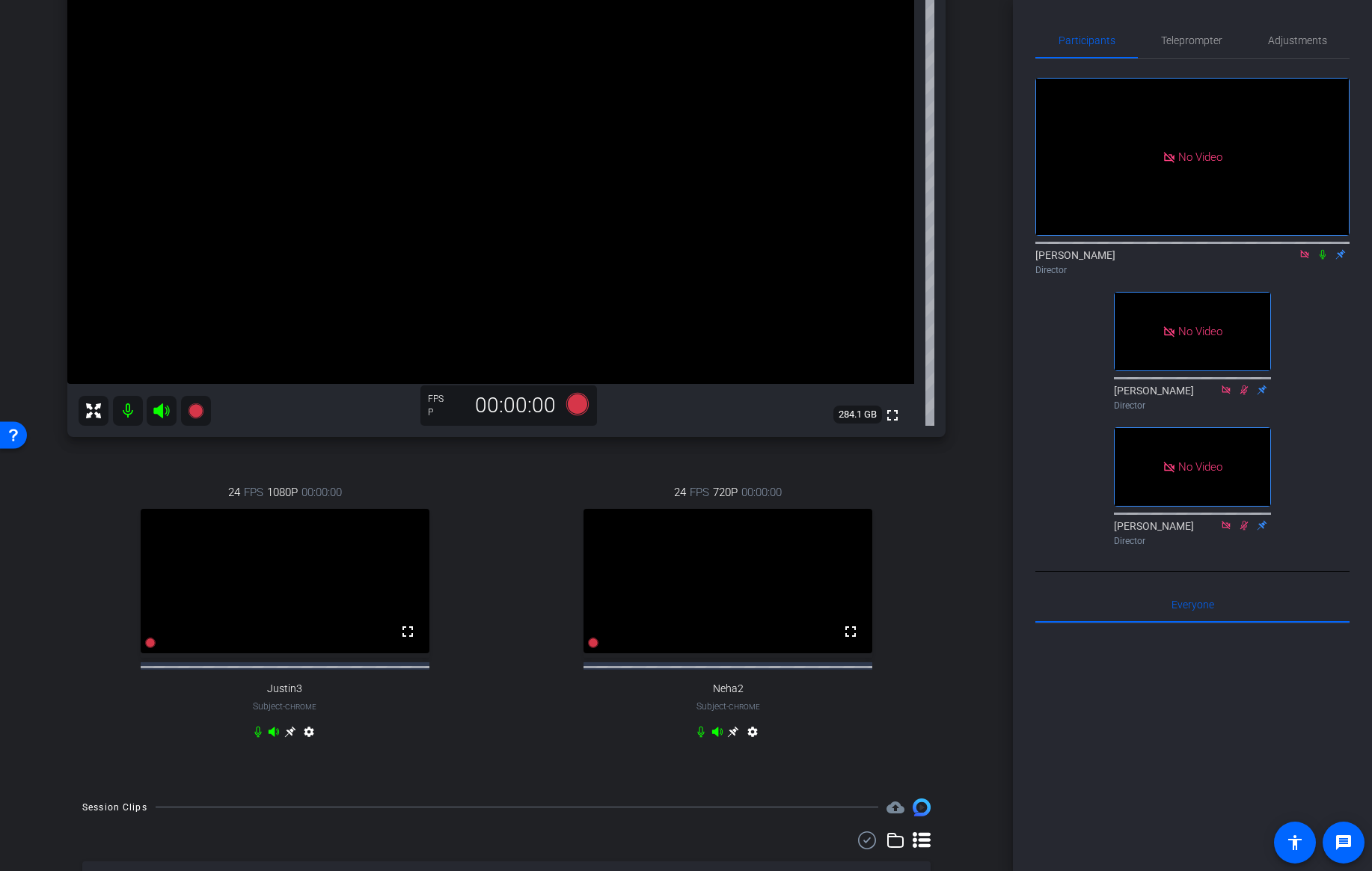
scroll to position [173, 0]
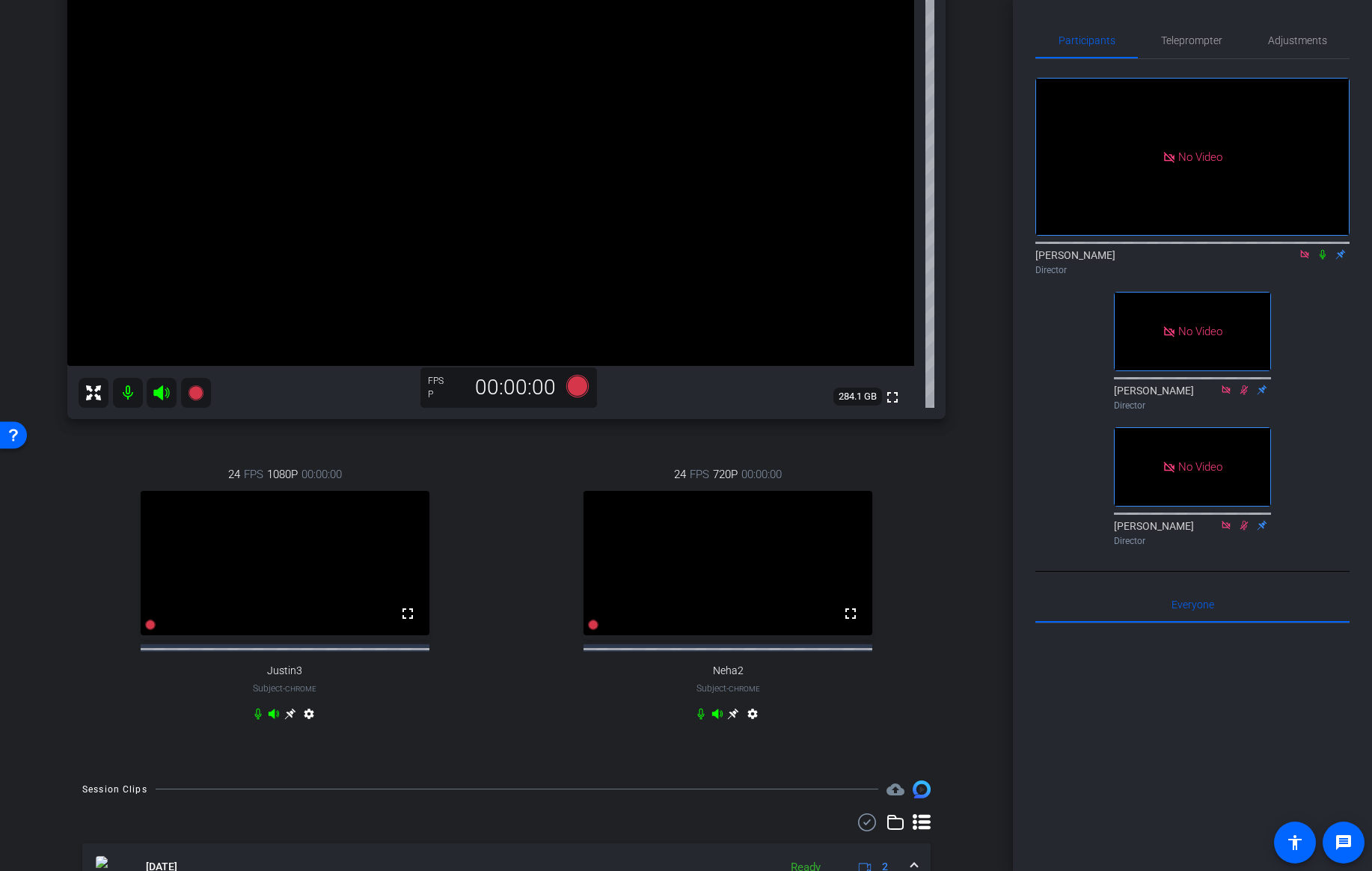
click at [288, 720] on icon at bounding box center [290, 714] width 12 height 12
click at [738, 720] on icon at bounding box center [733, 714] width 12 height 12
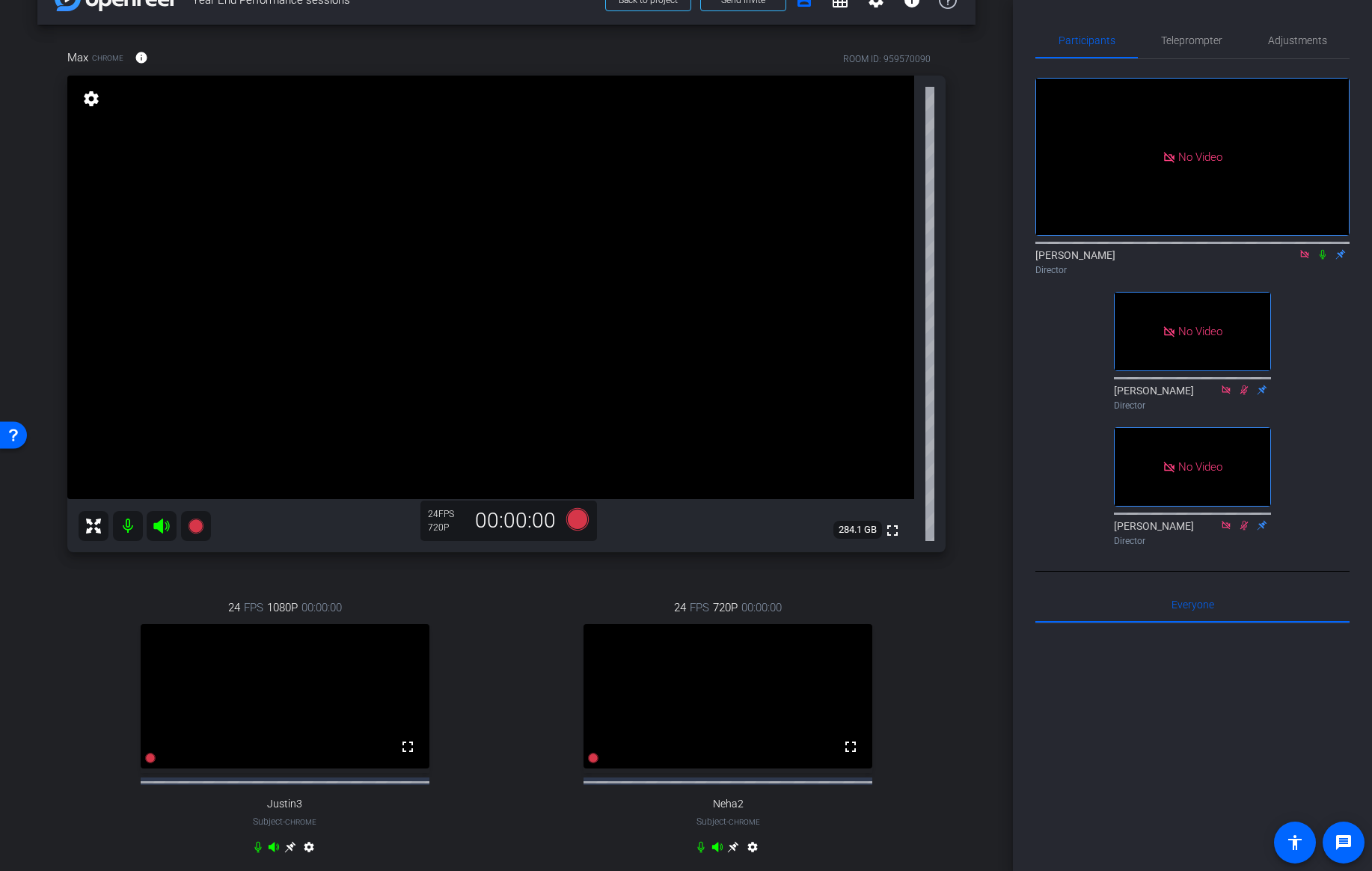
scroll to position [0, 0]
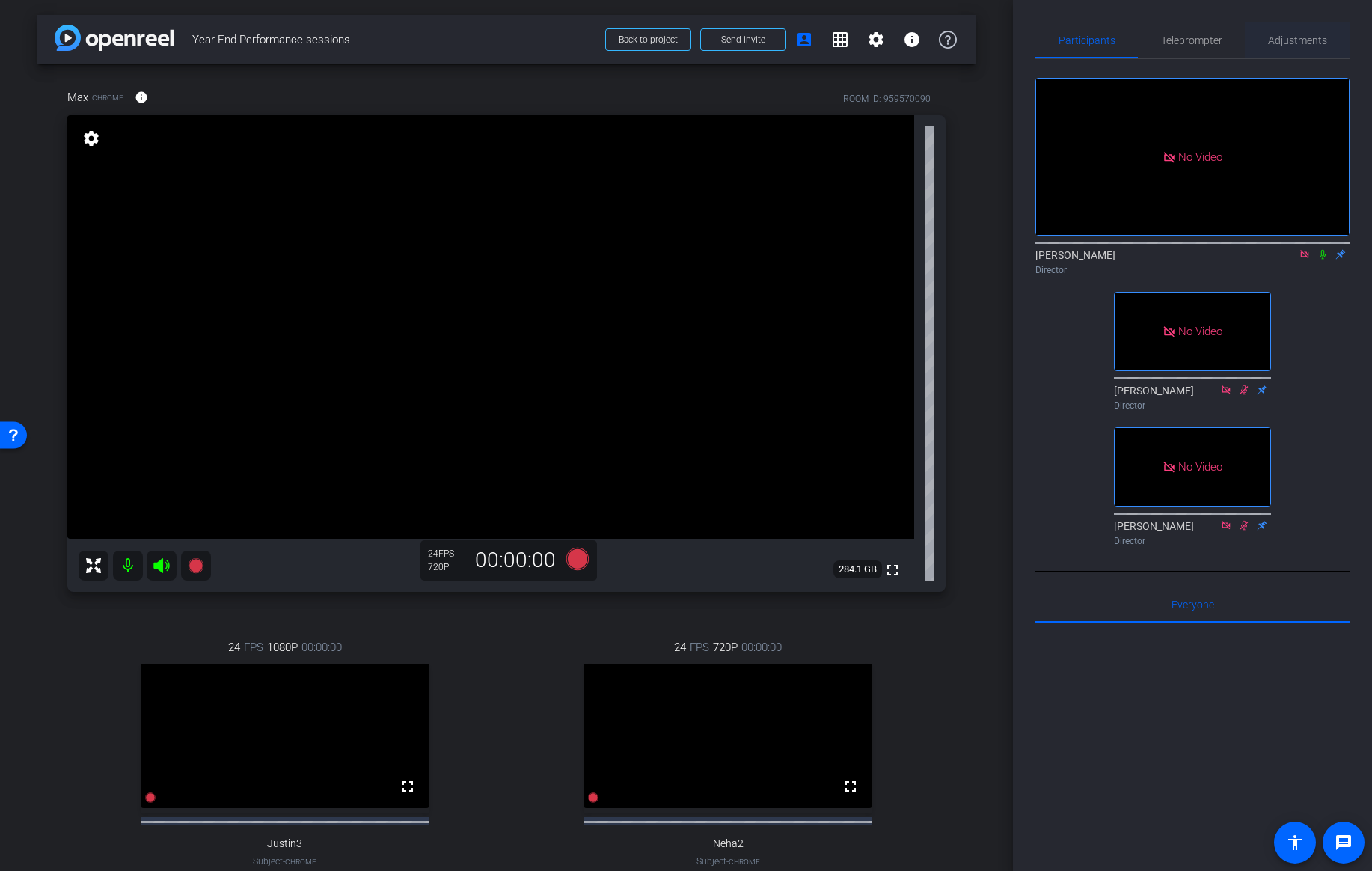
click at [1280, 36] on span "Adjustments" at bounding box center [1297, 40] width 59 height 10
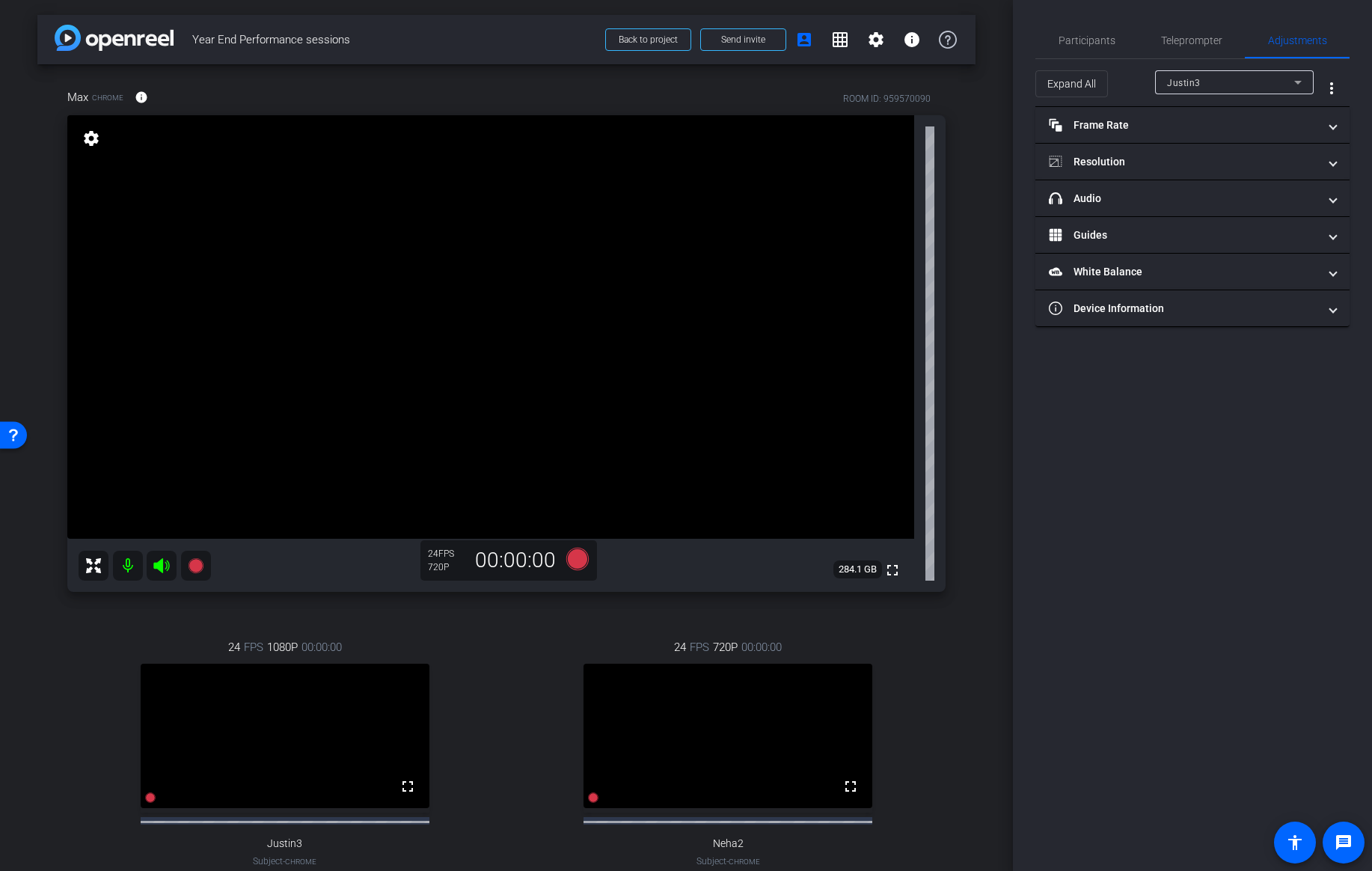
click at [1231, 78] on div "Justin3" at bounding box center [1230, 82] width 127 height 18
click at [1172, 155] on span "Max" at bounding box center [1176, 160] width 18 height 18
click at [1088, 39] on span "Participants" at bounding box center [1087, 40] width 57 height 10
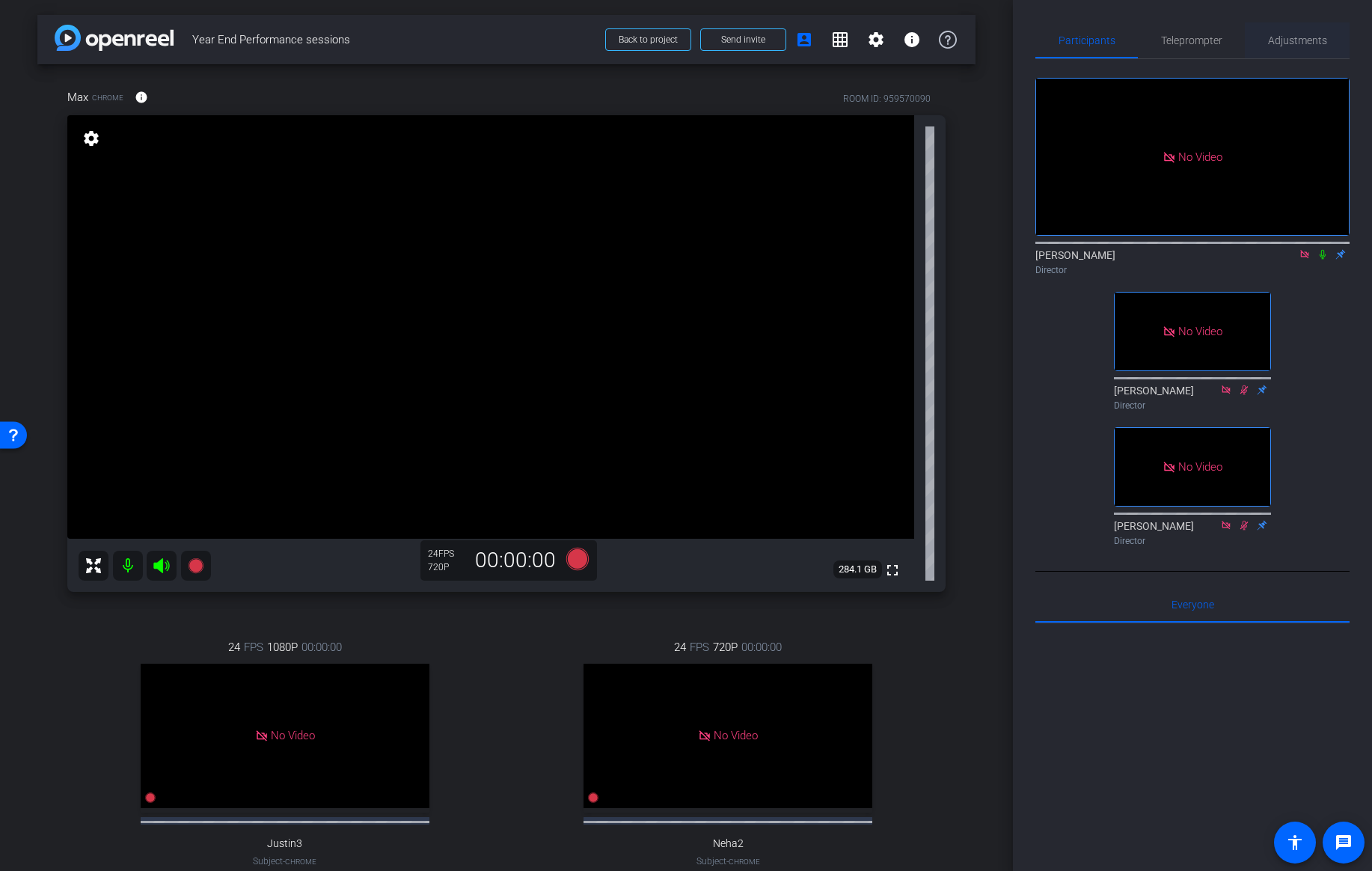
click at [1293, 43] on span "Adjustments" at bounding box center [1297, 40] width 59 height 10
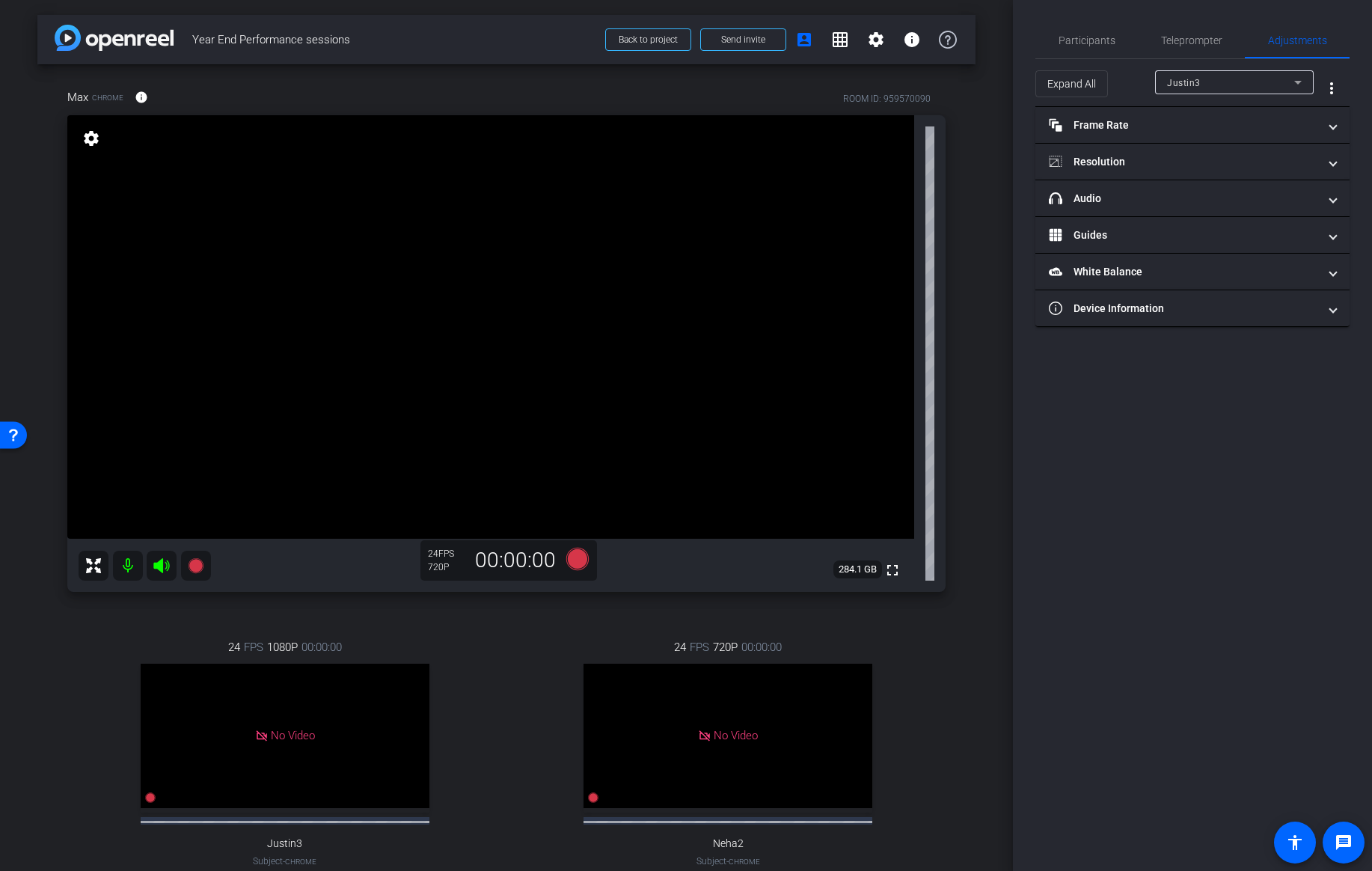
click at [1220, 78] on div "Justin3" at bounding box center [1230, 82] width 127 height 18
click at [1179, 161] on span "Max" at bounding box center [1176, 160] width 18 height 18
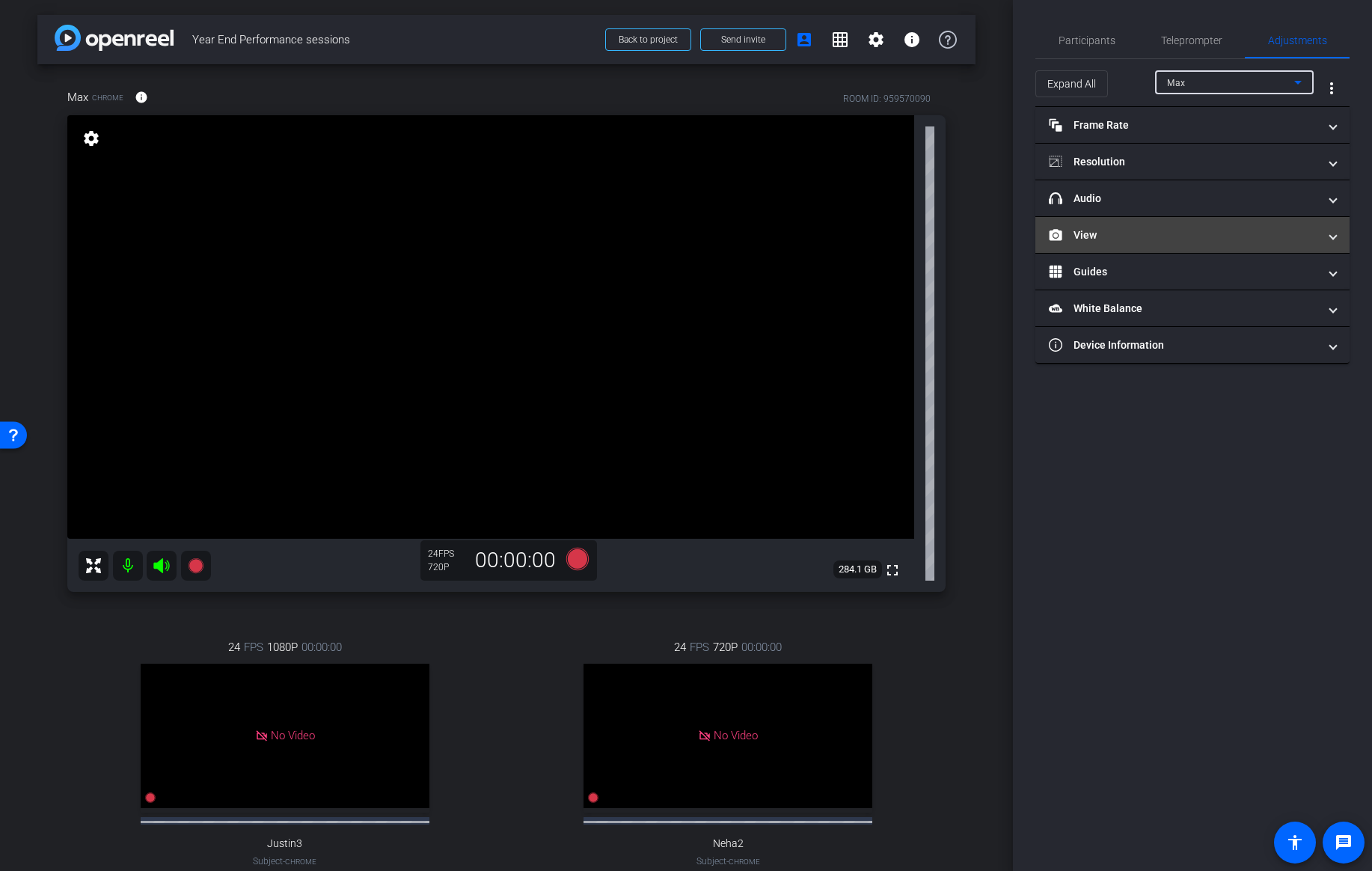
click at [1117, 228] on mat-panel-title "View" at bounding box center [1184, 235] width 269 height 16
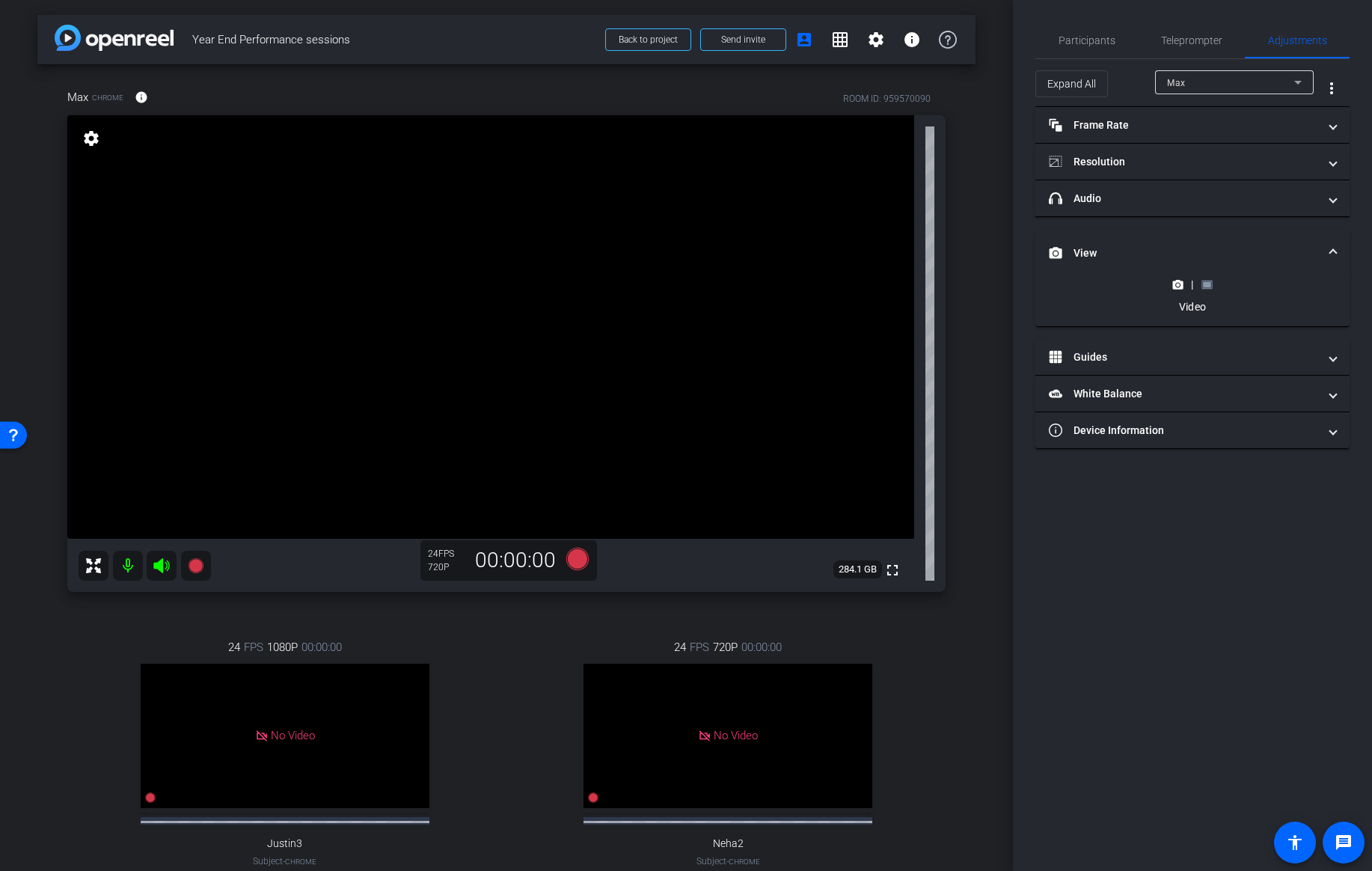
click at [1206, 286] on rect at bounding box center [1207, 284] width 8 height 6
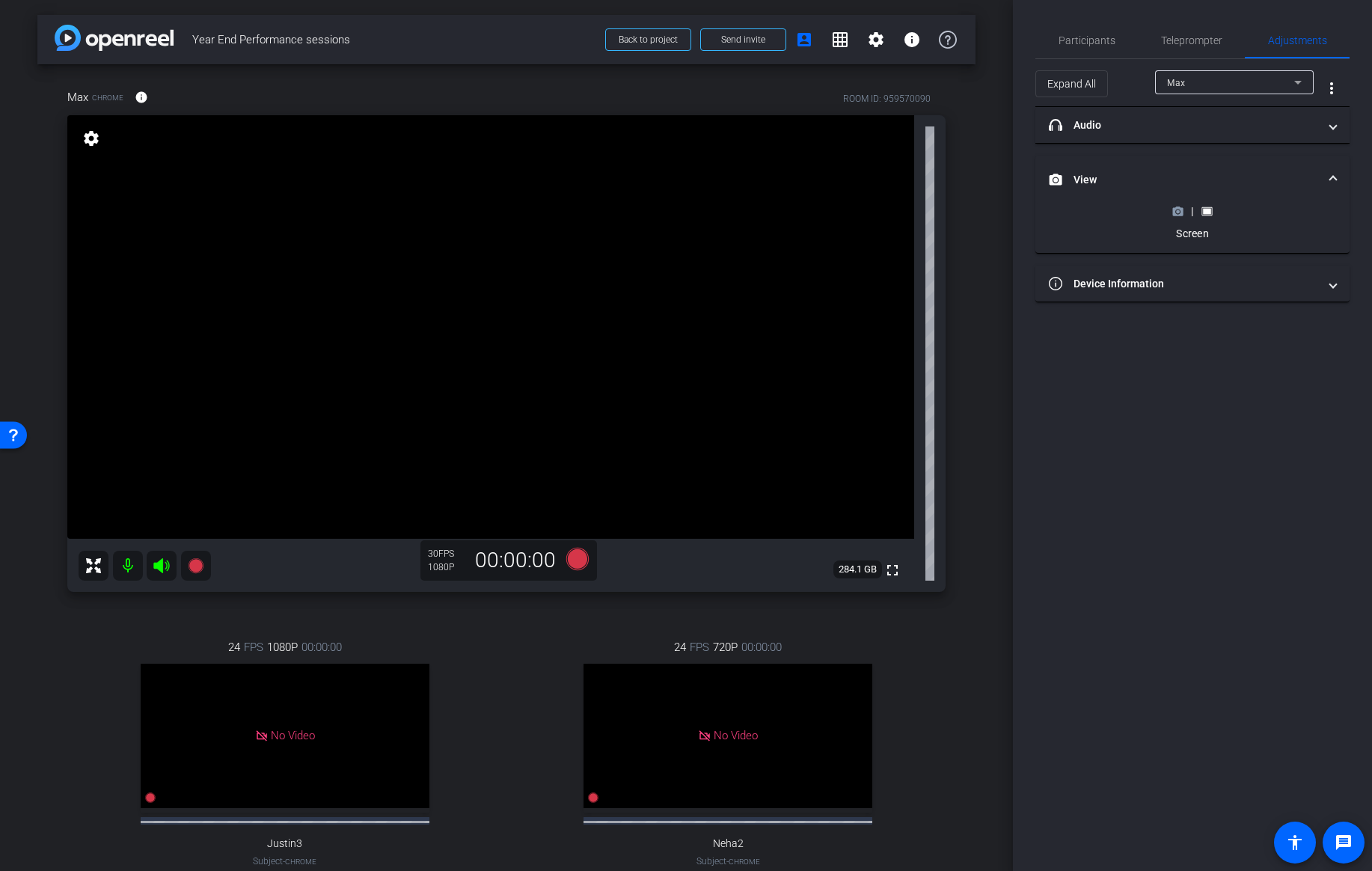
click at [1180, 212] on icon at bounding box center [1178, 211] width 10 height 8
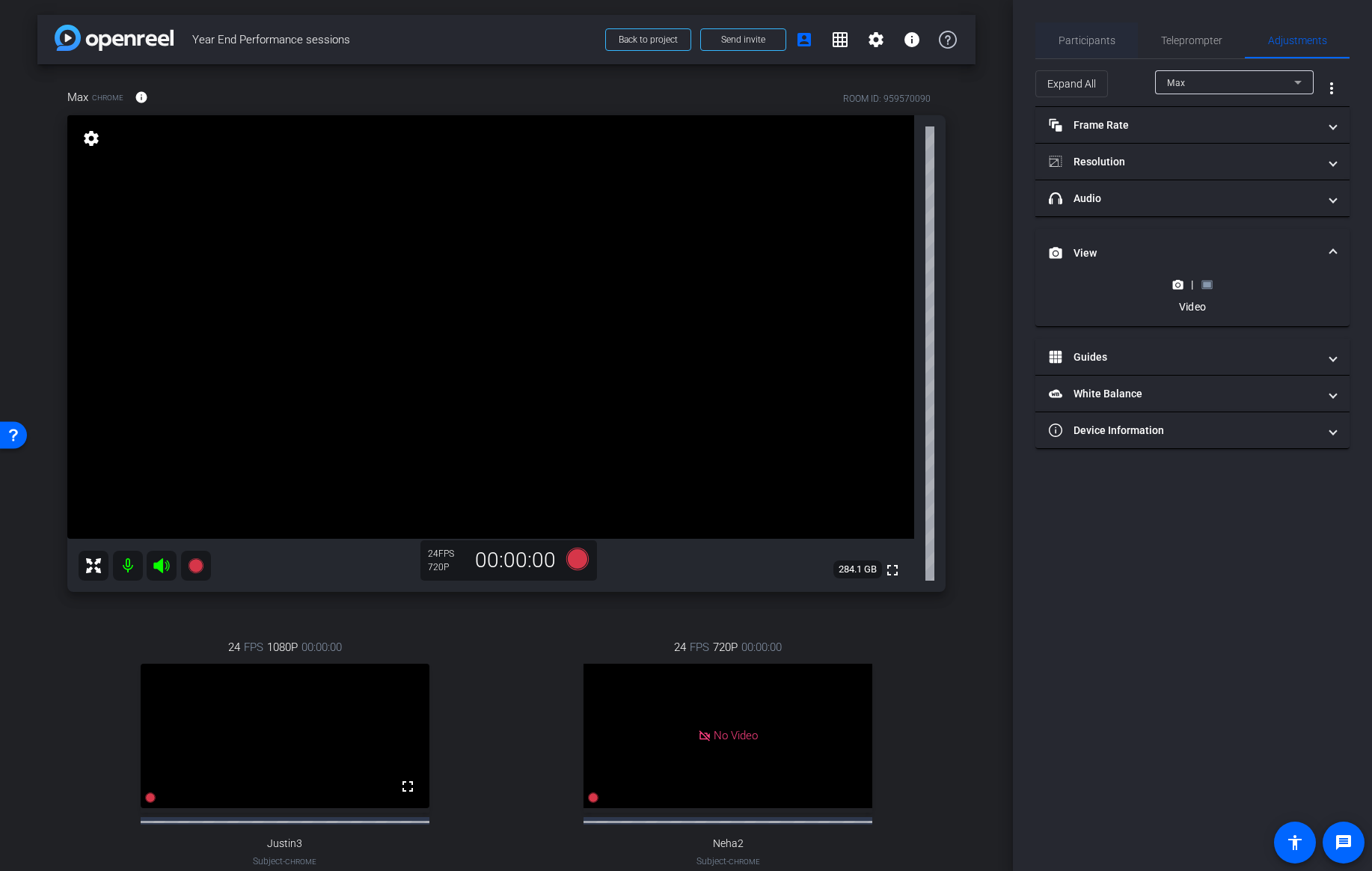
click at [1069, 39] on span "Participants" at bounding box center [1087, 40] width 57 height 10
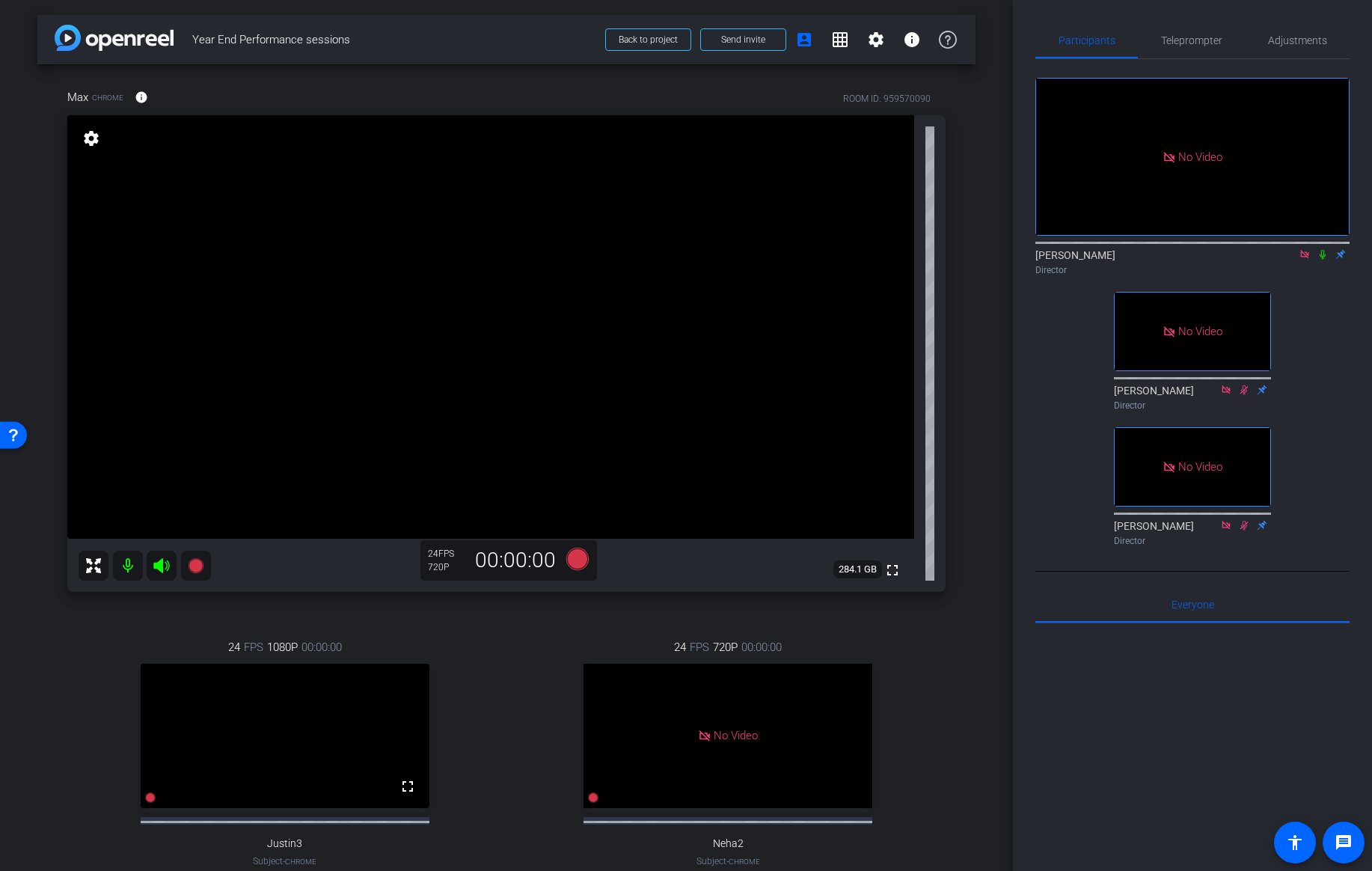
click at [1321, 250] on icon at bounding box center [1322, 255] width 6 height 10
click at [1321, 250] on icon at bounding box center [1323, 255] width 8 height 10
click at [196, 561] on icon at bounding box center [195, 566] width 15 height 15
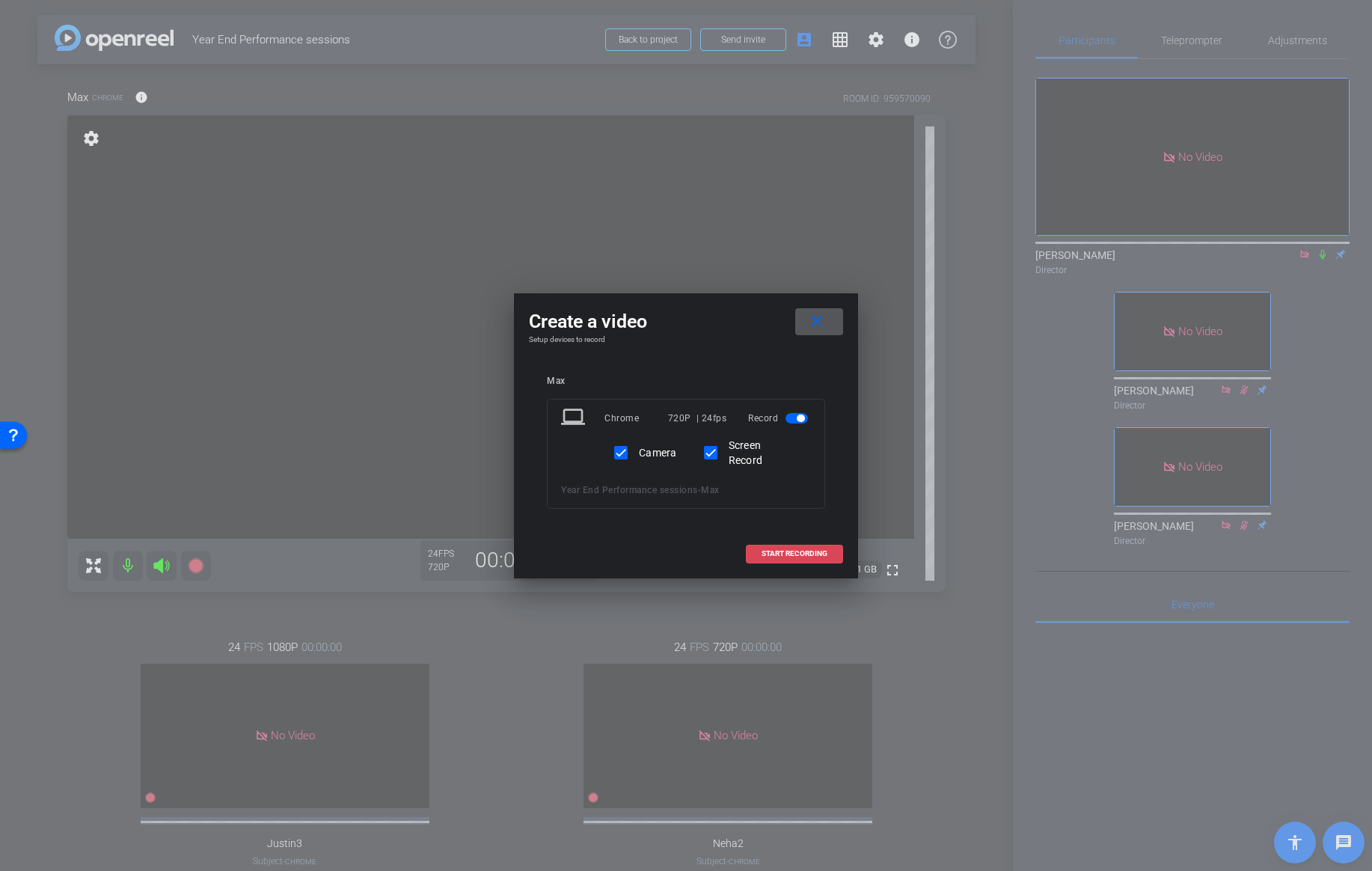
click at [789, 554] on span "START RECORDING" at bounding box center [794, 553] width 66 height 8
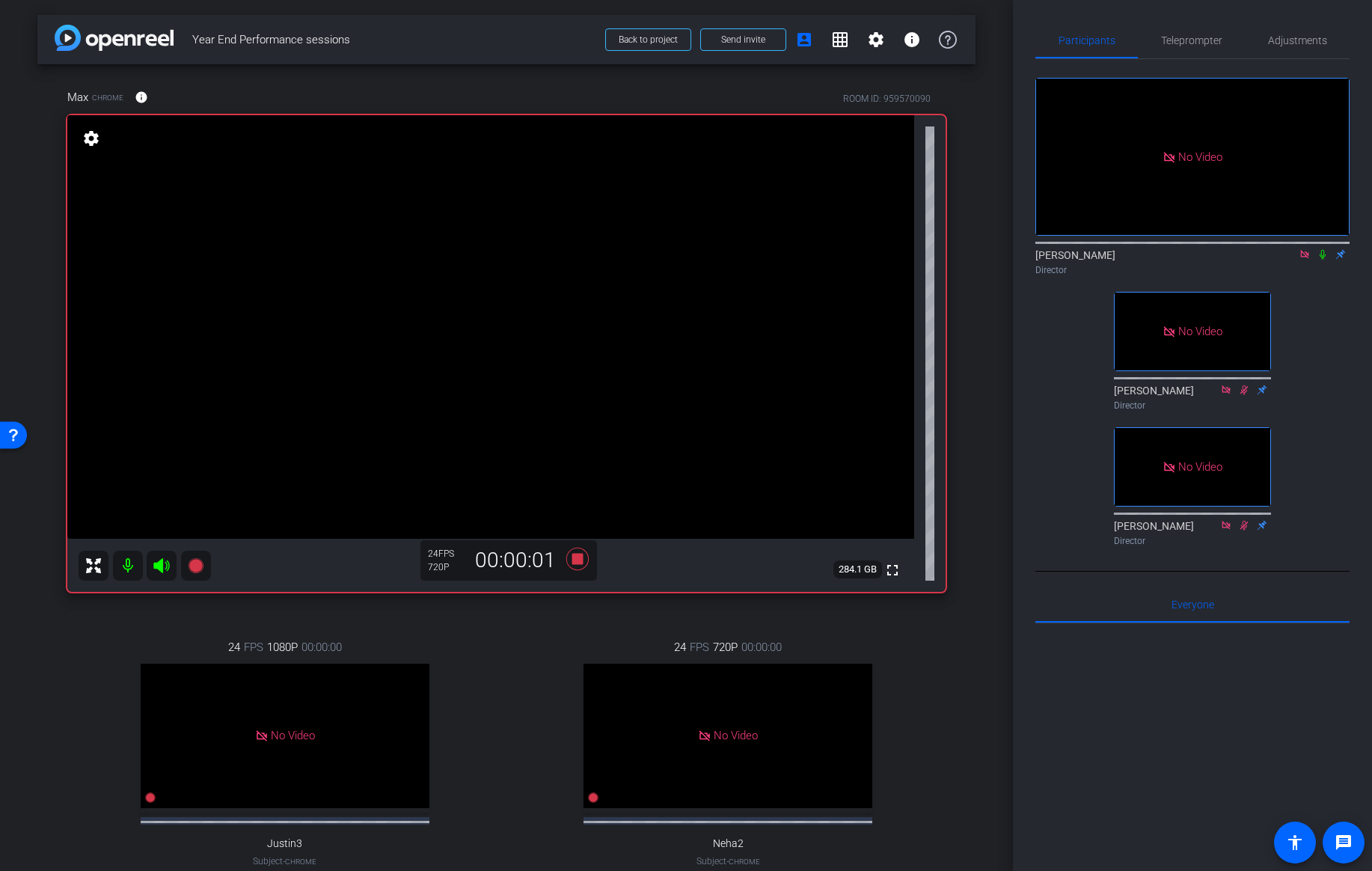
click at [1322, 249] on icon at bounding box center [1322, 254] width 12 height 10
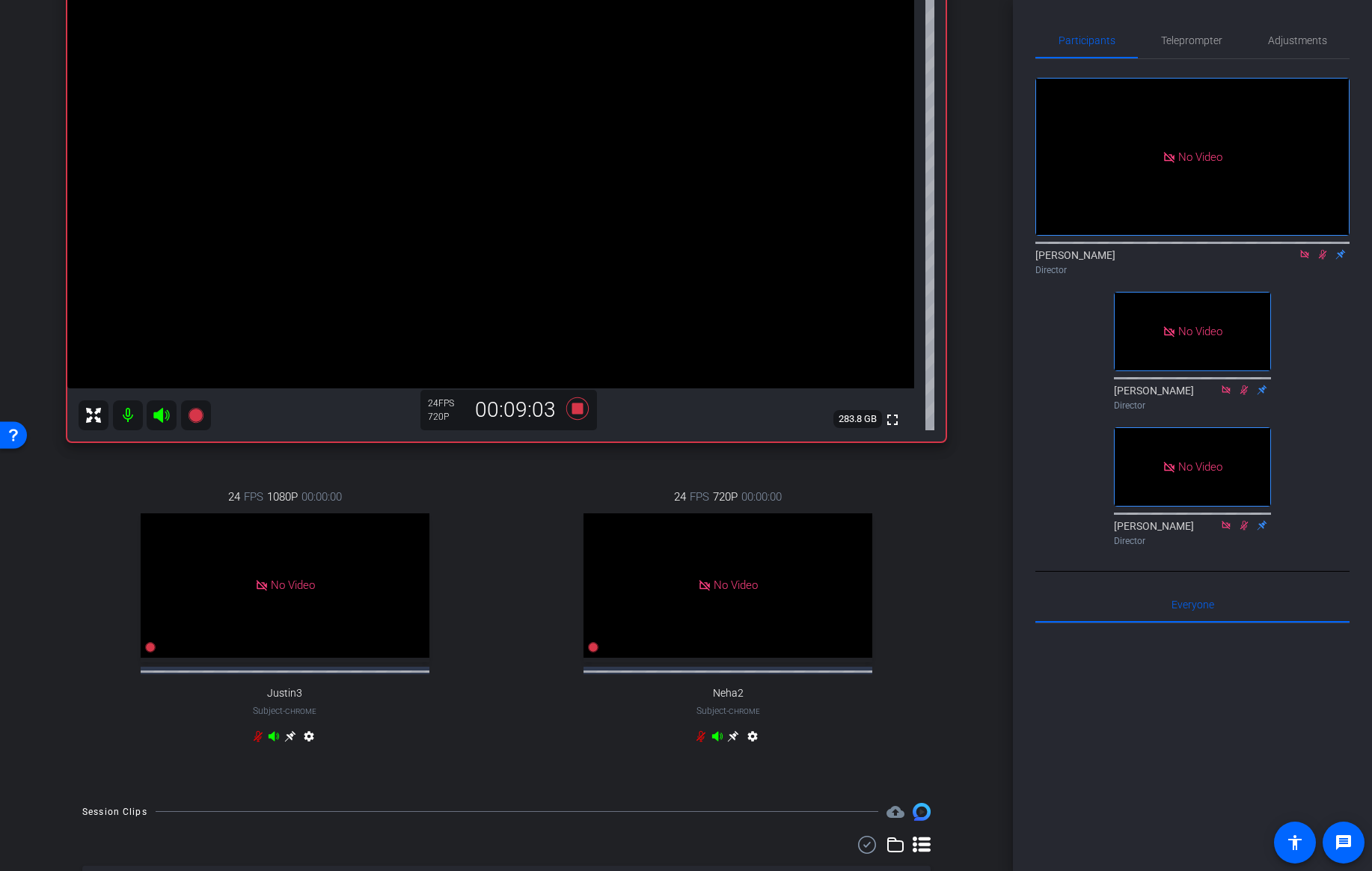
scroll to position [131, 0]
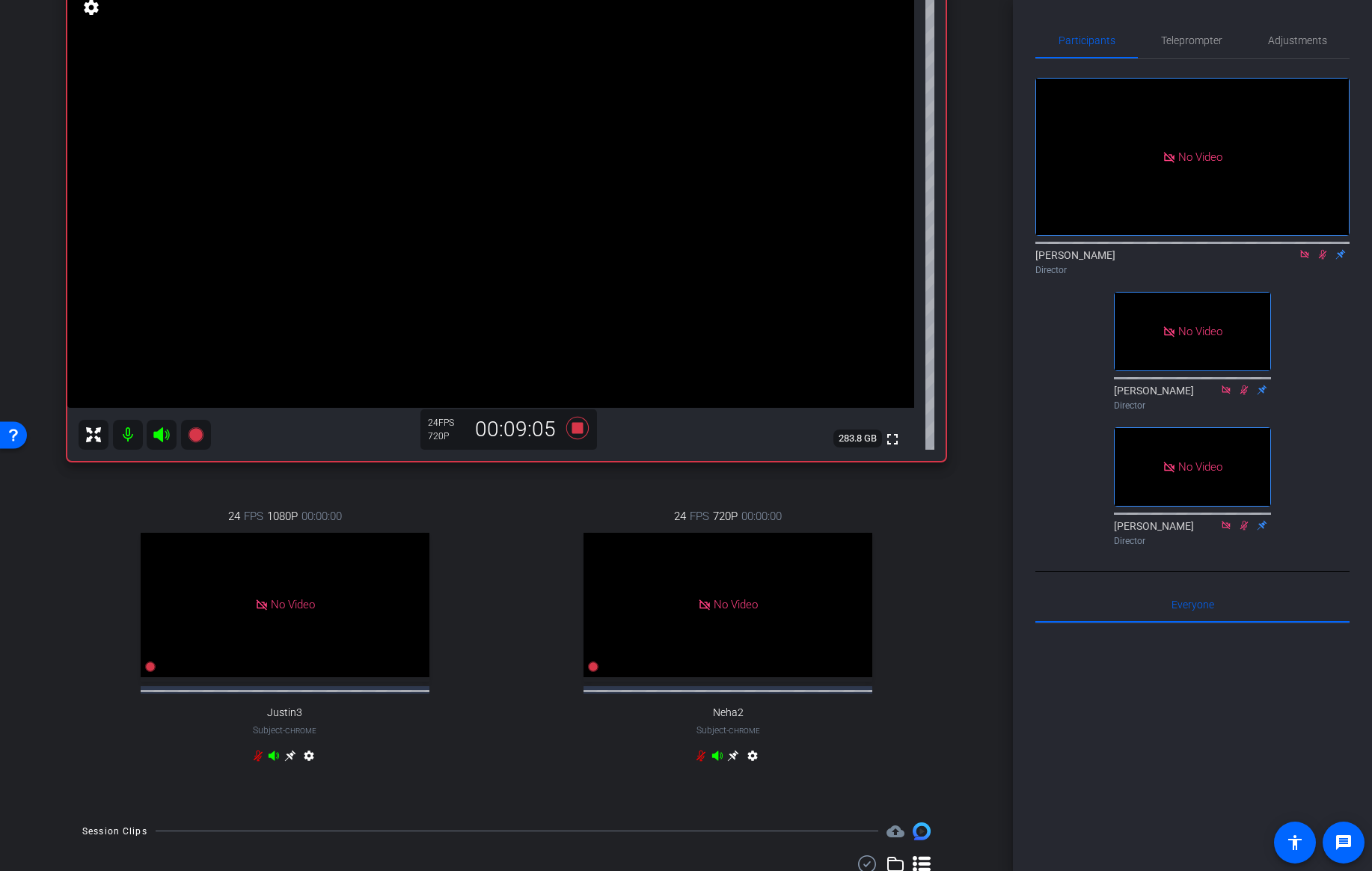
click at [1322, 250] on icon at bounding box center [1323, 255] width 8 height 10
click at [574, 429] on icon at bounding box center [578, 428] width 23 height 23
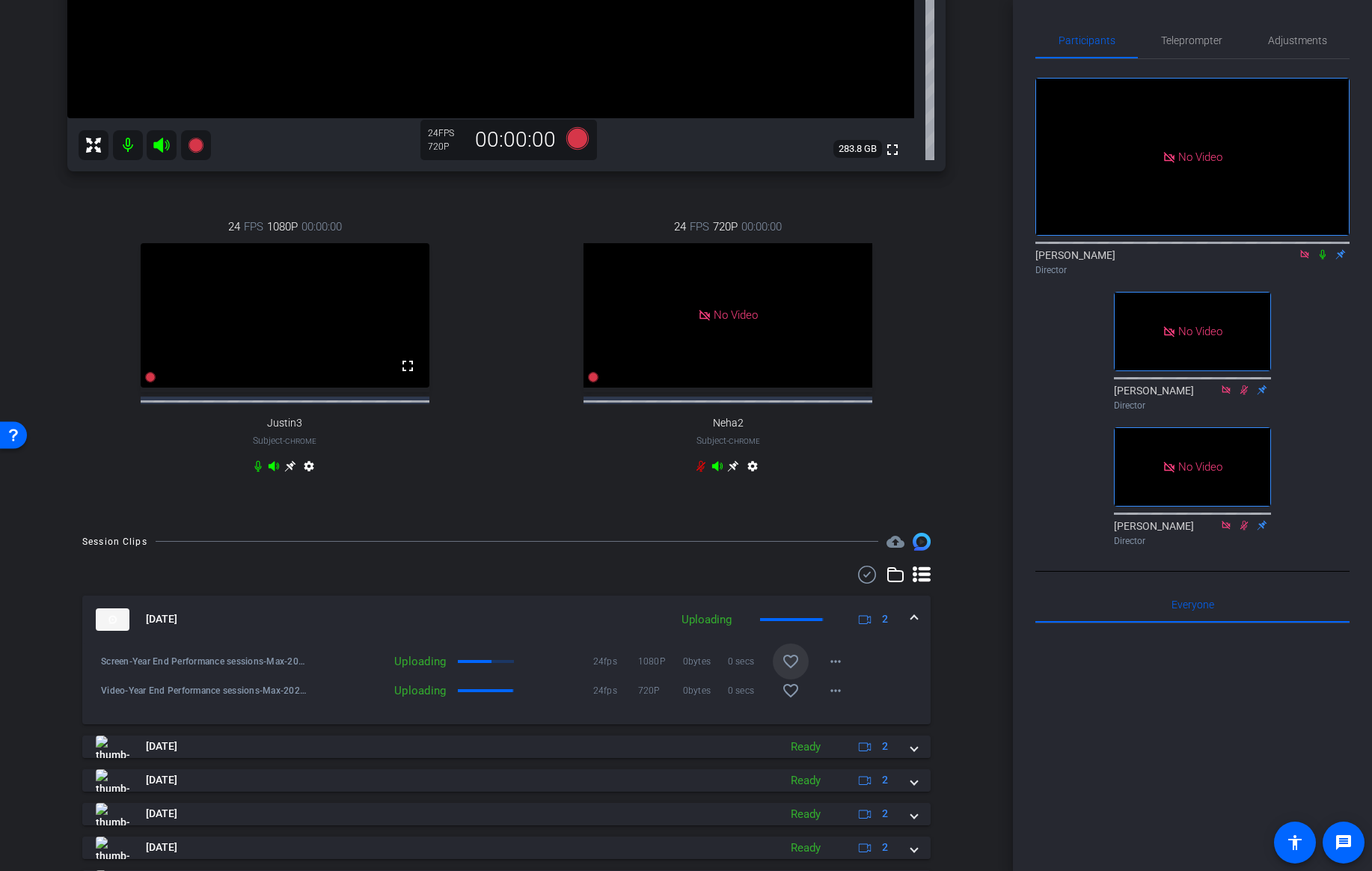
scroll to position [421, 0]
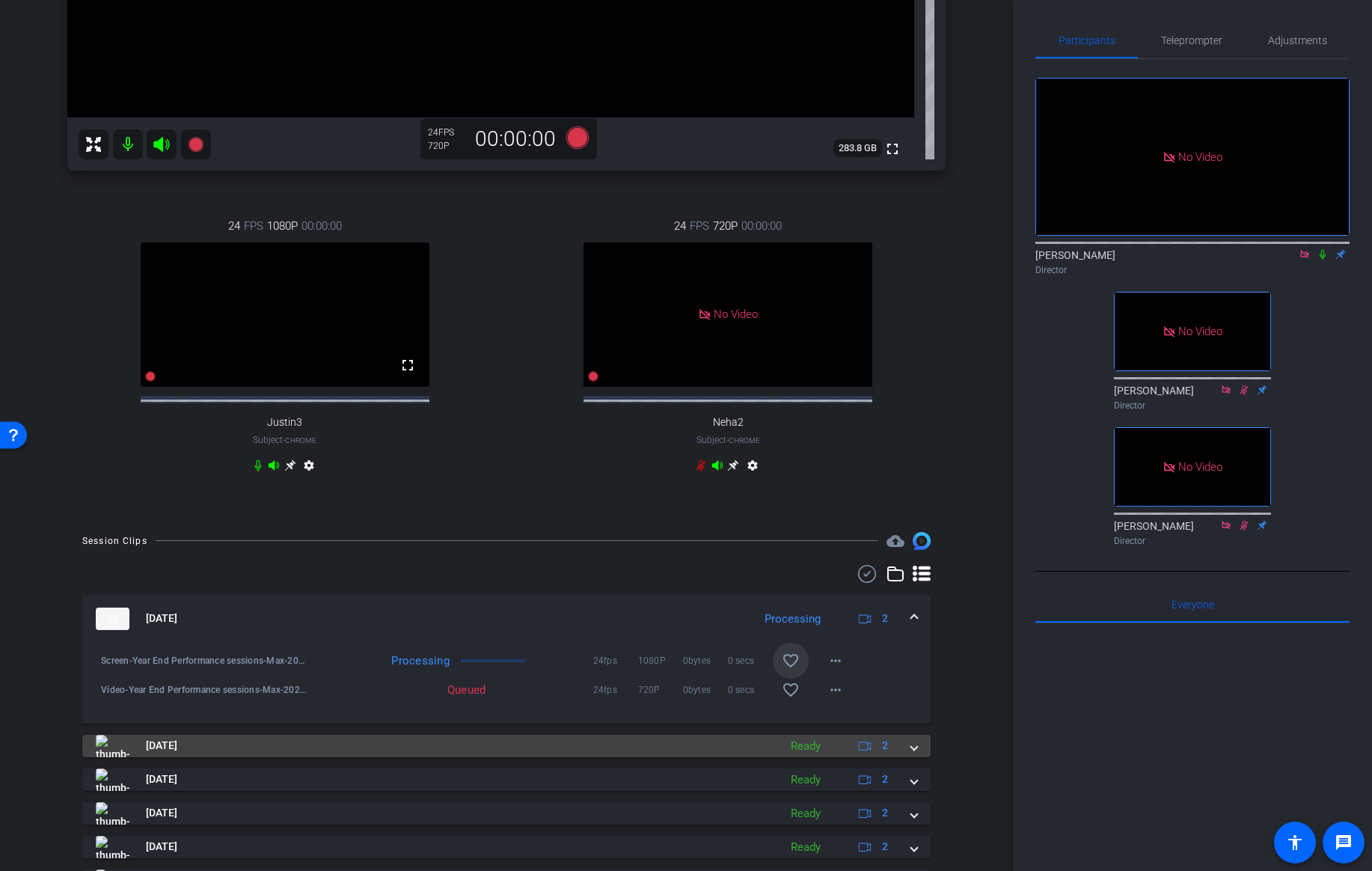
click at [916, 753] on span at bounding box center [914, 745] width 6 height 16
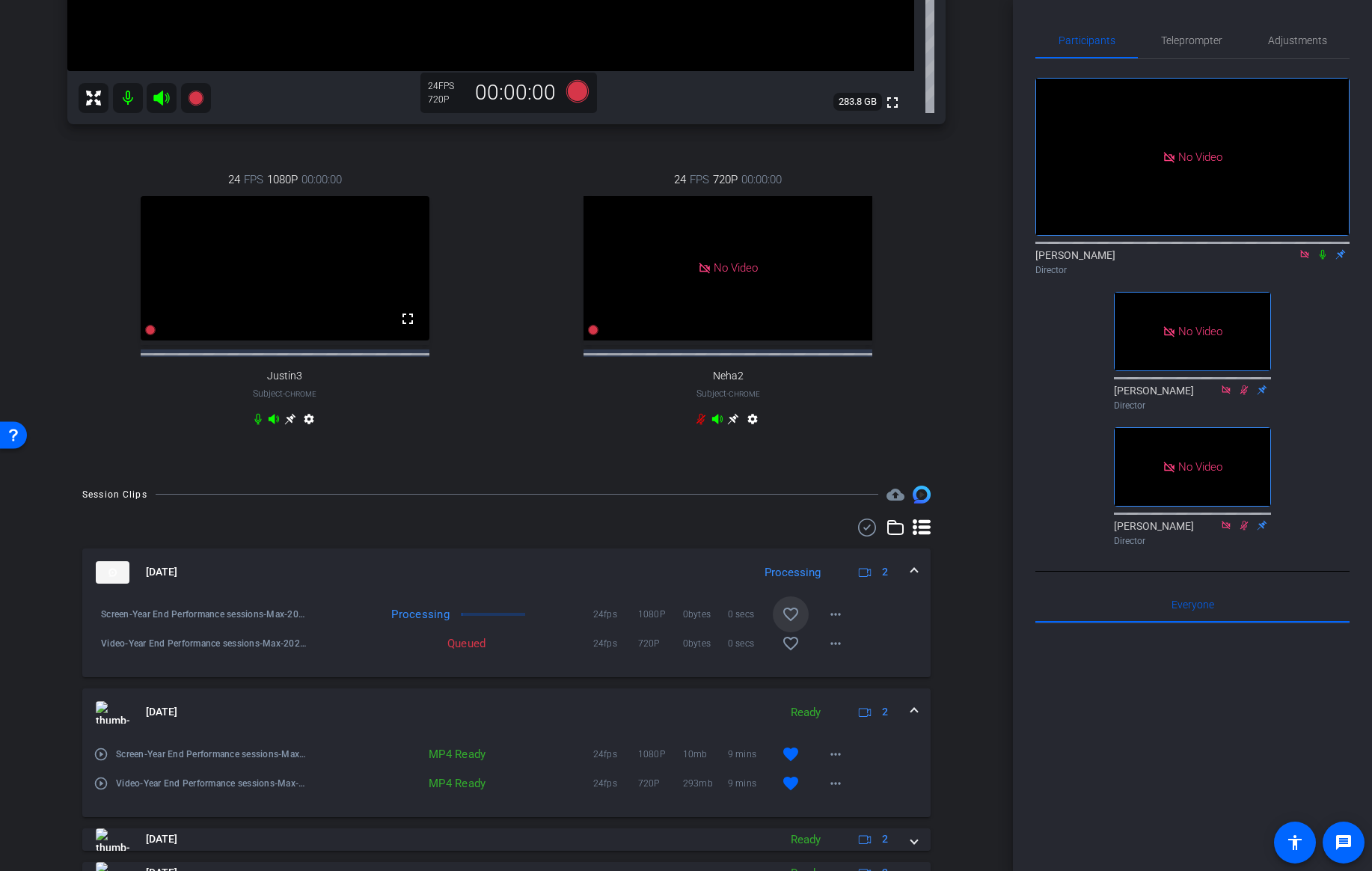
scroll to position [478, 0]
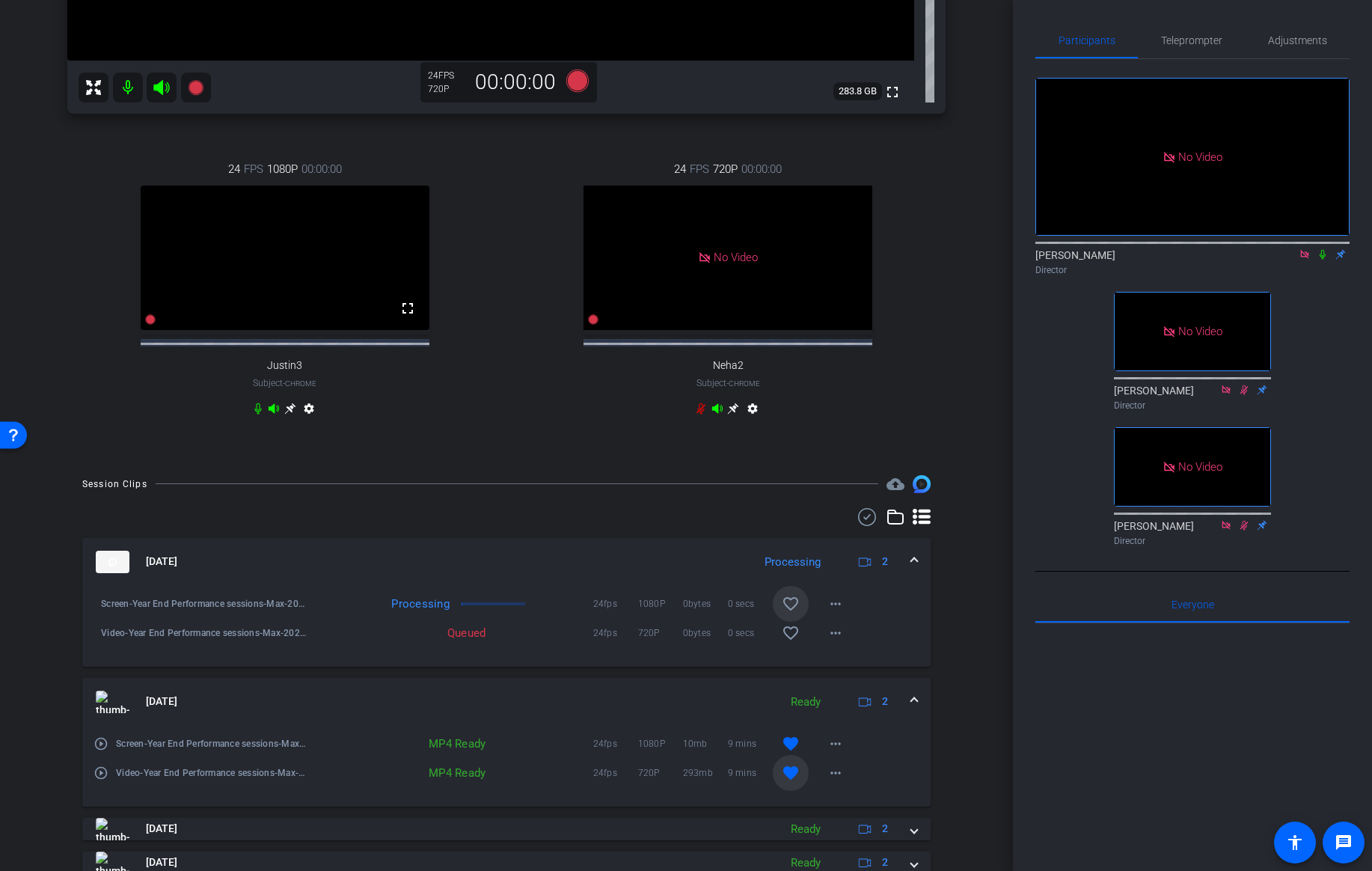
click at [790, 782] on mat-icon "favorite" at bounding box center [790, 773] width 18 height 18
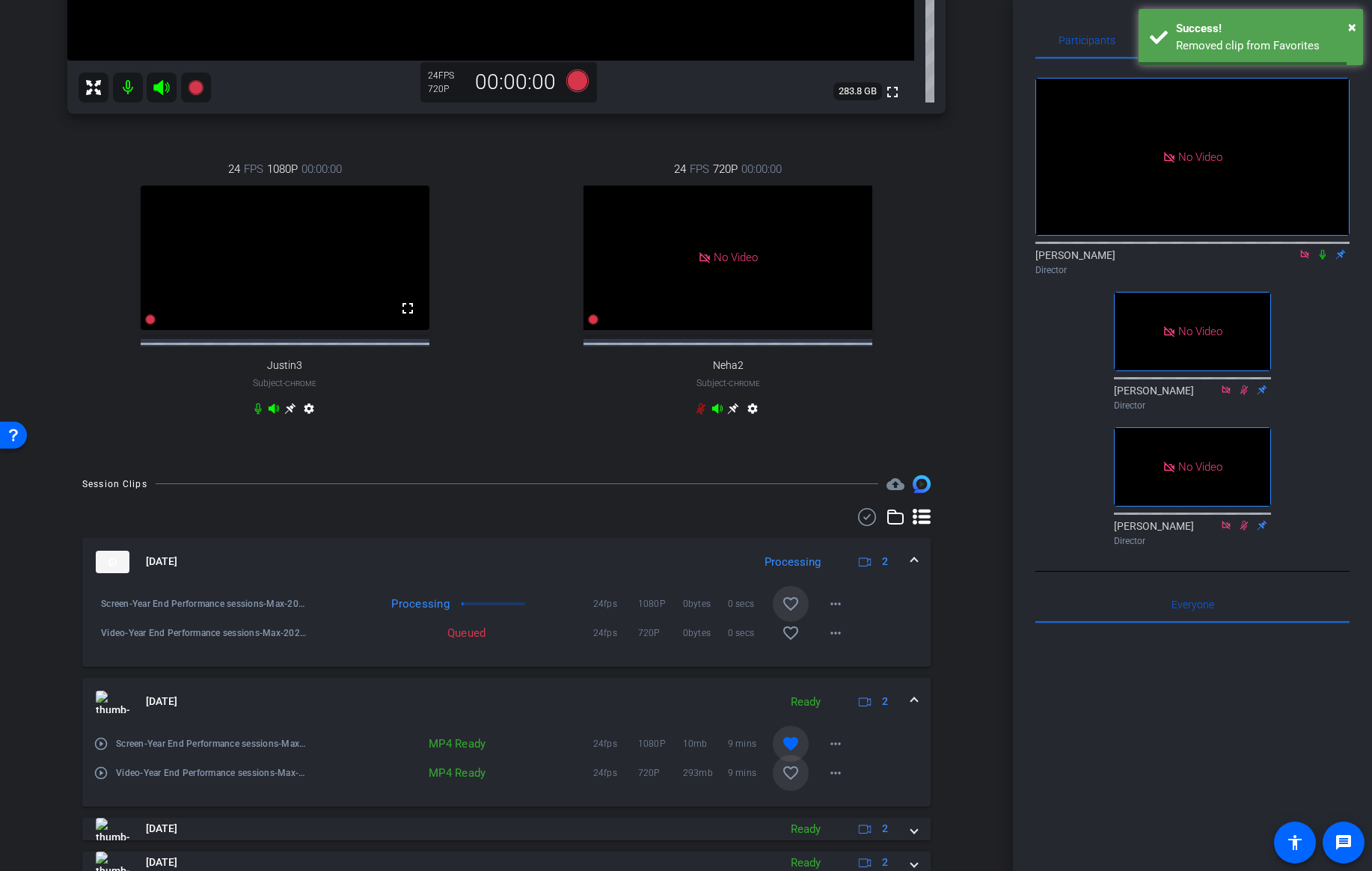
click at [791, 752] on mat-icon "favorite" at bounding box center [790, 743] width 18 height 18
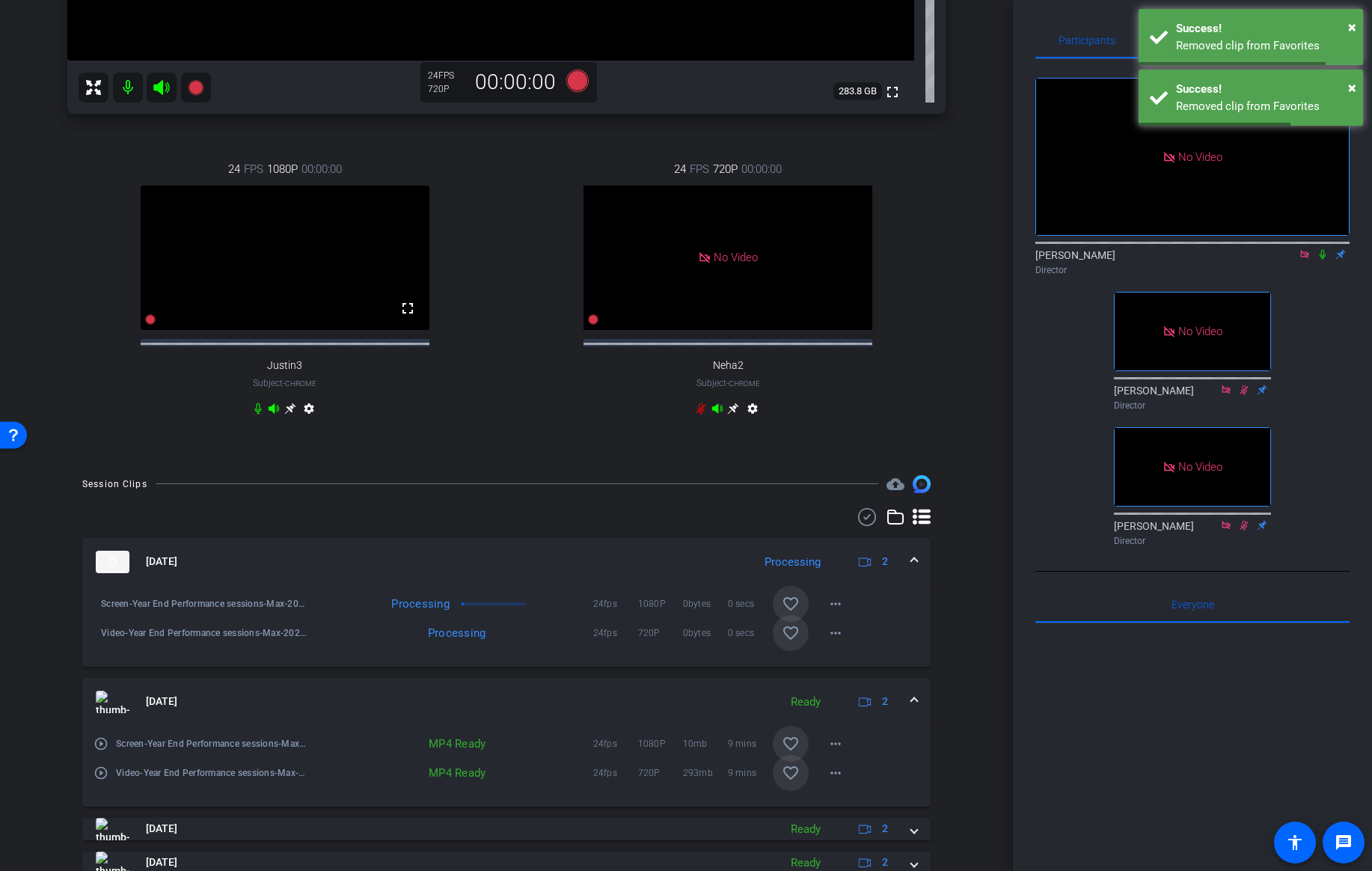
click at [791, 641] on mat-icon "favorite_border" at bounding box center [790, 632] width 18 height 18
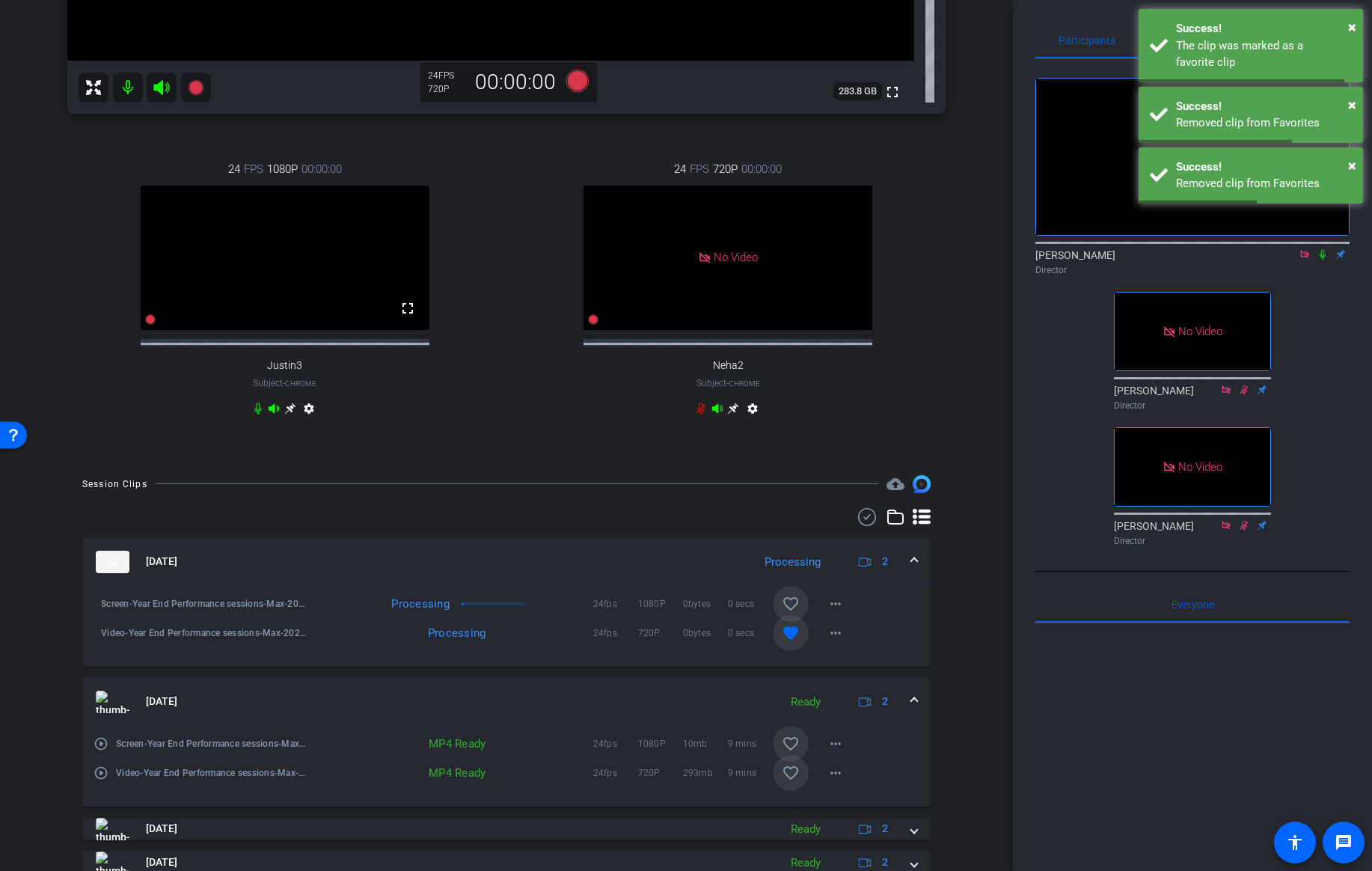
click at [789, 612] on mat-icon "favorite_border" at bounding box center [790, 603] width 18 height 18
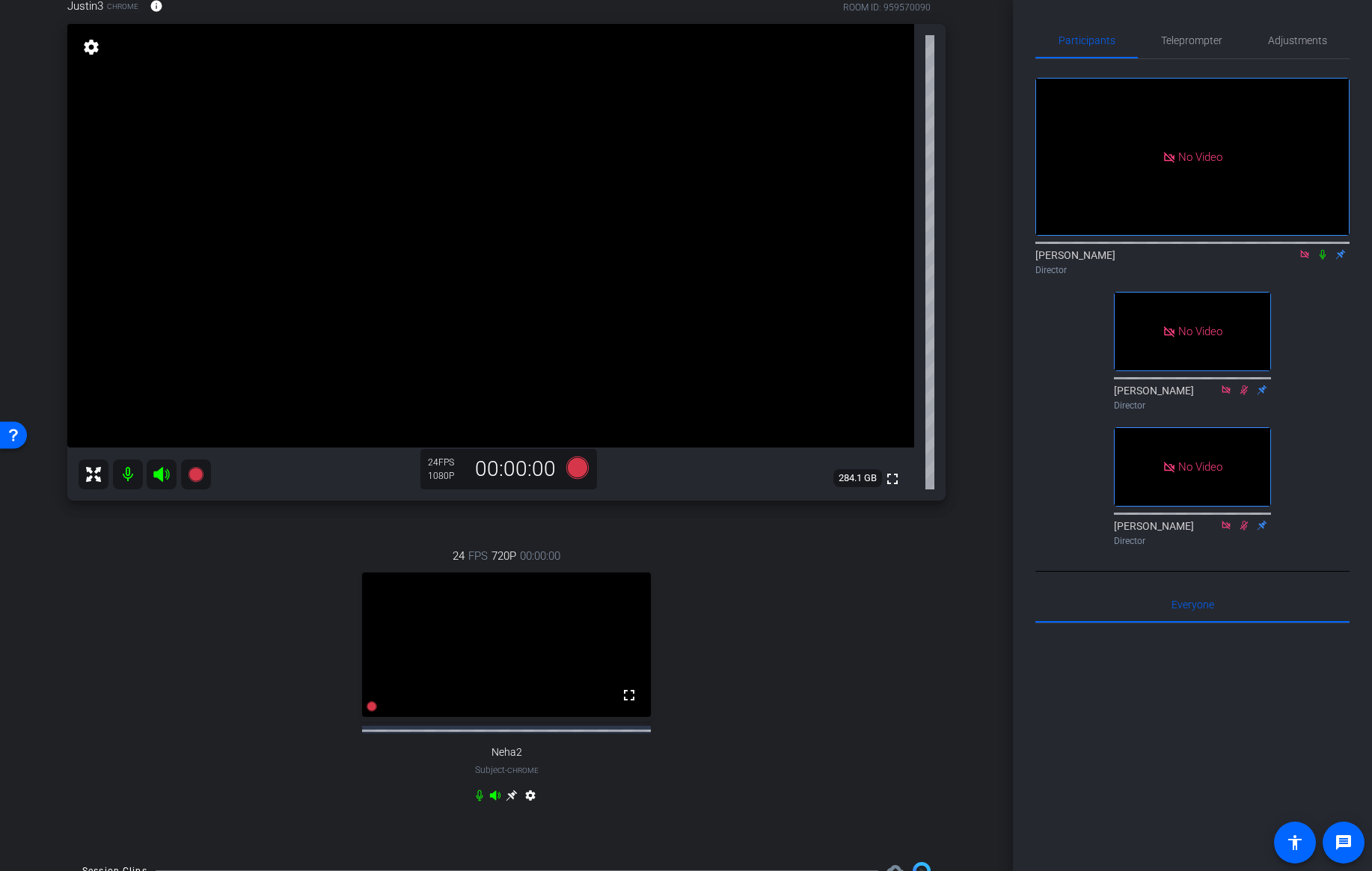
scroll to position [88, 0]
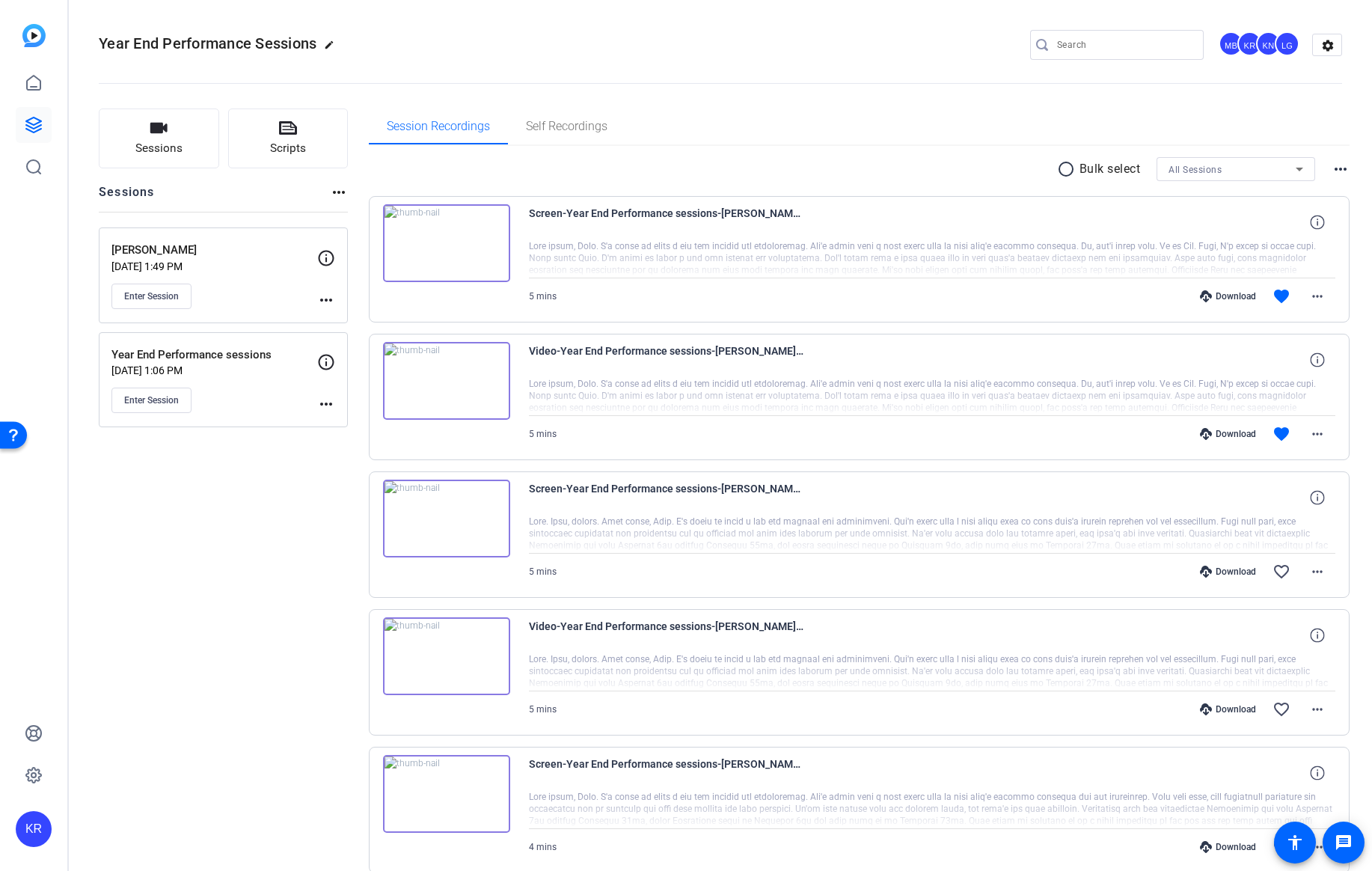
click at [180, 356] on p "Year End Performance sessions" at bounding box center [214, 355] width 206 height 17
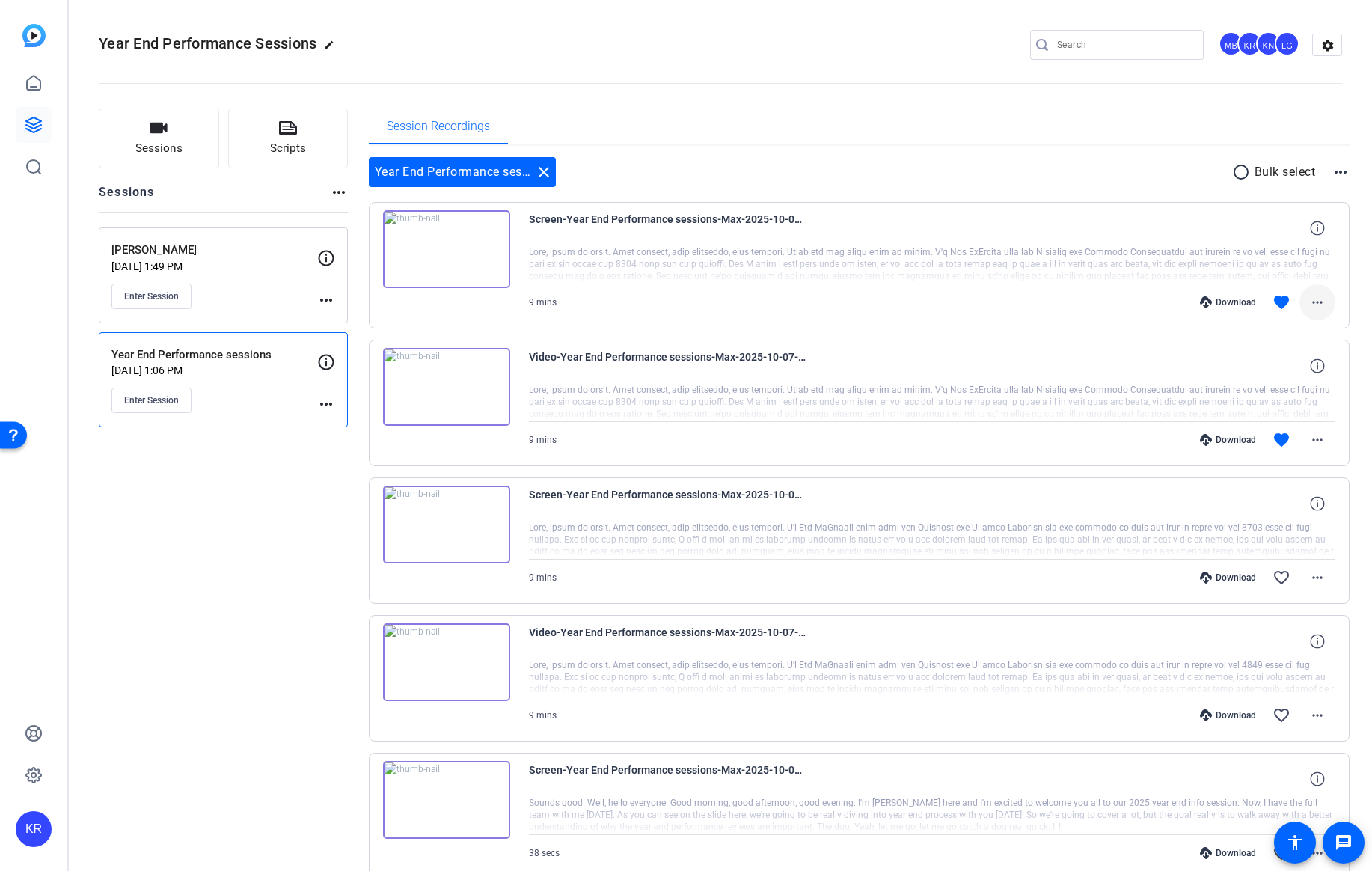
click at [1319, 302] on mat-icon "more_horiz" at bounding box center [1317, 302] width 18 height 18
click at [1295, 373] on span "Download MP4" at bounding box center [1278, 371] width 90 height 18
click at [1321, 441] on mat-icon "more_horiz" at bounding box center [1317, 440] width 18 height 18
click at [1287, 507] on span "Download MP4" at bounding box center [1278, 508] width 90 height 18
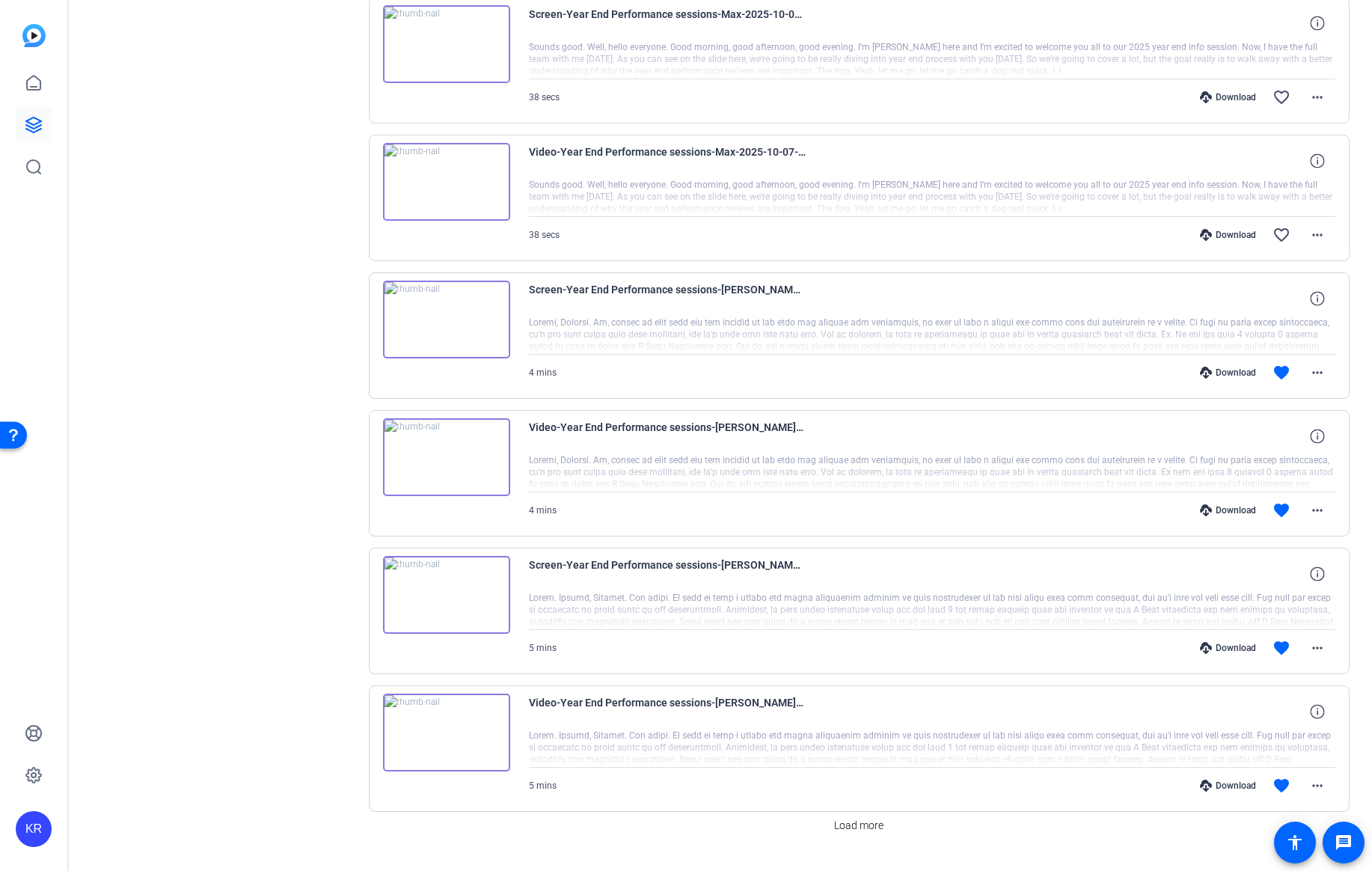
scroll to position [790, 0]
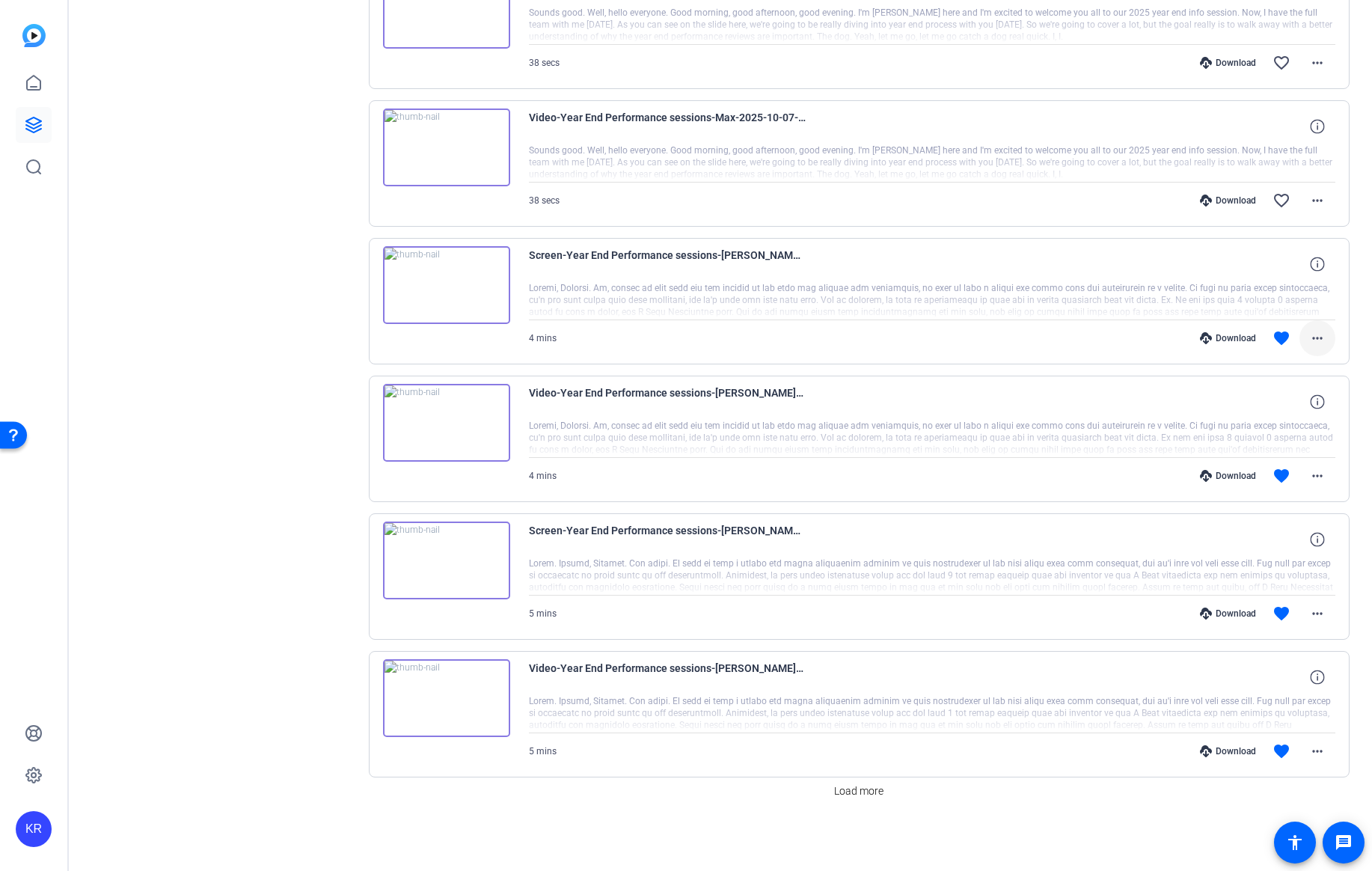
click at [1317, 342] on mat-icon "more_horiz" at bounding box center [1317, 338] width 18 height 18
click at [1299, 409] on span "Download MP4" at bounding box center [1278, 406] width 90 height 18
click at [1319, 472] on mat-icon "more_horiz" at bounding box center [1317, 475] width 18 height 18
click at [1285, 540] on span "Download MP4" at bounding box center [1278, 544] width 90 height 18
click at [1315, 610] on mat-icon "more_horiz" at bounding box center [1317, 613] width 18 height 18
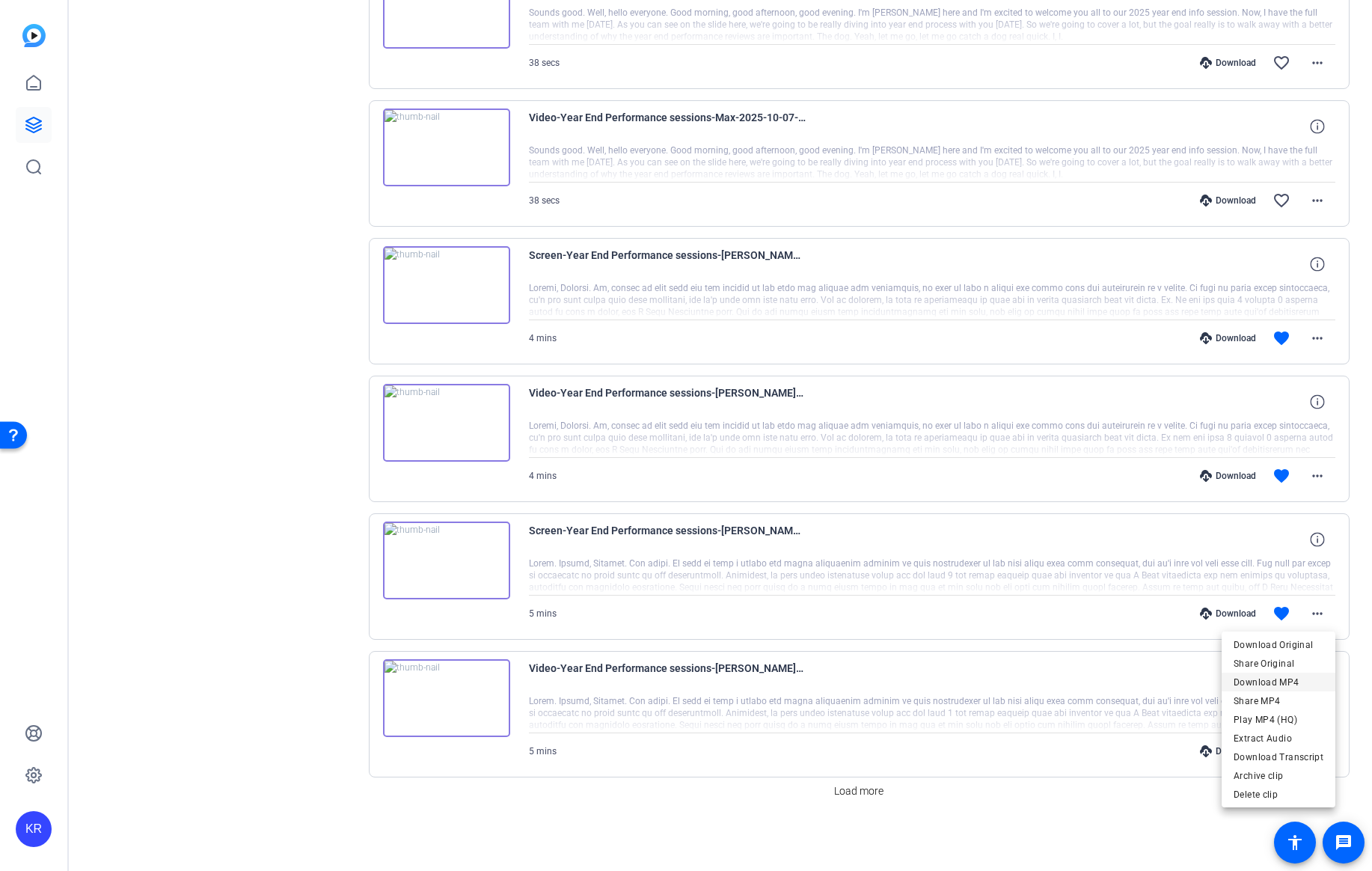
click at [1285, 683] on span "Download MP4" at bounding box center [1278, 682] width 90 height 18
click at [1318, 747] on mat-icon "more_horiz" at bounding box center [1317, 751] width 18 height 18
click at [1269, 604] on span "Download MP4" at bounding box center [1278, 608] width 90 height 18
